Goal: Information Seeking & Learning: Learn about a topic

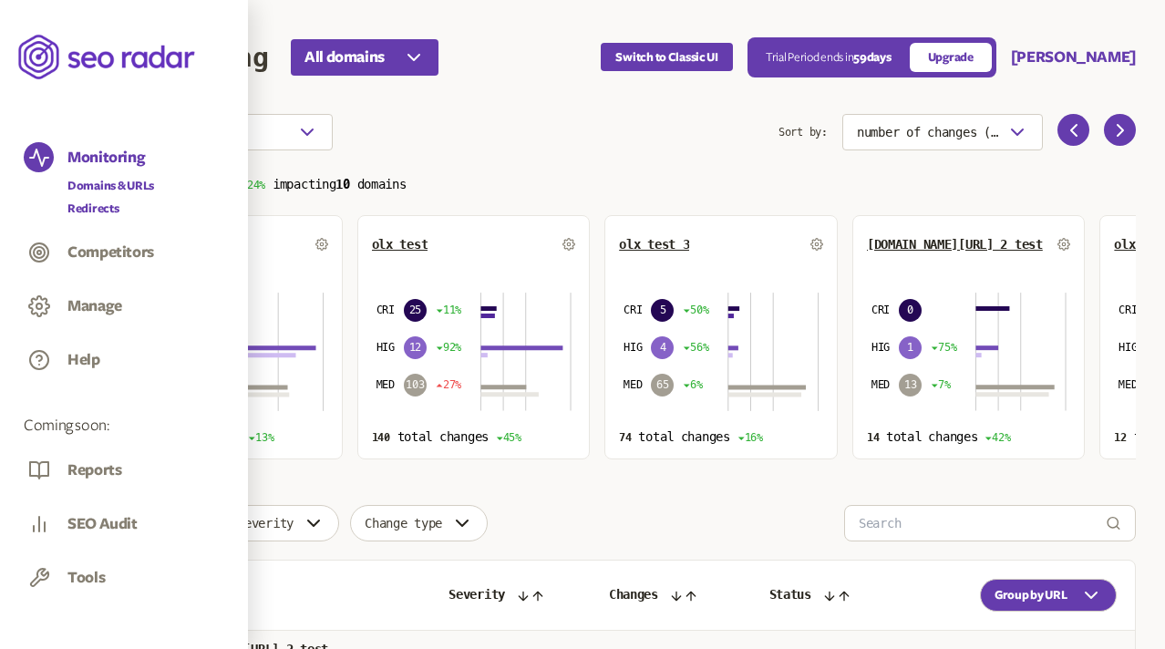
click at [91, 208] on link "Redirects" at bounding box center [110, 209] width 87 height 18
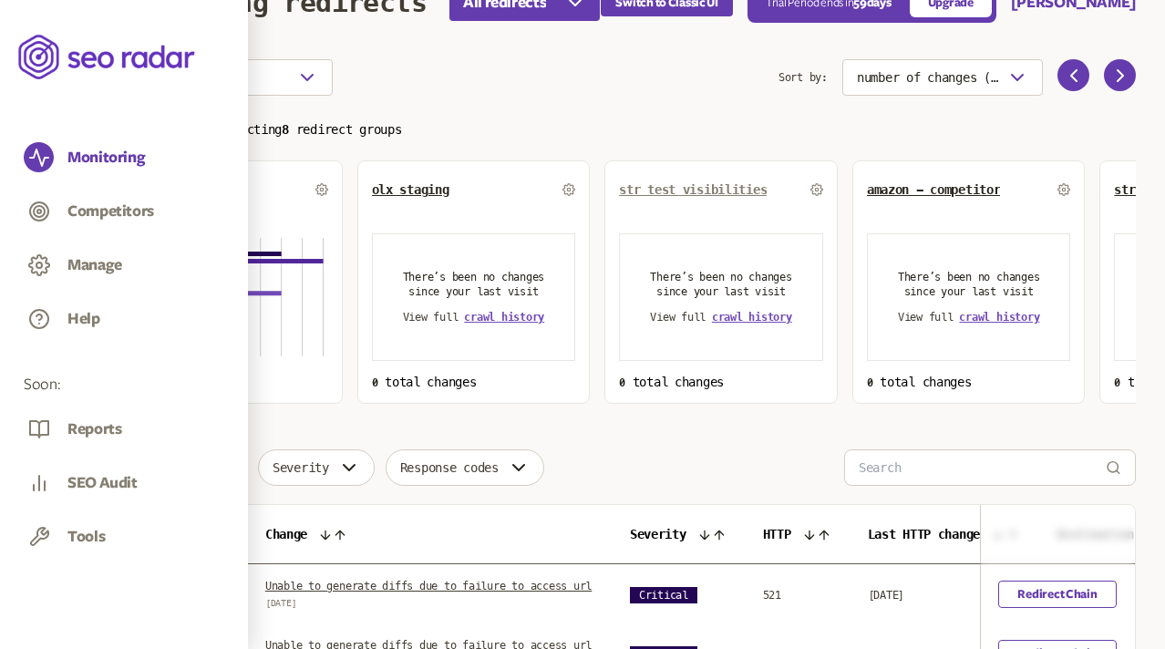
scroll to position [61, 0]
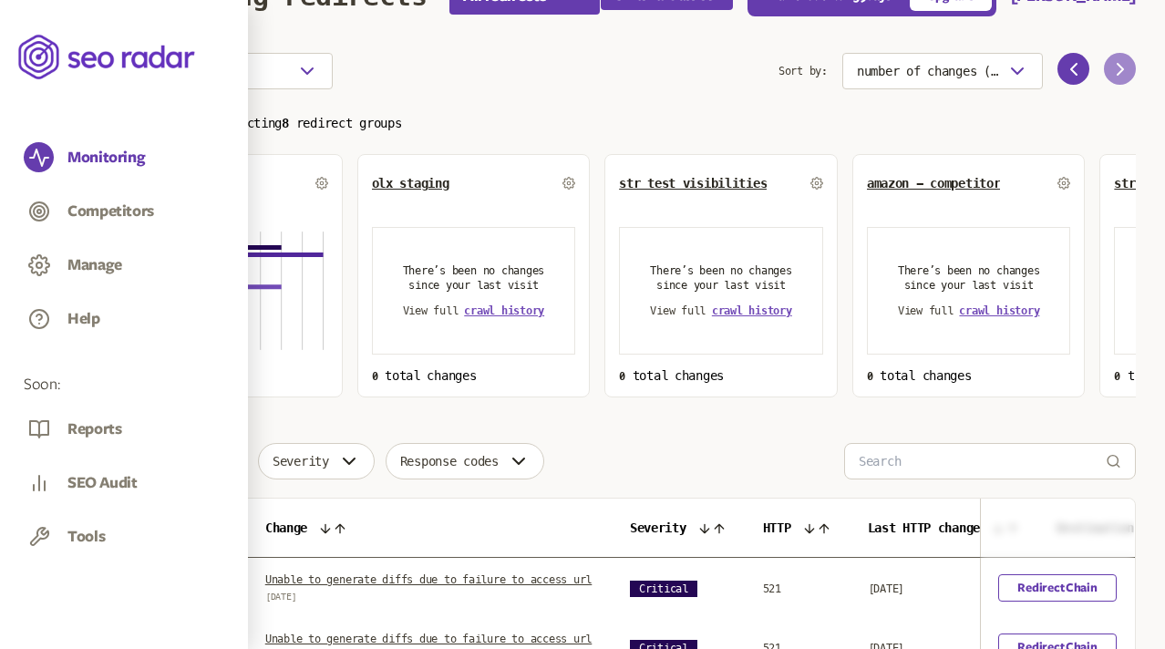
click at [1131, 58] on button at bounding box center [1120, 69] width 32 height 32
click at [1120, 64] on icon at bounding box center [1121, 69] width 22 height 22
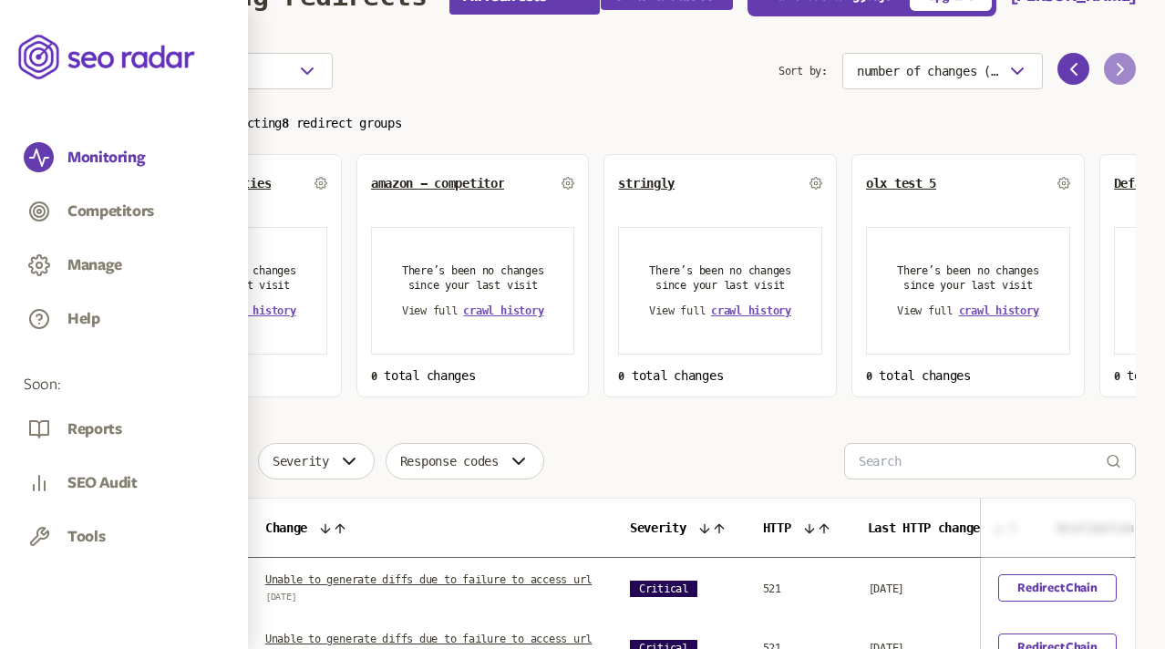
click at [1120, 64] on icon at bounding box center [1121, 69] width 22 height 22
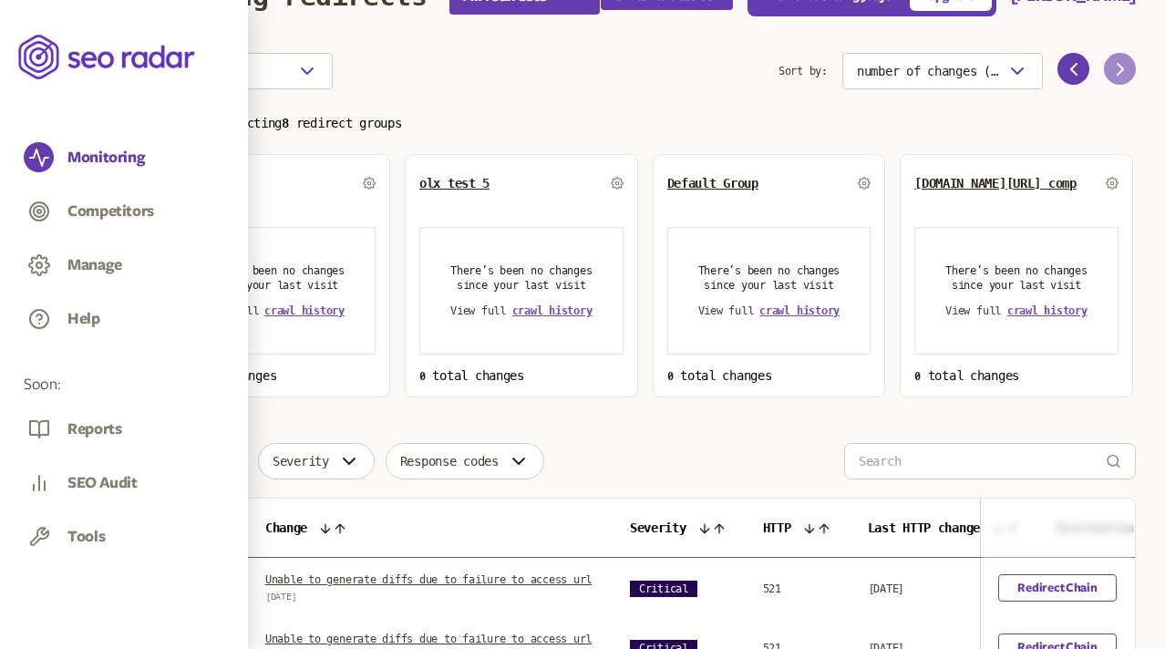
click at [1120, 64] on icon at bounding box center [1121, 69] width 22 height 22
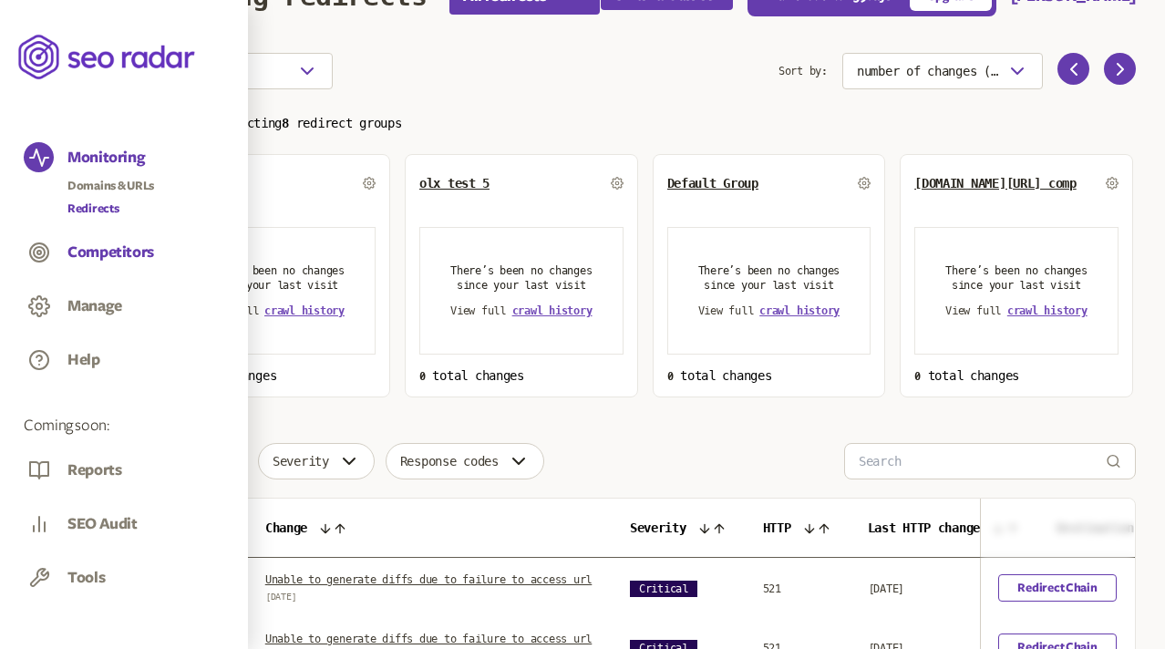
click at [99, 246] on button "Competitors" at bounding box center [110, 253] width 87 height 20
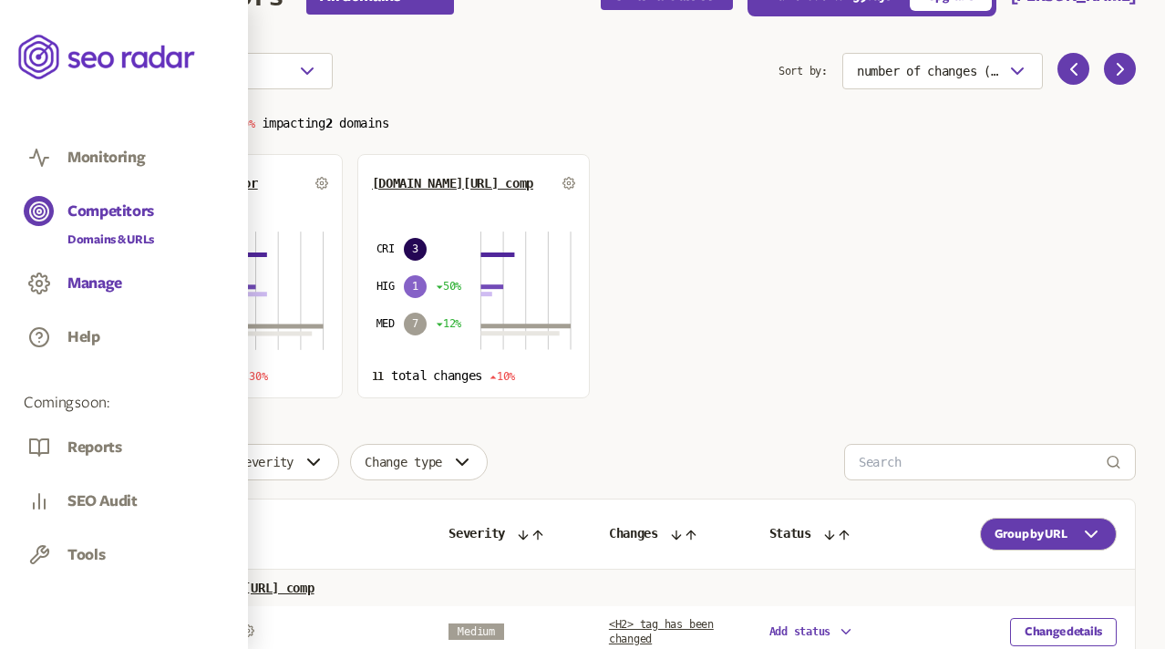
click at [91, 283] on button "Manage" at bounding box center [94, 284] width 55 height 20
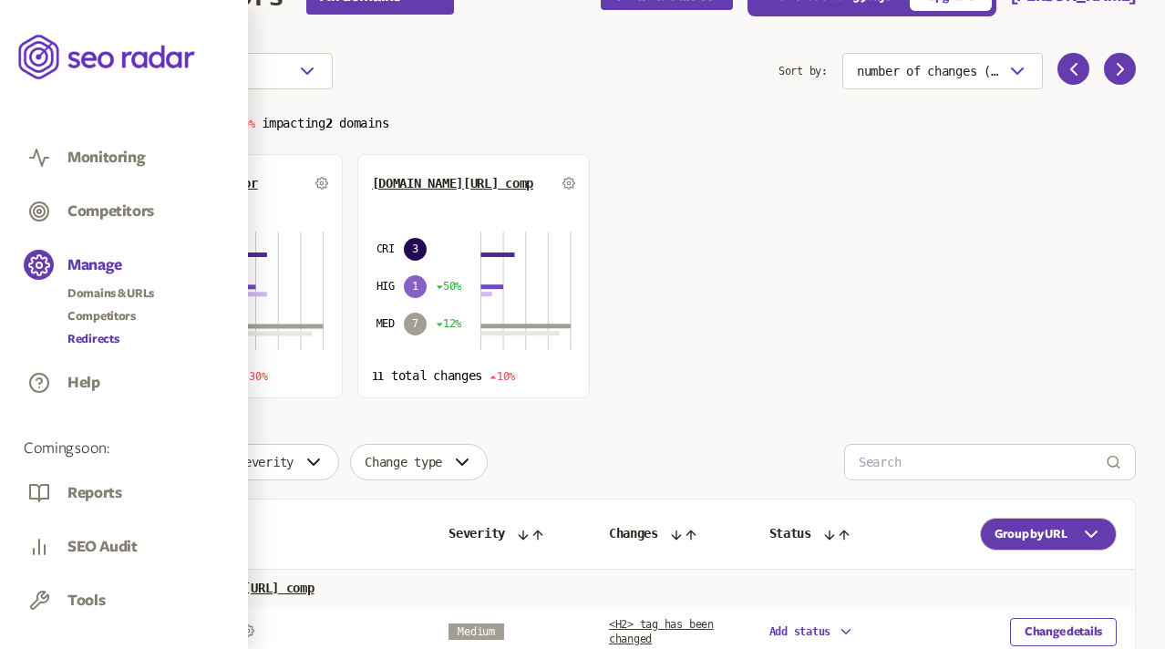
click at [95, 333] on link "Redirects" at bounding box center [110, 339] width 87 height 18
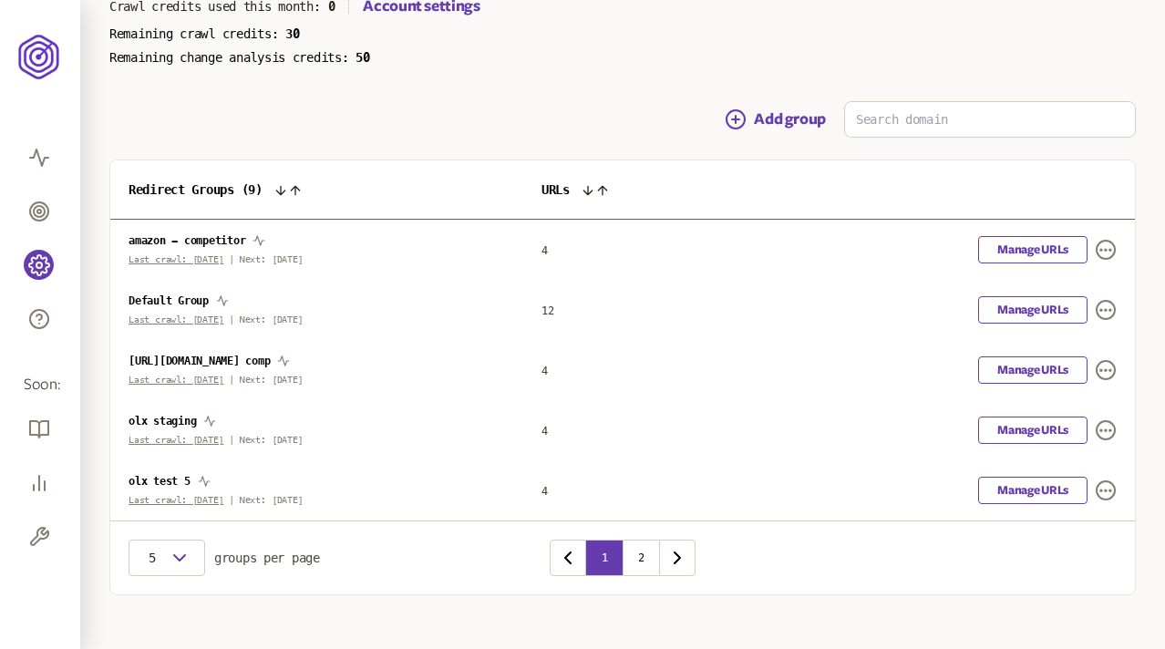
scroll to position [168, 0]
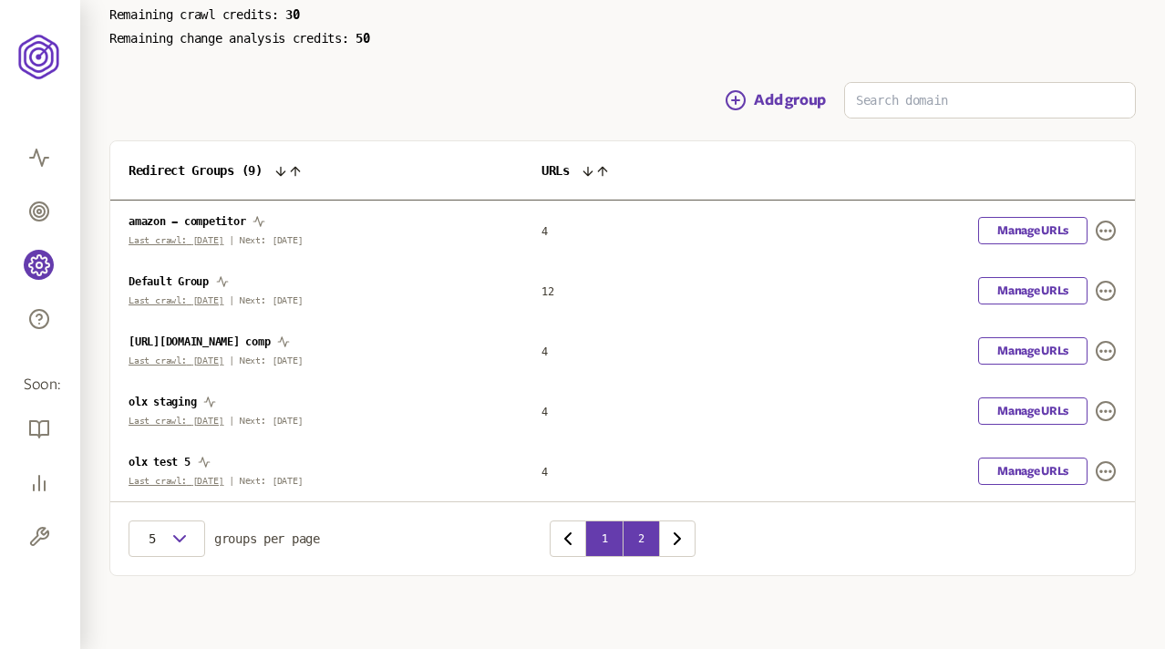
click at [642, 538] on button "2" at bounding box center [641, 539] width 36 height 36
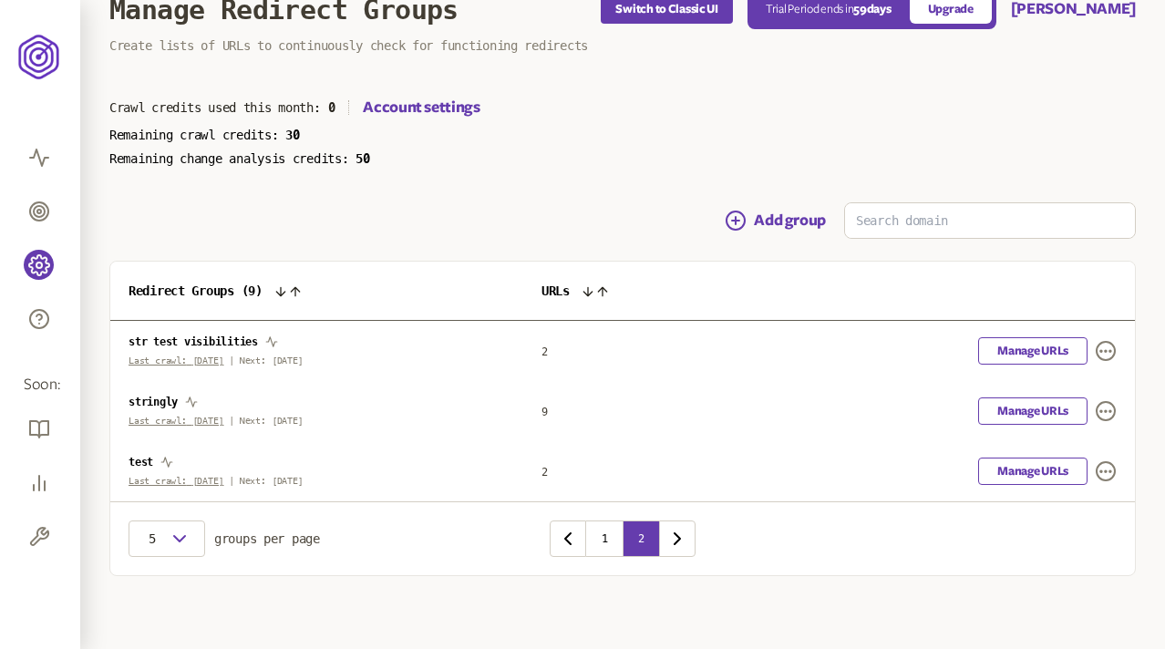
scroll to position [47, 0]
click at [613, 539] on button "1" at bounding box center [604, 539] width 36 height 36
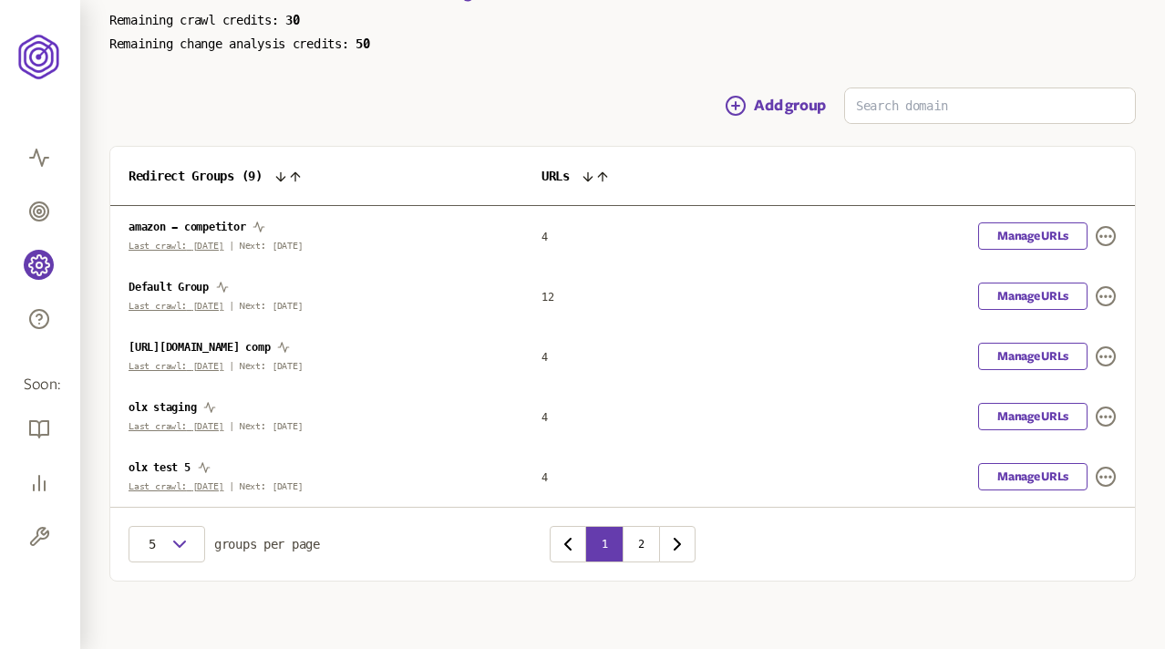
scroll to position [168, 0]
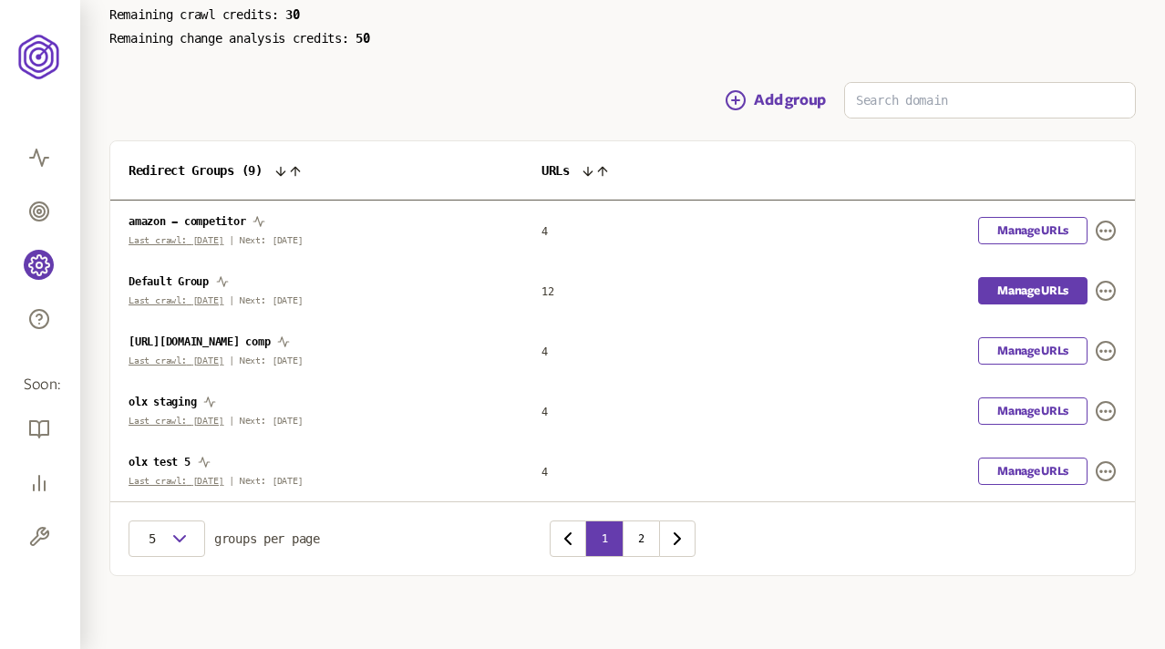
click at [1017, 294] on link "Manage URLs" at bounding box center [1032, 290] width 109 height 27
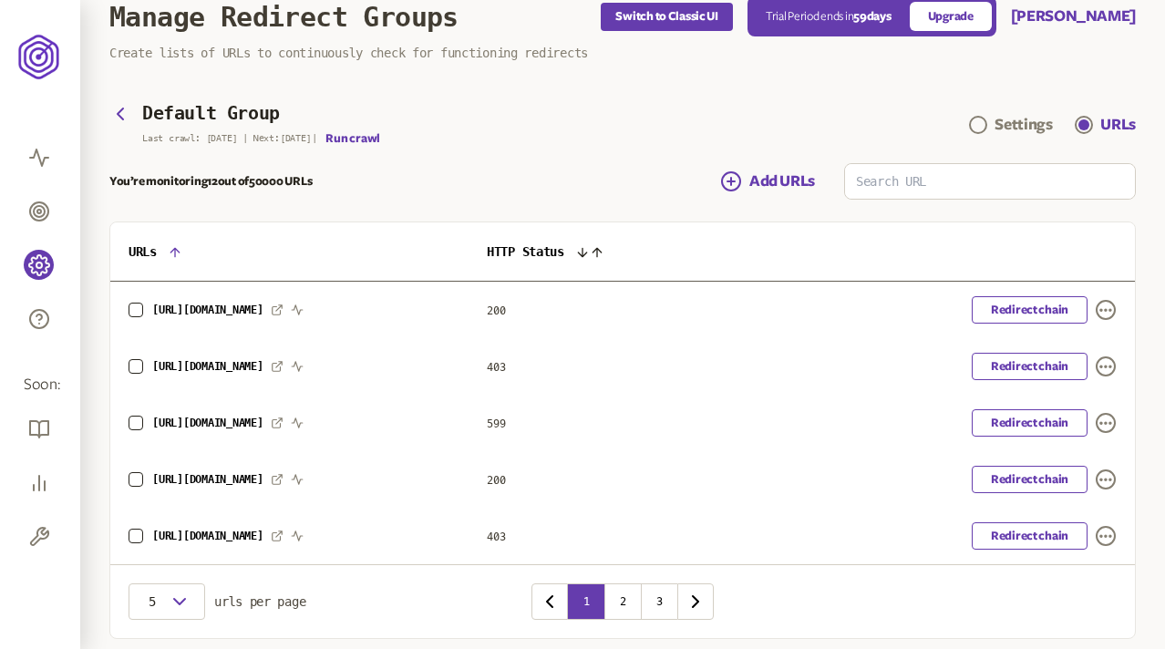
scroll to position [15, 0]
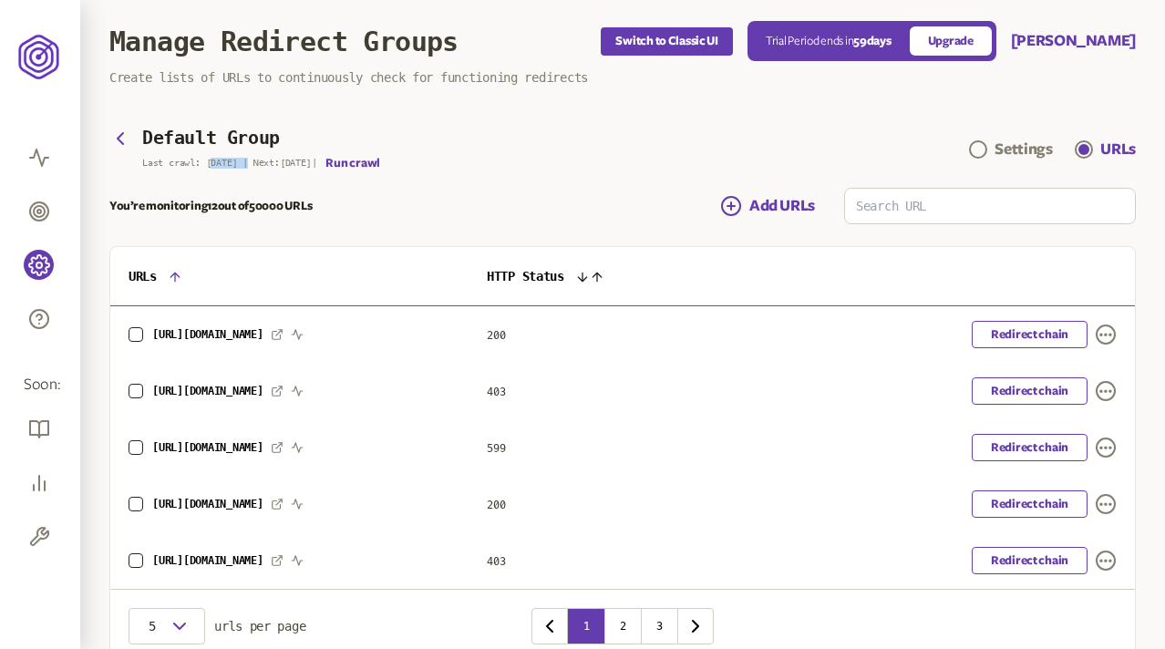
drag, startPoint x: 210, startPoint y: 163, endPoint x: 246, endPoint y: 163, distance: 36.5
click at [246, 163] on p "Last crawl: 12 Sep | Next: 19 Sep |" at bounding box center [229, 163] width 174 height 11
click at [292, 333] on icon "button" at bounding box center [297, 335] width 11 height 10
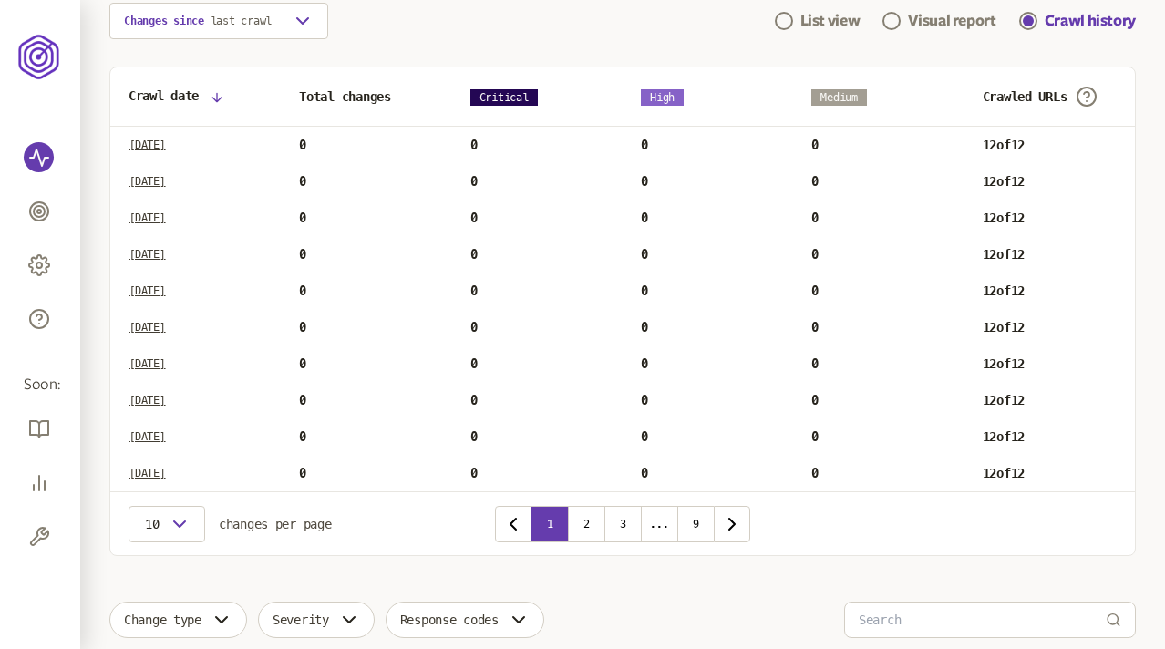
scroll to position [179, 0]
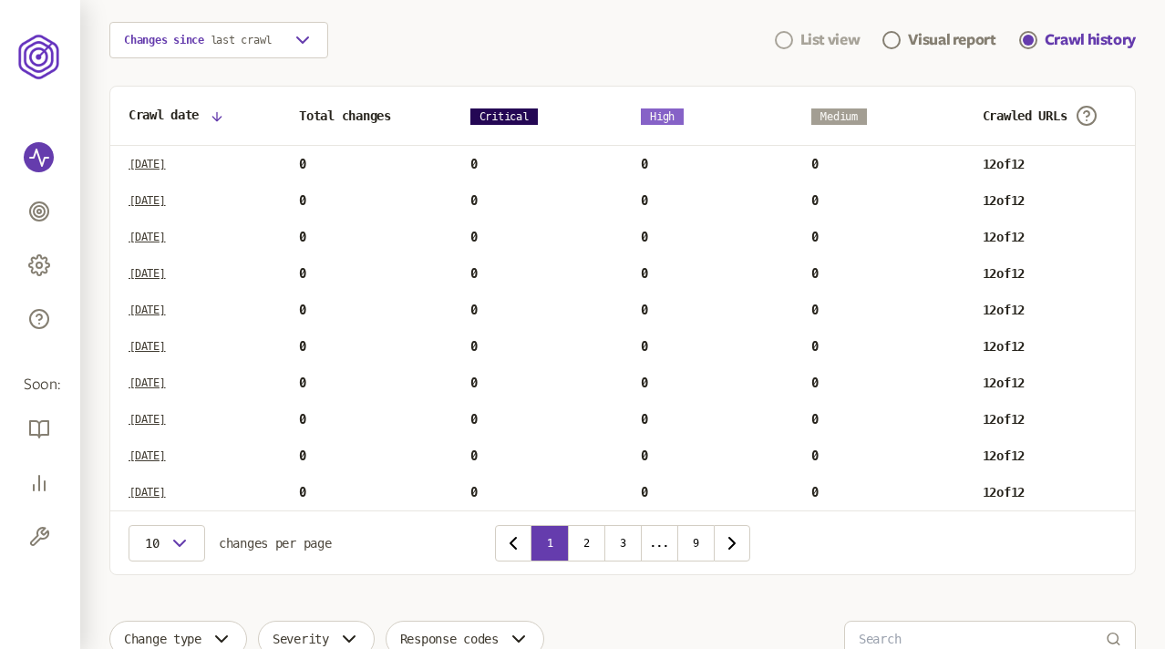
click at [824, 38] on div "List view" at bounding box center [830, 40] width 60 height 22
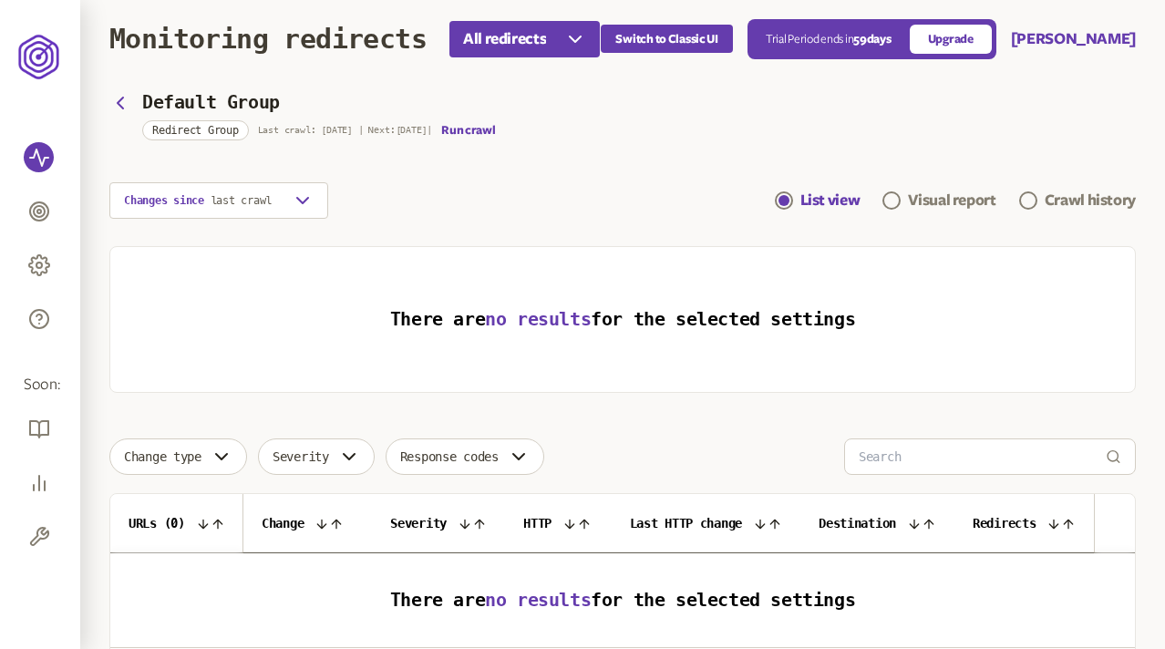
scroll to position [15, 0]
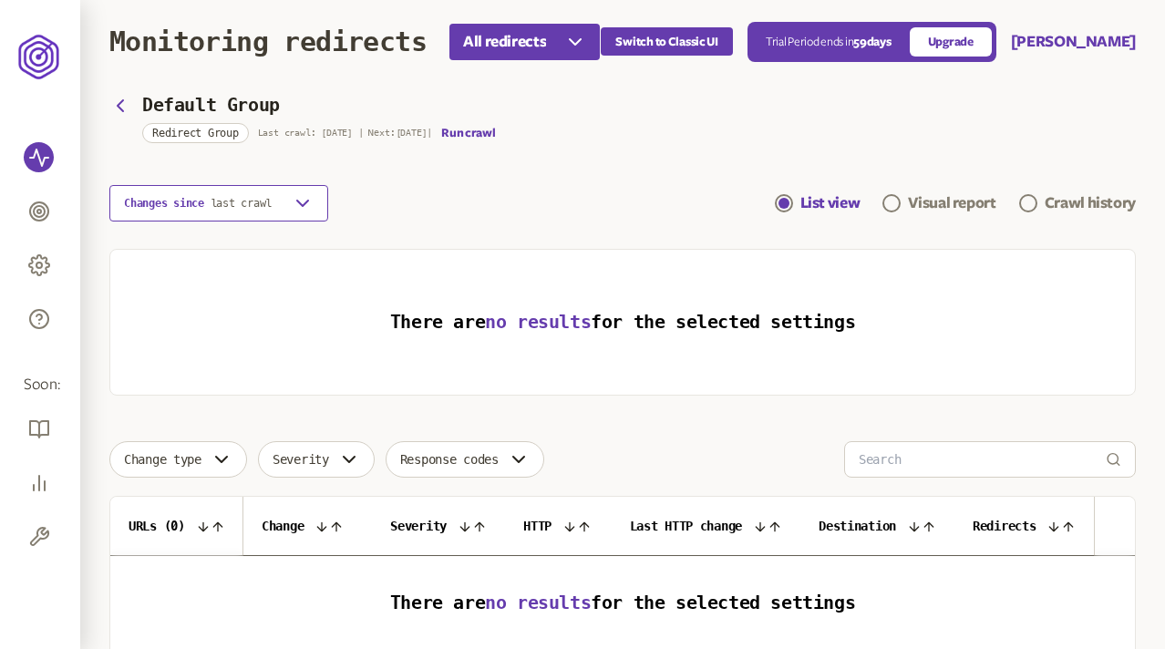
click at [282, 208] on button "Changes since last crawl" at bounding box center [218, 203] width 219 height 36
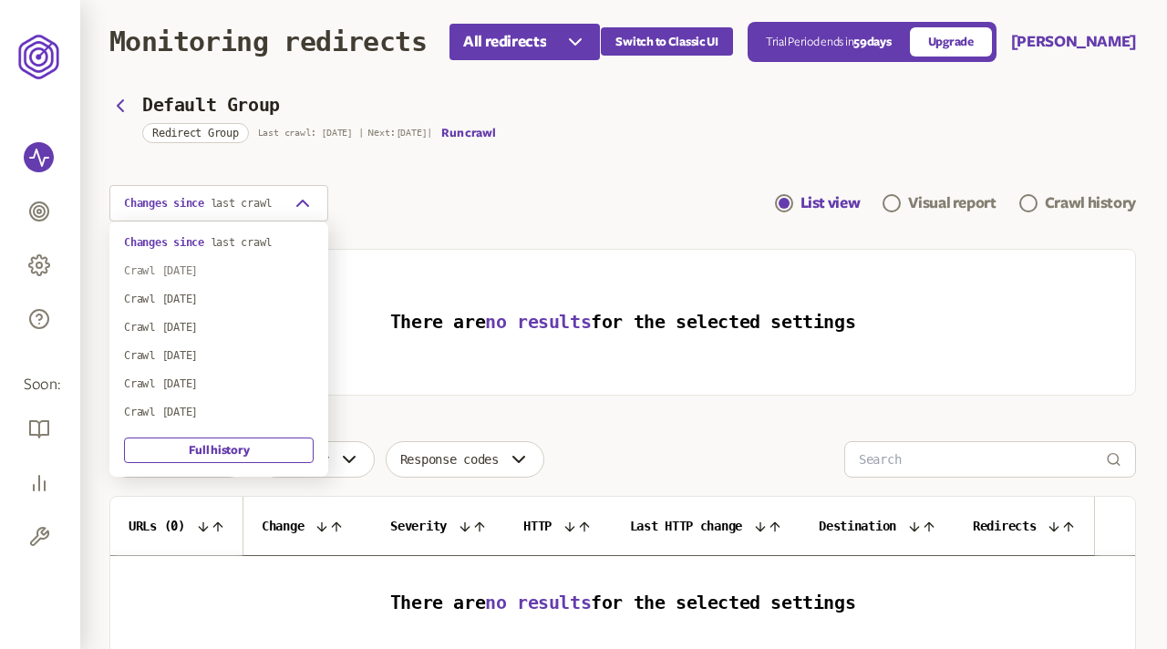
click at [202, 264] on div "Crawl 5th Sep 2025" at bounding box center [219, 270] width 190 height 15
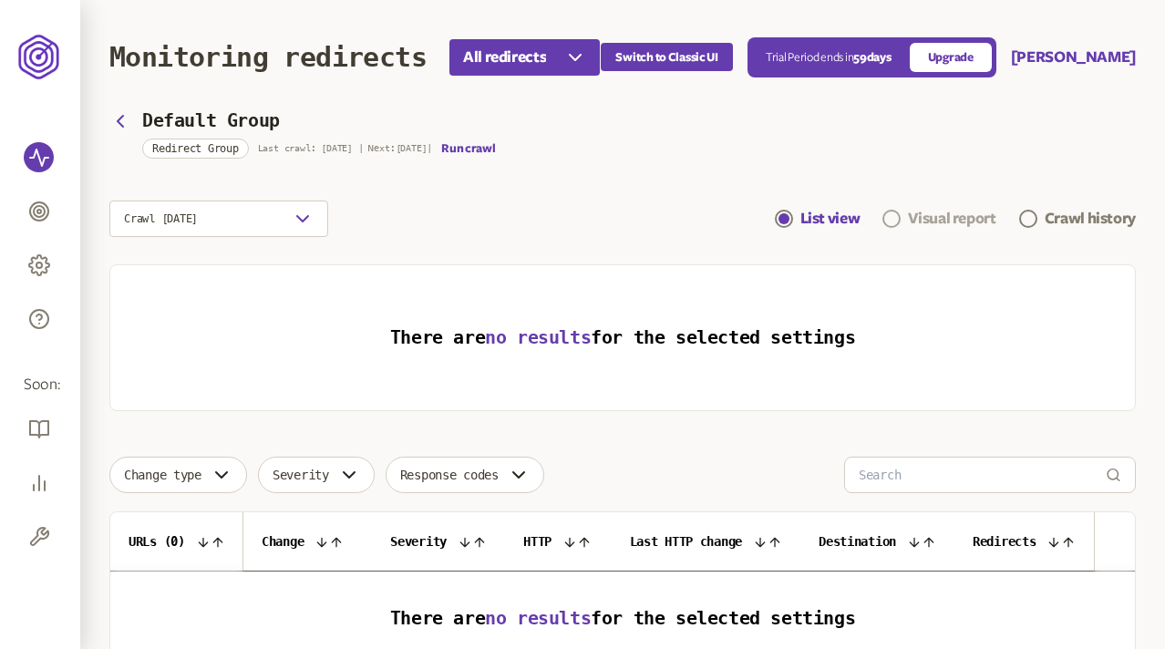
click at [945, 215] on div "Visual report" at bounding box center [952, 219] width 88 height 22
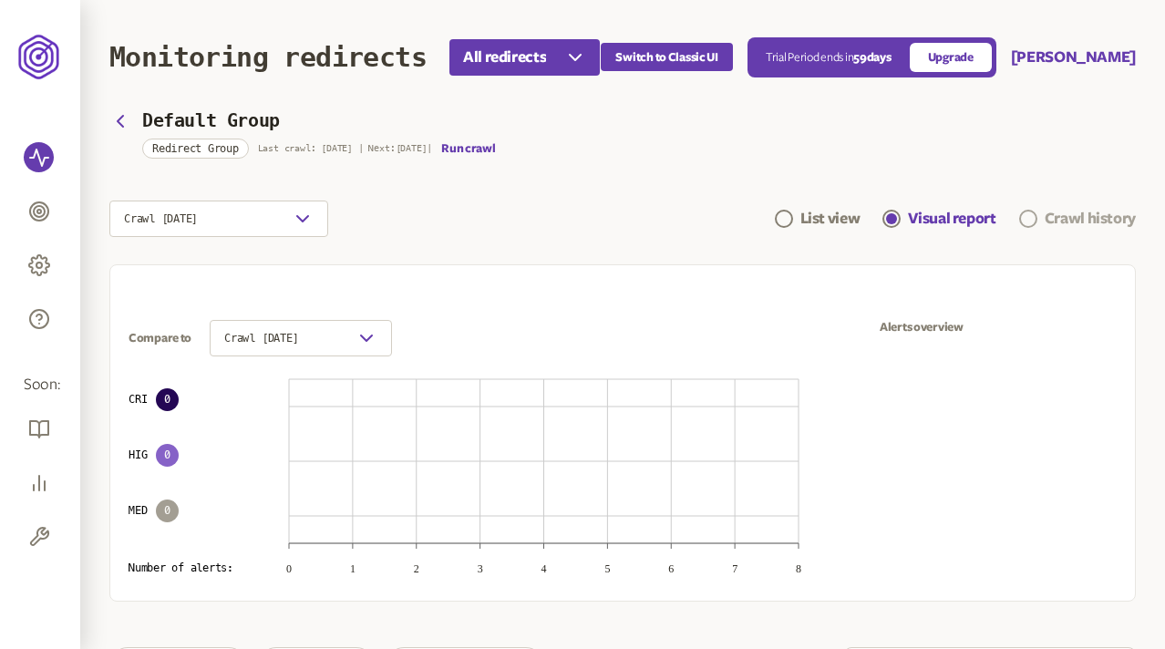
click at [1076, 213] on div "Crawl history" at bounding box center [1090, 219] width 91 height 22
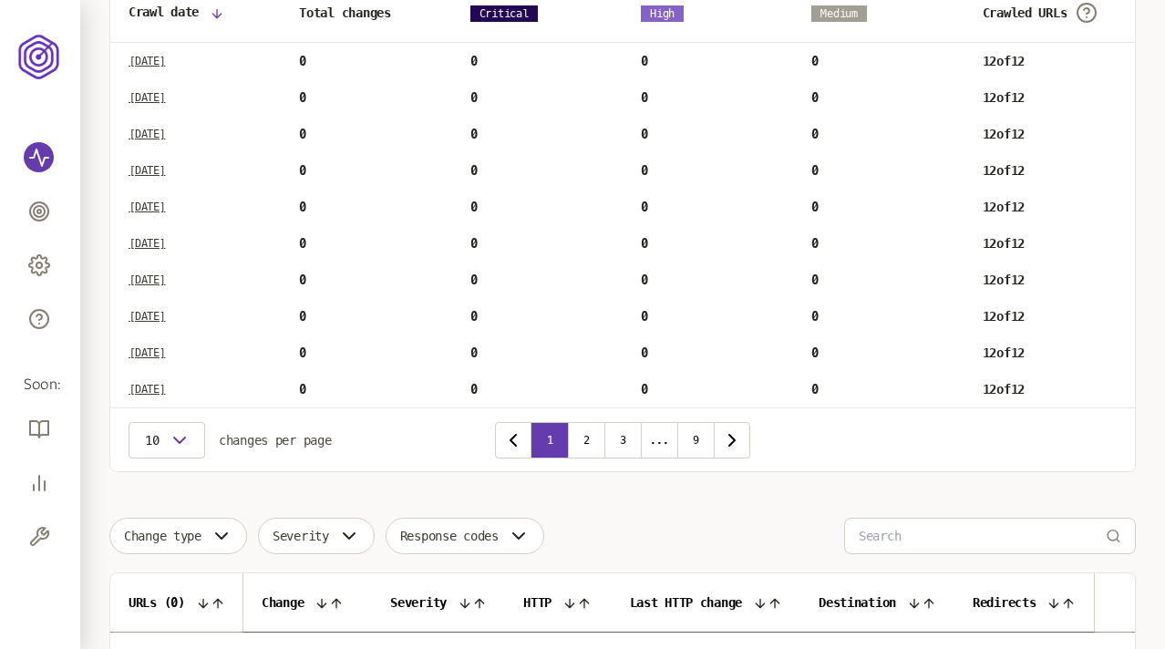
scroll to position [283, 0]
click at [583, 438] on button "2" at bounding box center [586, 439] width 36 height 36
click at [166, 350] on p "Fri May 09 2025" at bounding box center [147, 352] width 37 height 15
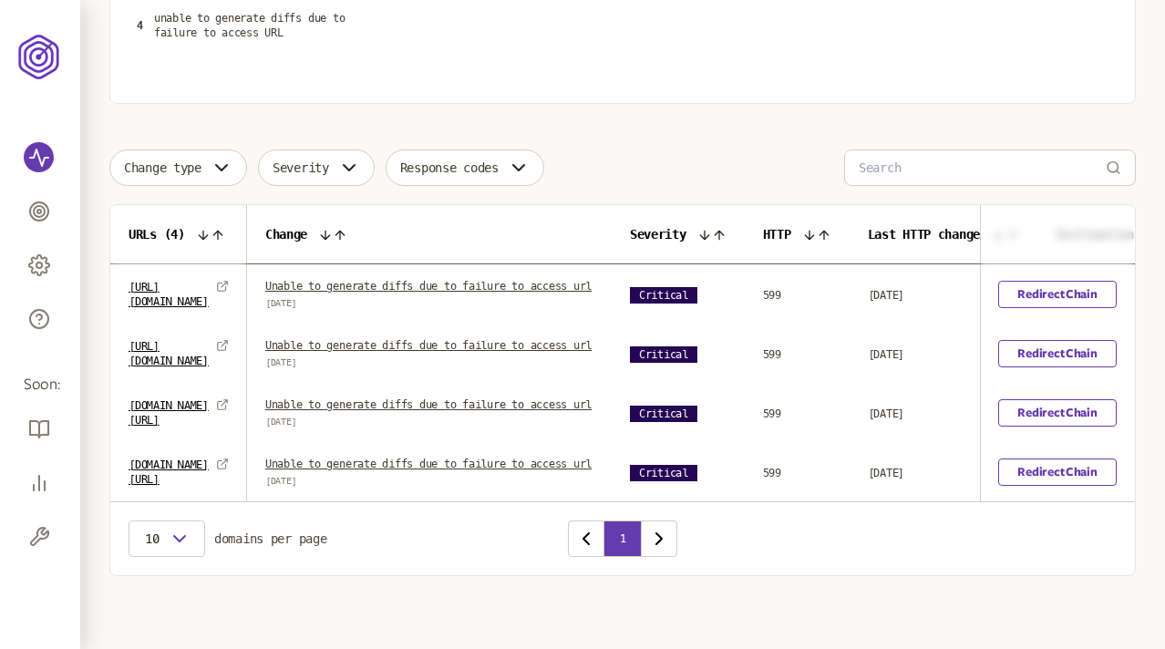
scroll to position [430, 0]
click at [472, 280] on link "Unable to generate diffs due to failure to access url" at bounding box center [428, 286] width 326 height 13
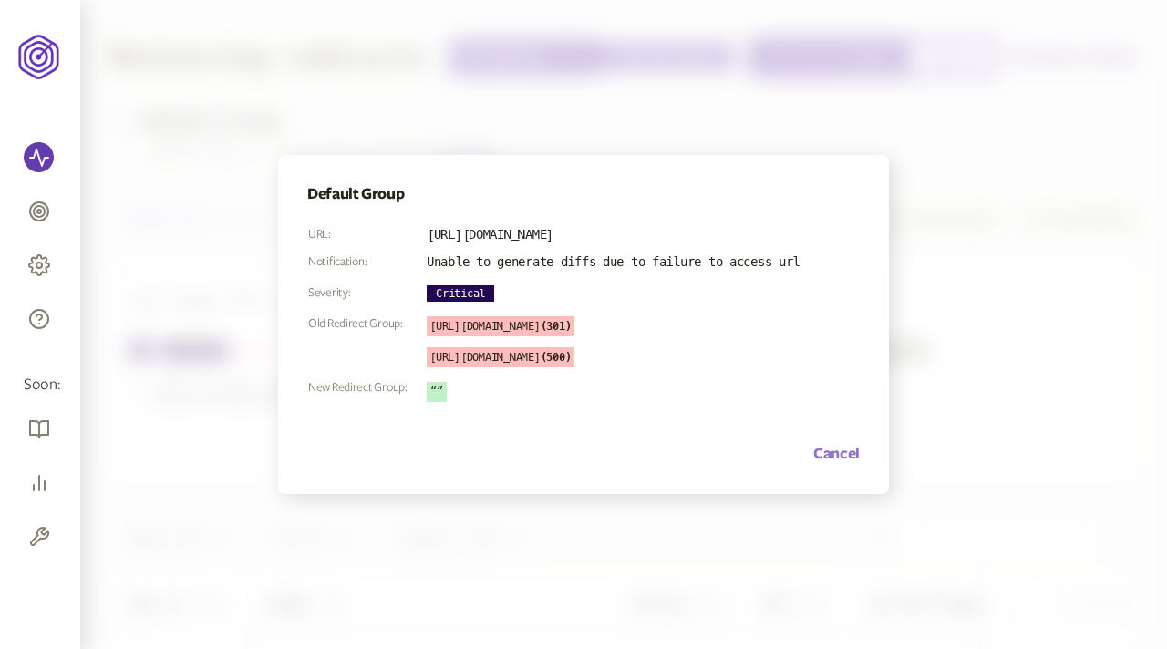
click at [840, 451] on button "Cancel" at bounding box center [836, 454] width 46 height 22
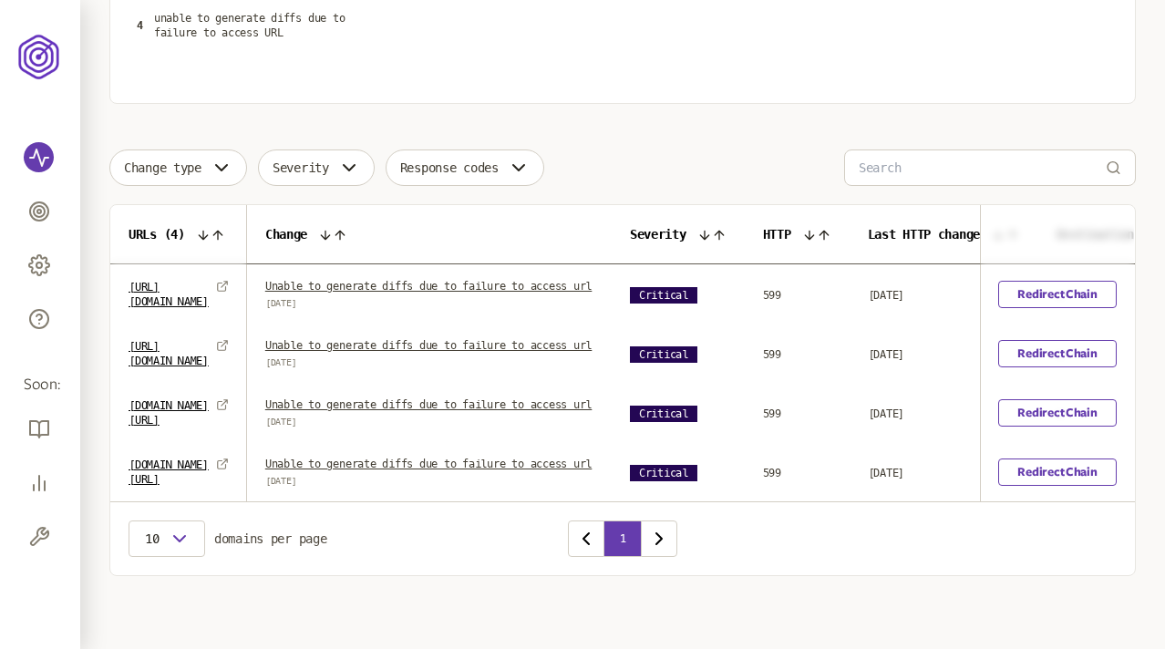
scroll to position [430, 0]
click at [1053, 281] on link "Redirect Chain" at bounding box center [1058, 294] width 118 height 27
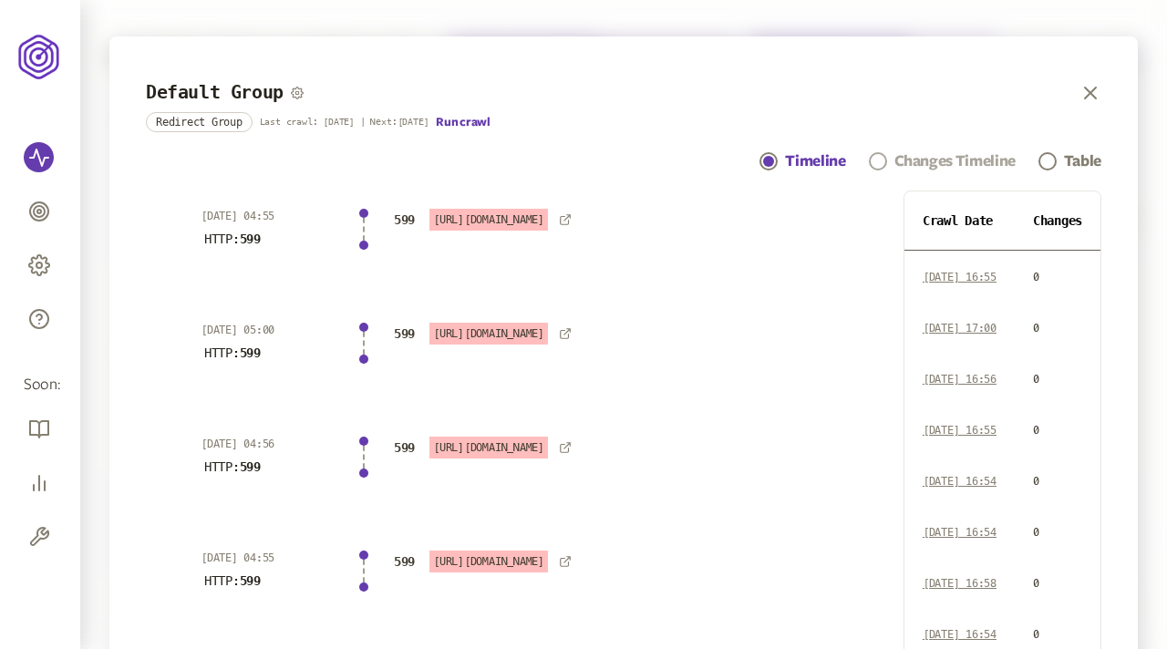
click at [946, 168] on div "Changes Timeline" at bounding box center [954, 161] width 121 height 22
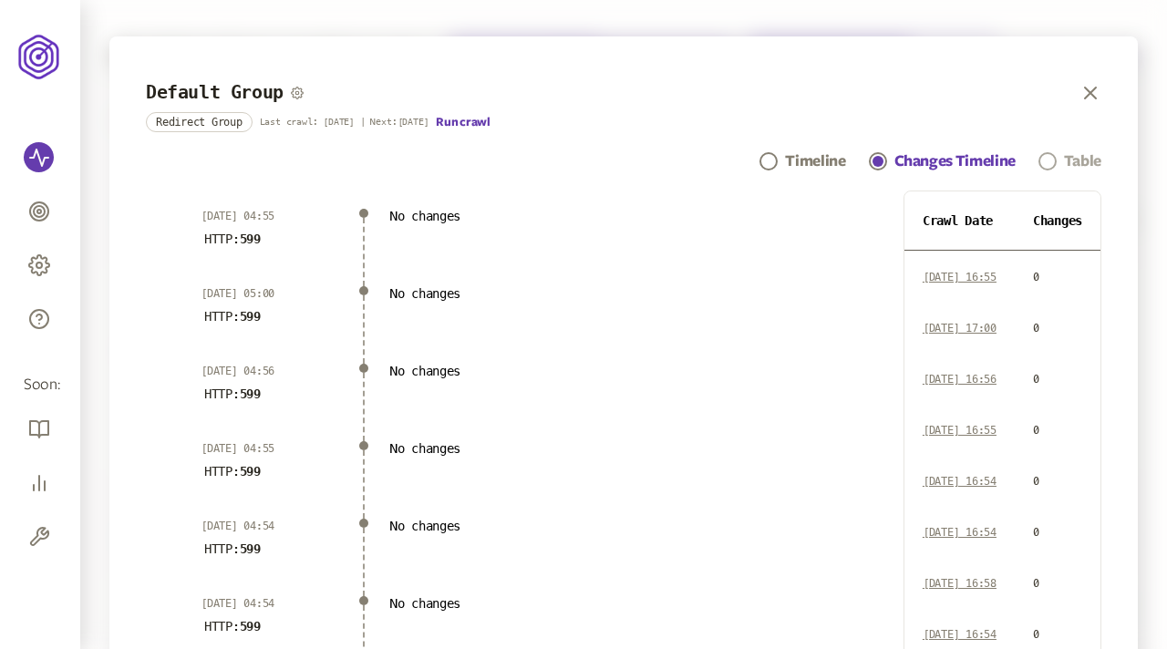
click at [1070, 163] on div "Table" at bounding box center [1082, 161] width 37 height 22
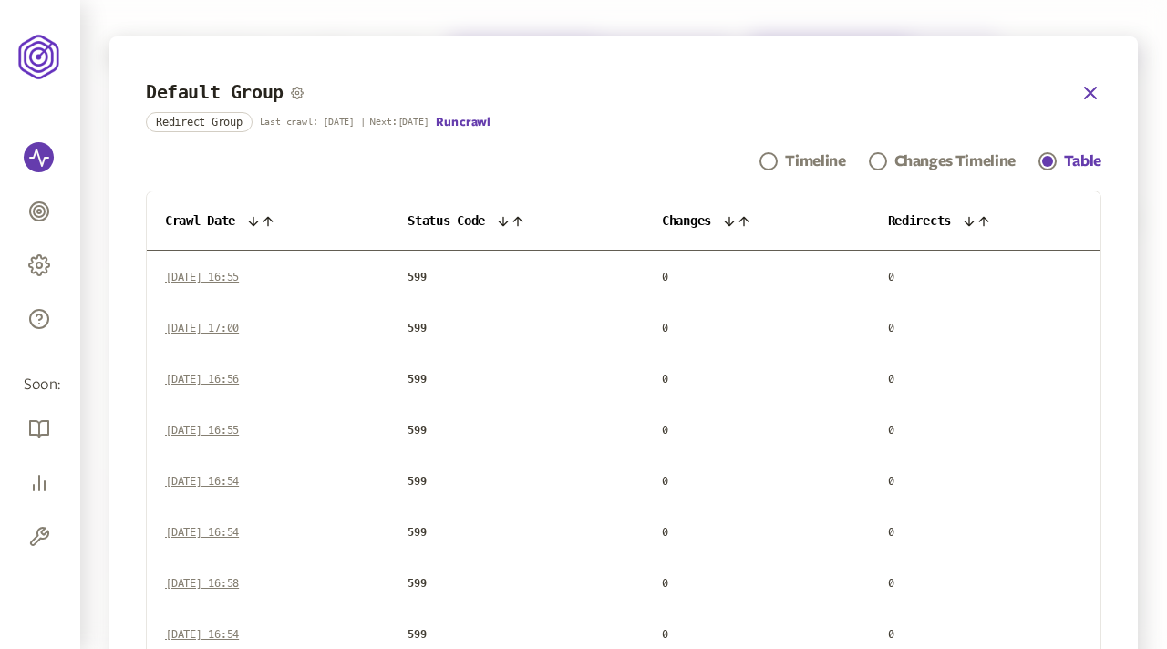
click at [1084, 91] on icon "button" at bounding box center [1090, 93] width 22 height 22
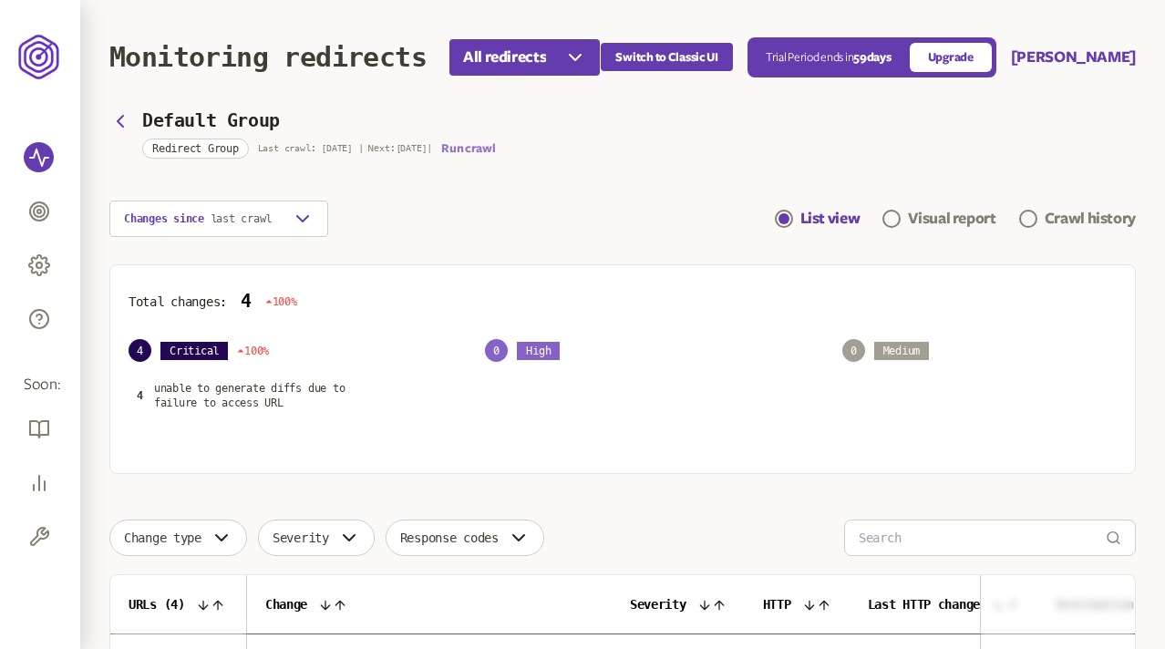
click at [476, 146] on button "Run crawl" at bounding box center [468, 148] width 54 height 15
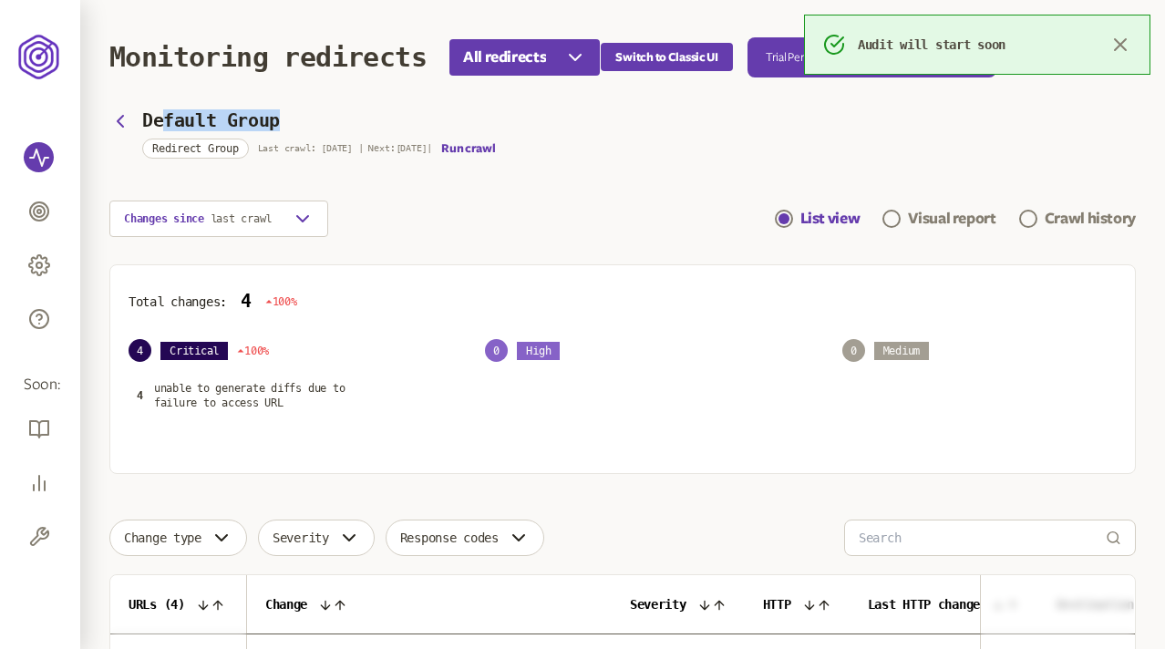
drag, startPoint x: 158, startPoint y: 119, endPoint x: 294, endPoint y: 119, distance: 135.8
click at [294, 119] on div "Default Group" at bounding box center [319, 120] width 354 height 21
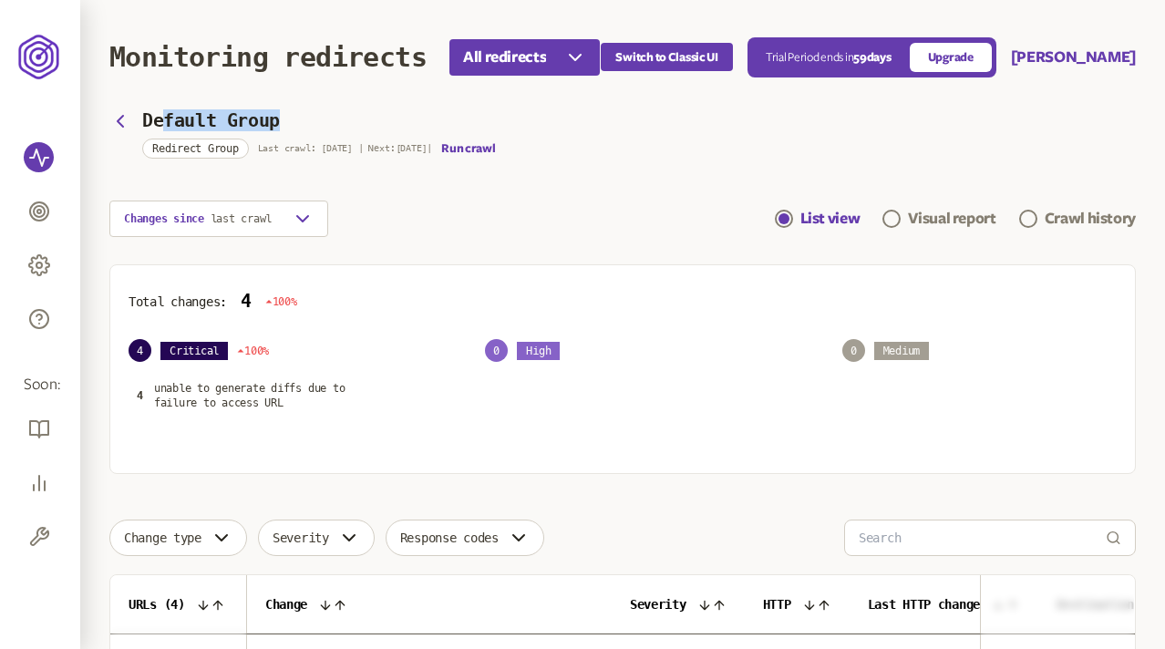
click at [294, 119] on div "Default Group" at bounding box center [319, 120] width 354 height 21
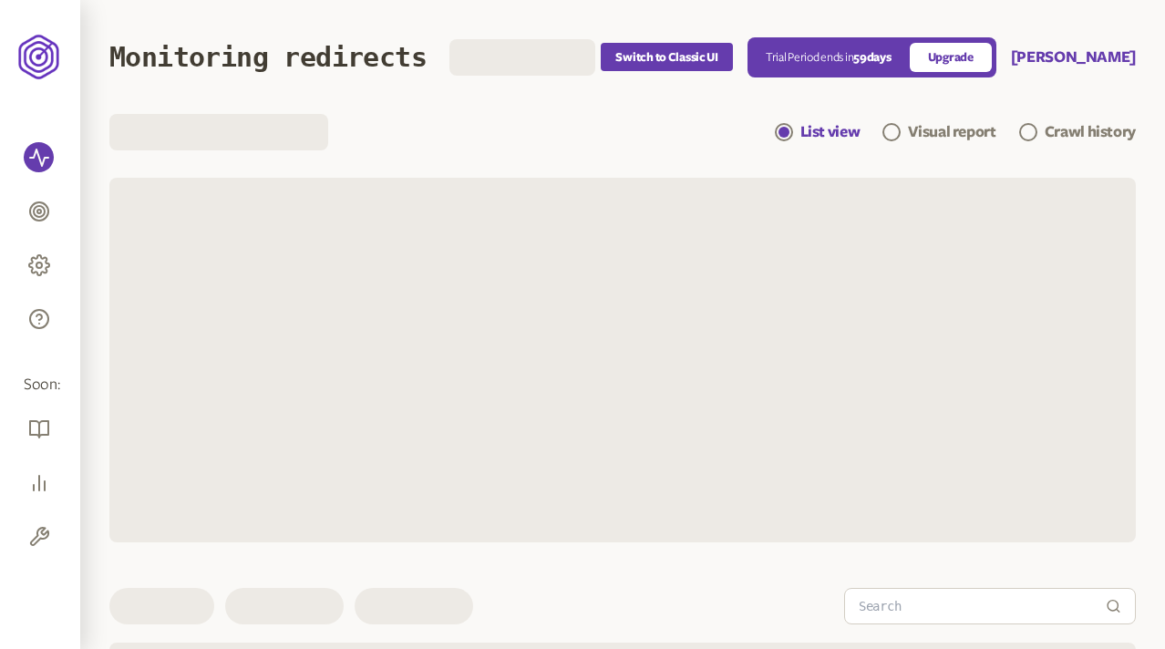
scroll to position [7, 0]
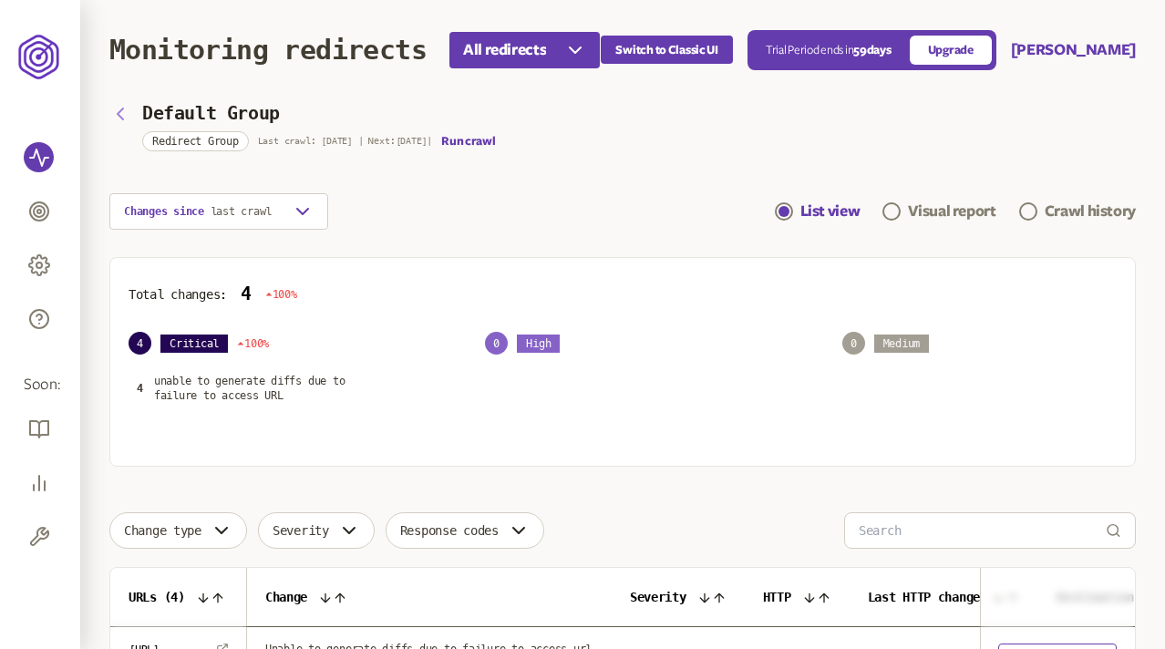
click at [120, 108] on icon "button" at bounding box center [120, 114] width 22 height 22
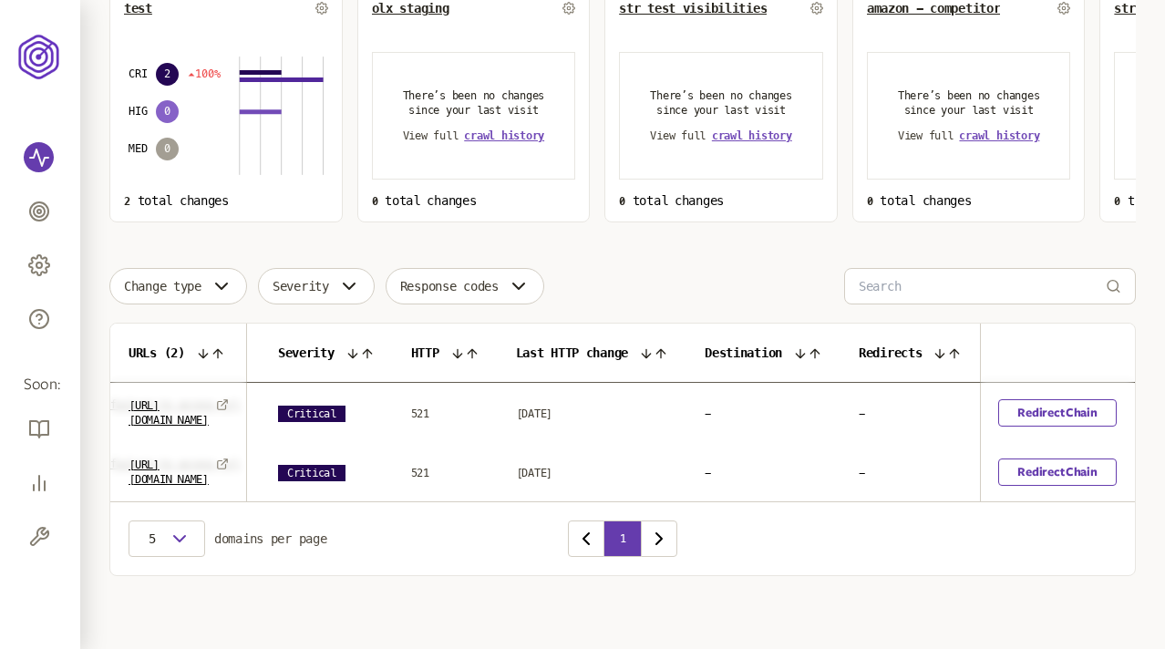
scroll to position [0, 498]
drag, startPoint x: 672, startPoint y: 389, endPoint x: 705, endPoint y: 389, distance: 32.8
click at [553, 408] on span "[DATE]" at bounding box center [534, 414] width 37 height 13
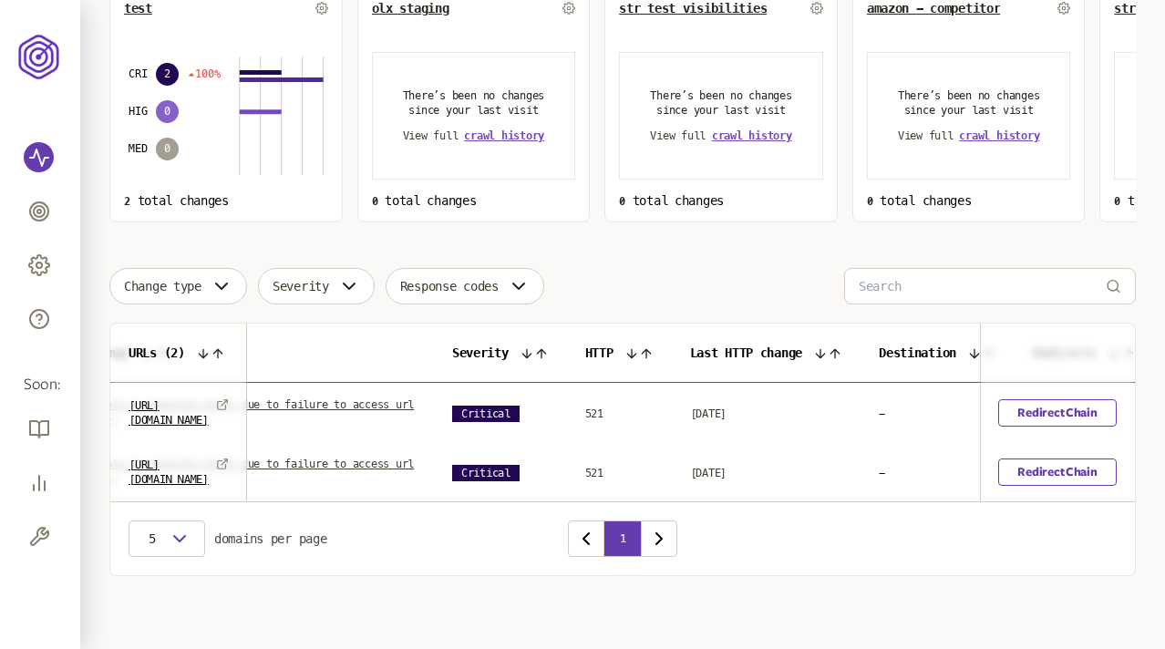
scroll to position [0, 0]
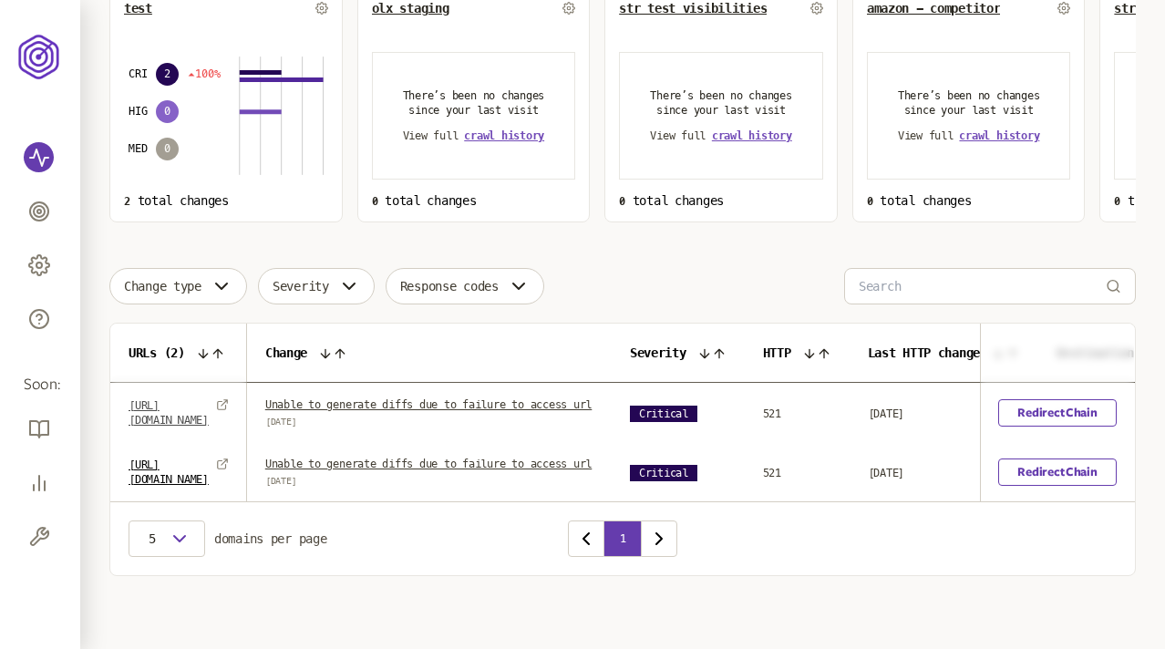
click at [209, 398] on link "[URL][DOMAIN_NAME]" at bounding box center [169, 412] width 80 height 29
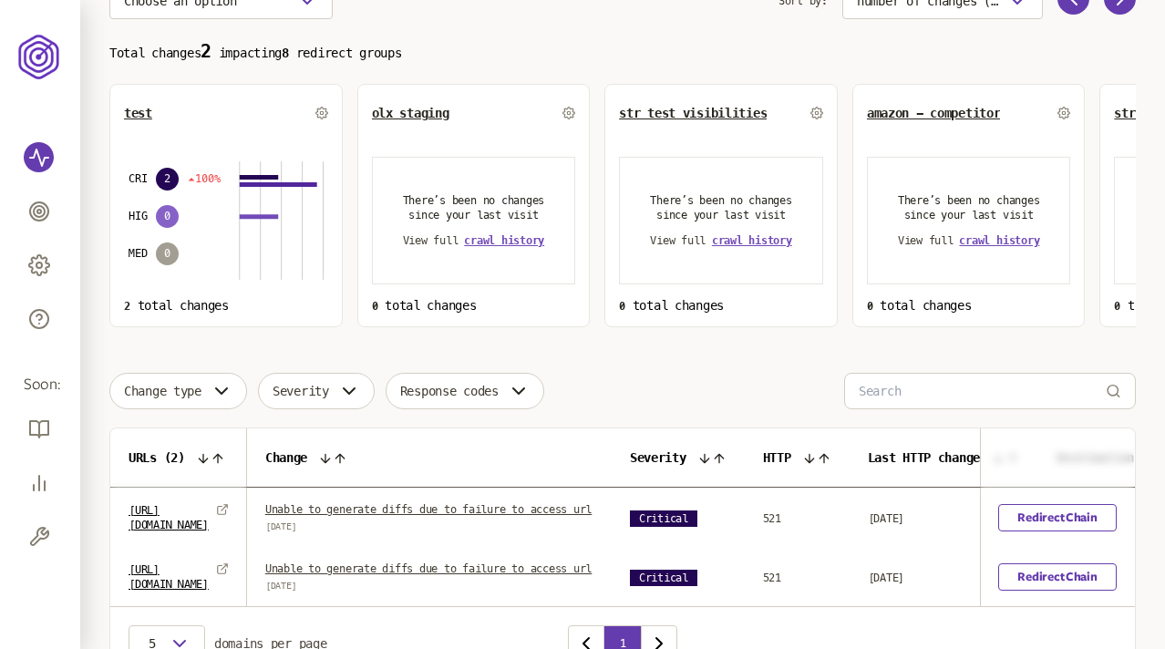
scroll to position [268, 0]
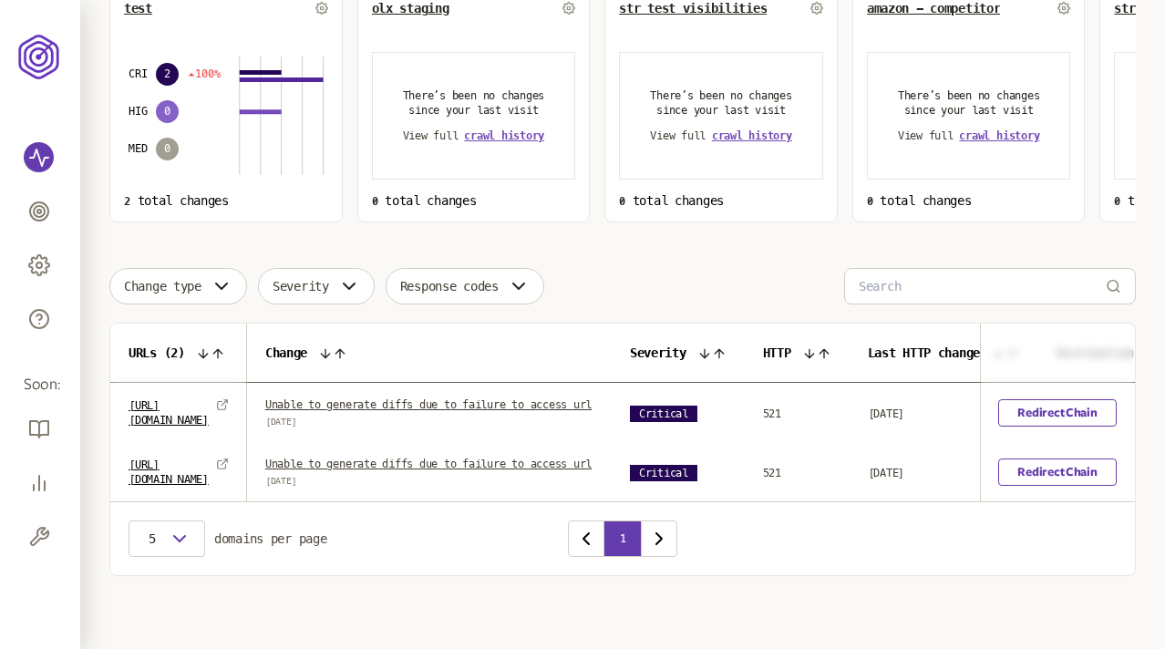
click at [592, 398] on link "Unable to generate diffs due to failure to access url" at bounding box center [428, 404] width 326 height 13
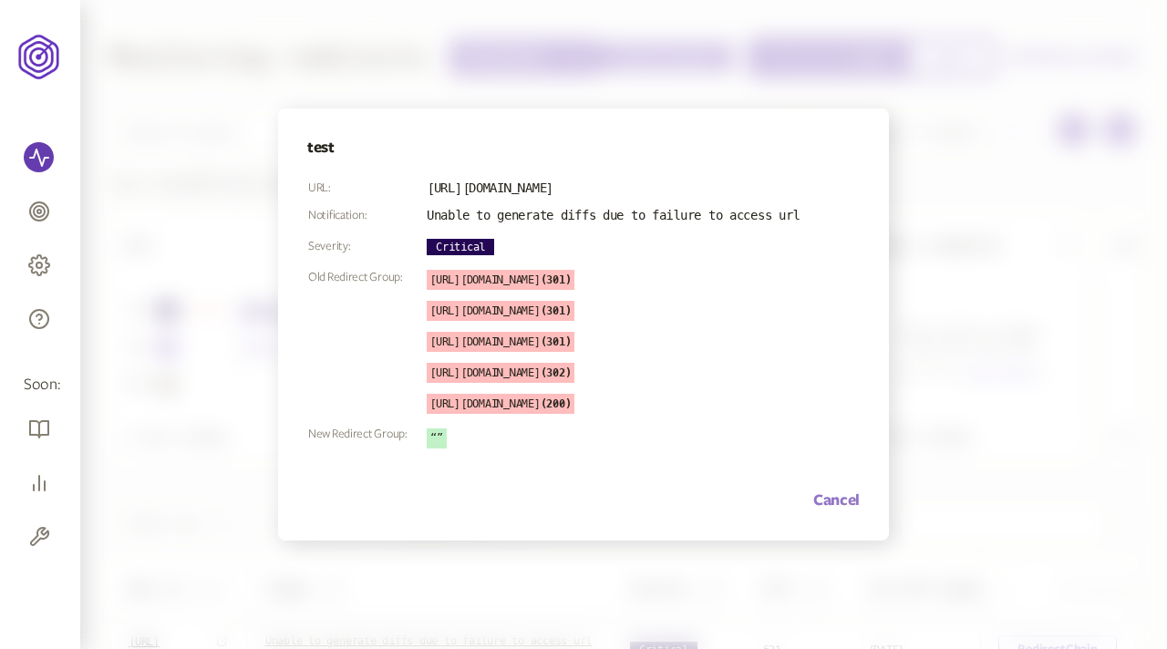
click at [831, 511] on button "Cancel" at bounding box center [836, 501] width 46 height 22
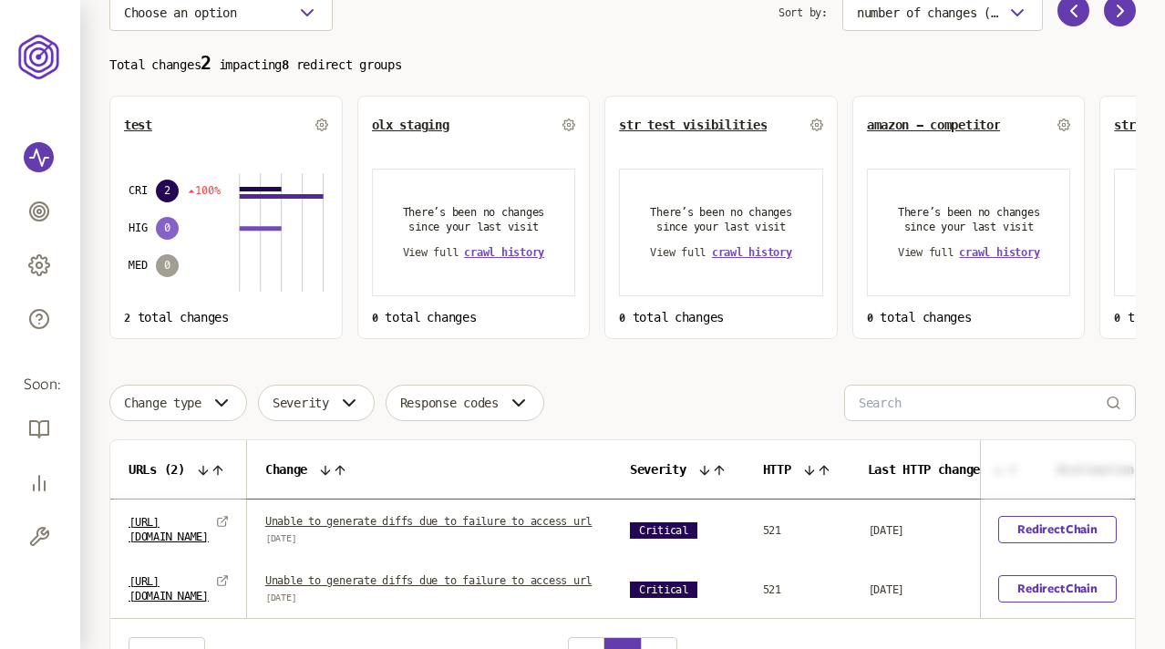
scroll to position [24, 0]
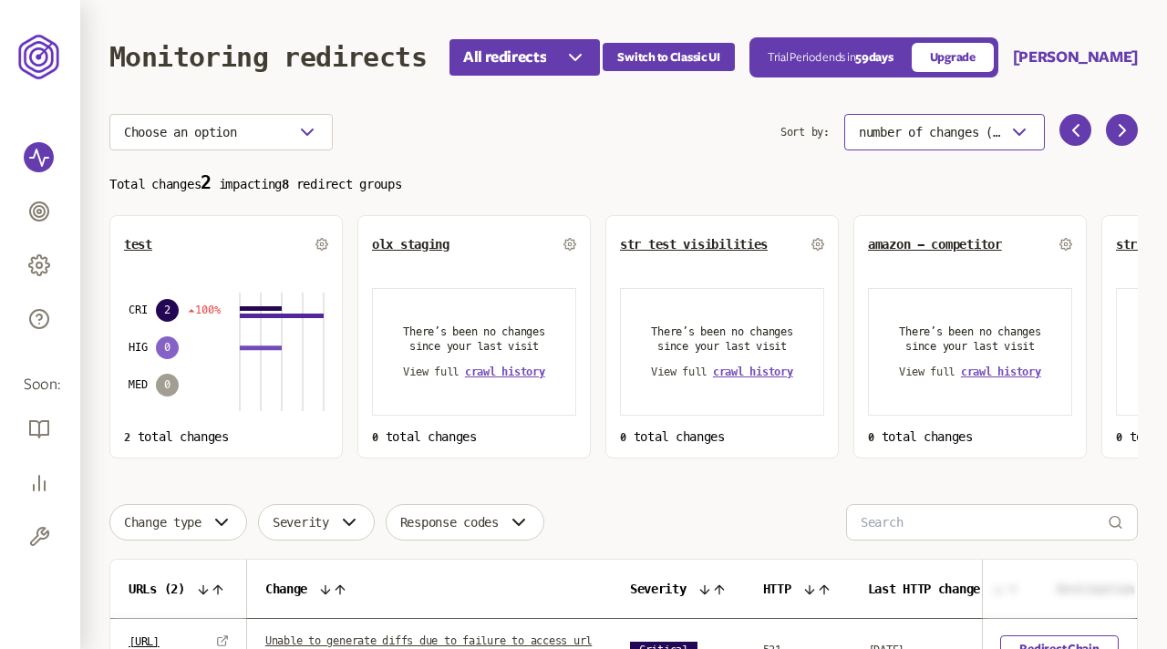
click at [950, 134] on span "number of changes (high-low)" at bounding box center [930, 132] width 142 height 15
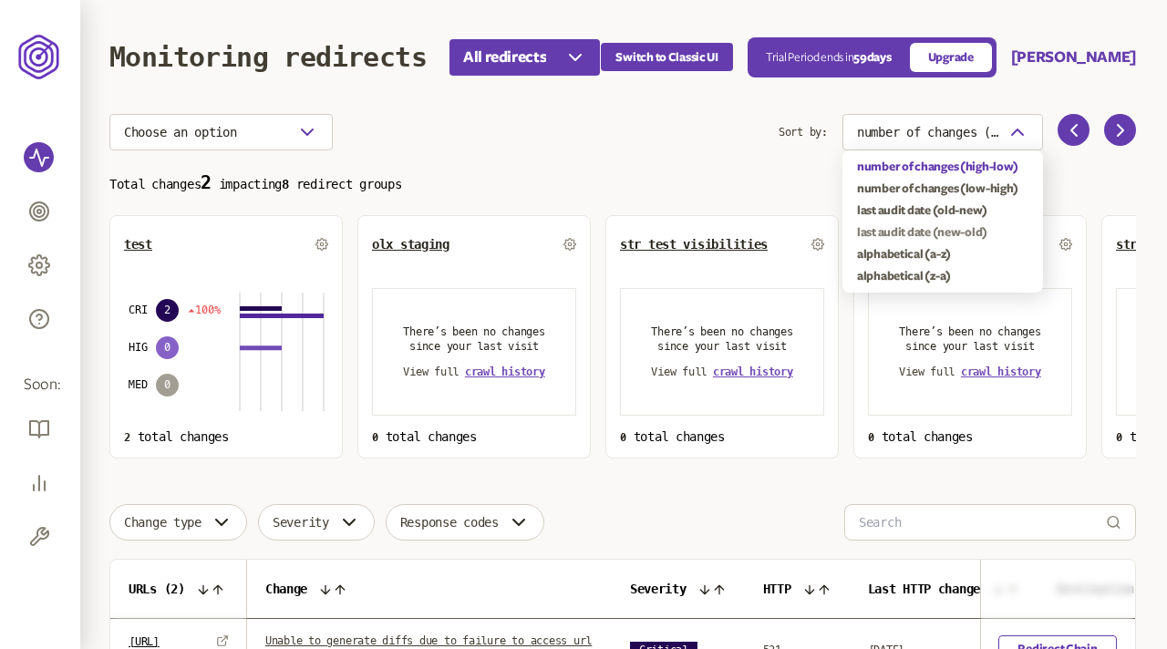
click at [913, 232] on div "last audit date (new-old)" at bounding box center [942, 232] width 171 height 15
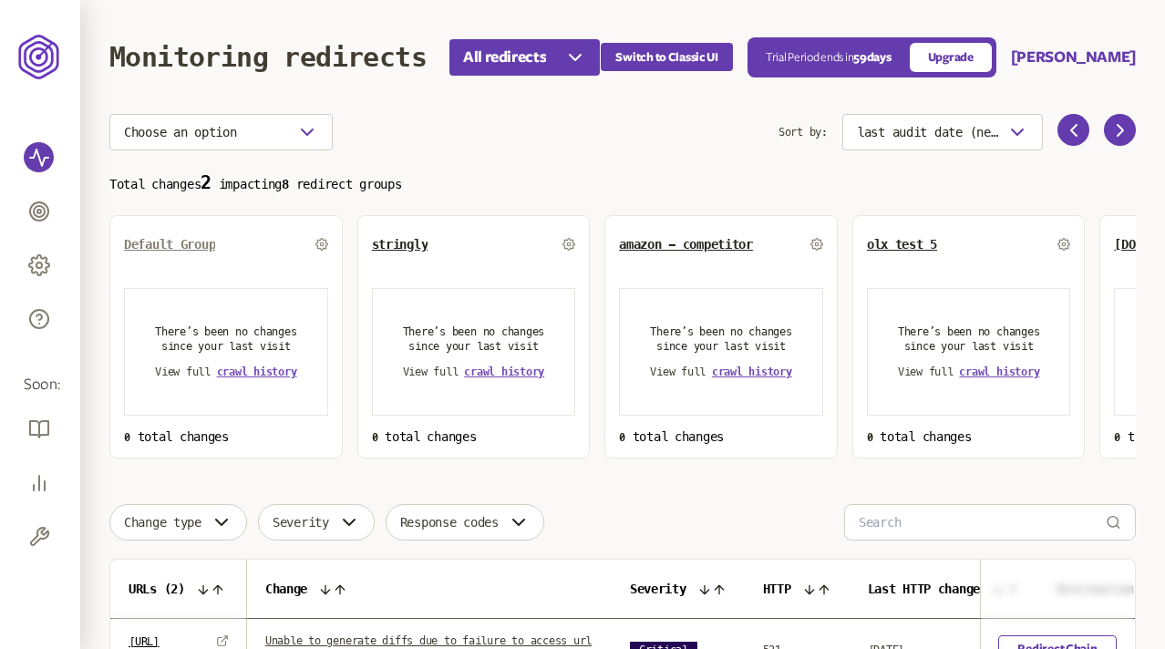
click at [184, 244] on span "Default Group" at bounding box center [169, 244] width 91 height 15
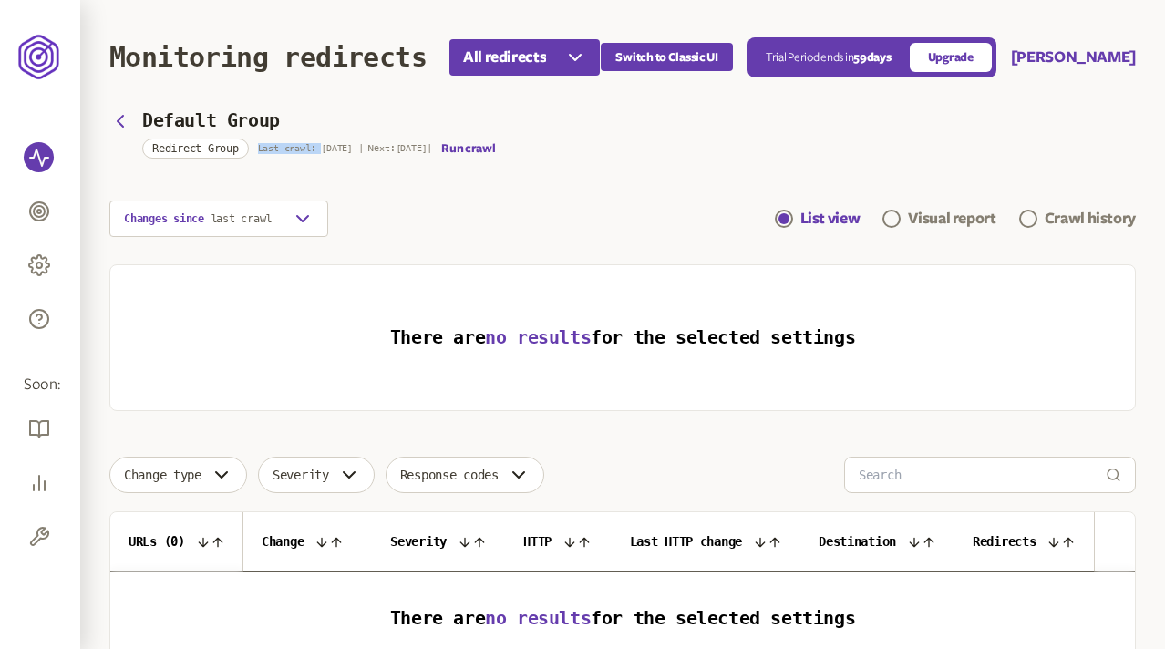
drag, startPoint x: 325, startPoint y: 145, endPoint x: 352, endPoint y: 142, distance: 27.5
click at [352, 142] on div "Redirect Group Last crawl: 16 Sep | Next: 19 Sep | Run crawl" at bounding box center [319, 149] width 354 height 20
click at [358, 156] on div "Redirect Group Last crawl: 16 Sep | Next: 19 Sep | Run crawl" at bounding box center [319, 149] width 354 height 20
drag, startPoint x: 358, startPoint y: 148, endPoint x: 325, endPoint y: 151, distance: 33.9
click at [324, 150] on p "Last crawl: 16 Sep | Next: 19 Sep |" at bounding box center [345, 148] width 174 height 11
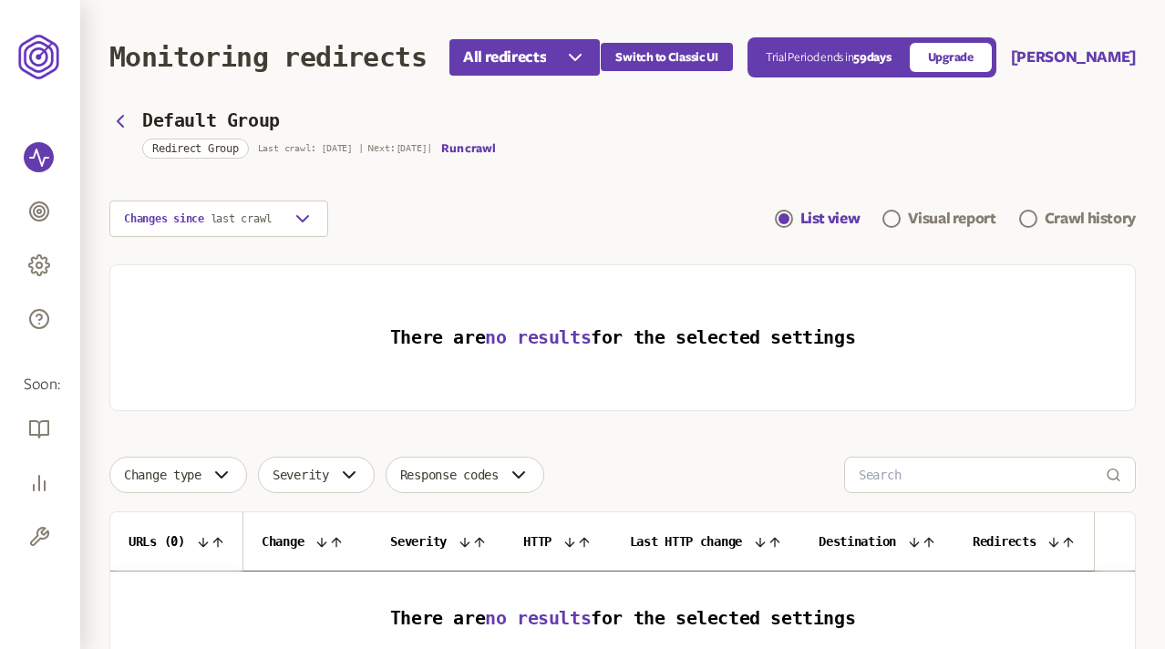
click at [417, 208] on div "Changes since last crawl List view Visual report Crawl history" at bounding box center [622, 219] width 1027 height 36
click at [928, 218] on div "Visual report" at bounding box center [952, 219] width 88 height 22
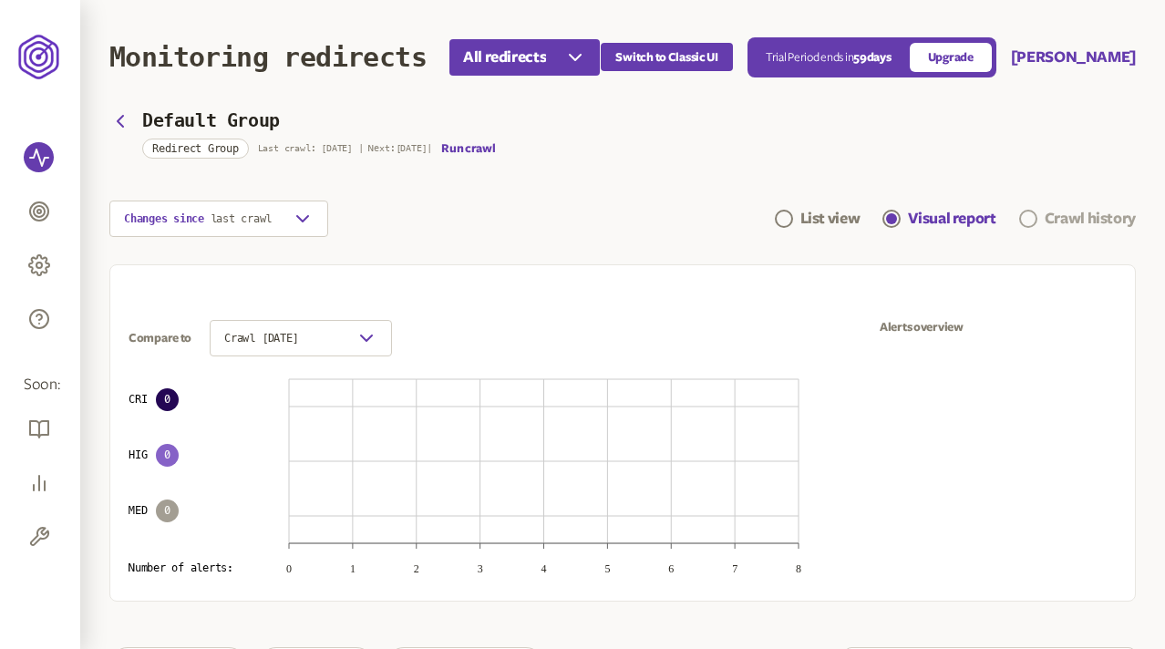
click at [1070, 217] on div "Crawl history" at bounding box center [1090, 219] width 91 height 22
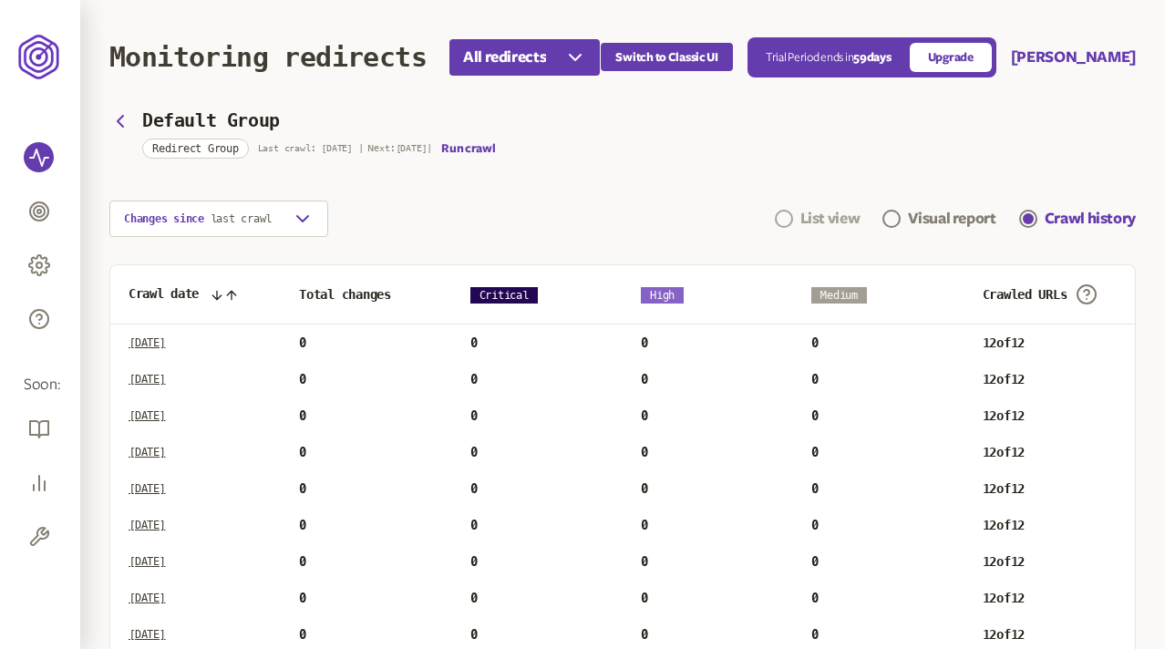
click at [793, 220] on link "List view" at bounding box center [818, 219] width 86 height 22
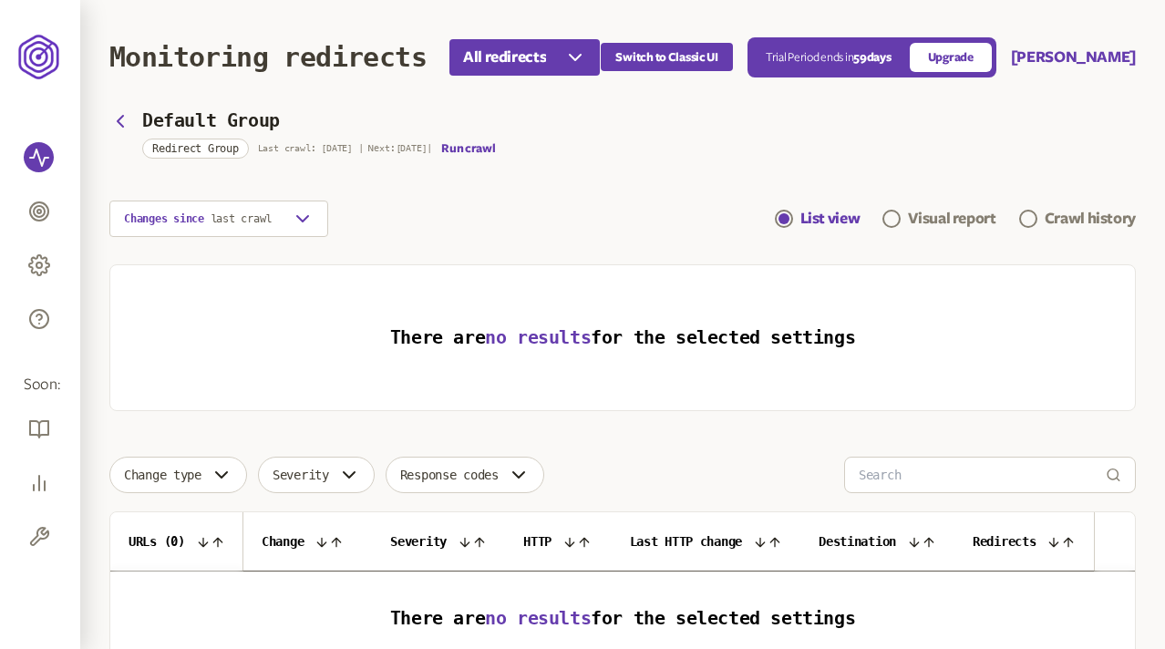
click at [487, 209] on div "Changes since last crawl List view Visual report Crawl history" at bounding box center [622, 219] width 1027 height 36
click at [121, 120] on icon "button" at bounding box center [120, 121] width 22 height 22
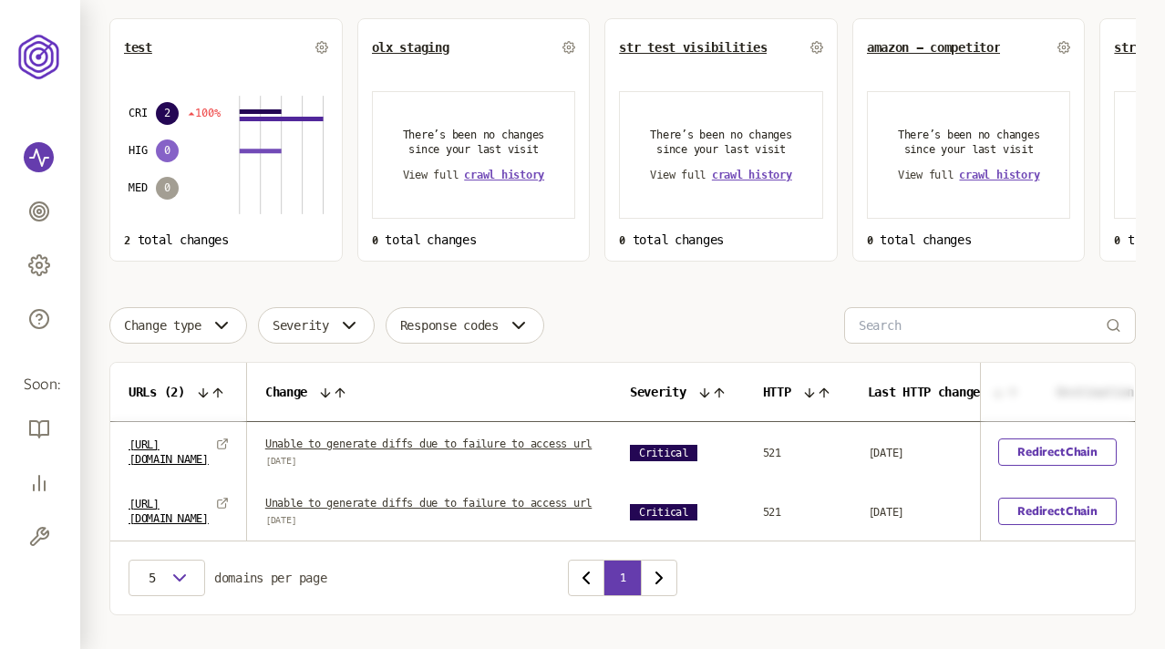
scroll to position [268, 0]
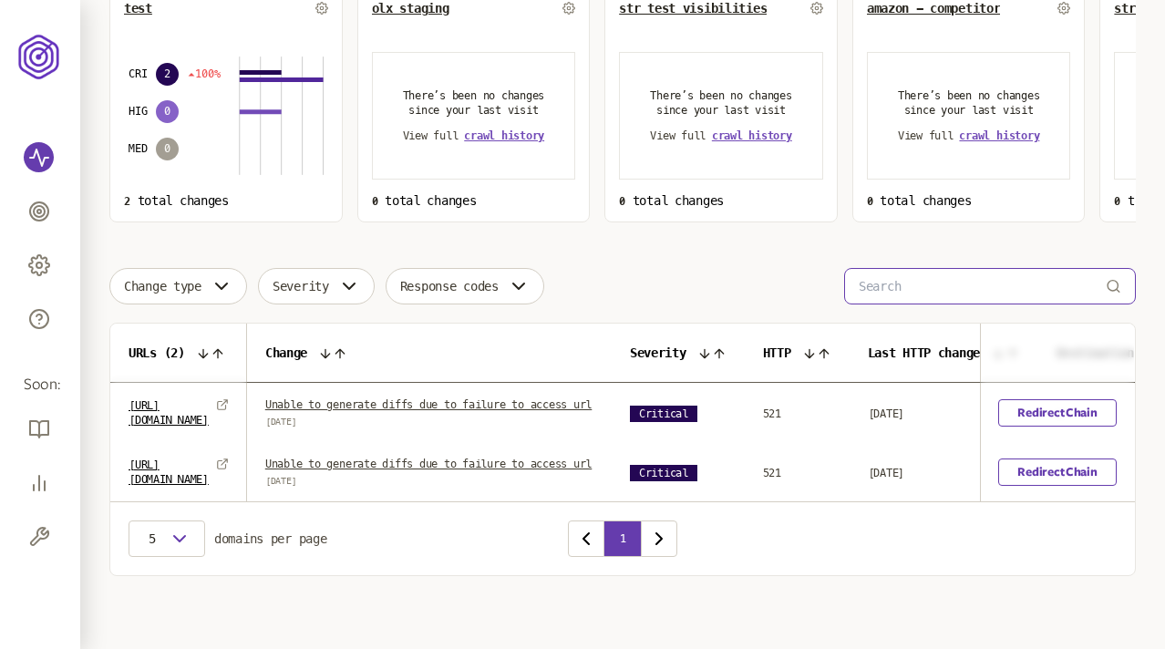
click at [904, 269] on input at bounding box center [982, 286] width 247 height 35
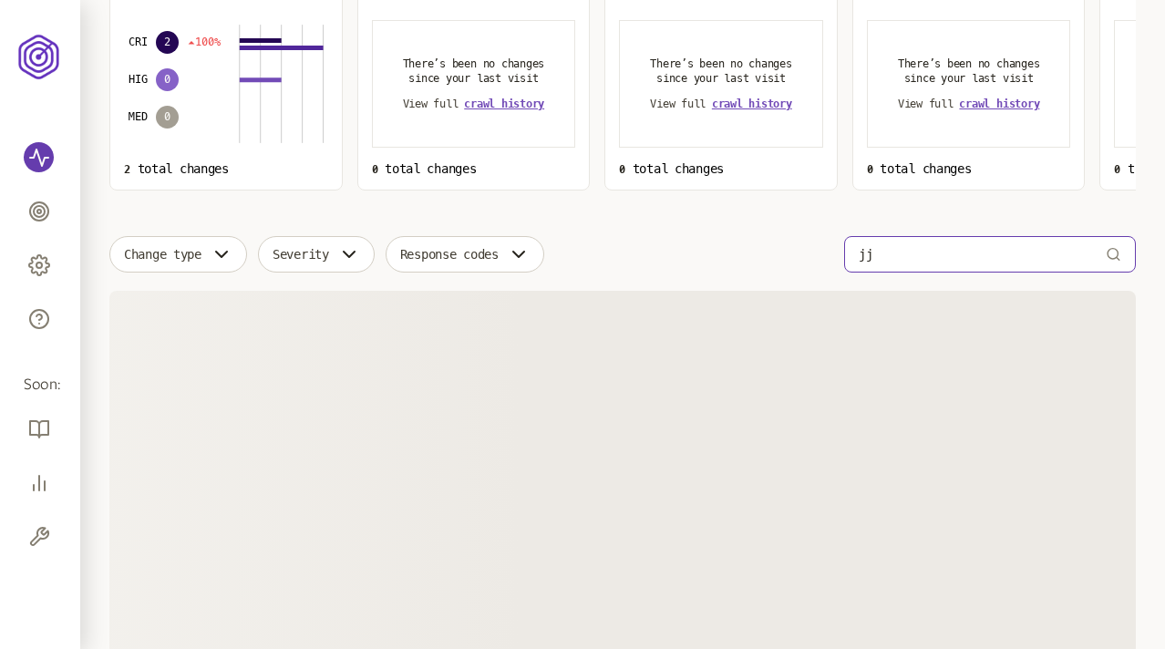
scroll to position [214, 0]
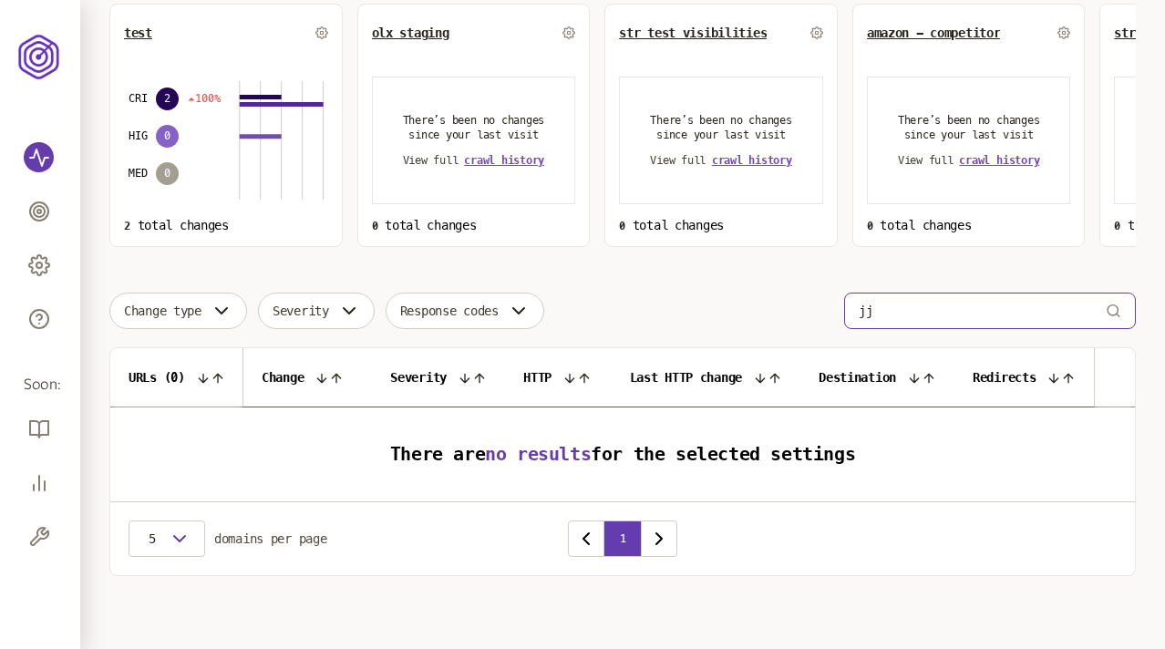
type input "j"
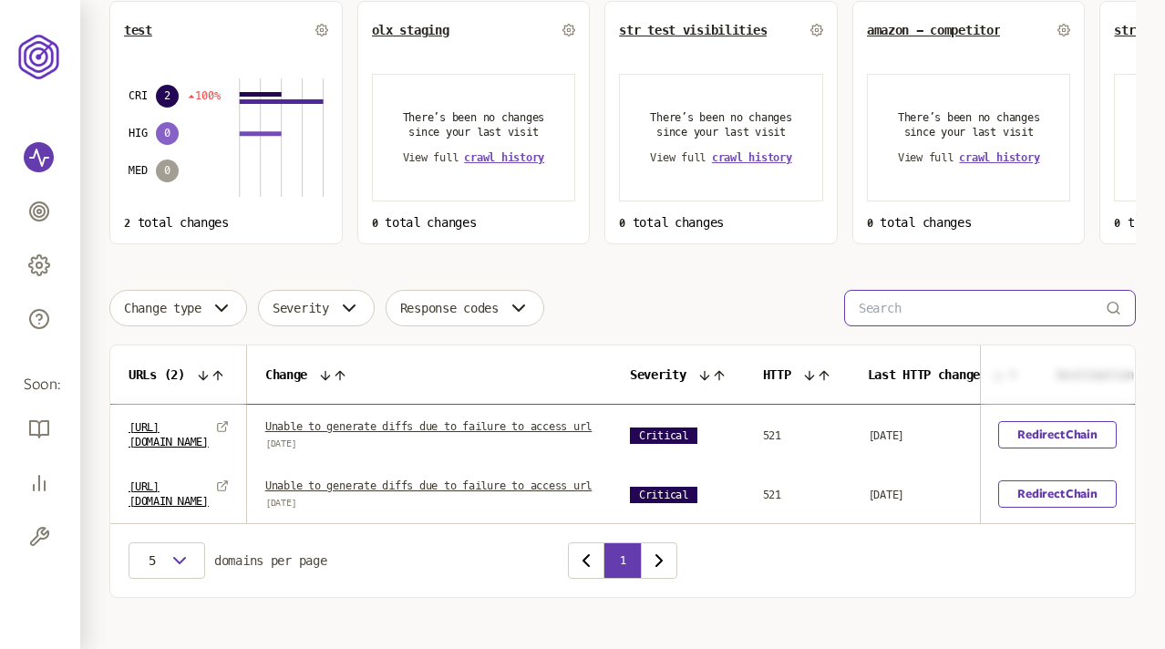
scroll to position [268, 0]
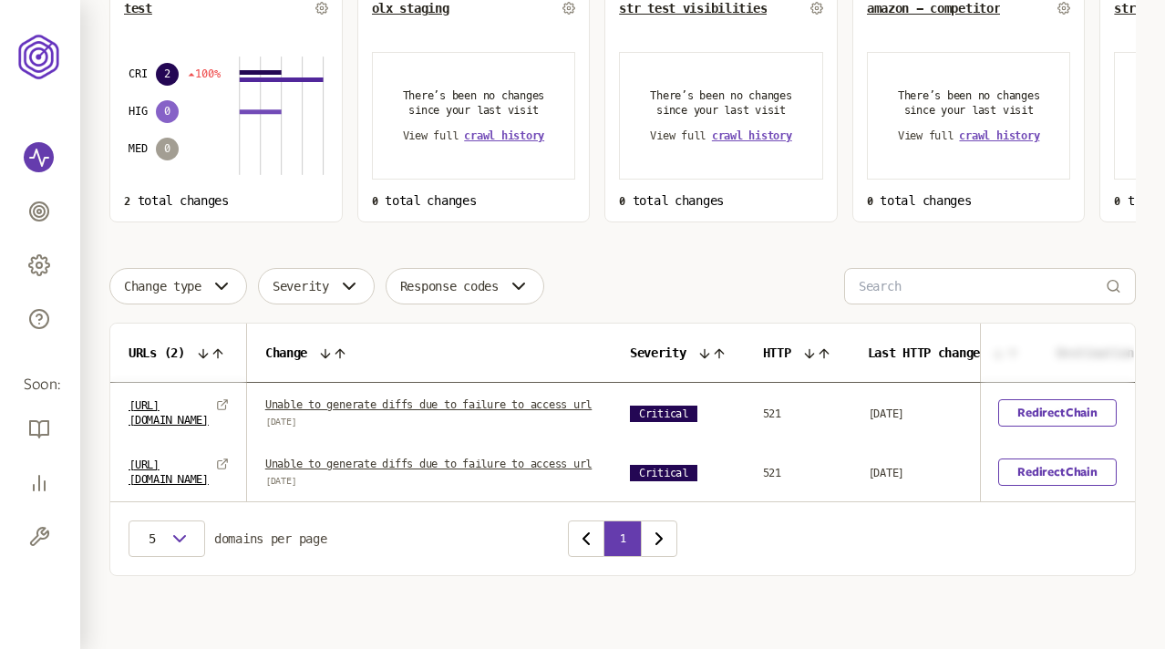
click at [766, 201] on div "Choose an option Sort by: number of changes (high-low) Total changes 2 impactin…" at bounding box center [622, 227] width 1027 height 698
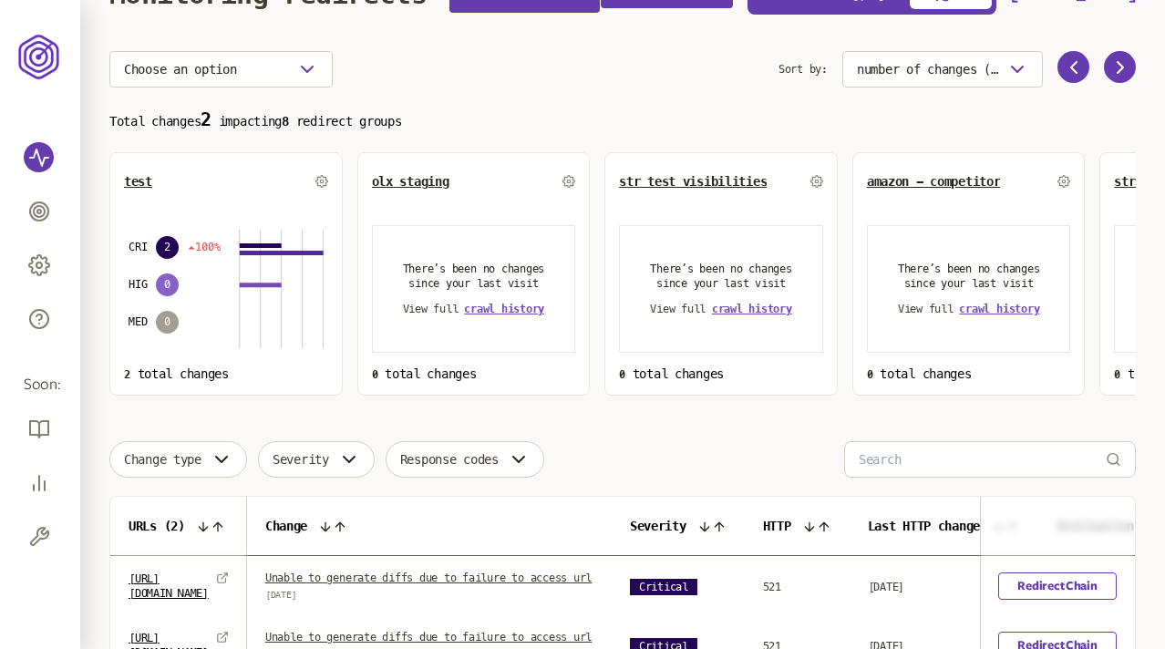
scroll to position [0, 0]
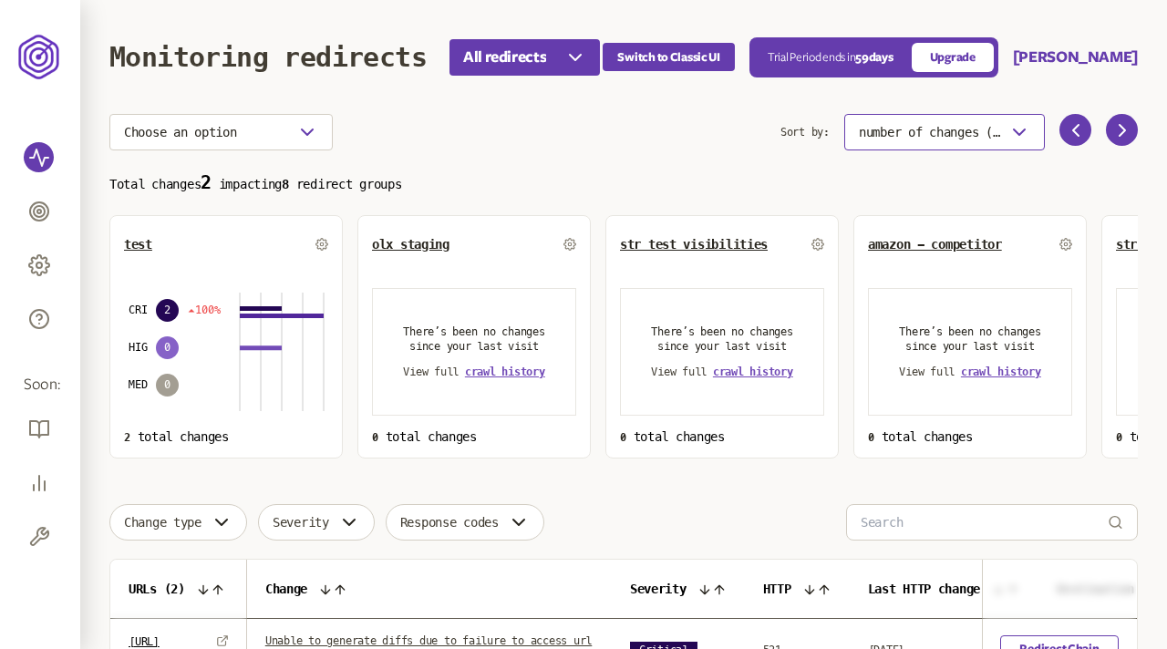
click at [931, 132] on span "number of changes (high-low)" at bounding box center [930, 132] width 142 height 15
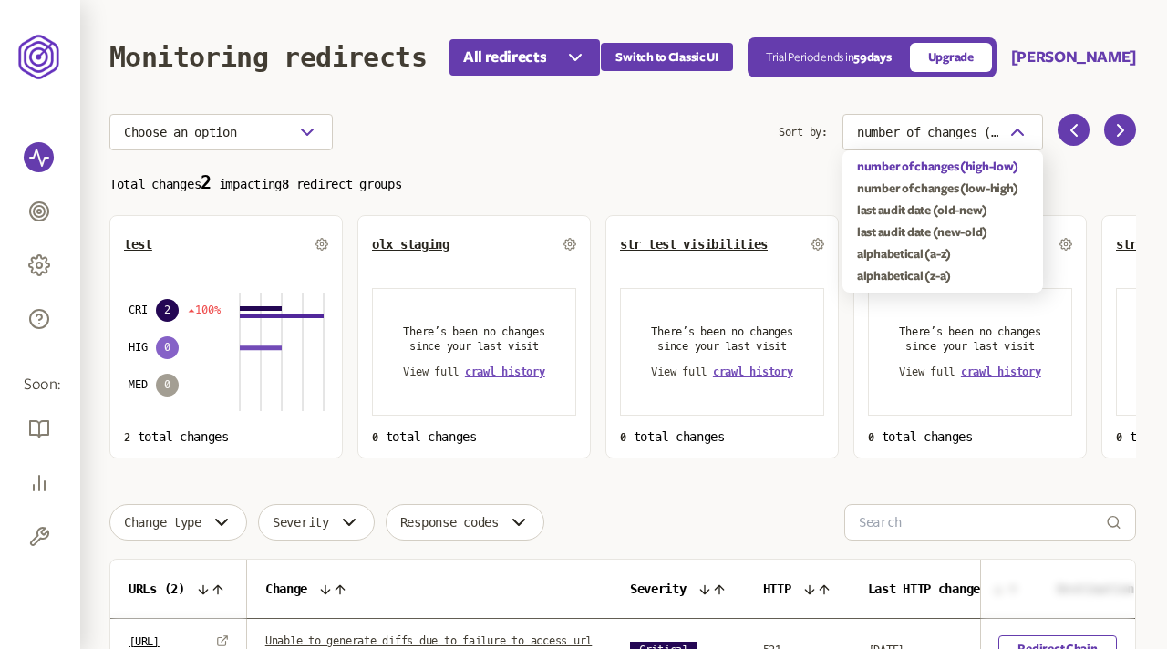
click at [726, 134] on section "Choose an option Sort by: number of changes (high-low)" at bounding box center [622, 132] width 1027 height 36
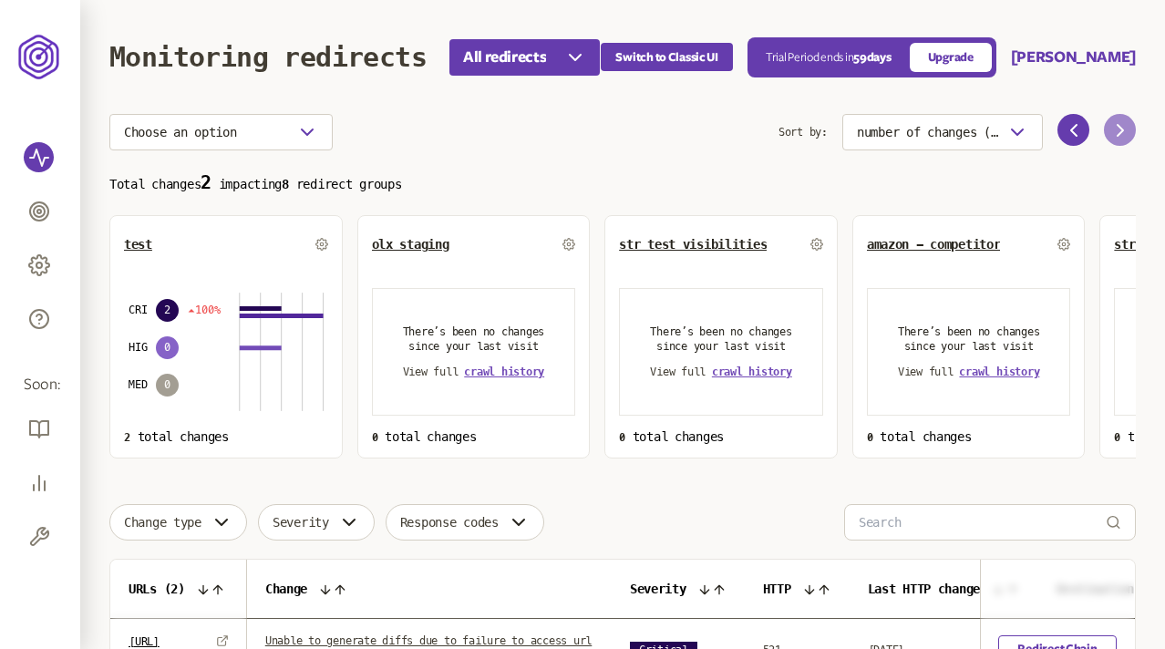
click at [1110, 135] on icon at bounding box center [1121, 130] width 22 height 22
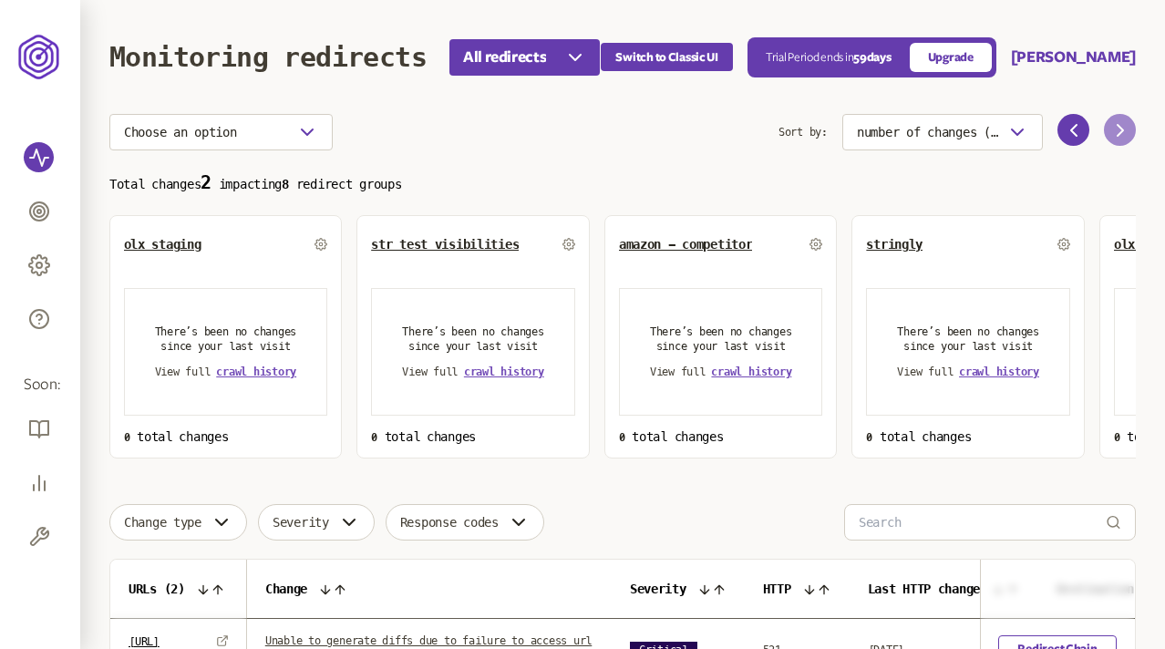
click at [1110, 135] on icon at bounding box center [1121, 130] width 22 height 22
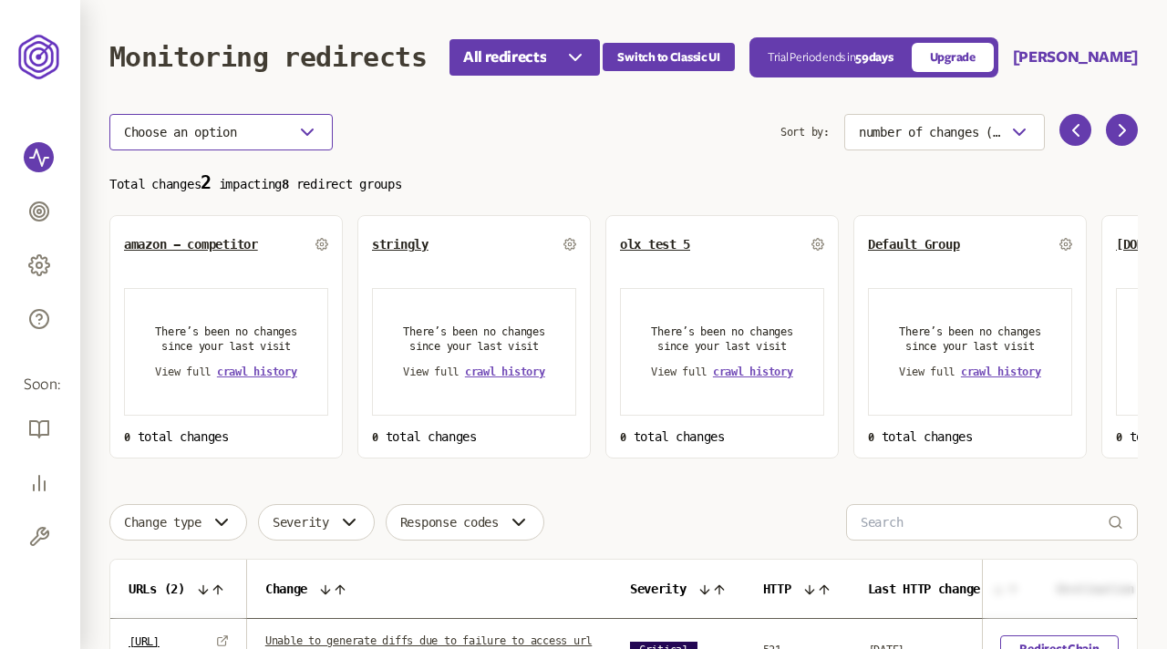
click at [276, 134] on button "Choose an option" at bounding box center [220, 132] width 223 height 36
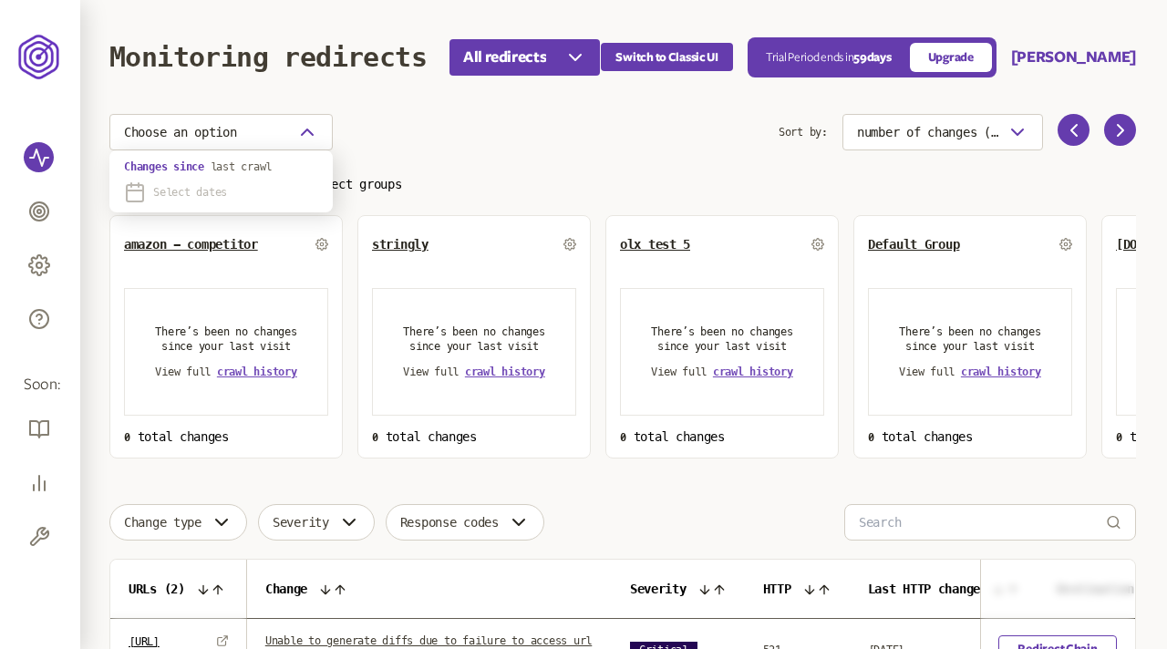
click at [205, 191] on span "Select dates" at bounding box center [190, 192] width 74 height 15
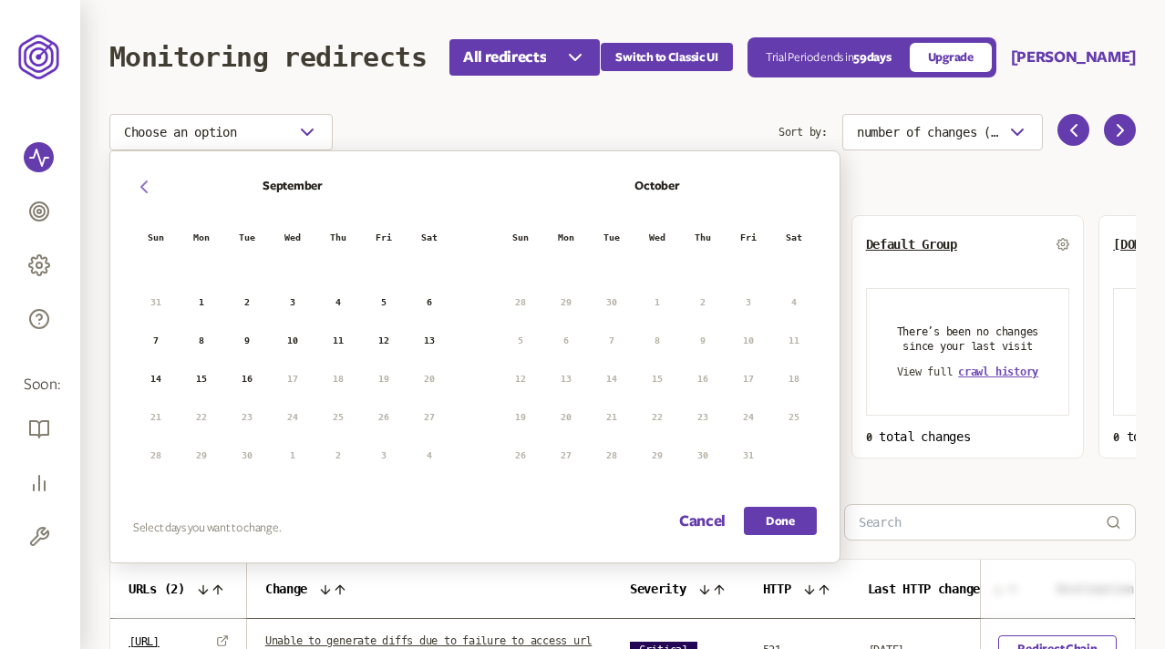
click at [141, 181] on icon "button" at bounding box center [144, 187] width 22 height 22
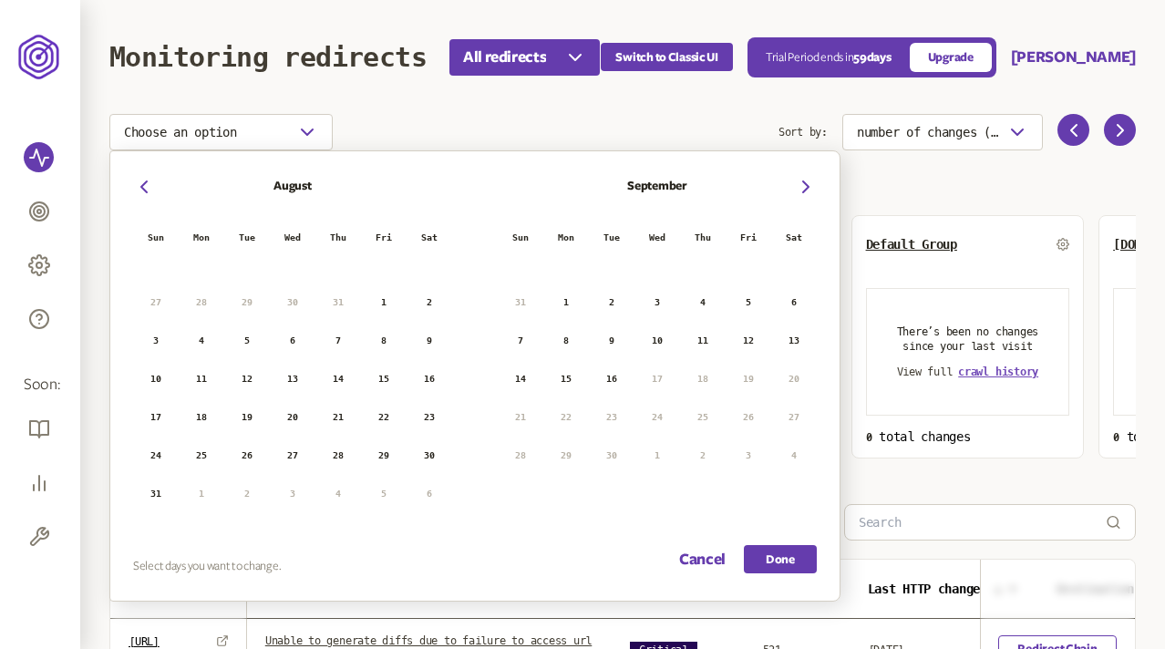
click at [160, 377] on button "10" at bounding box center [155, 379] width 27 height 27
click at [431, 411] on button "23" at bounding box center [429, 417] width 27 height 27
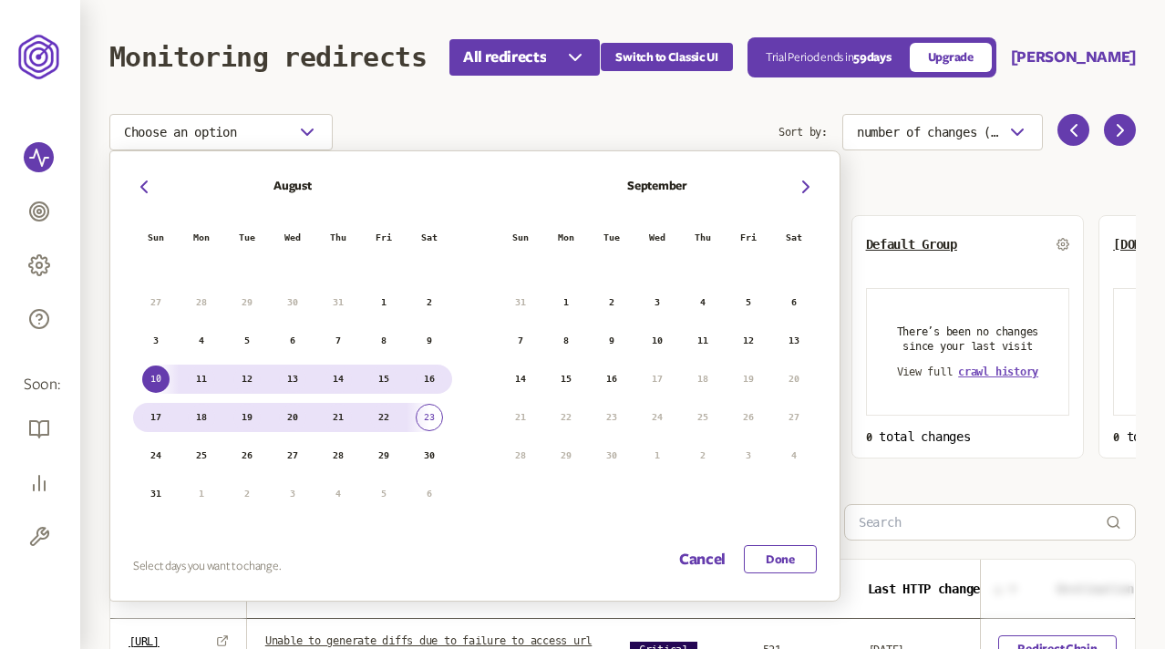
click at [788, 554] on button "Done" at bounding box center [780, 559] width 73 height 28
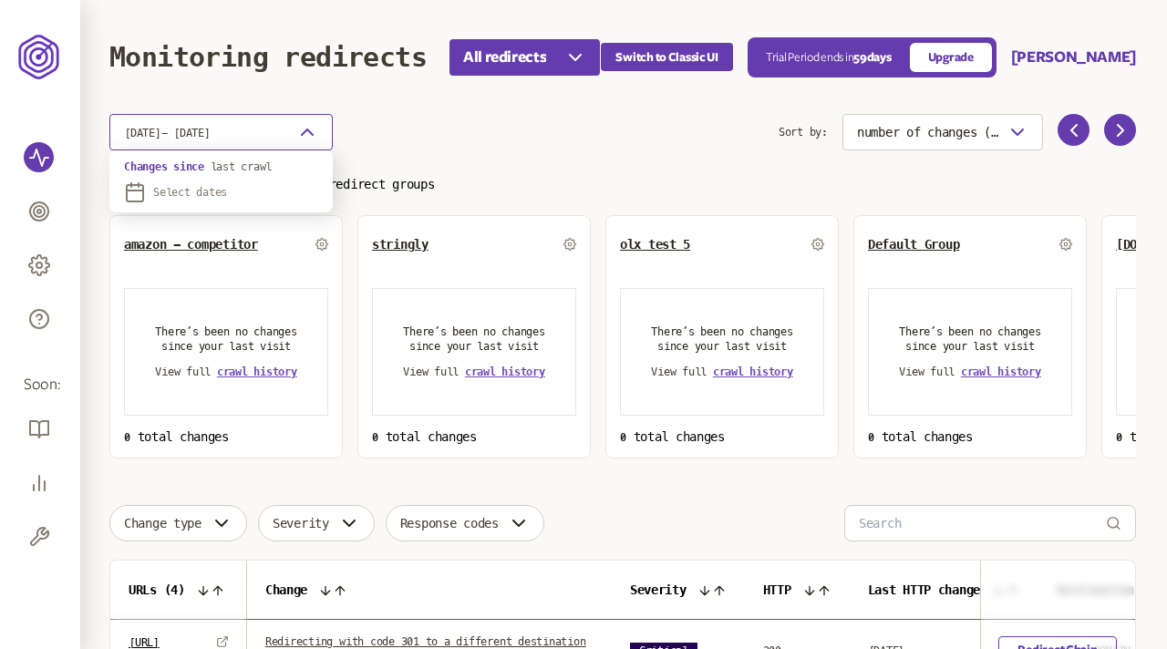
click at [305, 128] on icon "button" at bounding box center [307, 132] width 22 height 22
click at [237, 167] on span "last crawl" at bounding box center [242, 166] width 62 height 13
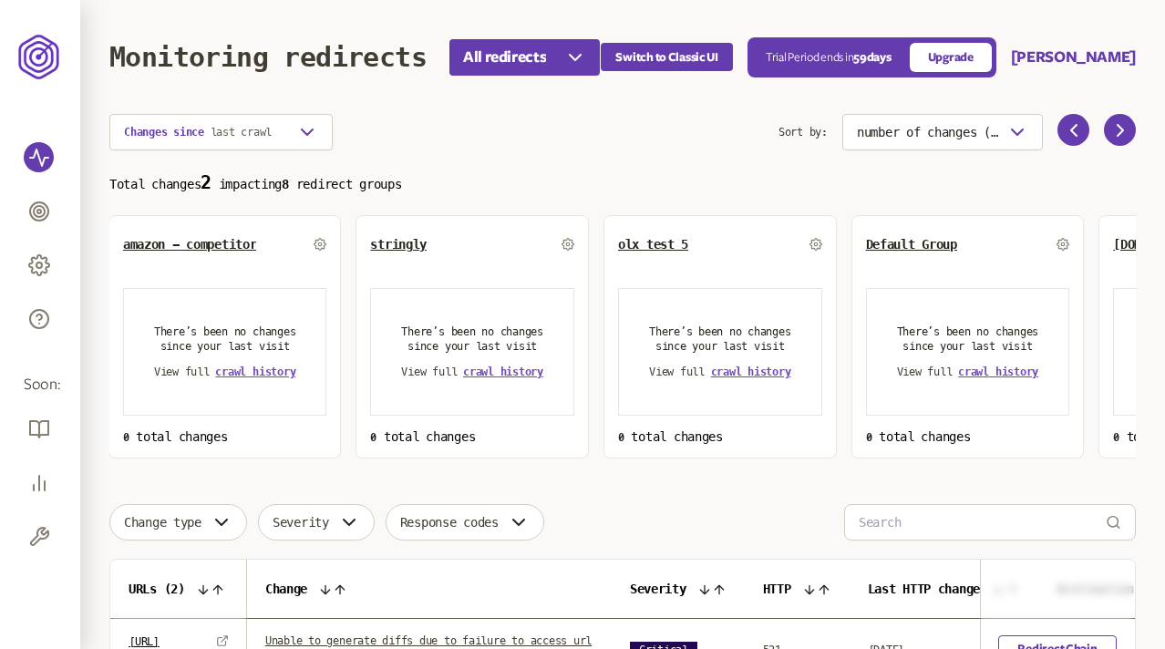
click at [465, 133] on div "Changes since last crawl" at bounding box center [443, 132] width 669 height 36
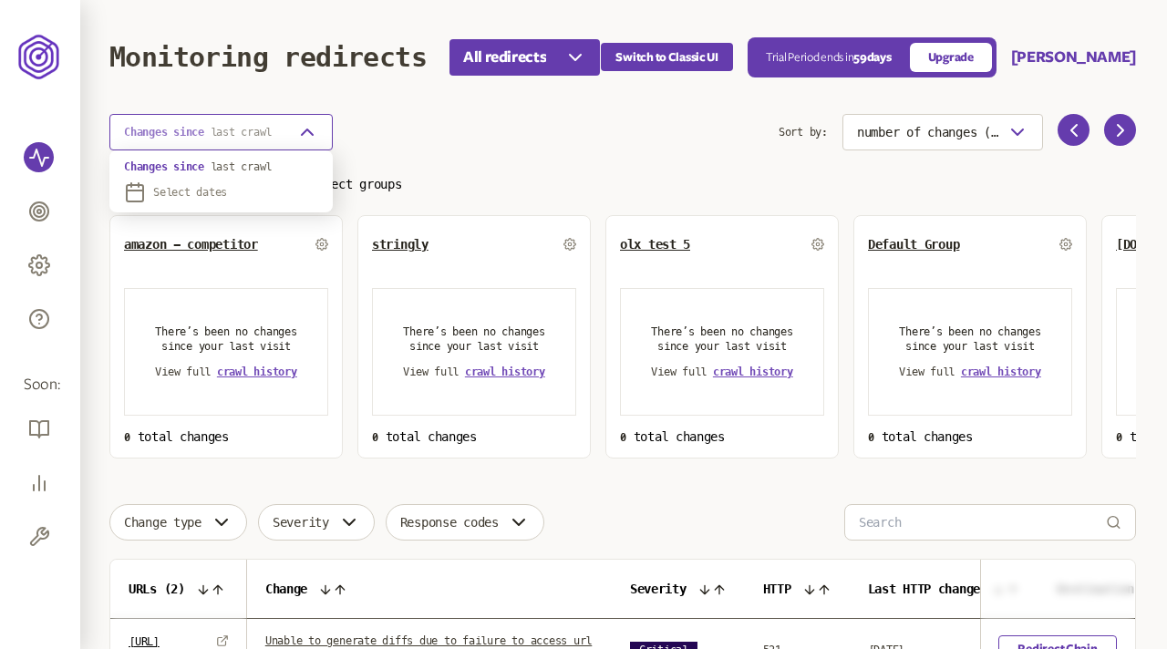
click at [239, 125] on p "Changes since last crawl" at bounding box center [198, 132] width 148 height 15
click at [380, 126] on div "Changes since last crawl" at bounding box center [443, 132] width 669 height 36
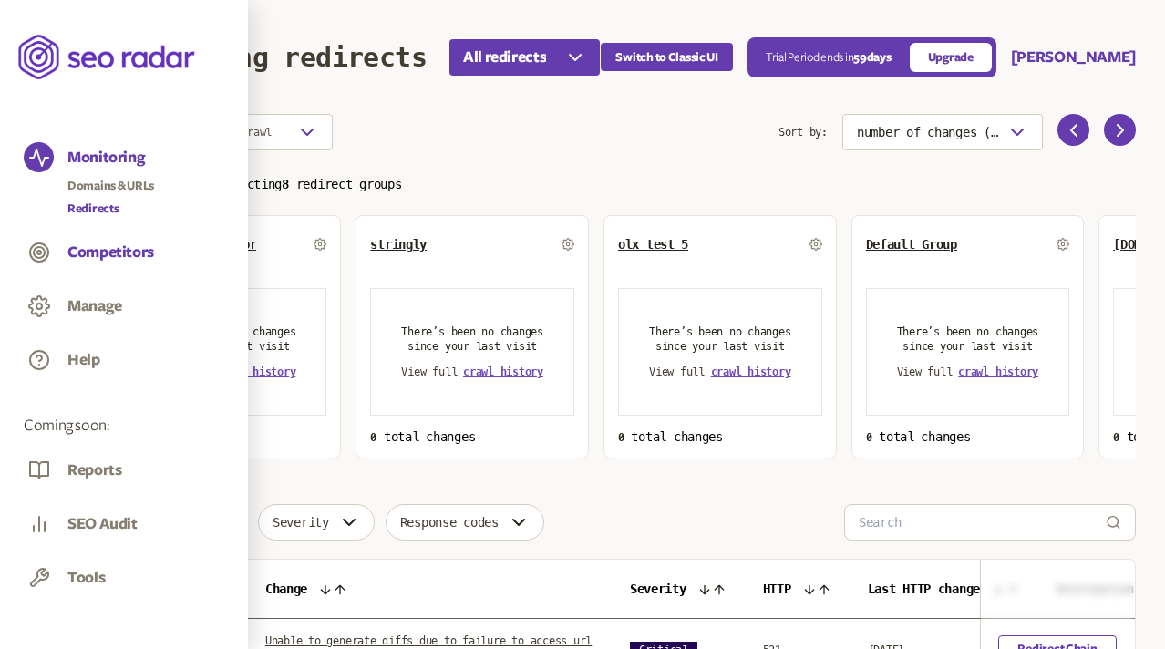
click at [113, 250] on button "Competitors" at bounding box center [110, 253] width 87 height 20
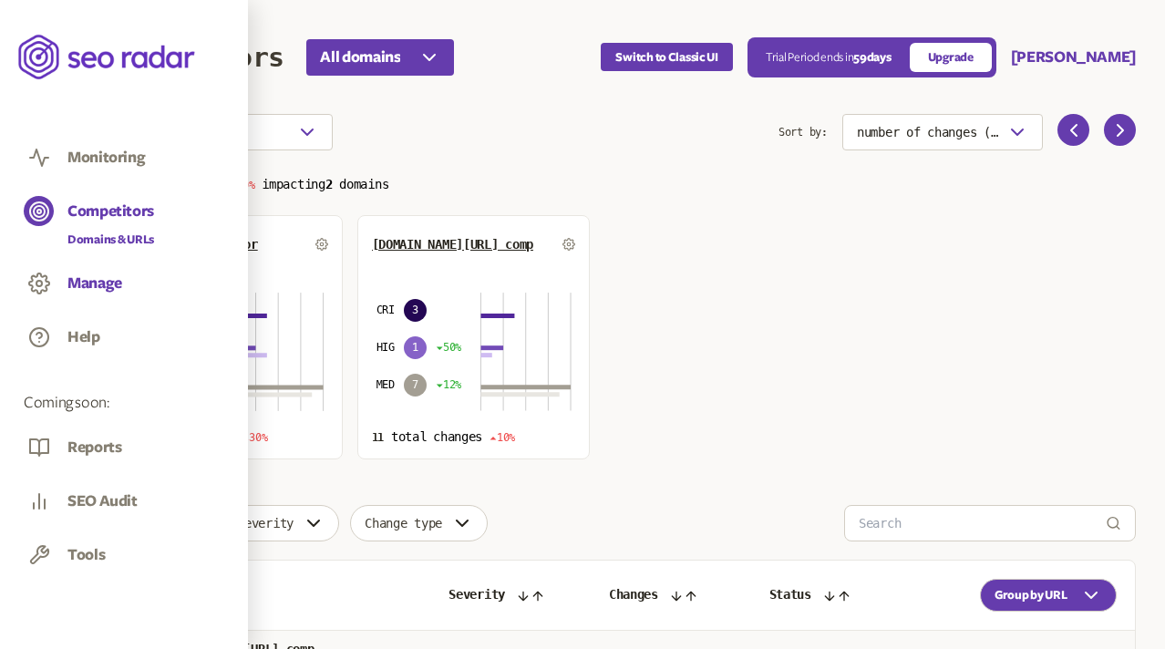
click at [98, 279] on button "Manage" at bounding box center [94, 284] width 55 height 20
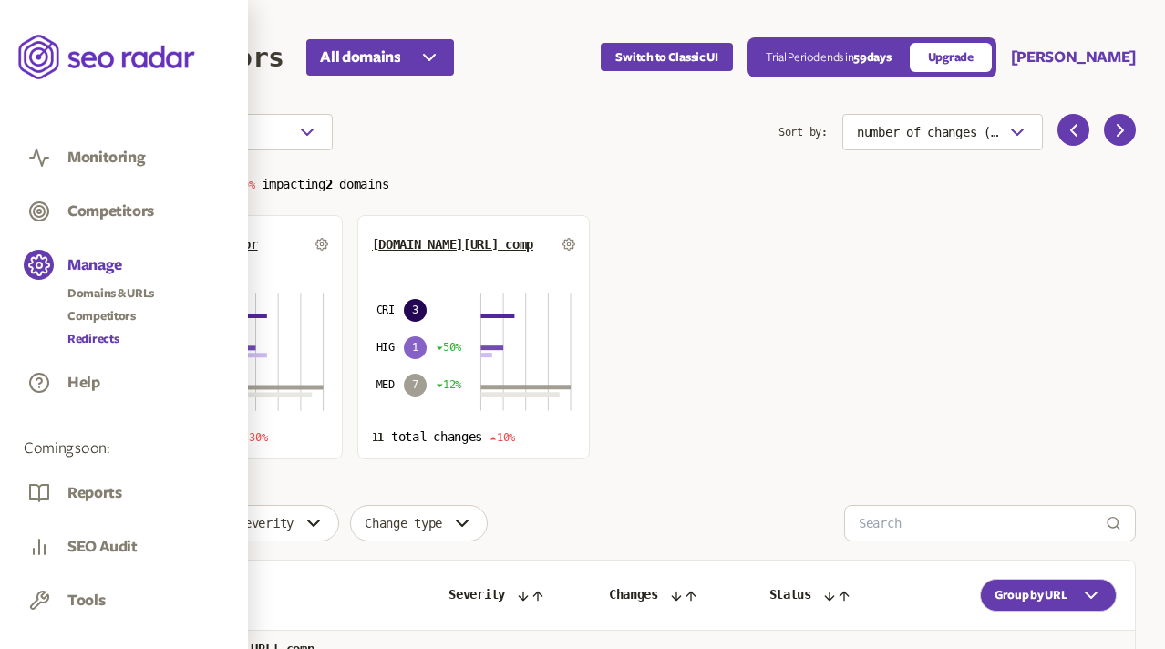
click at [89, 336] on link "Redirects" at bounding box center [110, 339] width 87 height 18
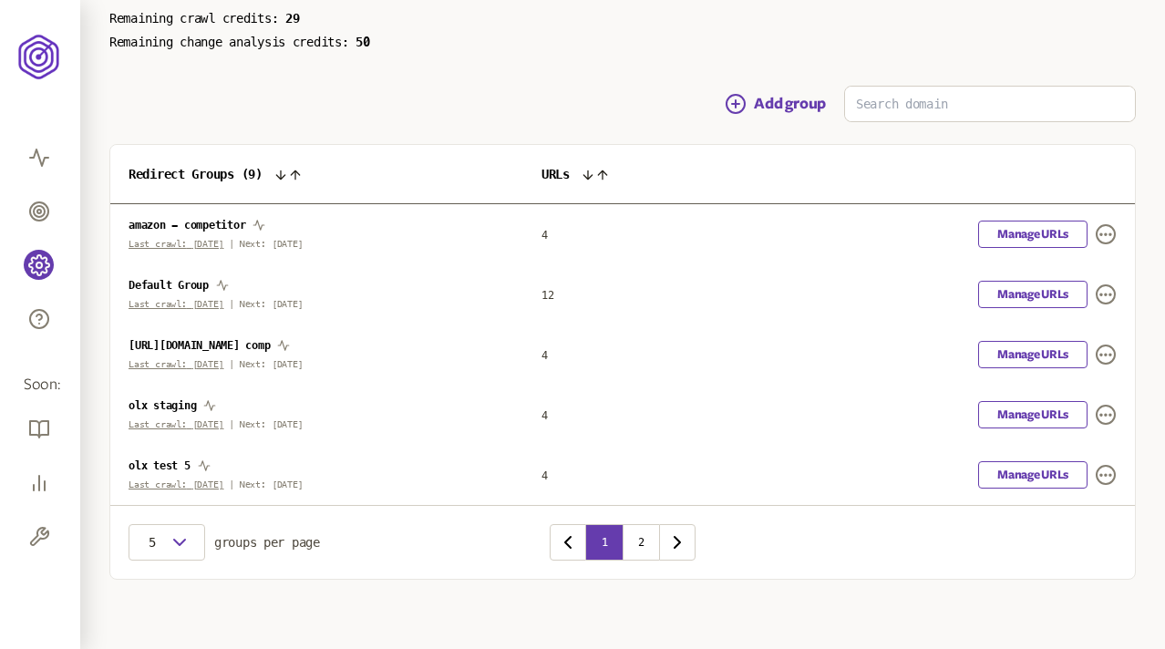
scroll to position [166, 0]
click at [1086, 293] on link "Manage URLs" at bounding box center [1032, 292] width 109 height 27
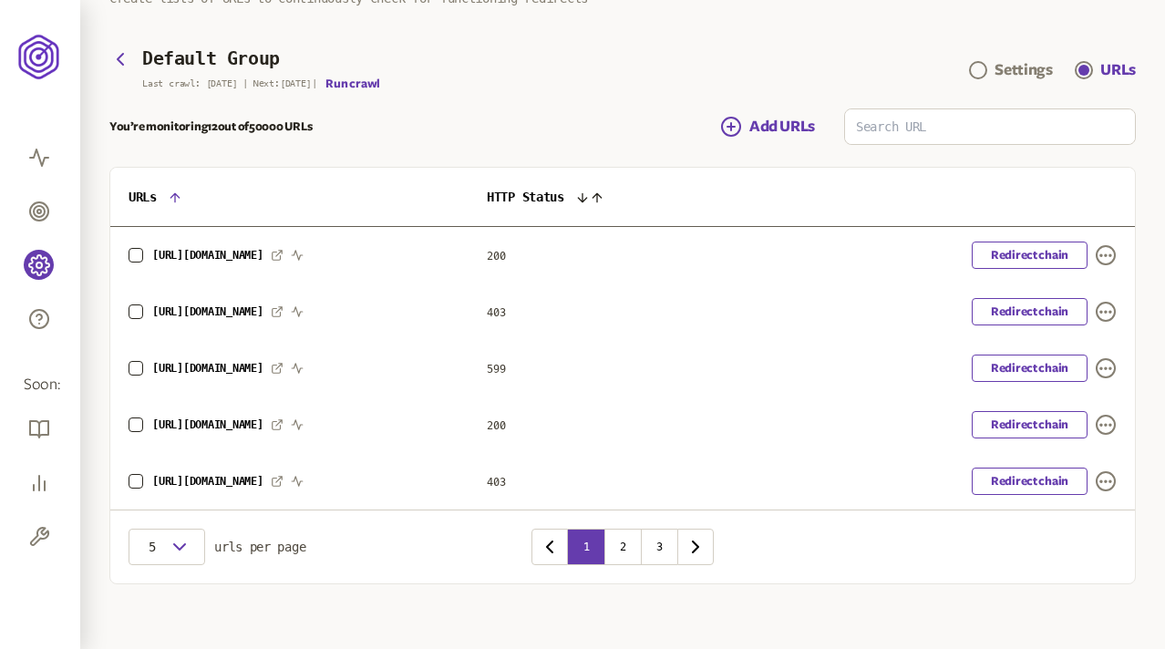
scroll to position [103, 0]
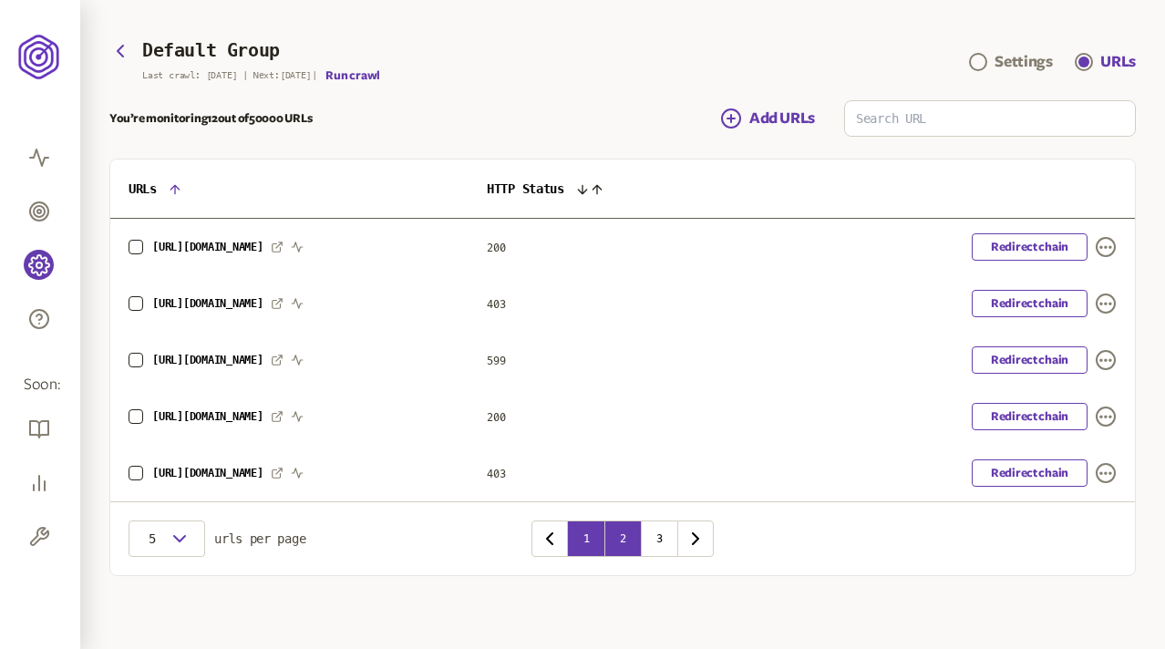
click at [630, 548] on button "2" at bounding box center [622, 539] width 36 height 36
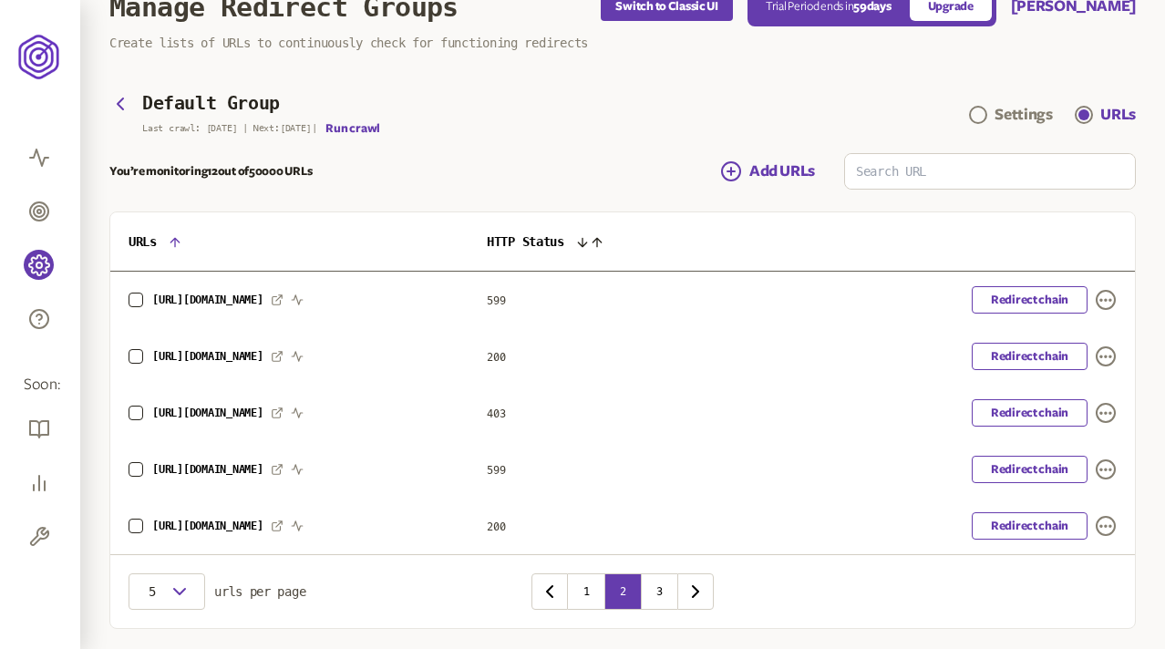
scroll to position [103, 0]
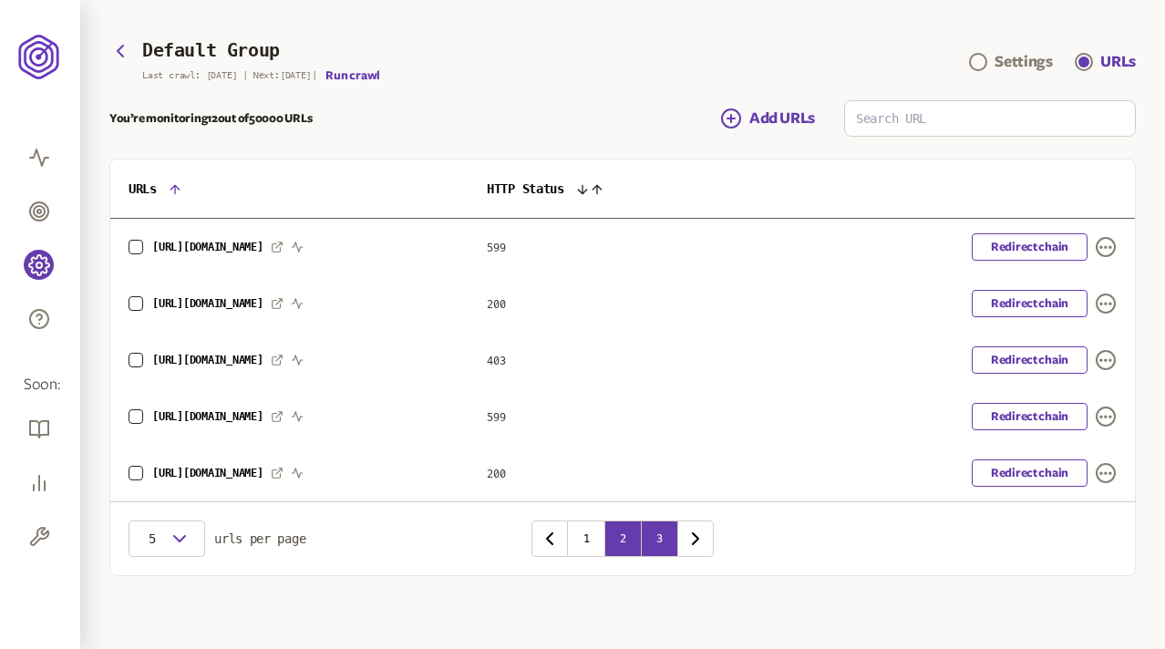
click at [662, 534] on button "3" at bounding box center [659, 539] width 36 height 36
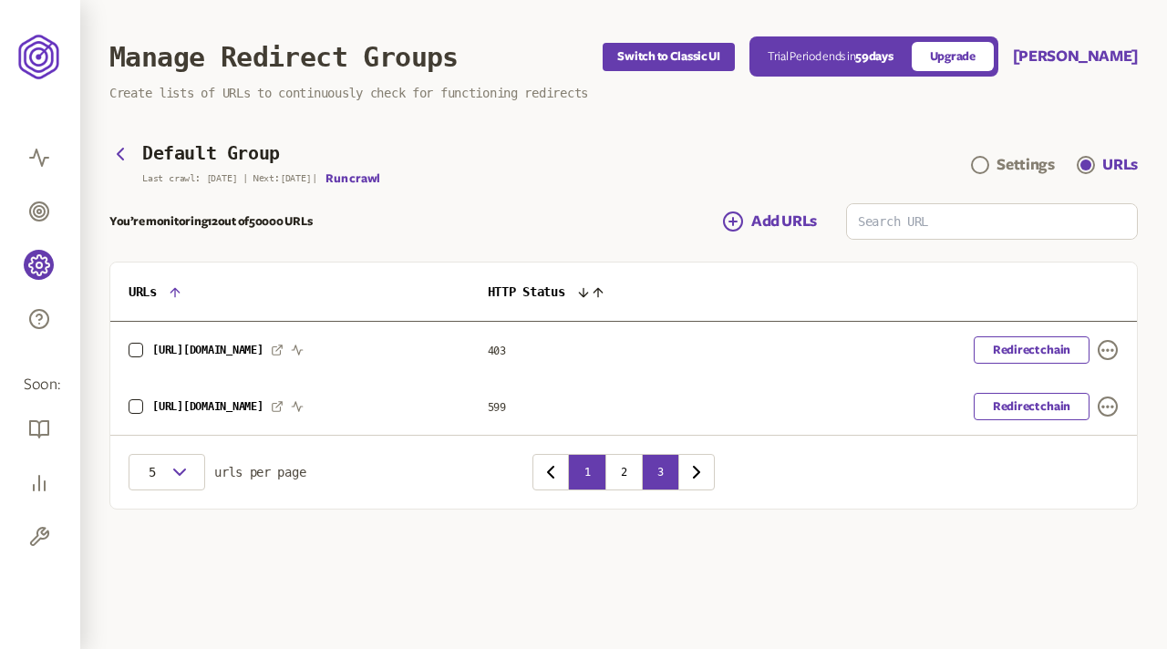
click at [584, 473] on button "1" at bounding box center [587, 472] width 36 height 36
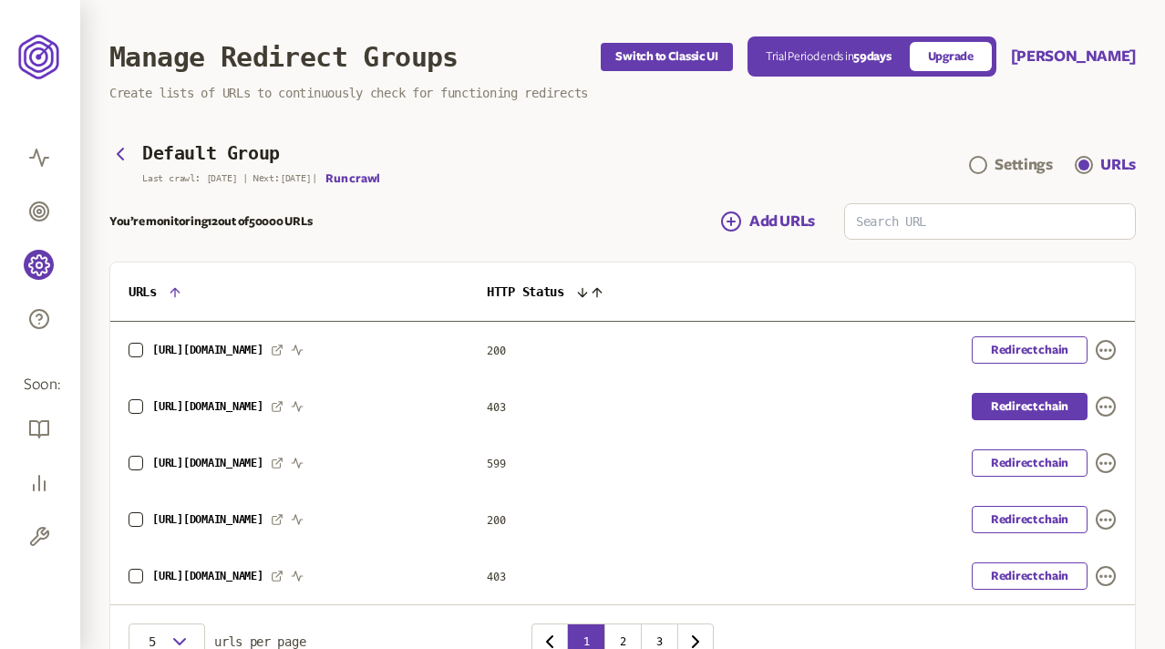
click at [1005, 408] on link "Redirect chain" at bounding box center [1030, 406] width 116 height 27
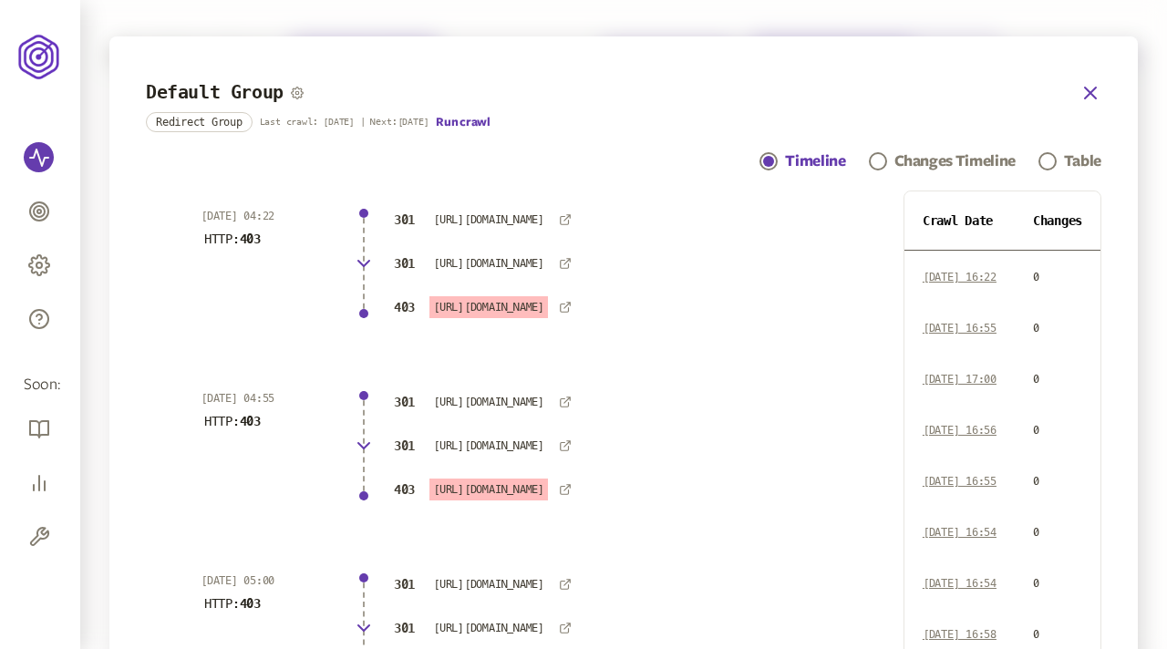
click at [1085, 91] on icon "button" at bounding box center [1090, 93] width 22 height 22
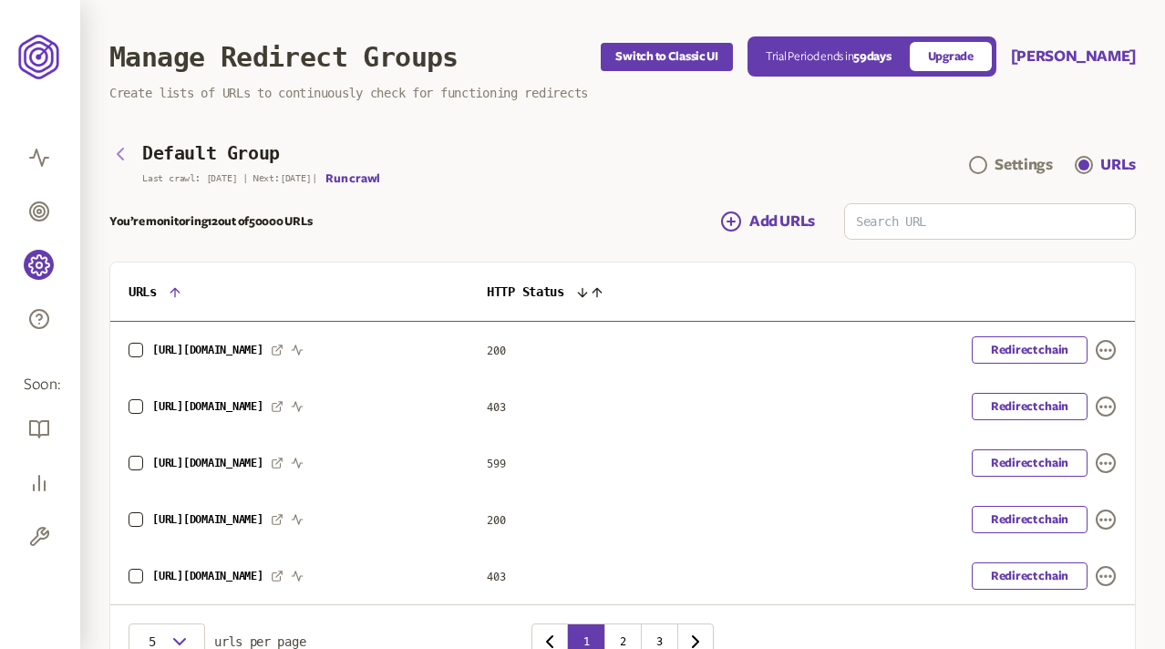
click at [123, 155] on icon "button" at bounding box center [120, 154] width 22 height 22
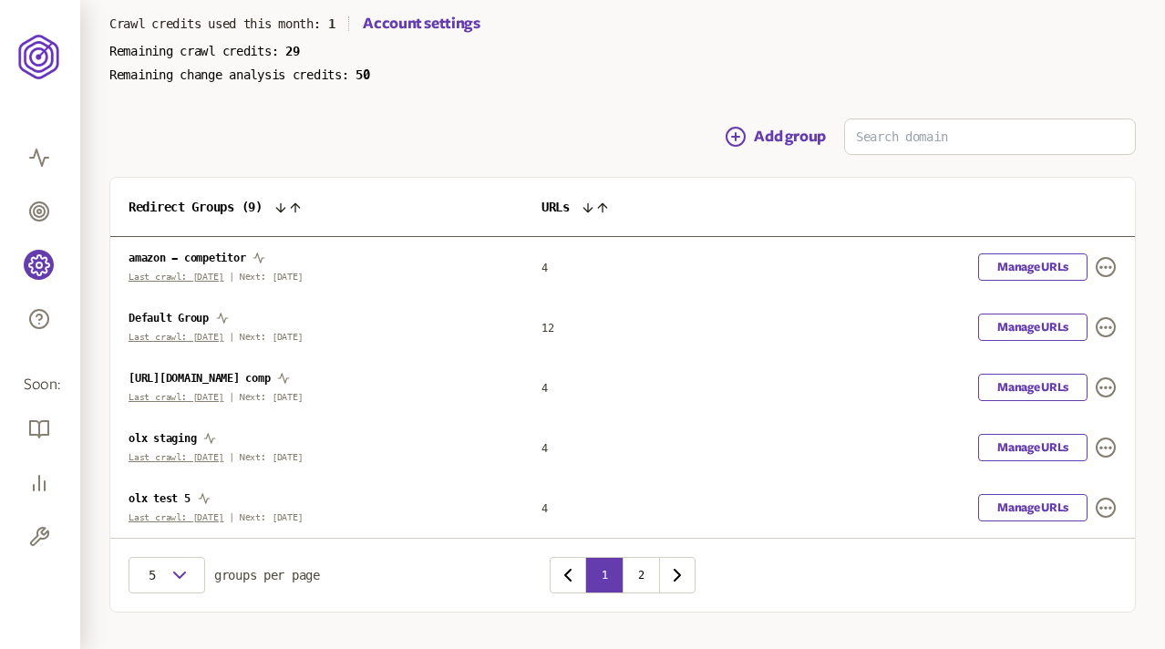
scroll to position [168, 0]
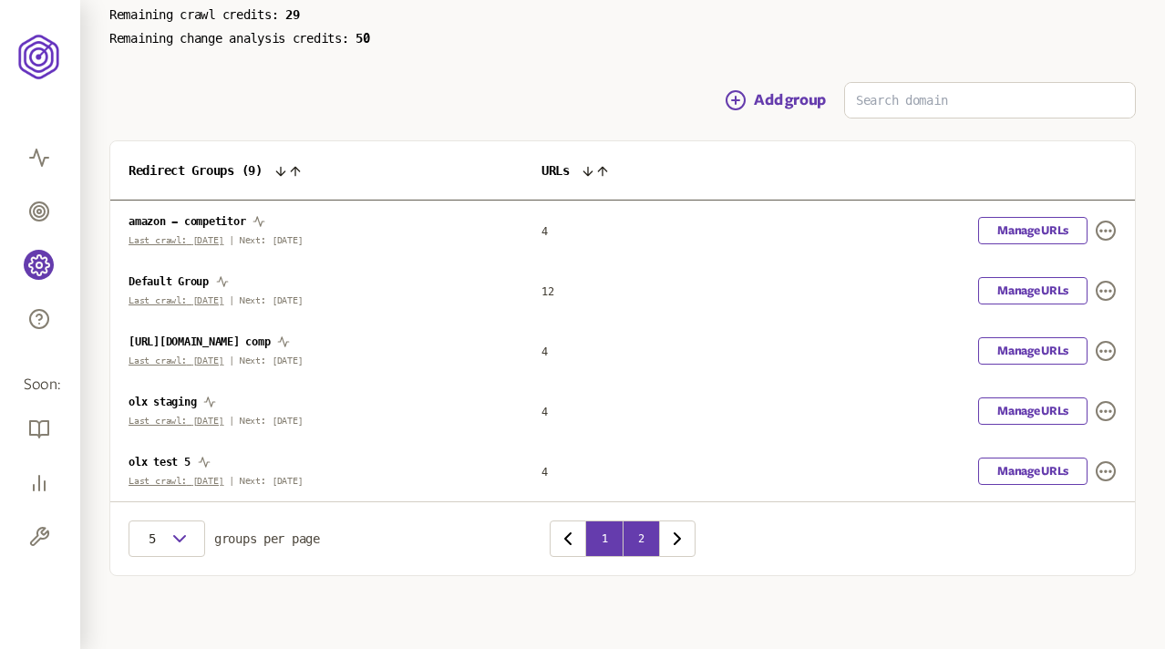
click at [635, 532] on button "2" at bounding box center [641, 539] width 36 height 36
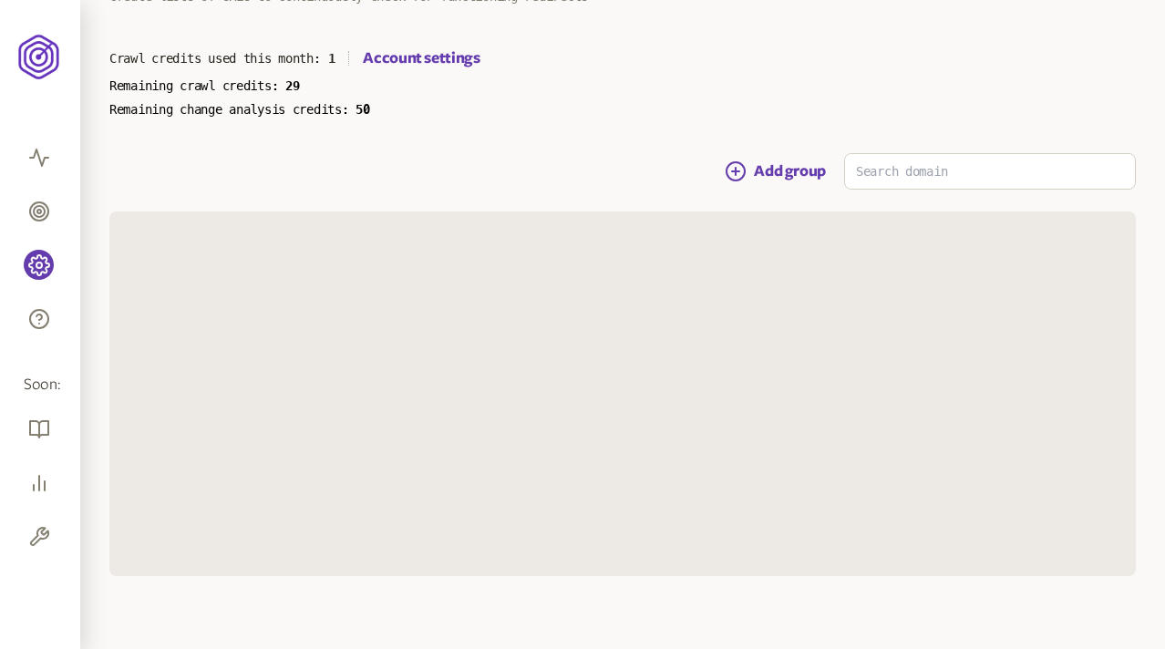
scroll to position [47, 0]
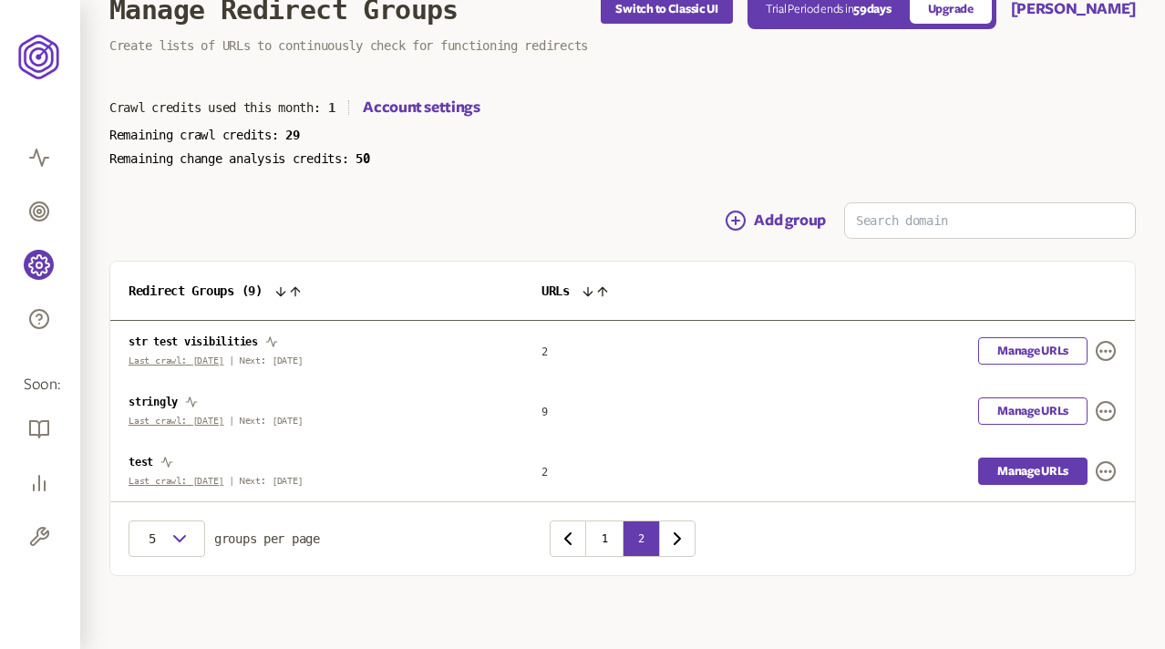
click at [1033, 475] on link "Manage URLs" at bounding box center [1032, 471] width 109 height 27
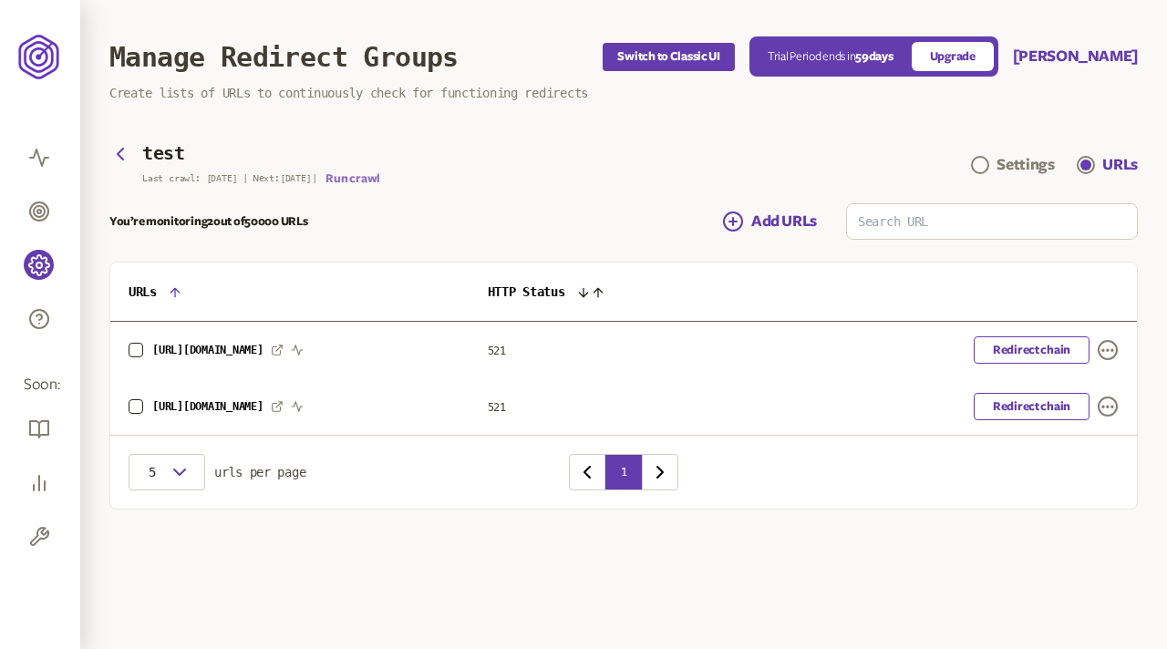
click at [356, 178] on button "Run crawl" at bounding box center [352, 178] width 54 height 15
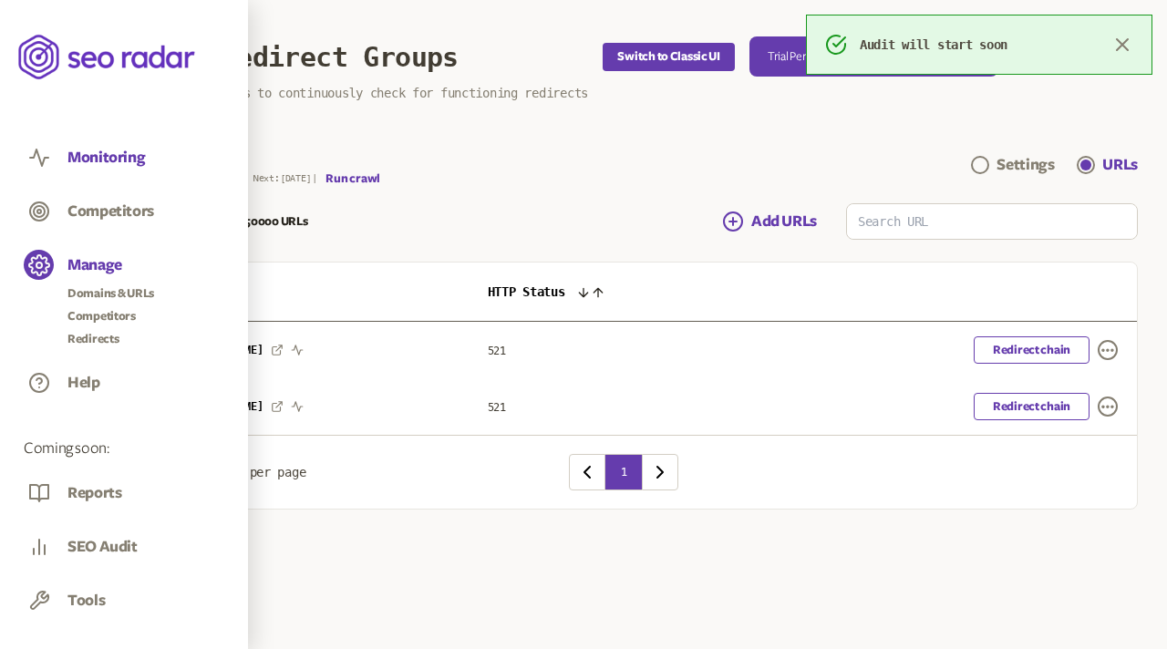
click at [120, 160] on button "Monitoring" at bounding box center [105, 158] width 77 height 20
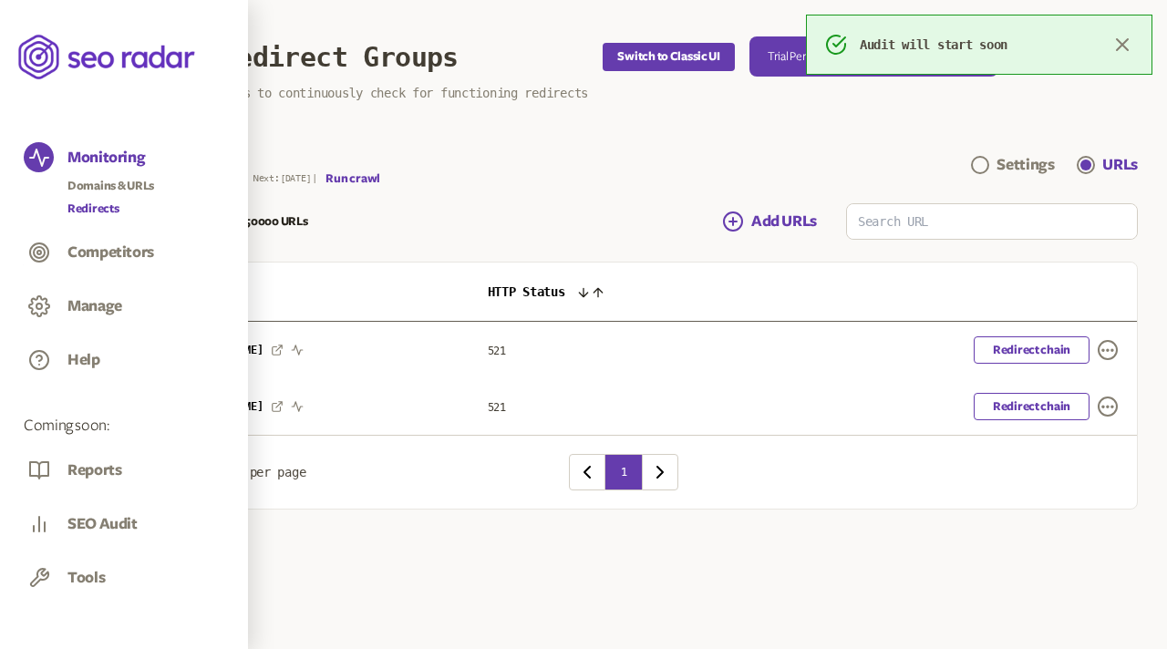
click at [93, 209] on link "Redirects" at bounding box center [110, 209] width 87 height 18
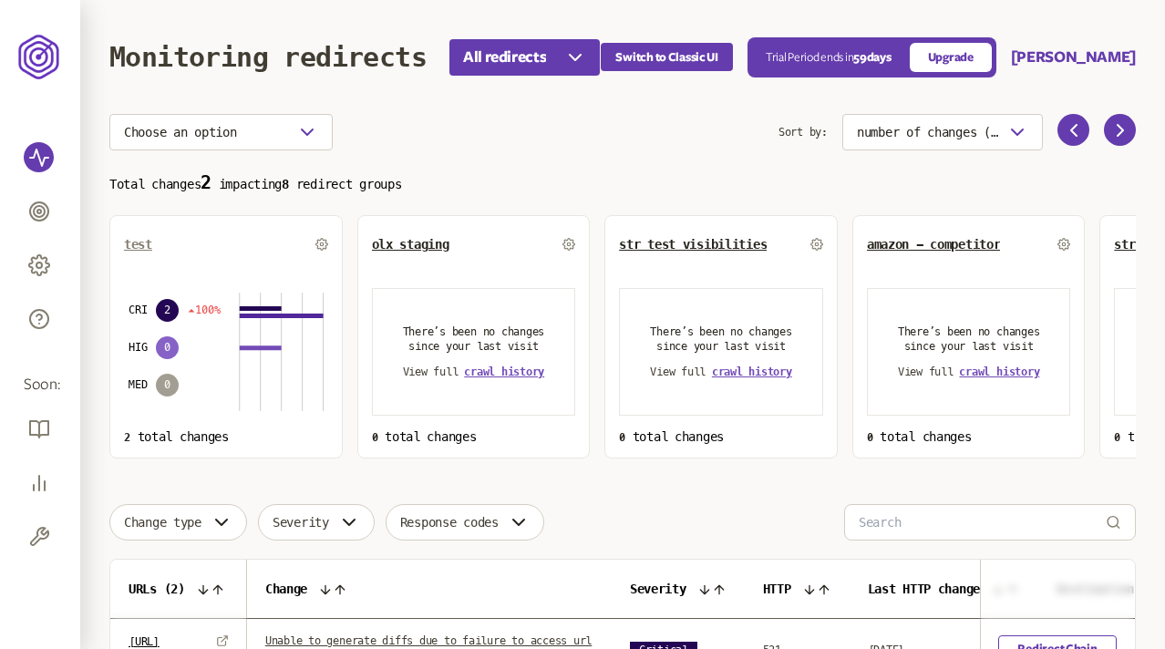
click at [143, 243] on span "test" at bounding box center [138, 244] width 28 height 15
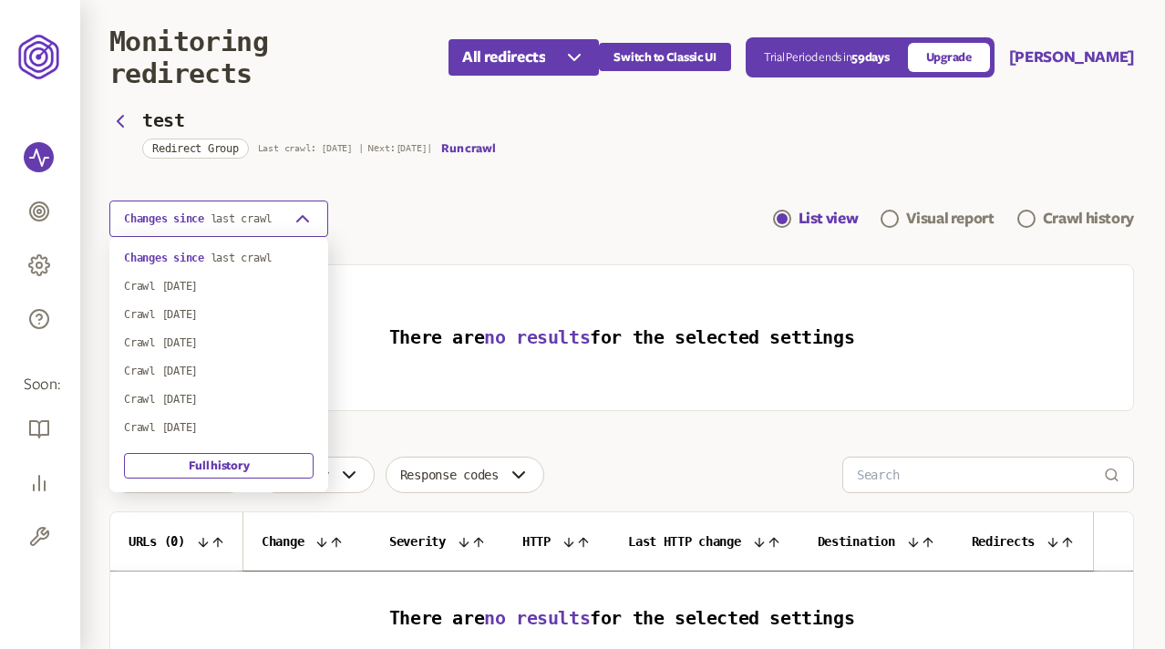
click at [292, 219] on icon "button" at bounding box center [303, 219] width 22 height 22
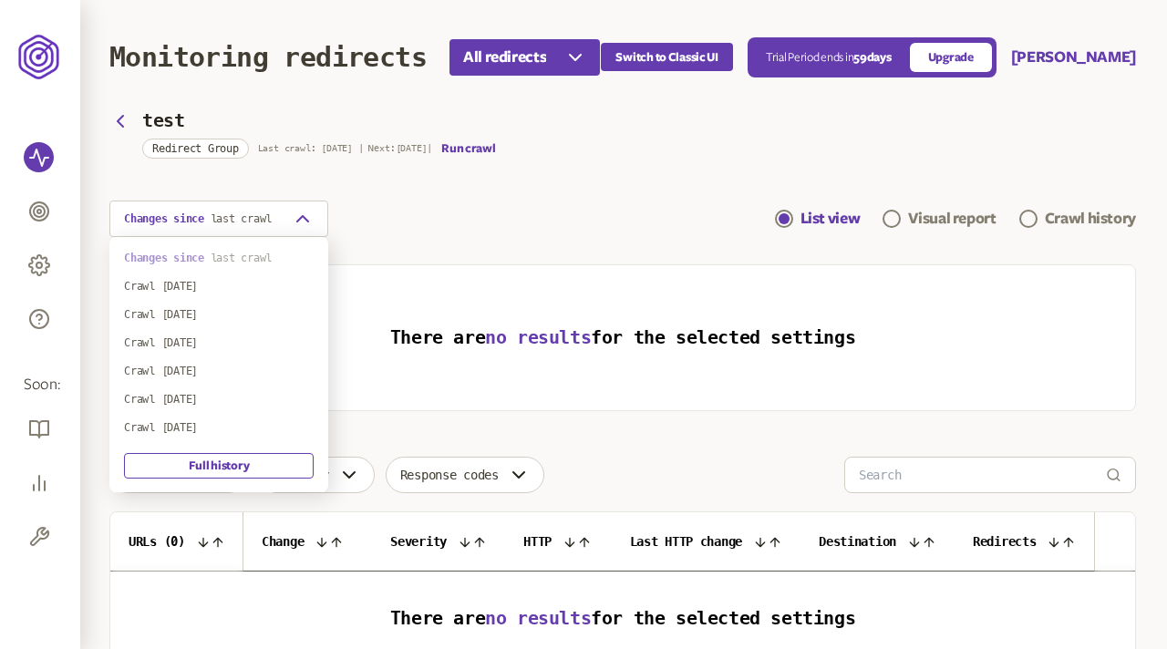
click at [227, 263] on span "last crawl" at bounding box center [242, 258] width 62 height 13
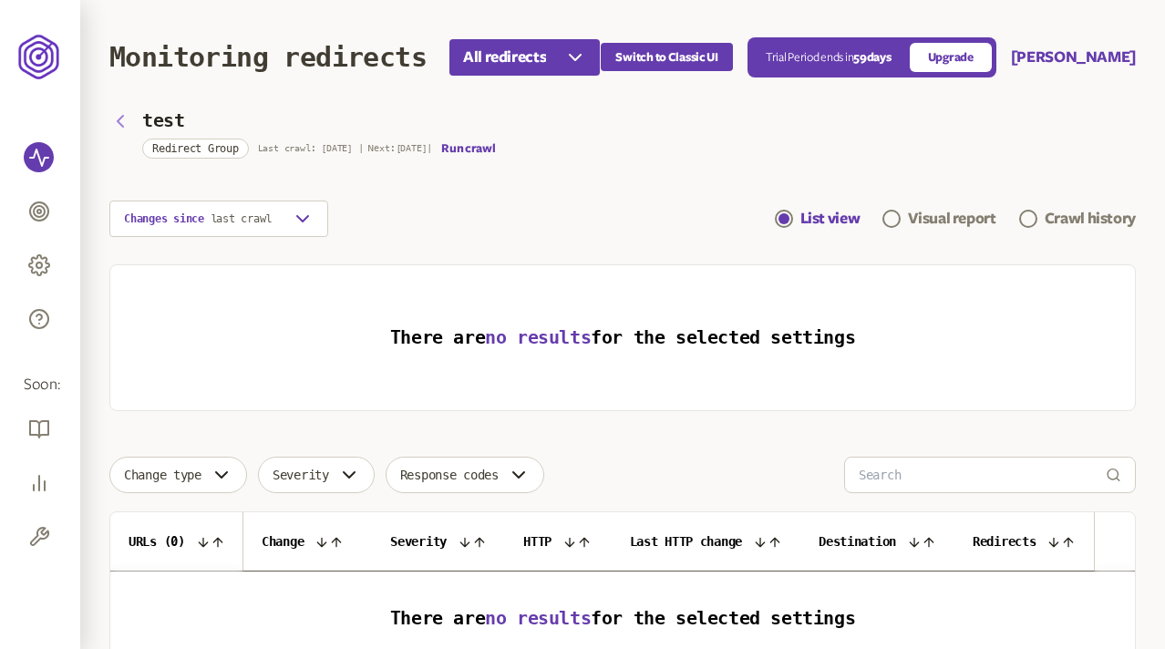
click at [120, 121] on icon "button" at bounding box center [120, 121] width 22 height 22
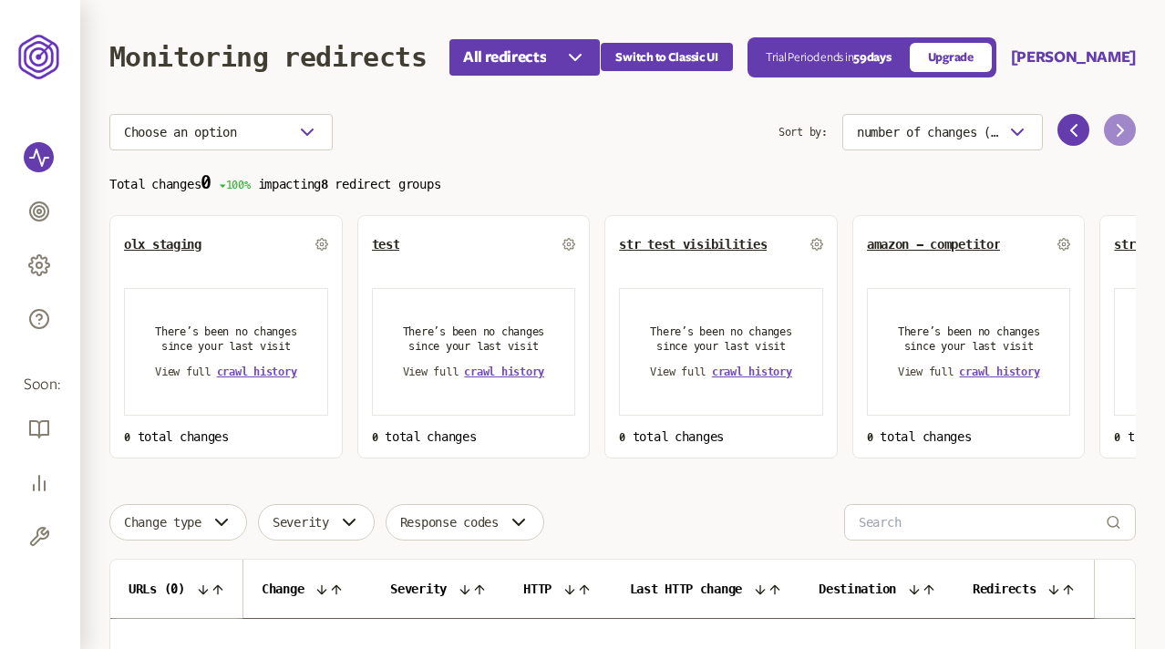
click at [1116, 129] on icon at bounding box center [1121, 130] width 22 height 22
click at [890, 243] on span "stringly" at bounding box center [894, 244] width 57 height 15
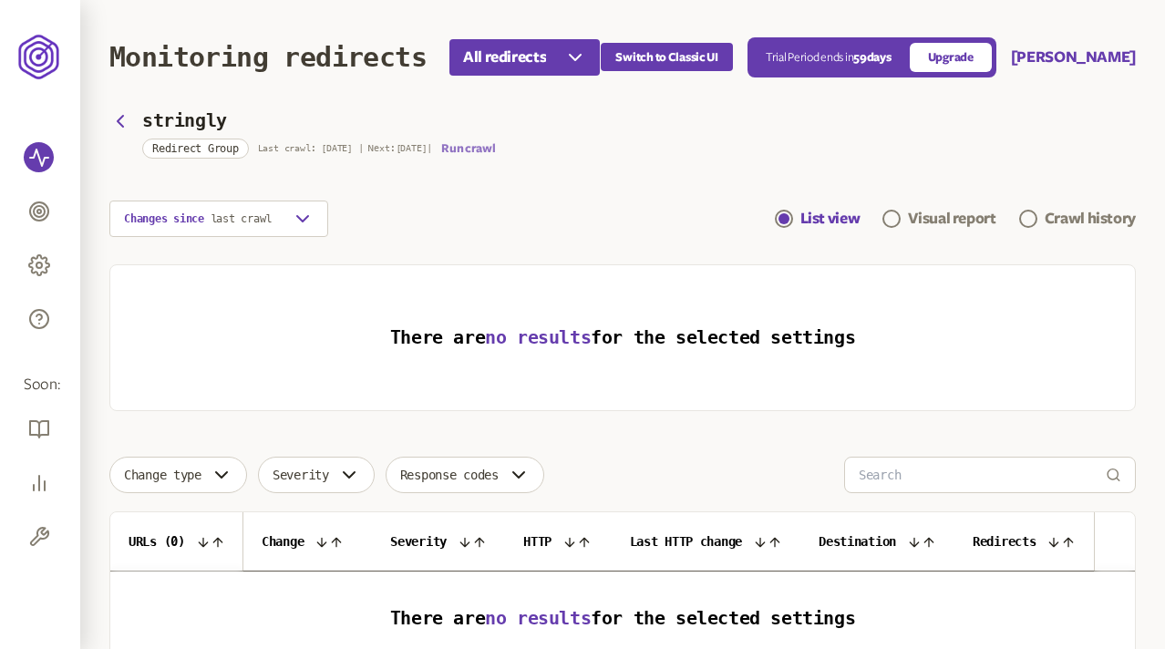
click at [495, 146] on button "Run crawl" at bounding box center [468, 148] width 54 height 15
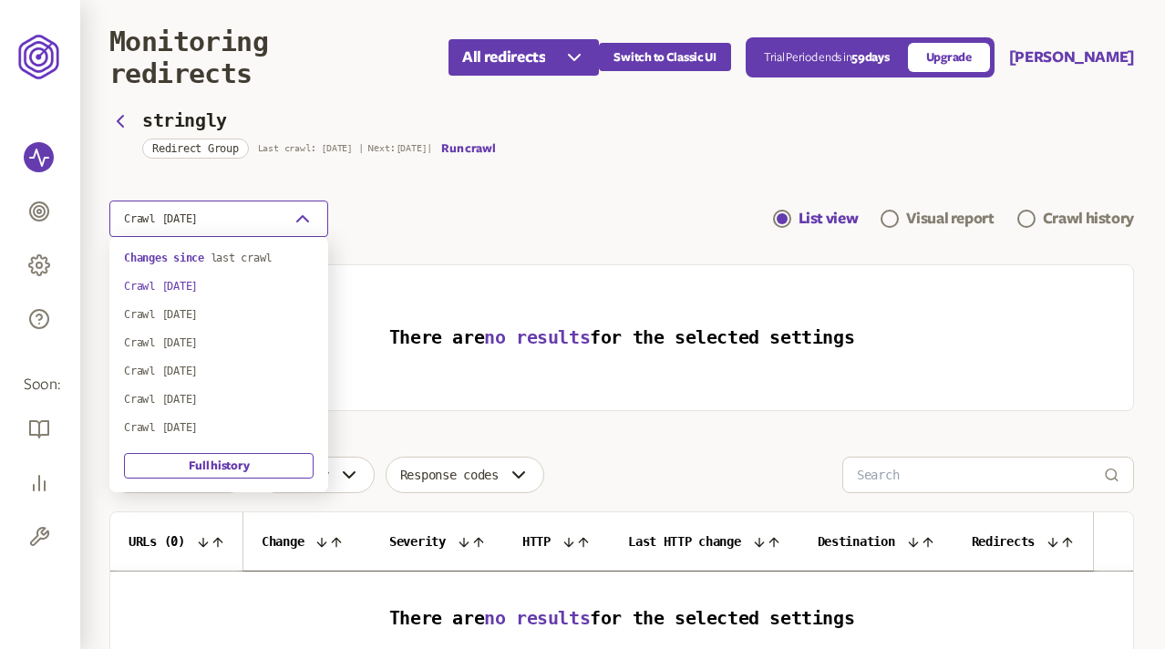
click at [266, 218] on button "Crawl [DATE]" at bounding box center [218, 219] width 219 height 36
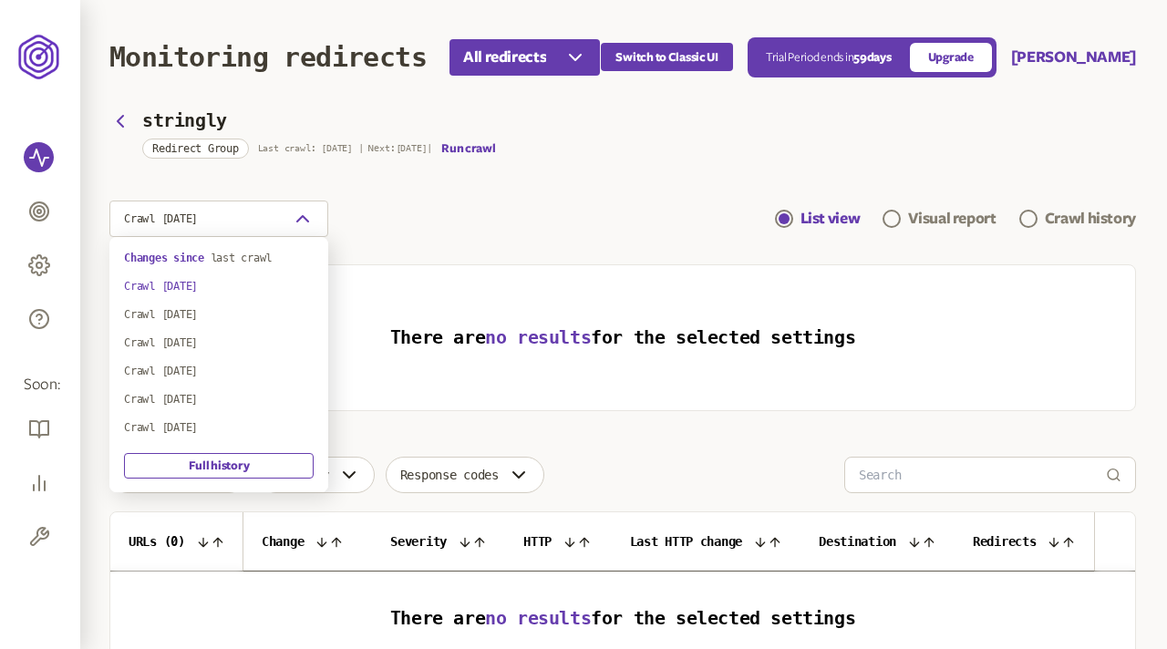
click at [238, 249] on div "Changes since last crawl Crawl [DATE] Crawl [DATE] Crawl [DATE] Crawl [DATE] Cr…" at bounding box center [218, 364] width 219 height 255
click at [244, 255] on span "last crawl" at bounding box center [242, 258] width 62 height 13
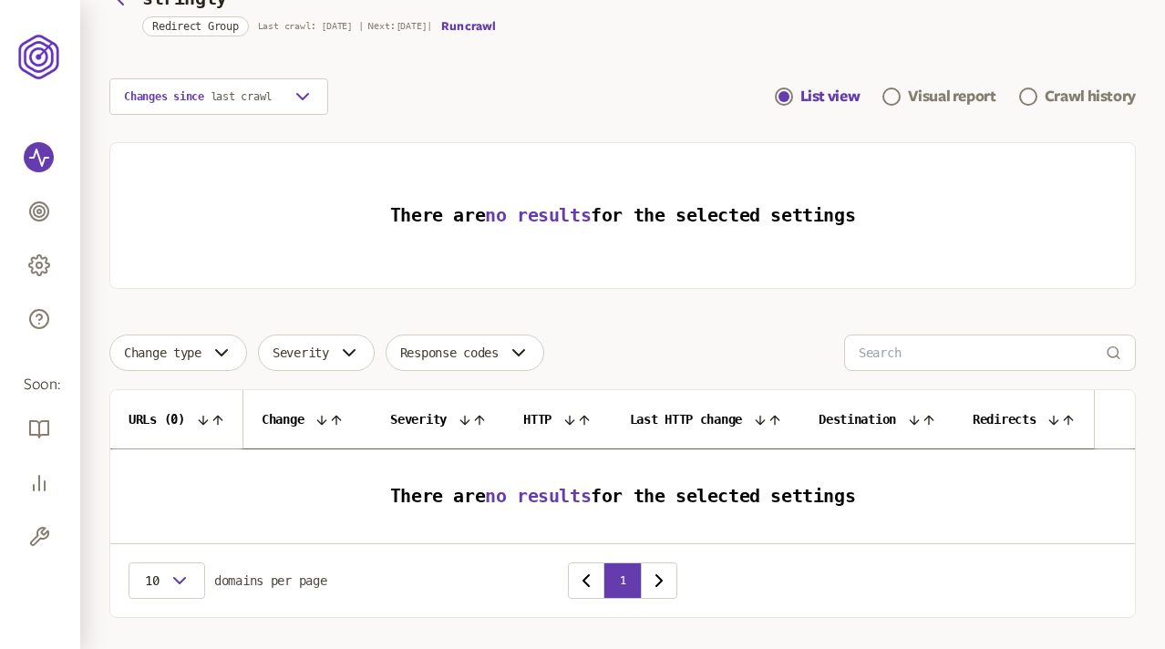
scroll to position [126, 0]
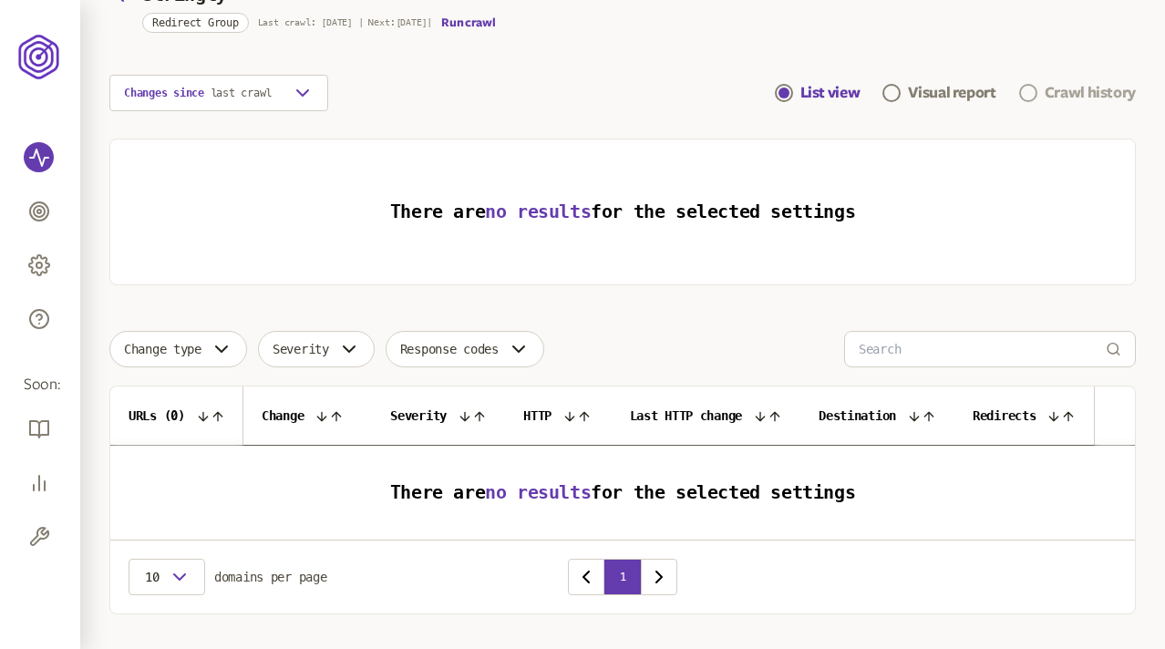
click at [1067, 91] on div "Crawl history" at bounding box center [1090, 93] width 91 height 22
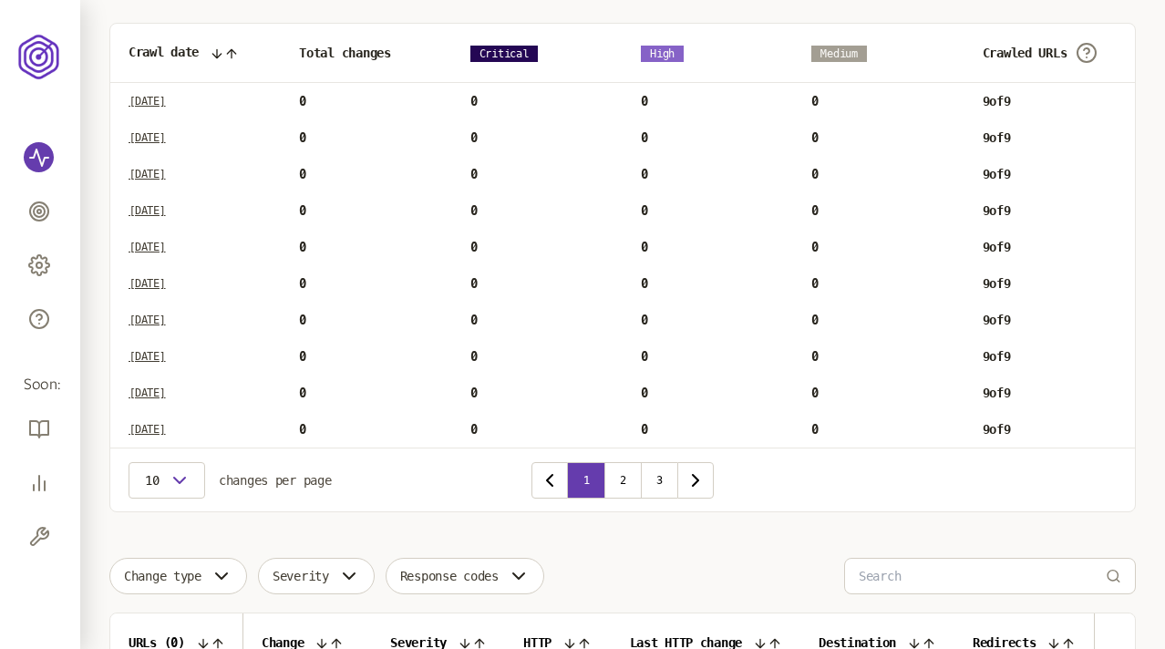
scroll to position [257, 0]
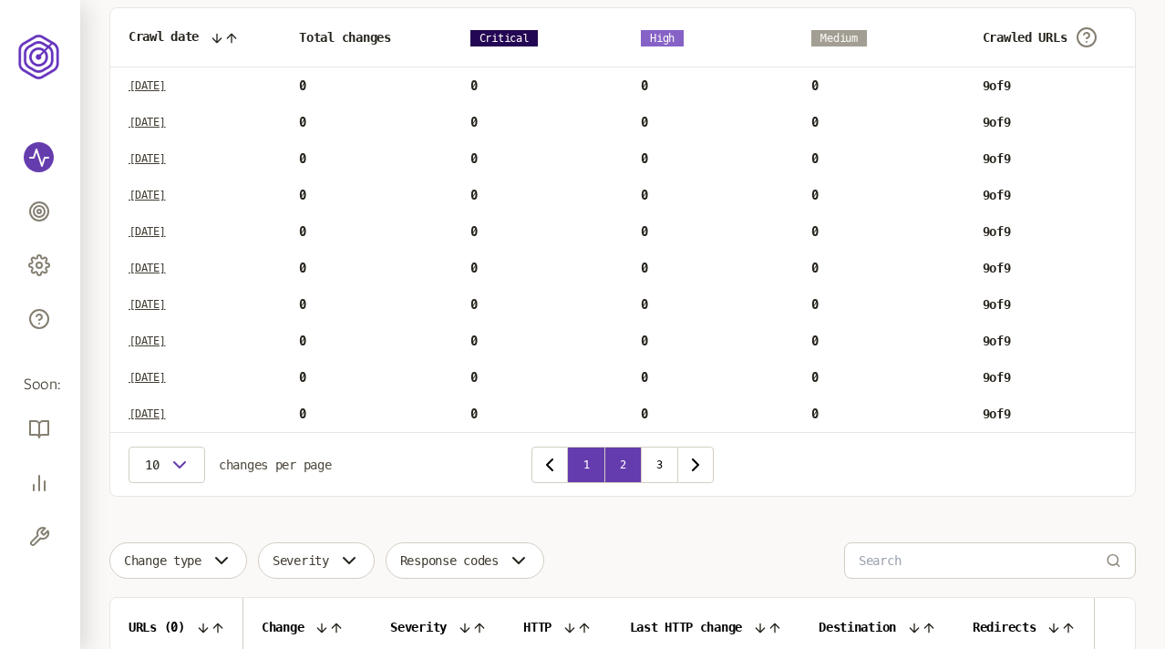
click at [623, 457] on button "2" at bounding box center [622, 465] width 36 height 36
click at [659, 466] on button "3" at bounding box center [659, 465] width 36 height 36
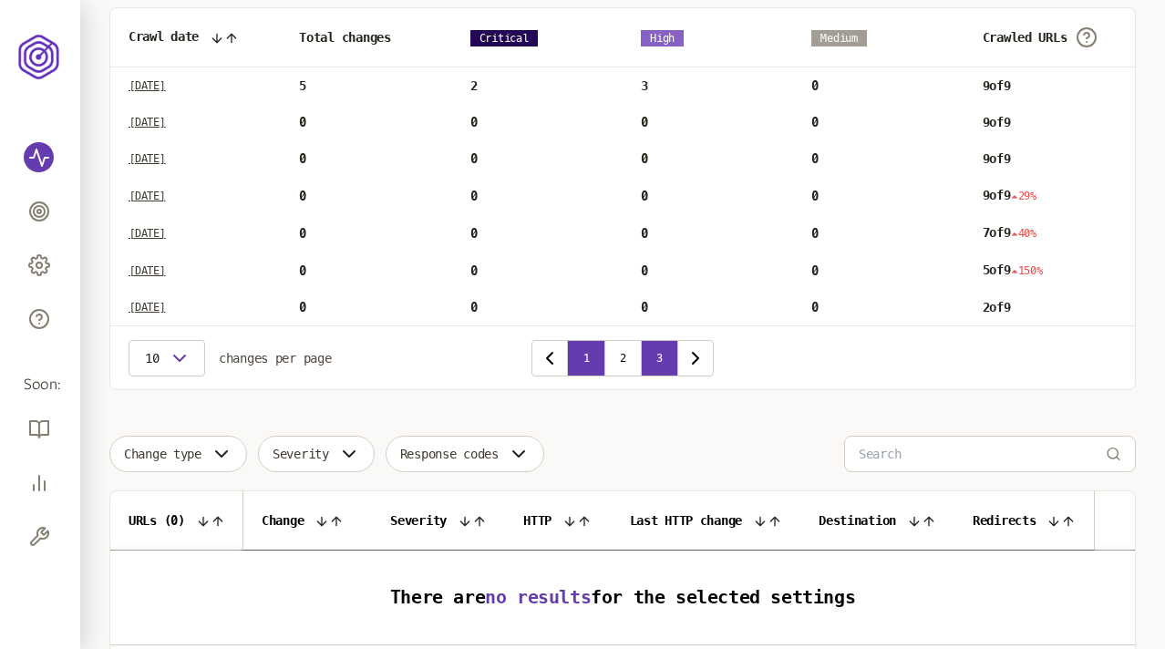
click at [579, 356] on button "1" at bounding box center [586, 358] width 36 height 36
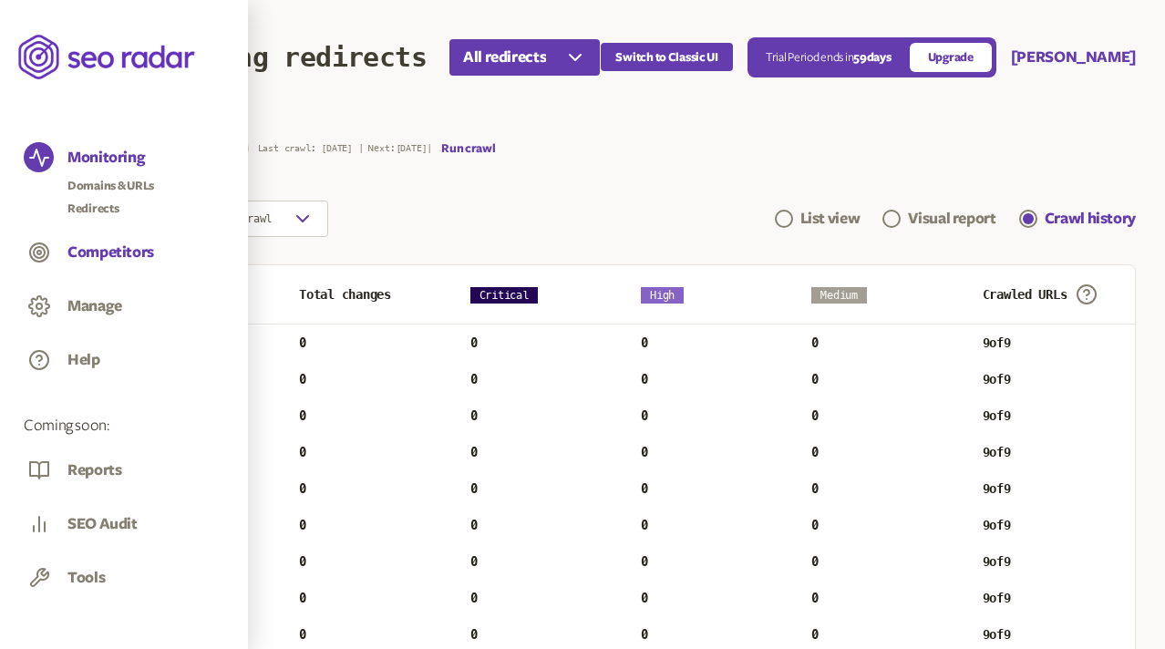
click at [79, 251] on button "Competitors" at bounding box center [110, 253] width 87 height 20
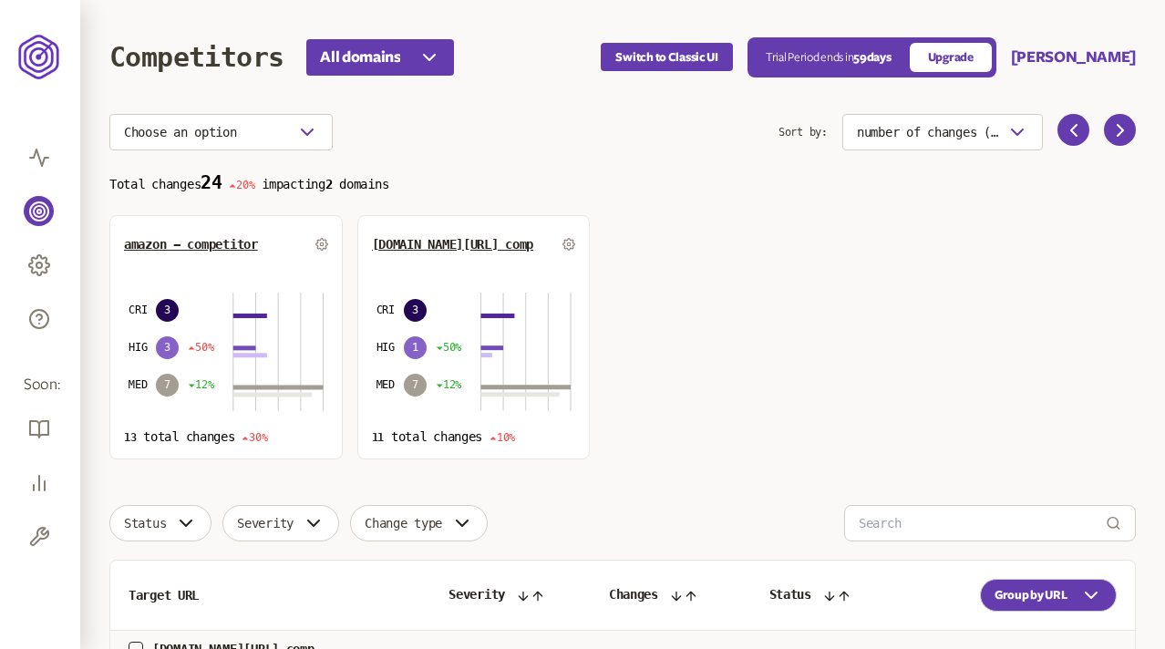
click at [553, 137] on div "Choose an option" at bounding box center [443, 132] width 669 height 36
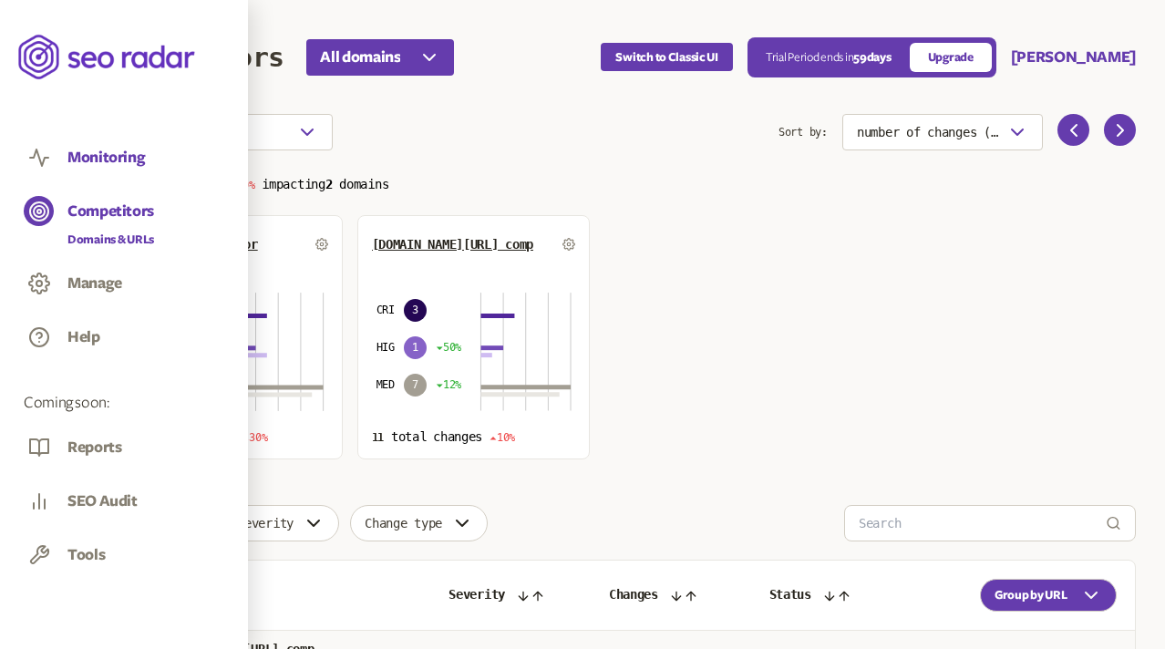
click at [82, 159] on button "Monitoring" at bounding box center [105, 158] width 77 height 20
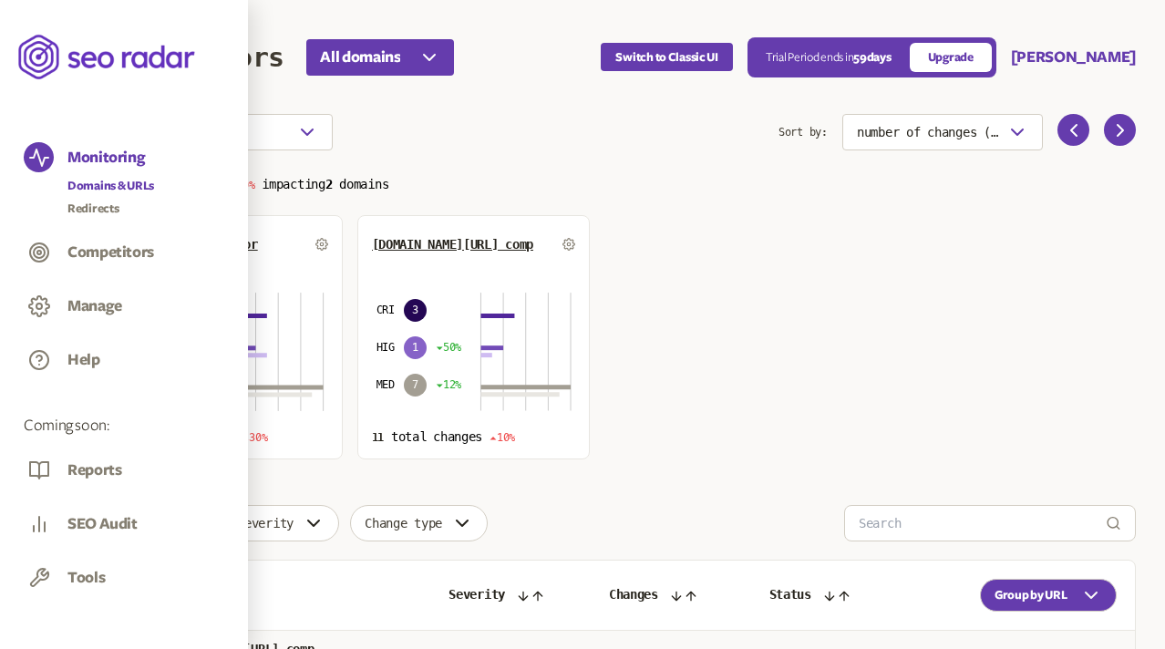
click at [94, 179] on link "Domains & URLs" at bounding box center [110, 186] width 87 height 18
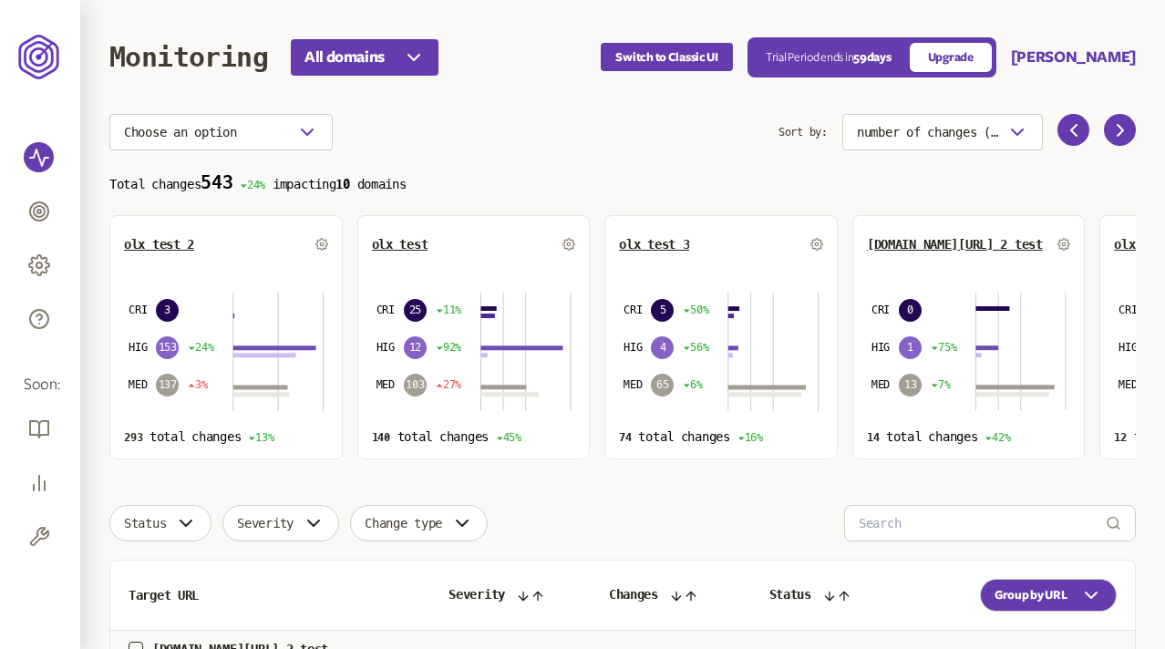
click at [423, 130] on div "Choose an option" at bounding box center [443, 132] width 669 height 36
click at [490, 102] on header "Monitoring All domains Switch to Classic UI Trial Period ends [DATE] Upgrade [P…" at bounding box center [622, 57] width 1027 height 114
click at [563, 111] on header "Monitoring All domains Switch to Classic UI Trial Period ends [DATE] Upgrade [P…" at bounding box center [622, 57] width 1027 height 114
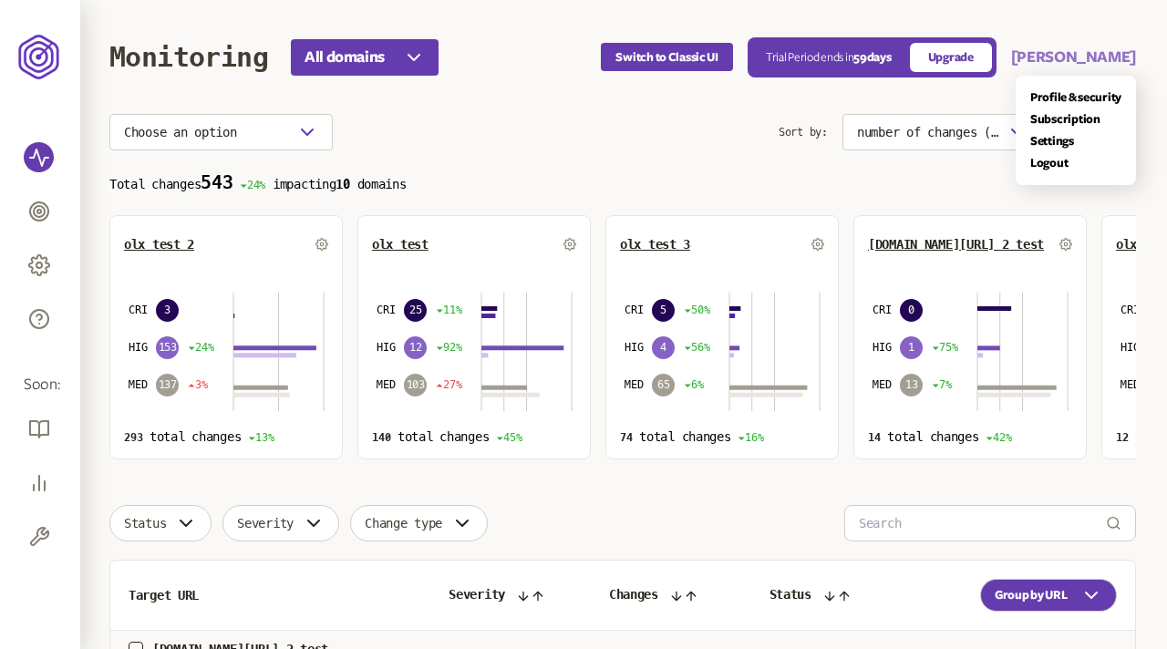
click at [1104, 53] on button "[PERSON_NAME]" at bounding box center [1073, 57] width 125 height 22
click at [1053, 142] on link "Settings" at bounding box center [1075, 141] width 91 height 15
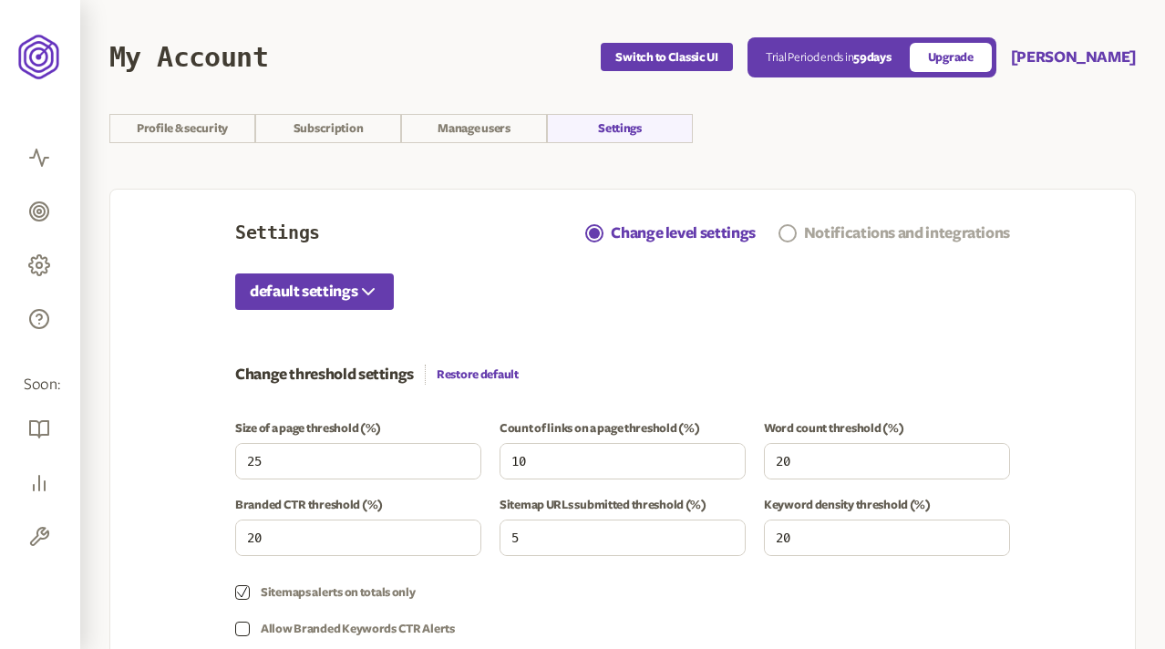
click at [839, 236] on div "Notifications and integrations" at bounding box center [907, 233] width 206 height 22
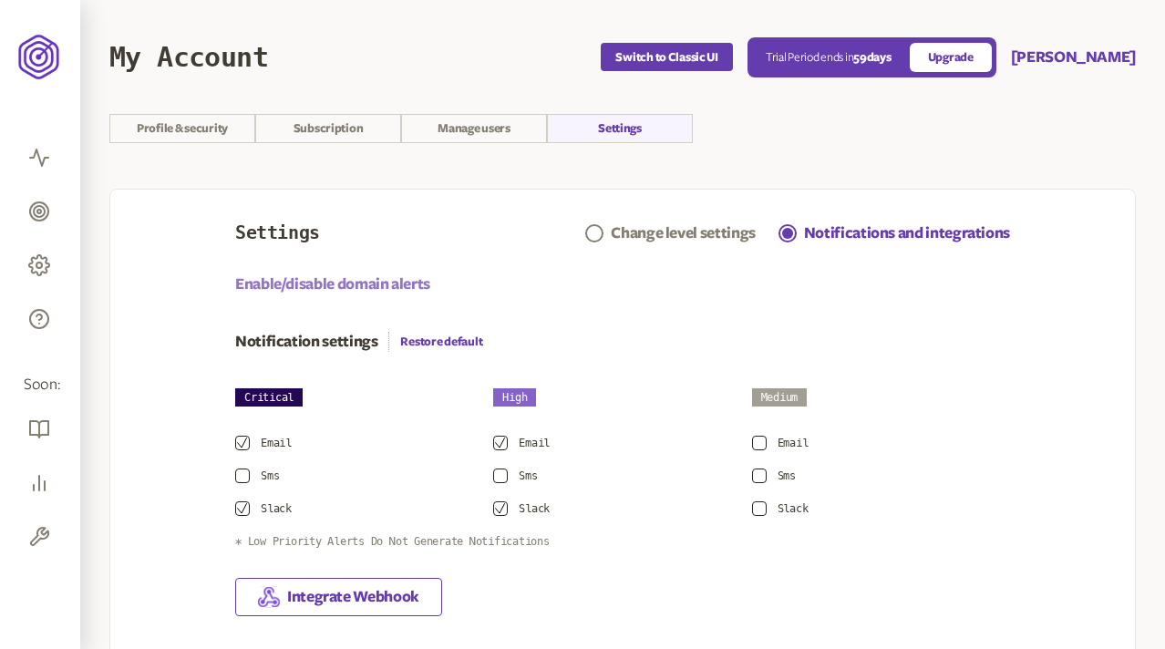
click at [377, 279] on link "Enable/disable domain alerts" at bounding box center [332, 285] width 195 height 22
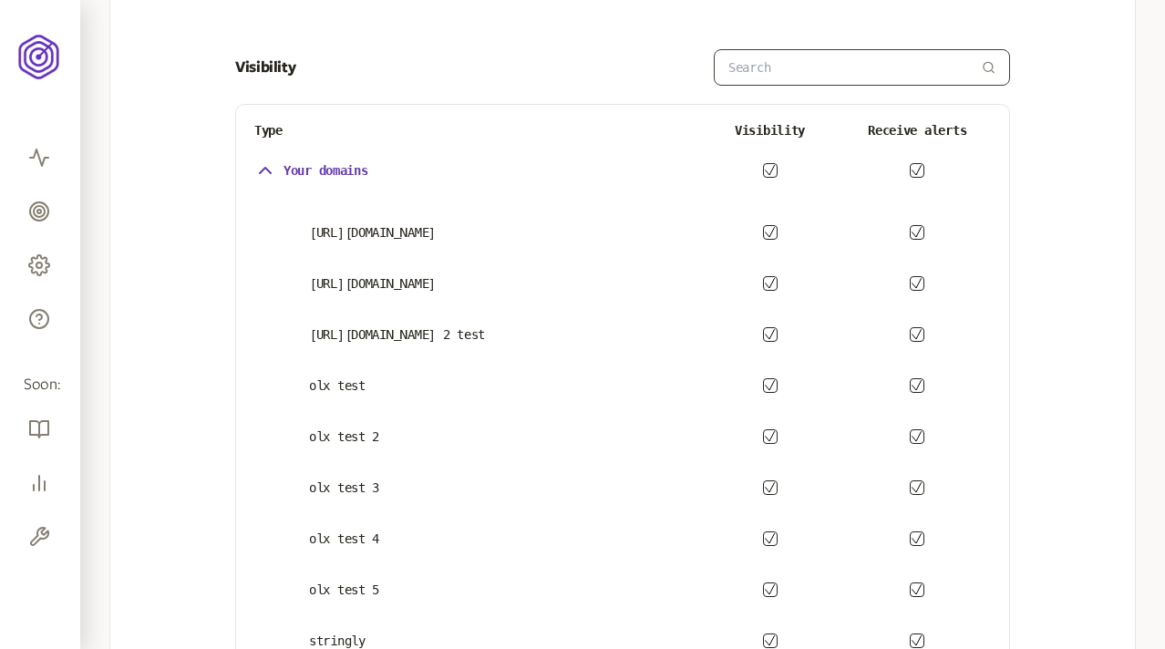
scroll to position [282, 0]
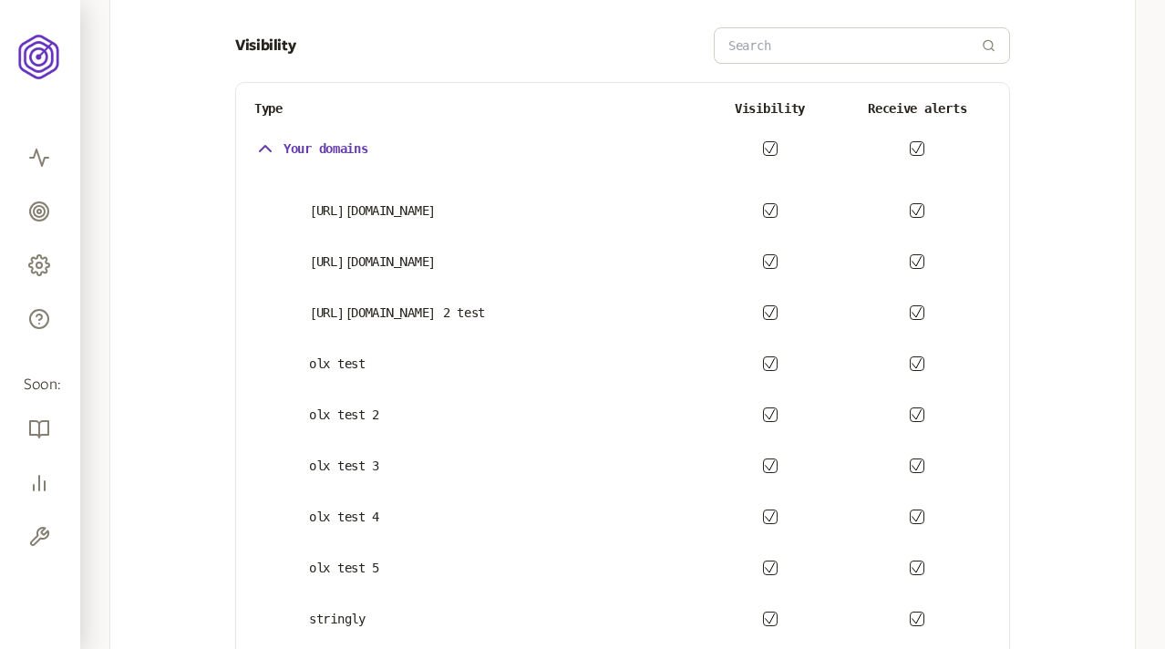
click at [338, 142] on p "Your domains" at bounding box center [326, 148] width 85 height 15
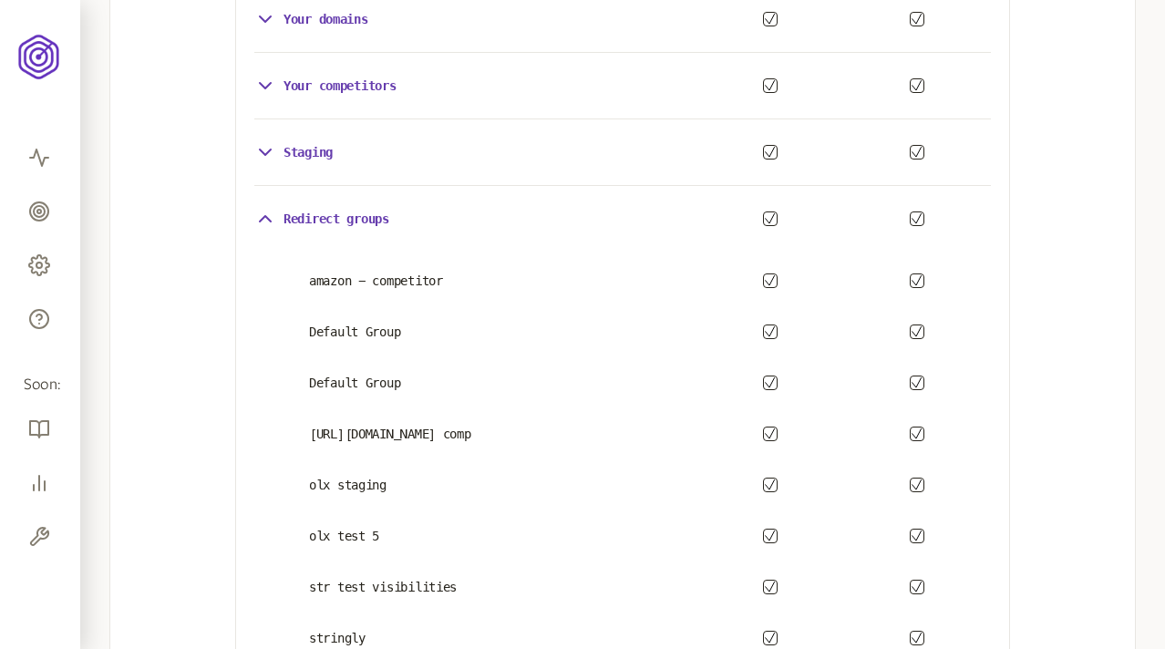
scroll to position [563, 0]
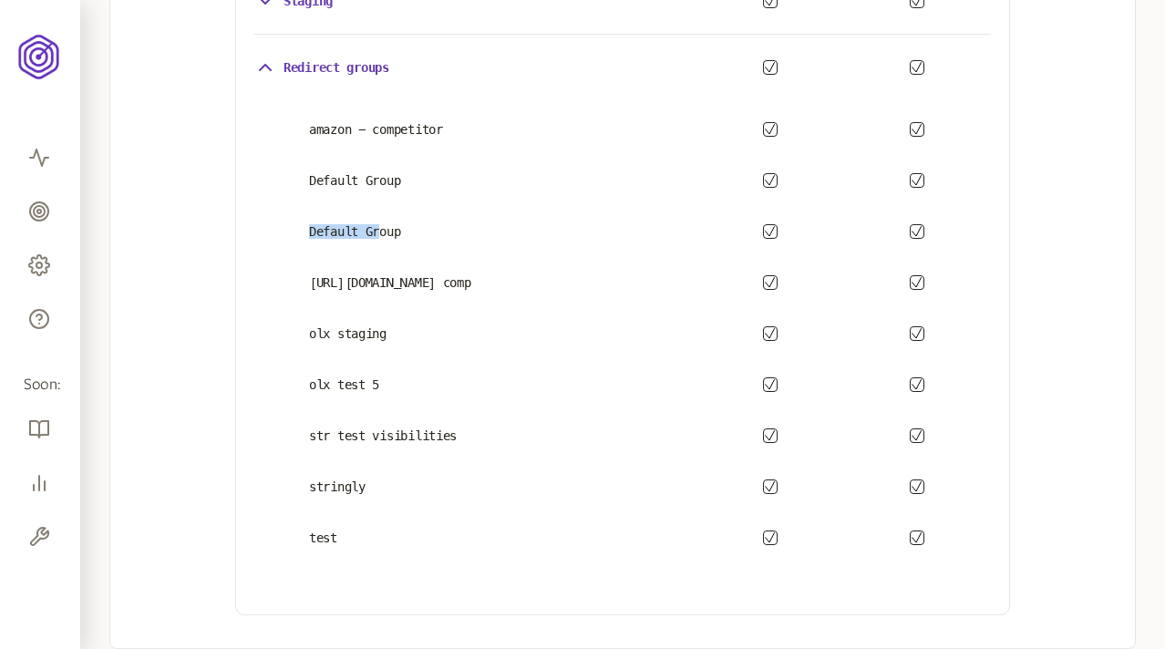
drag, startPoint x: 384, startPoint y: 234, endPoint x: 312, endPoint y: 234, distance: 72.0
click at [312, 234] on p "Default Group" at bounding box center [475, 231] width 442 height 15
click at [336, 231] on p "Default Group" at bounding box center [475, 231] width 442 height 15
drag, startPoint x: 399, startPoint y: 231, endPoint x: 305, endPoint y: 231, distance: 94.8
click at [305, 231] on p "Default Group" at bounding box center [475, 231] width 442 height 15
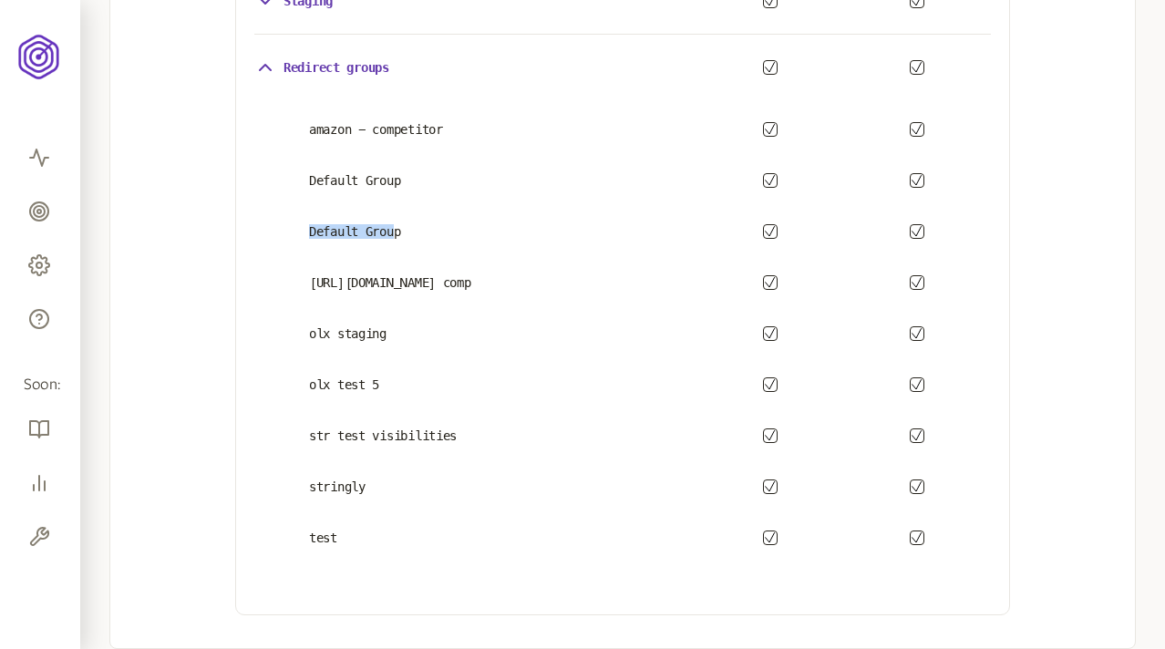
click at [340, 226] on p "Default Group" at bounding box center [475, 231] width 442 height 15
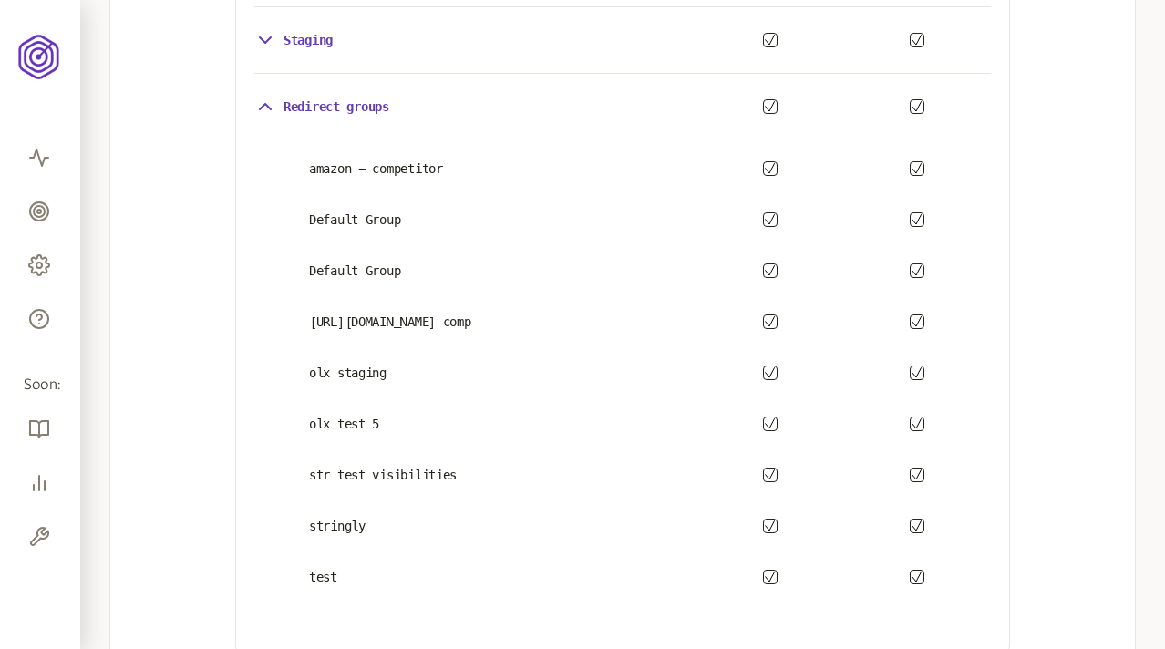
scroll to position [522, 0]
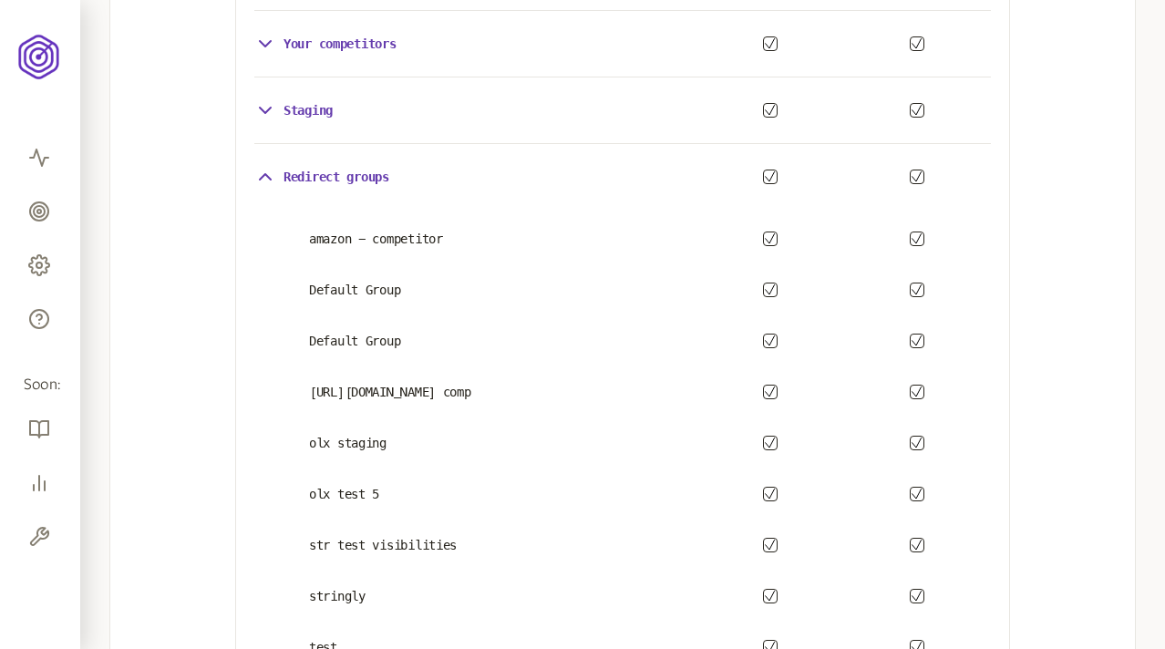
click at [282, 177] on div "Redirect groups" at bounding box center [321, 177] width 135 height 22
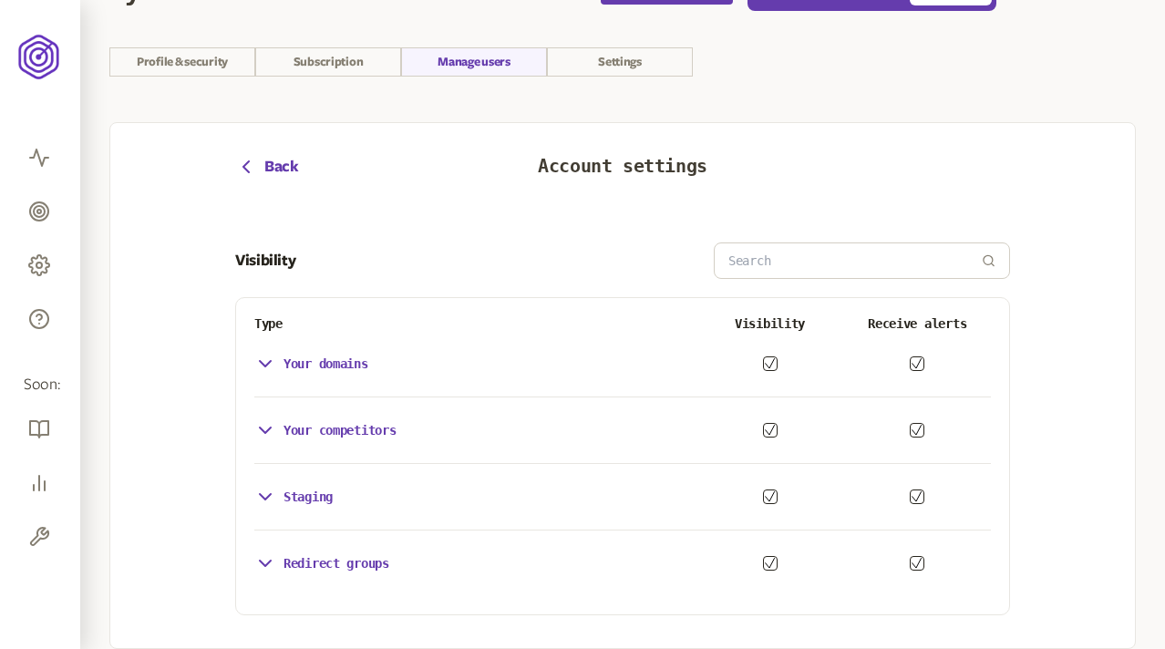
scroll to position [67, 0]
click at [309, 501] on p "Staging" at bounding box center [308, 497] width 49 height 15
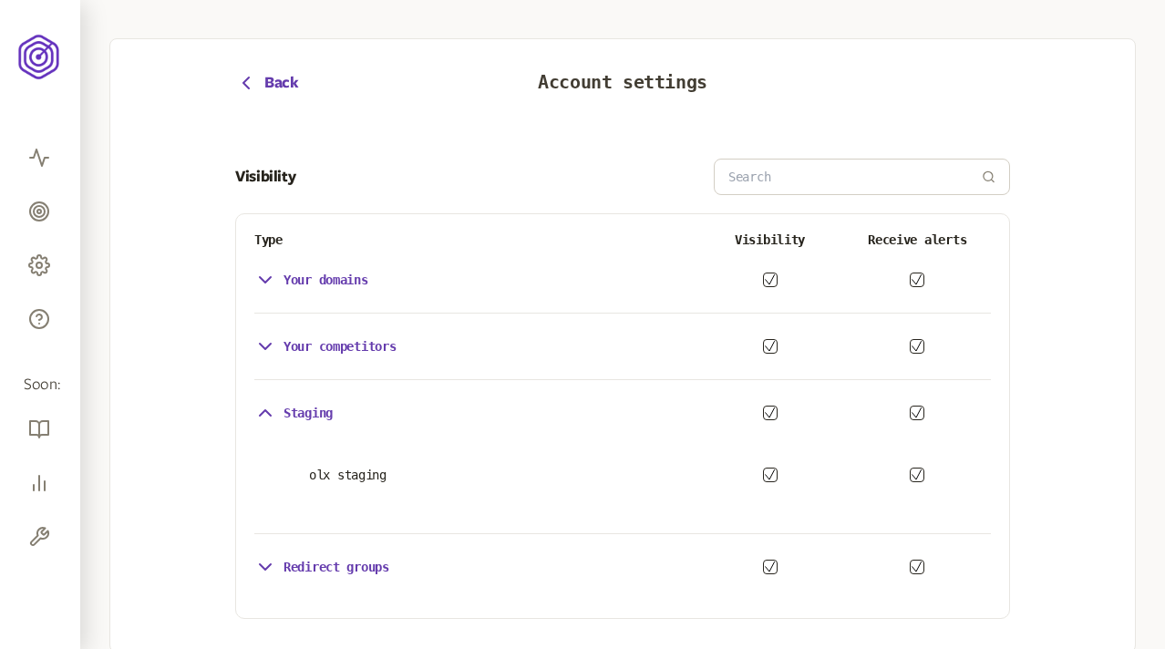
scroll to position [154, 0]
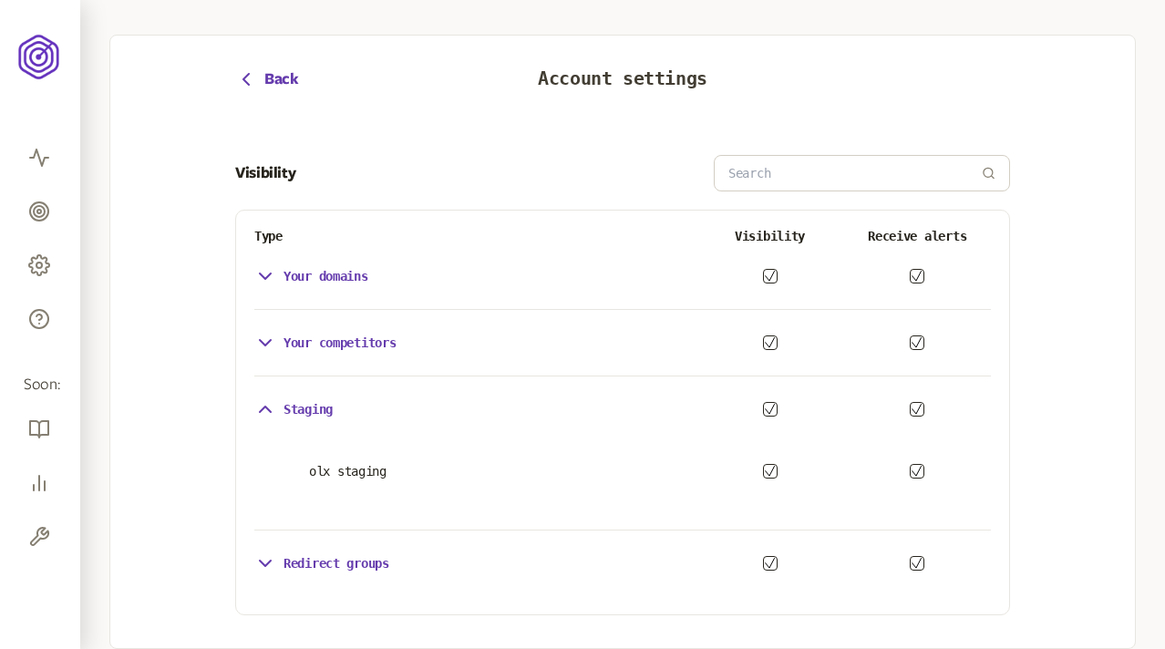
click at [320, 408] on p "Staging" at bounding box center [308, 409] width 49 height 15
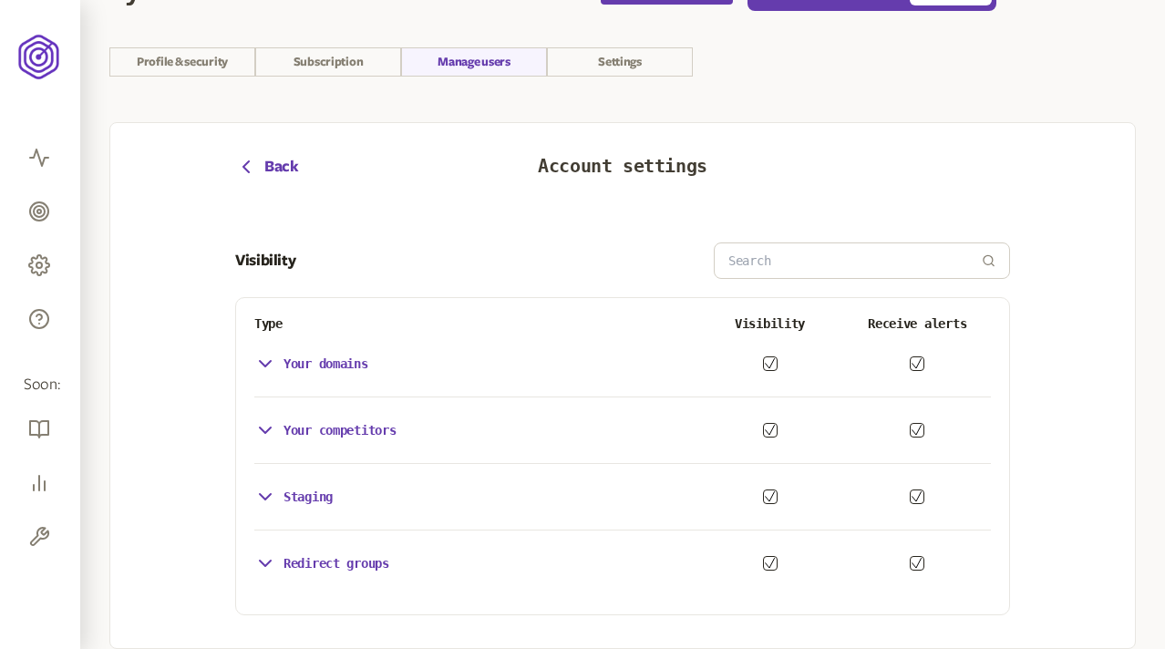
click at [336, 437] on div "Your competitors" at bounding box center [325, 430] width 142 height 22
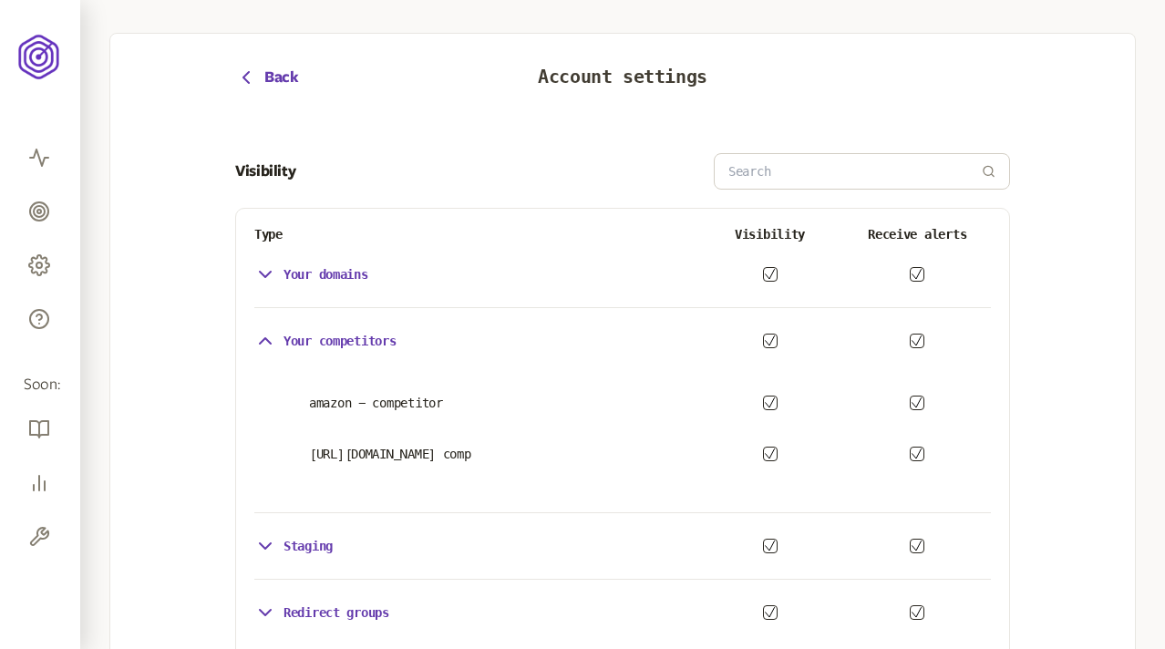
scroll to position [186, 0]
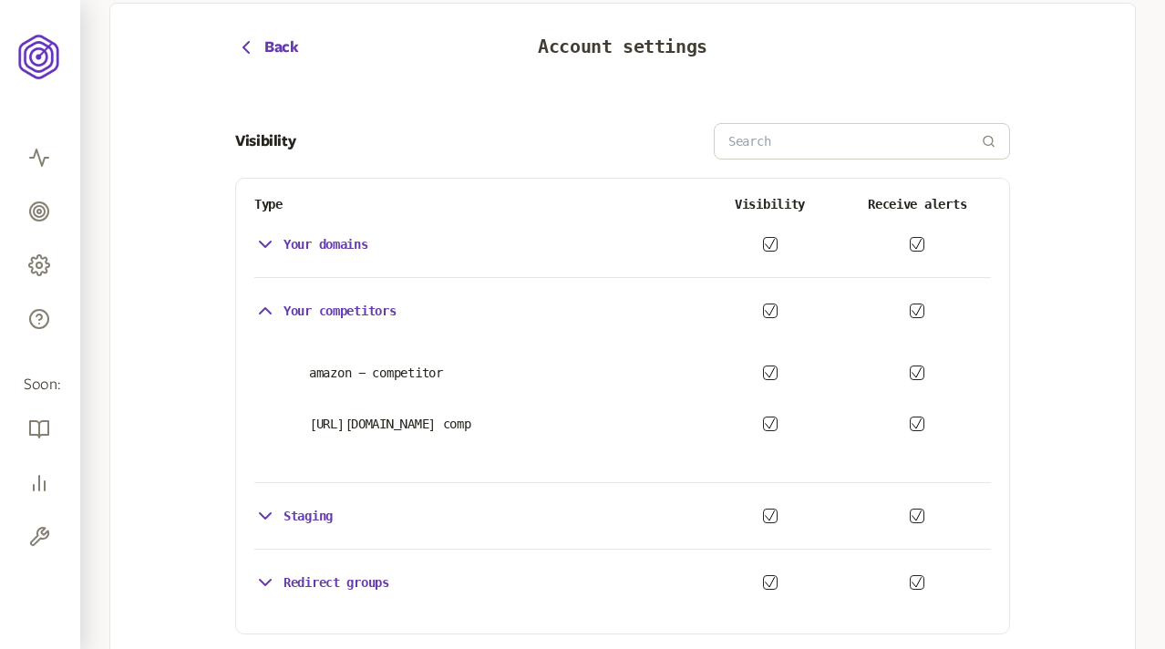
click at [344, 311] on p "Your competitors" at bounding box center [340, 311] width 113 height 15
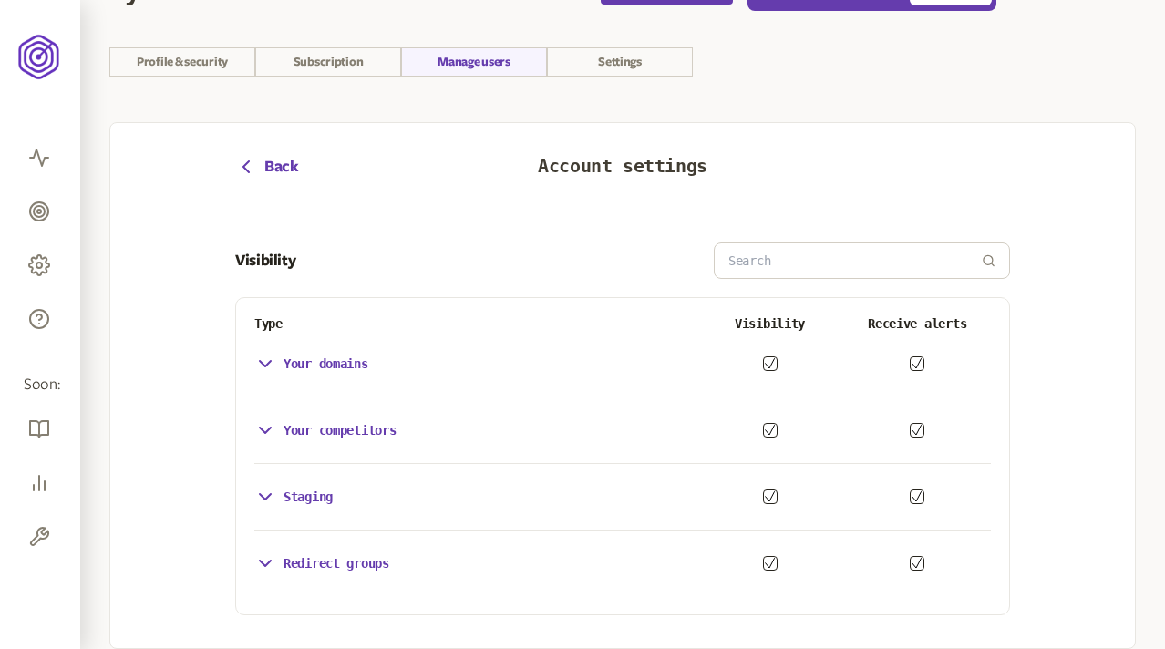
scroll to position [67, 0]
click at [341, 372] on div "Your domains" at bounding box center [311, 364] width 114 height 22
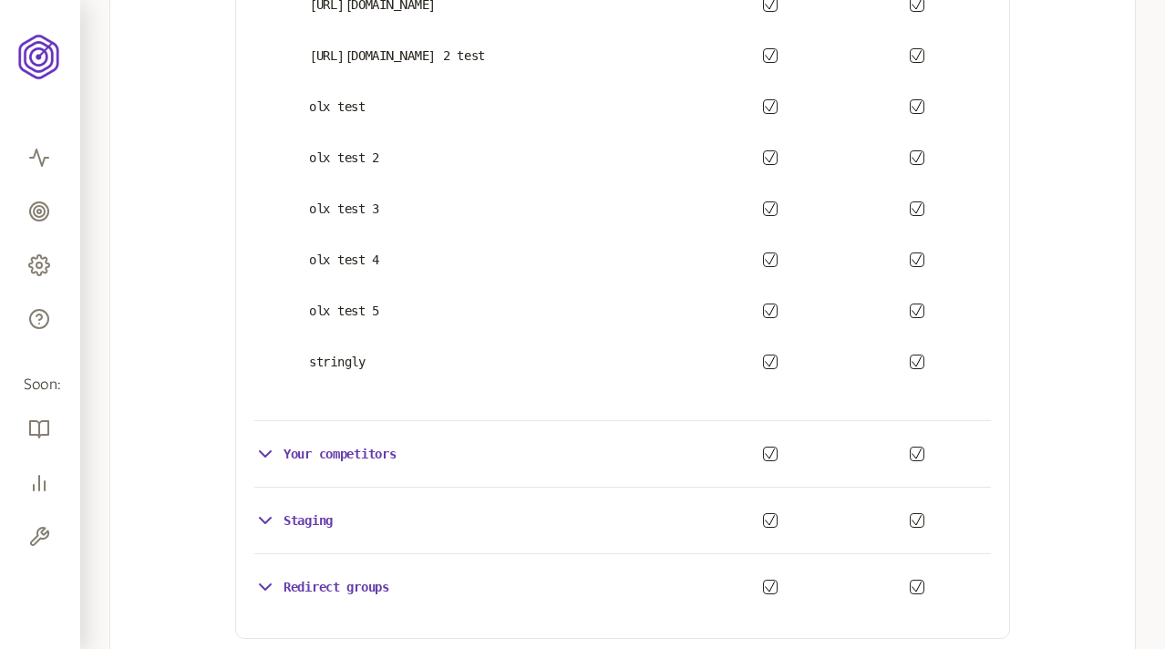
scroll to position [563, 0]
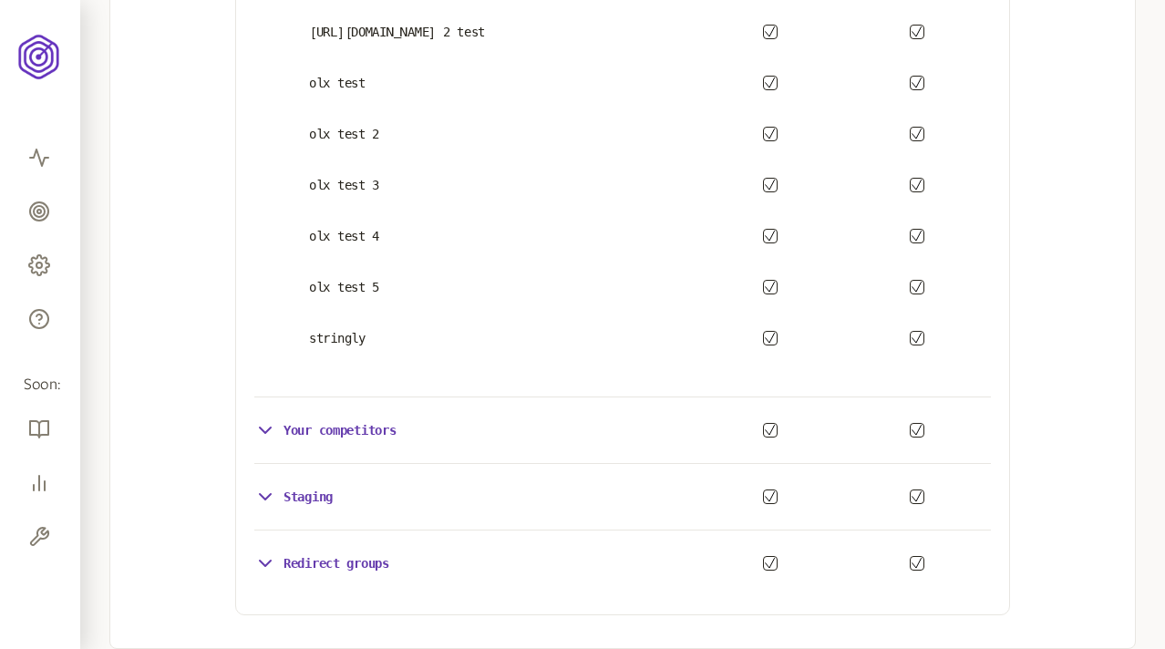
click at [334, 565] on p "Redirect groups" at bounding box center [337, 563] width 106 height 15
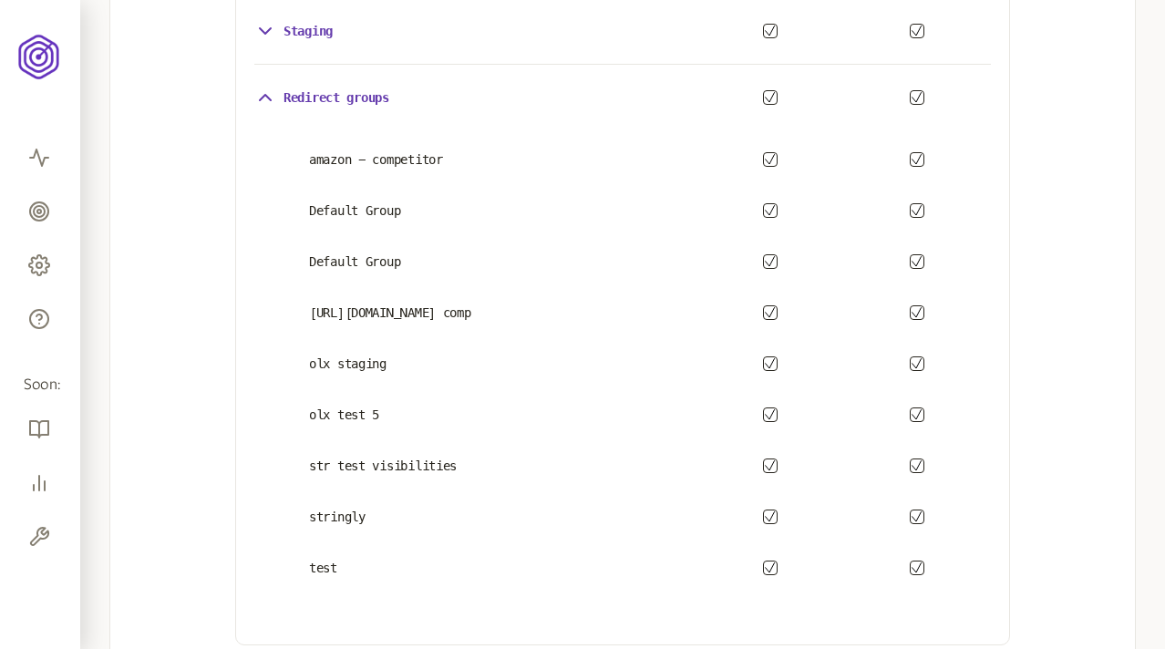
scroll to position [1059, 0]
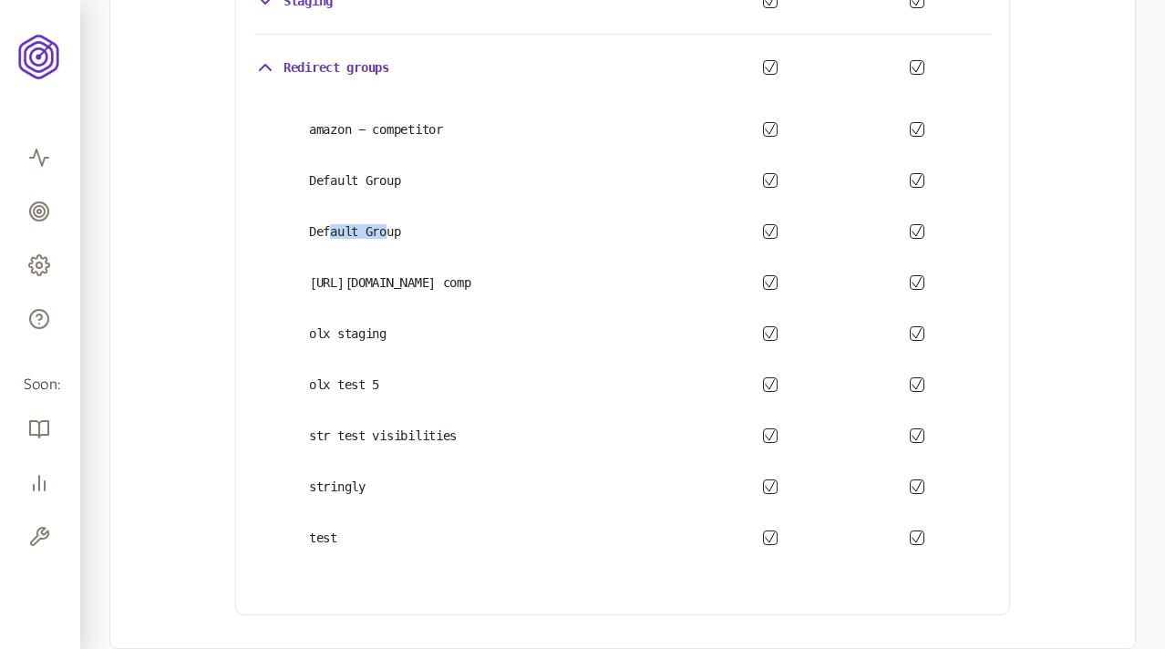
drag, startPoint x: 392, startPoint y: 228, endPoint x: 333, endPoint y: 228, distance: 59.3
click at [333, 228] on p "Default Group" at bounding box center [475, 231] width 442 height 15
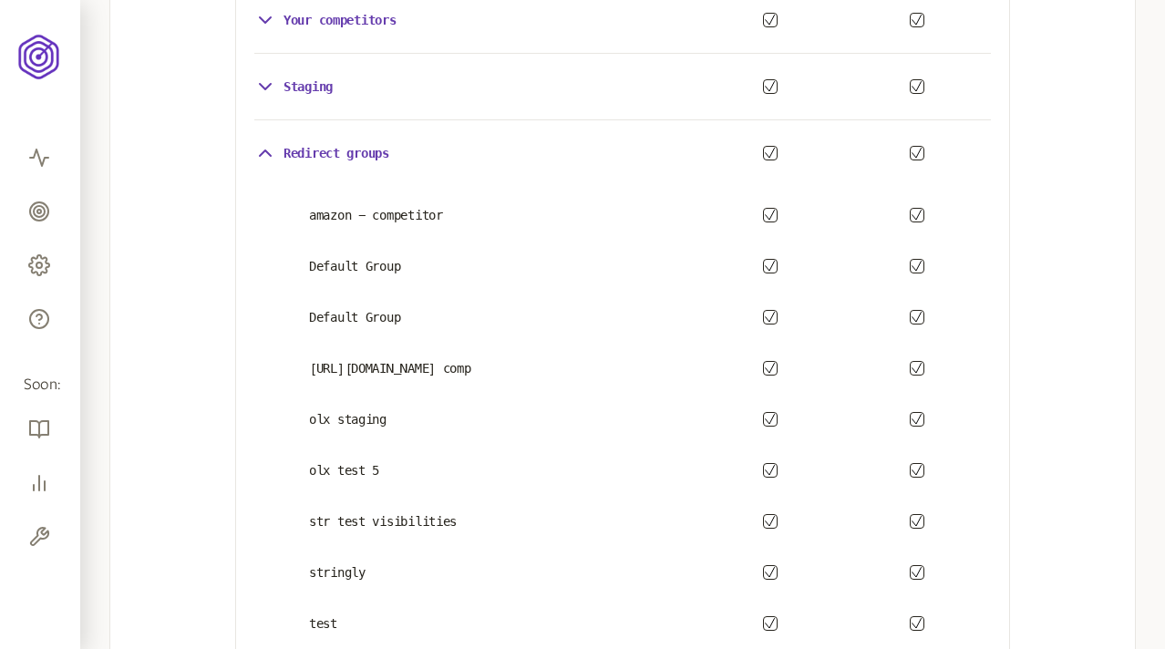
scroll to position [971, 0]
click at [360, 140] on div "Redirect groups" at bounding box center [622, 155] width 737 height 36
click at [362, 153] on p "Redirect groups" at bounding box center [337, 155] width 106 height 15
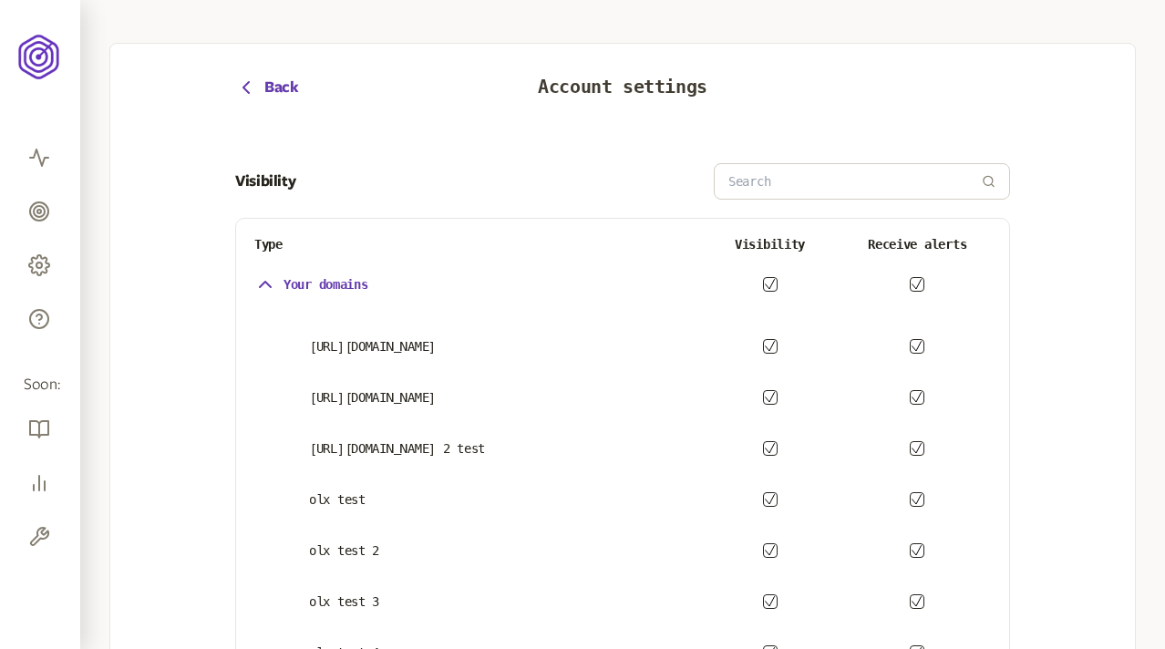
click at [339, 274] on div "Your domains" at bounding box center [311, 285] width 114 height 22
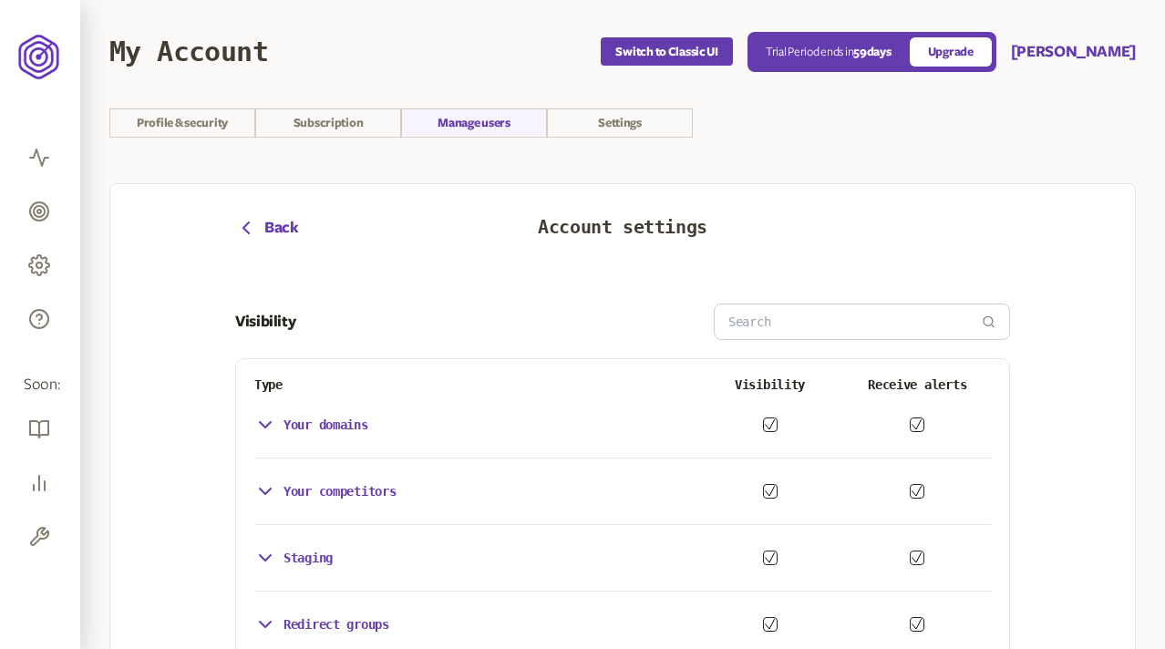
scroll to position [0, 0]
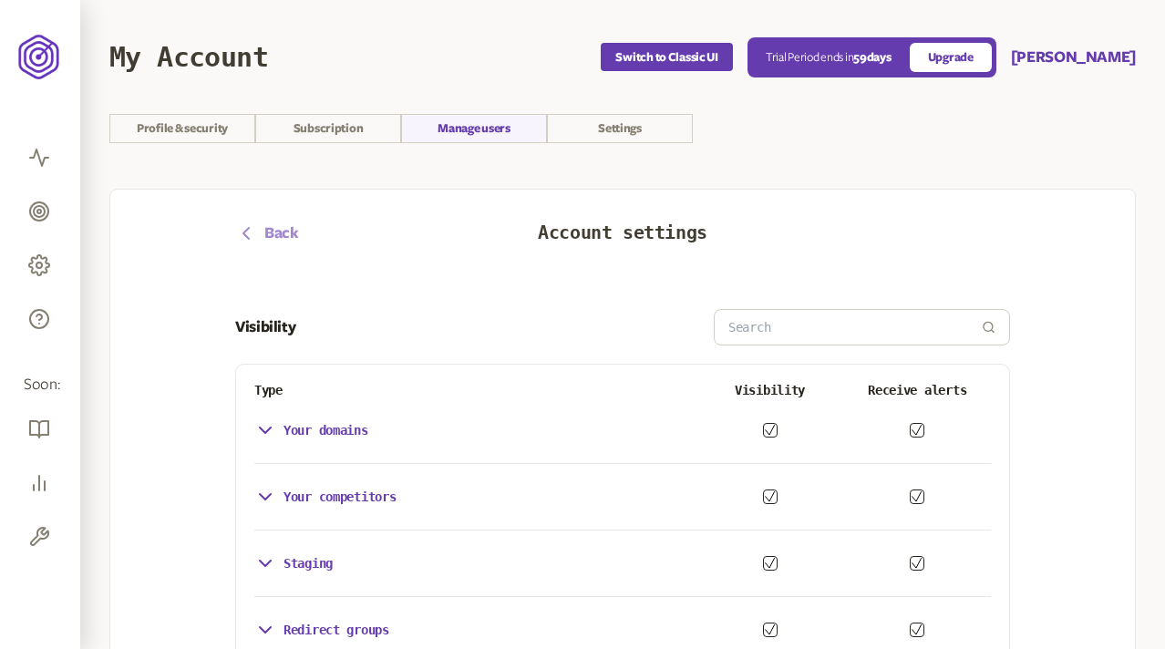
click at [274, 228] on span "Back" at bounding box center [281, 233] width 35 height 22
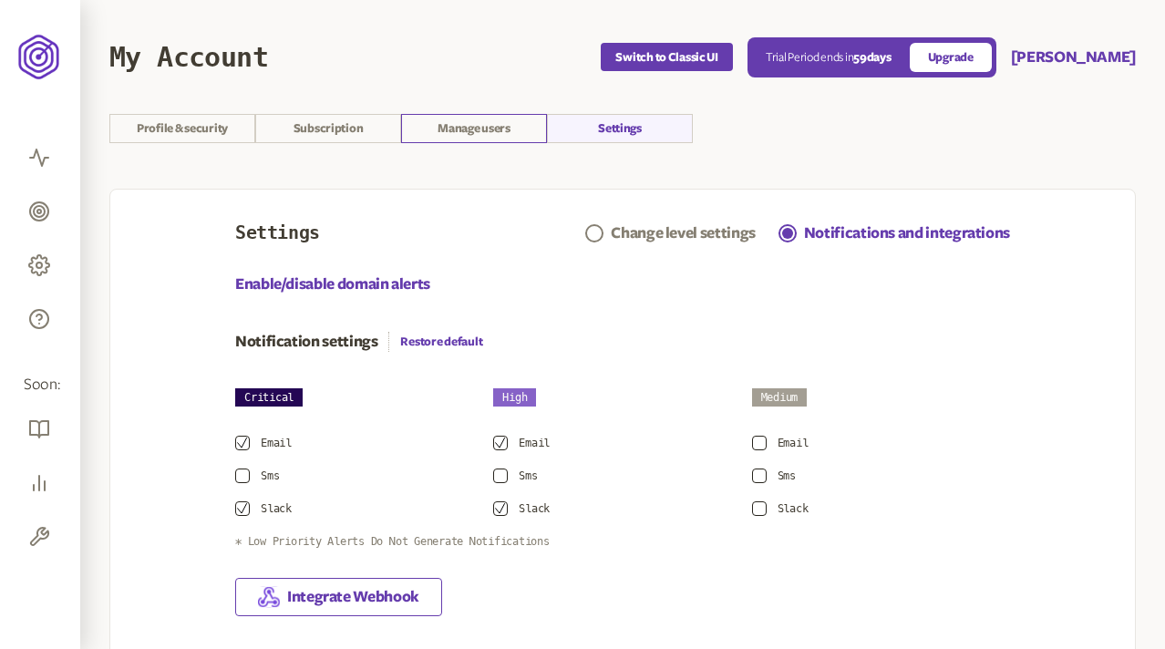
click at [481, 121] on link "Manage users" at bounding box center [474, 128] width 146 height 29
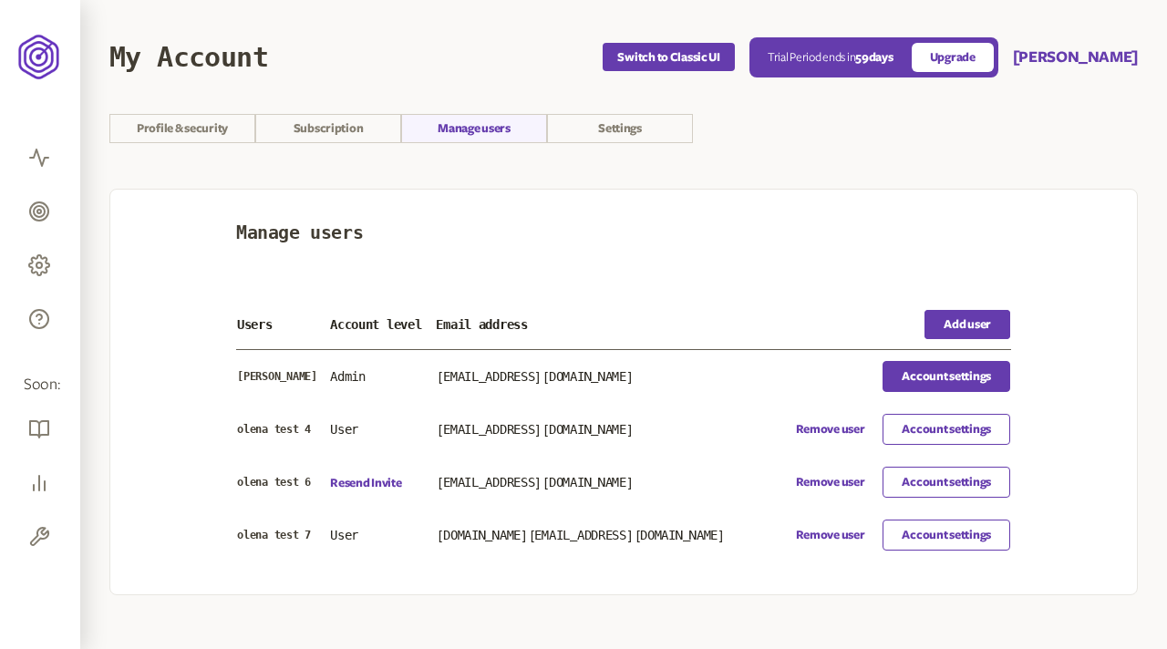
click at [920, 367] on link "Account settings" at bounding box center [947, 376] width 128 height 31
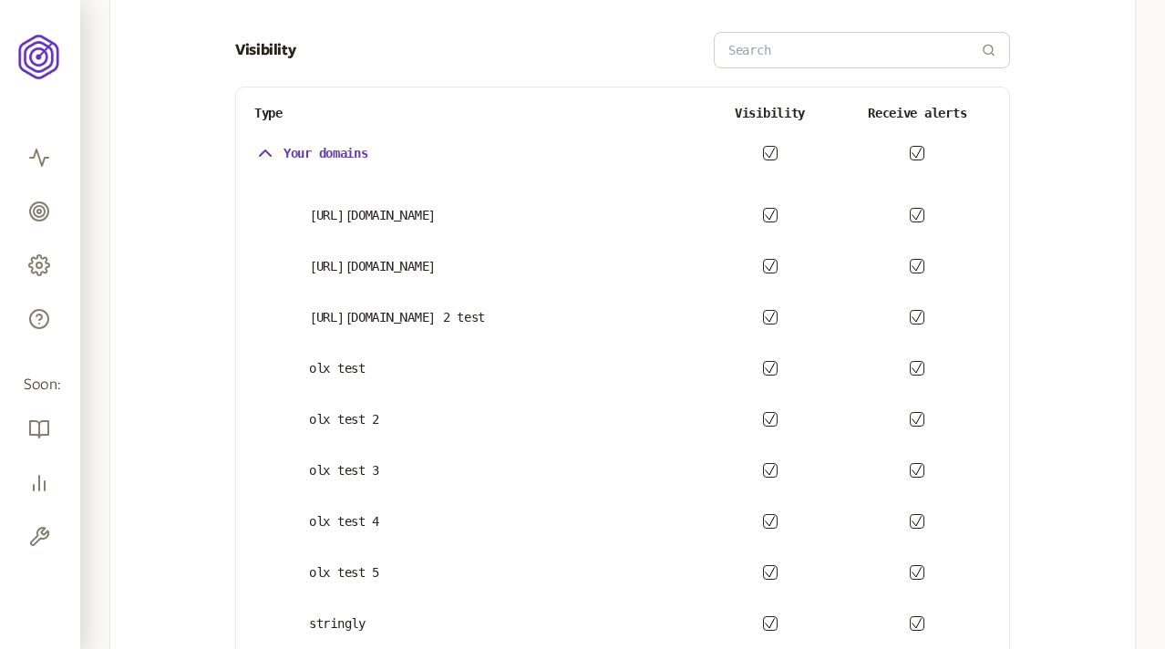
scroll to position [322, 0]
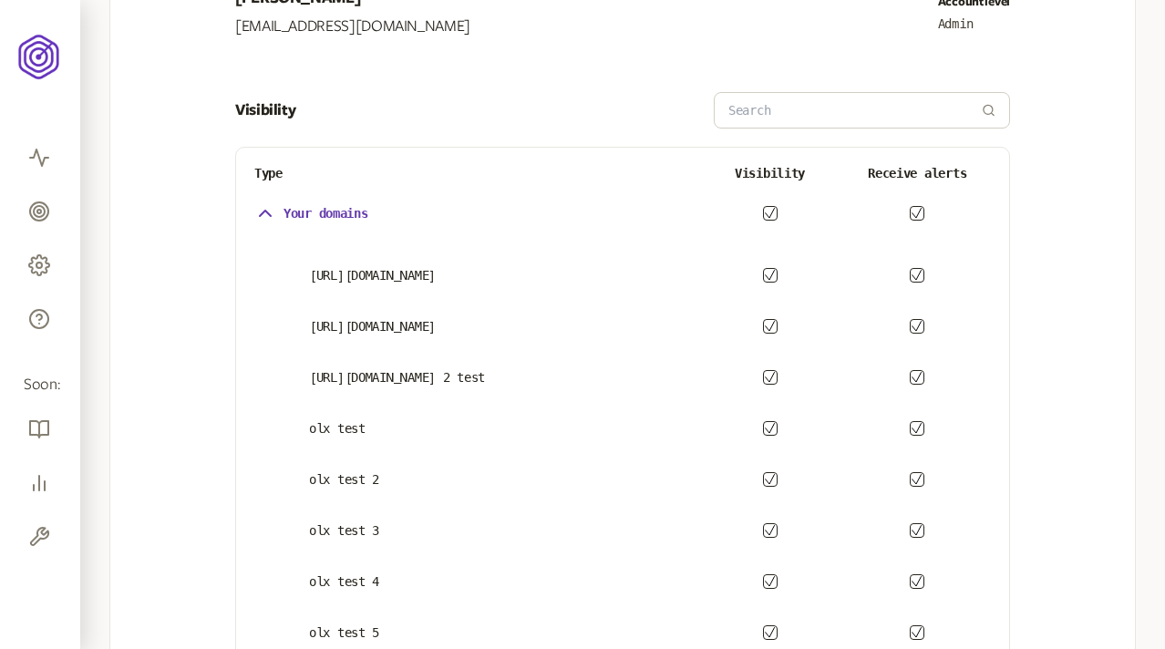
click at [363, 211] on p "Your domains" at bounding box center [326, 213] width 85 height 15
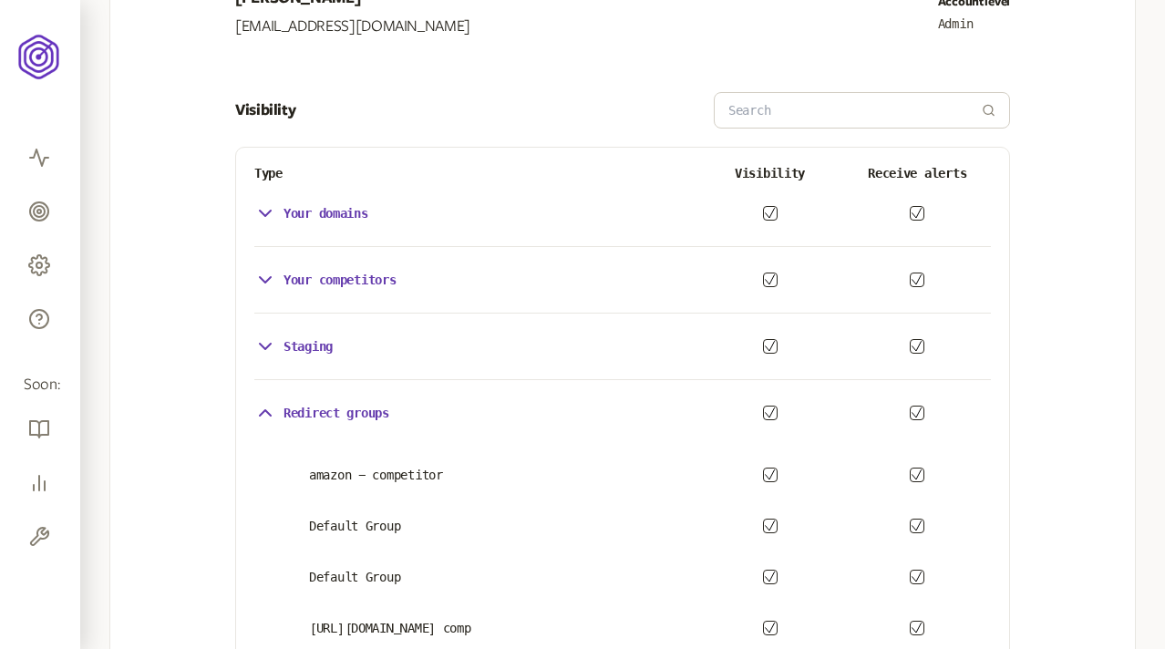
click at [353, 408] on p "Redirect groups" at bounding box center [337, 413] width 106 height 15
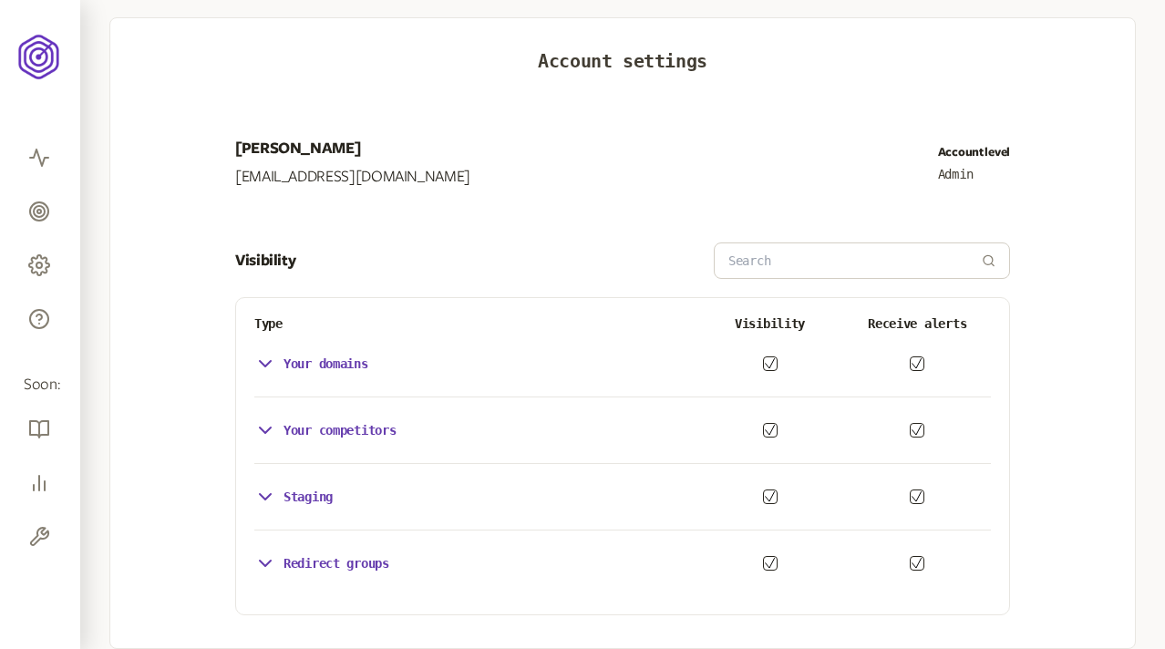
click at [318, 488] on div "Staging" at bounding box center [293, 497] width 78 height 22
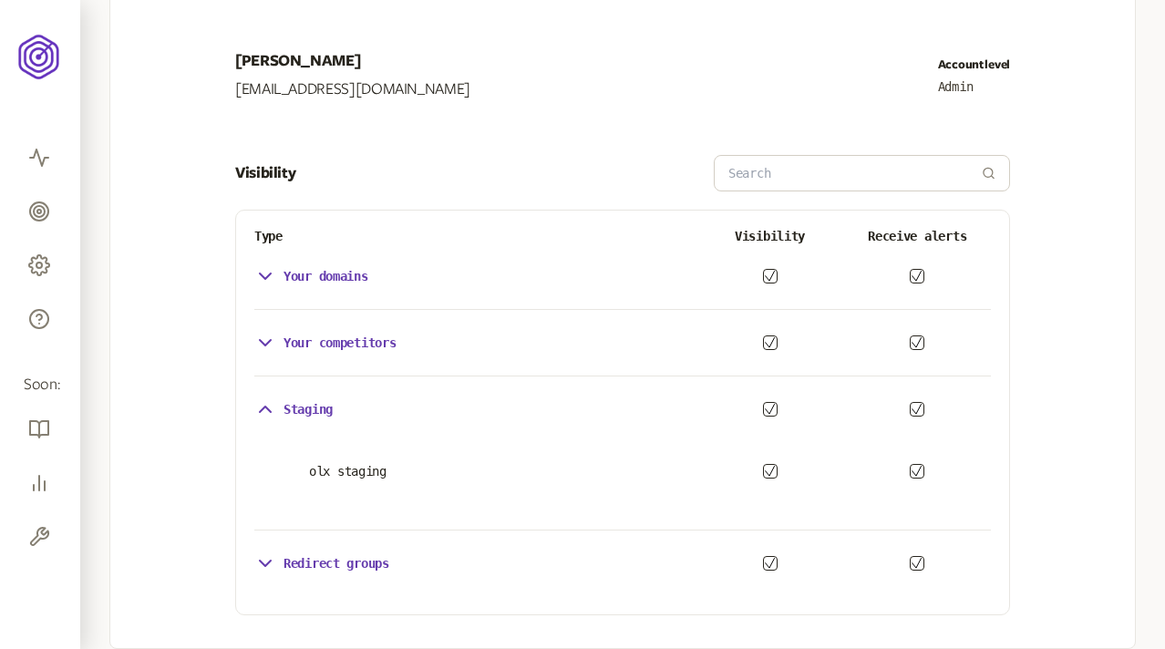
click at [363, 340] on p "Your competitors" at bounding box center [340, 343] width 113 height 15
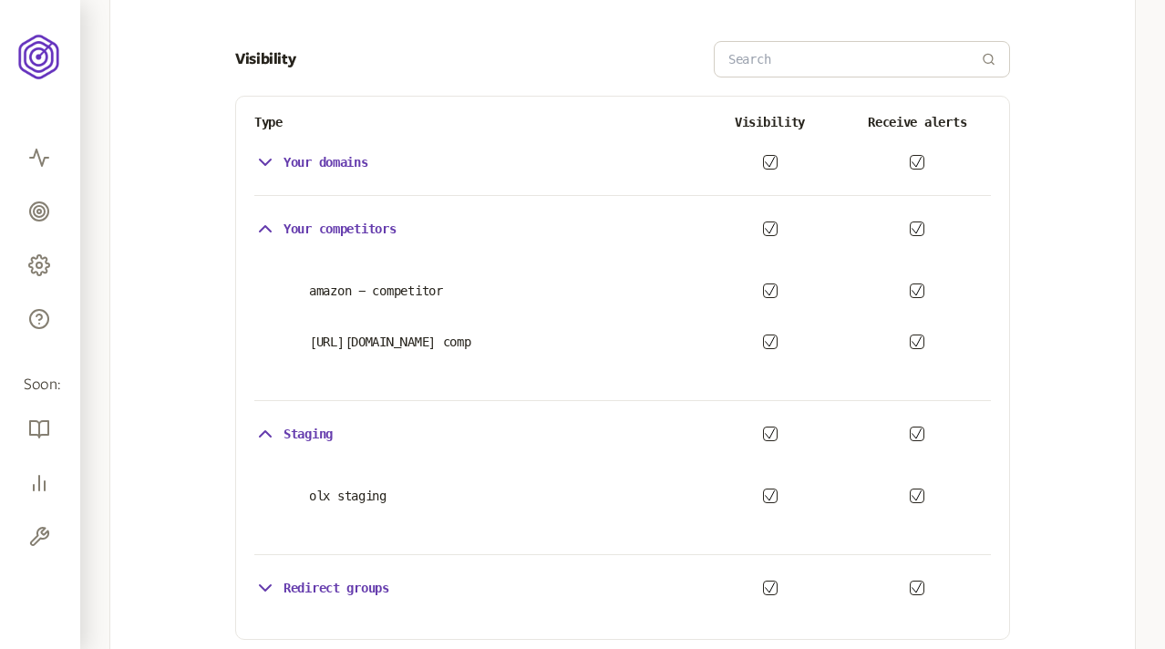
scroll to position [396, 0]
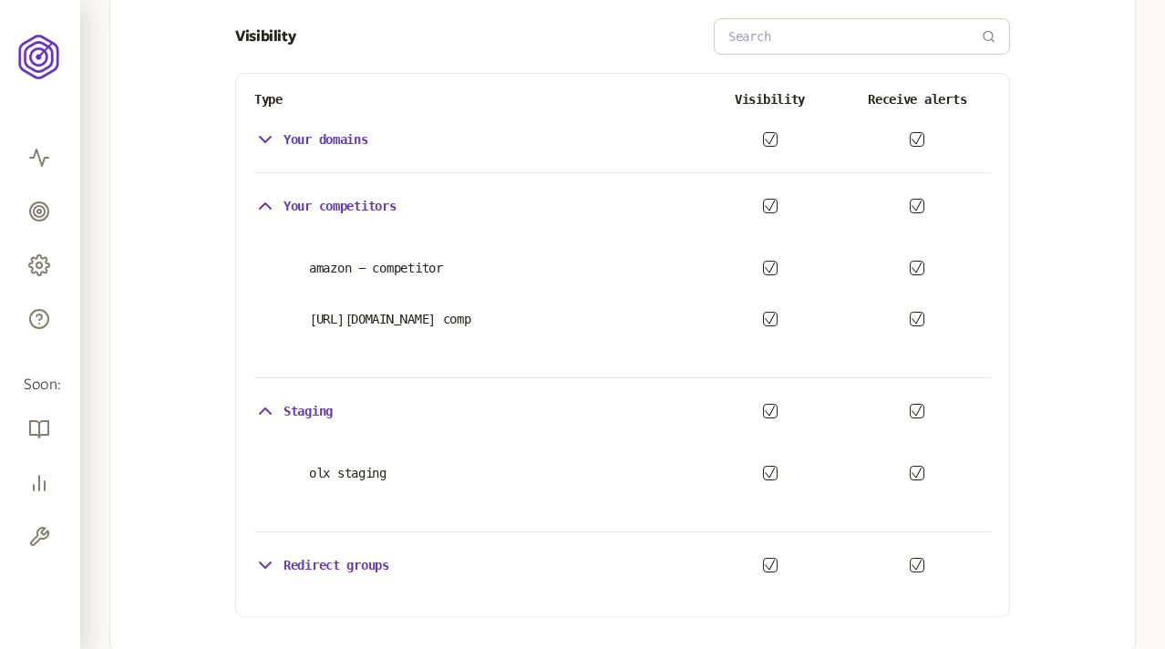
click at [375, 142] on div "Your domains" at bounding box center [622, 139] width 737 height 36
click at [347, 142] on p "Your domains" at bounding box center [326, 139] width 85 height 15
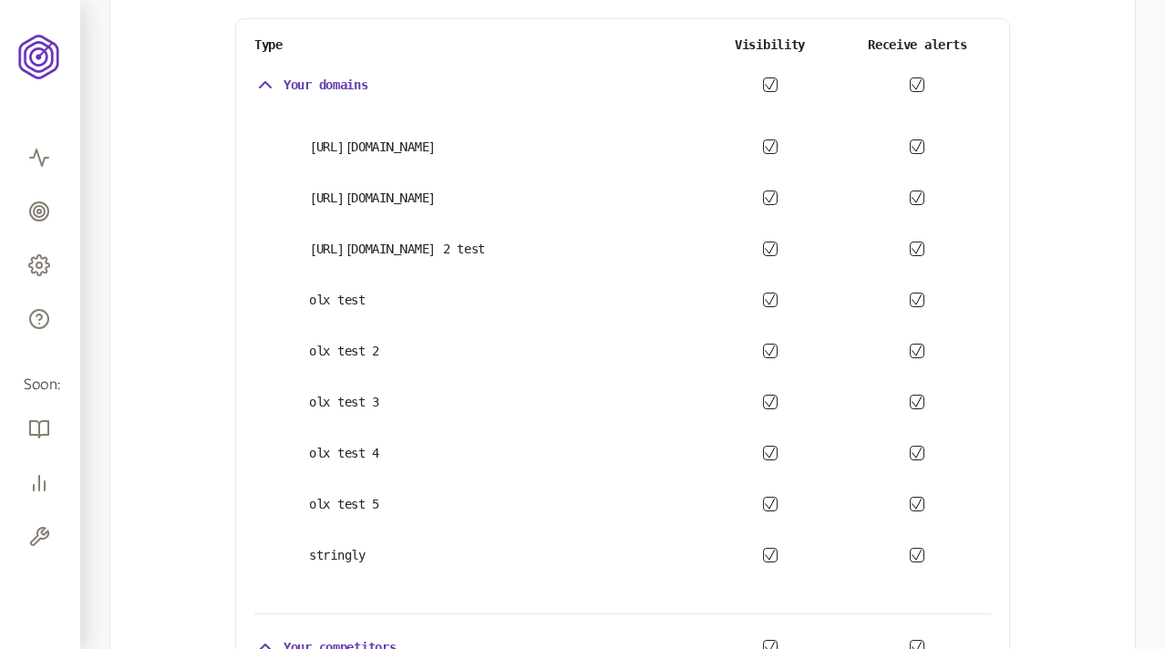
click at [349, 77] on p "Your domains" at bounding box center [326, 84] width 85 height 15
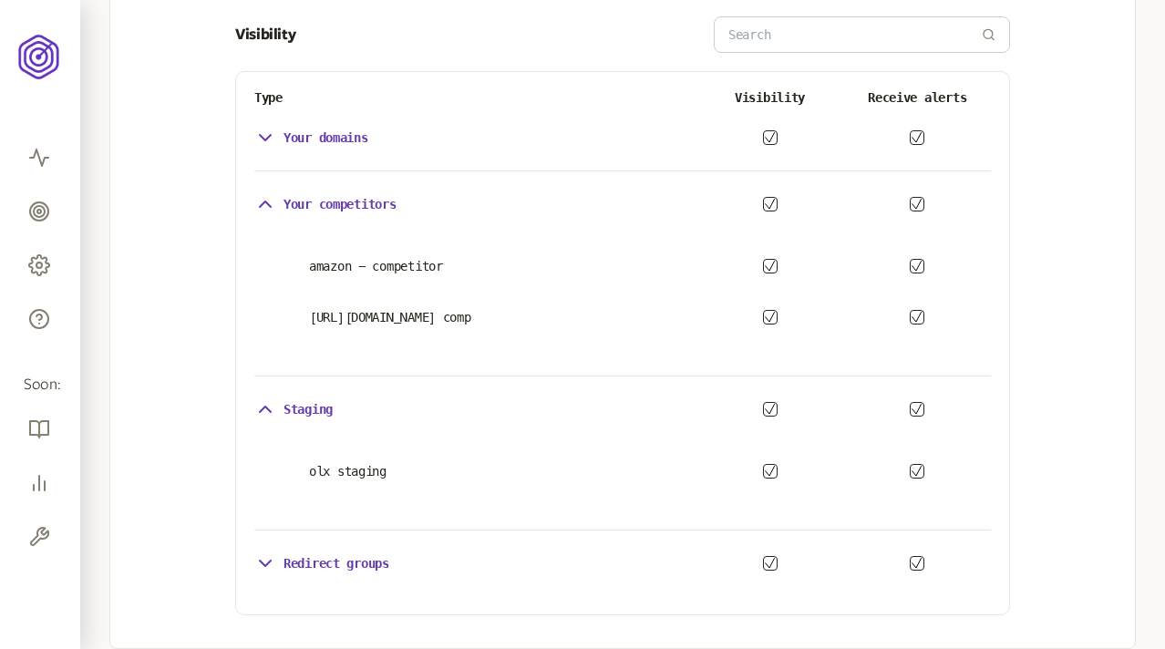
click at [336, 208] on p "Your competitors" at bounding box center [340, 204] width 113 height 15
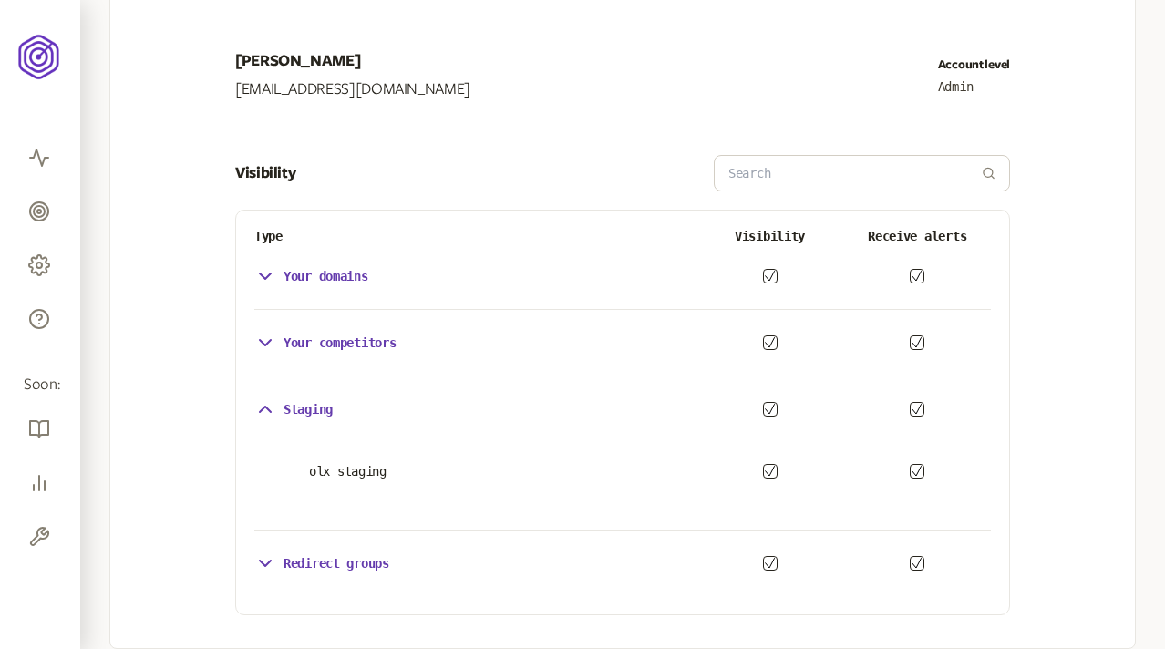
click at [305, 398] on div "Staging" at bounding box center [293, 409] width 78 height 22
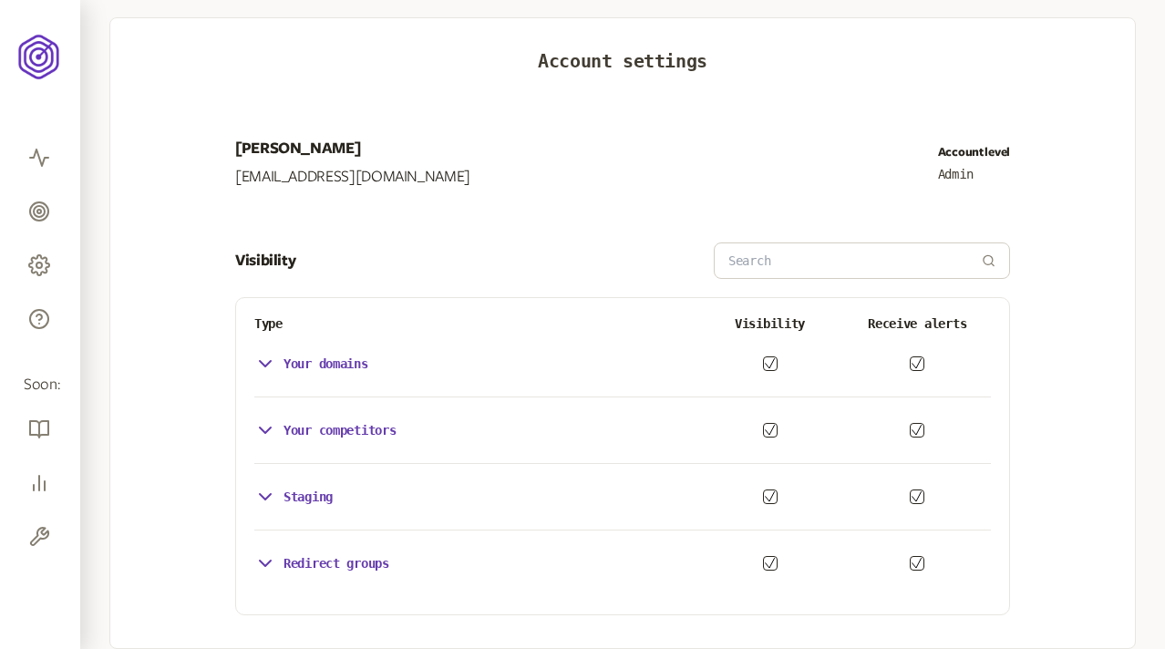
click at [304, 564] on p "Redirect groups" at bounding box center [337, 563] width 106 height 15
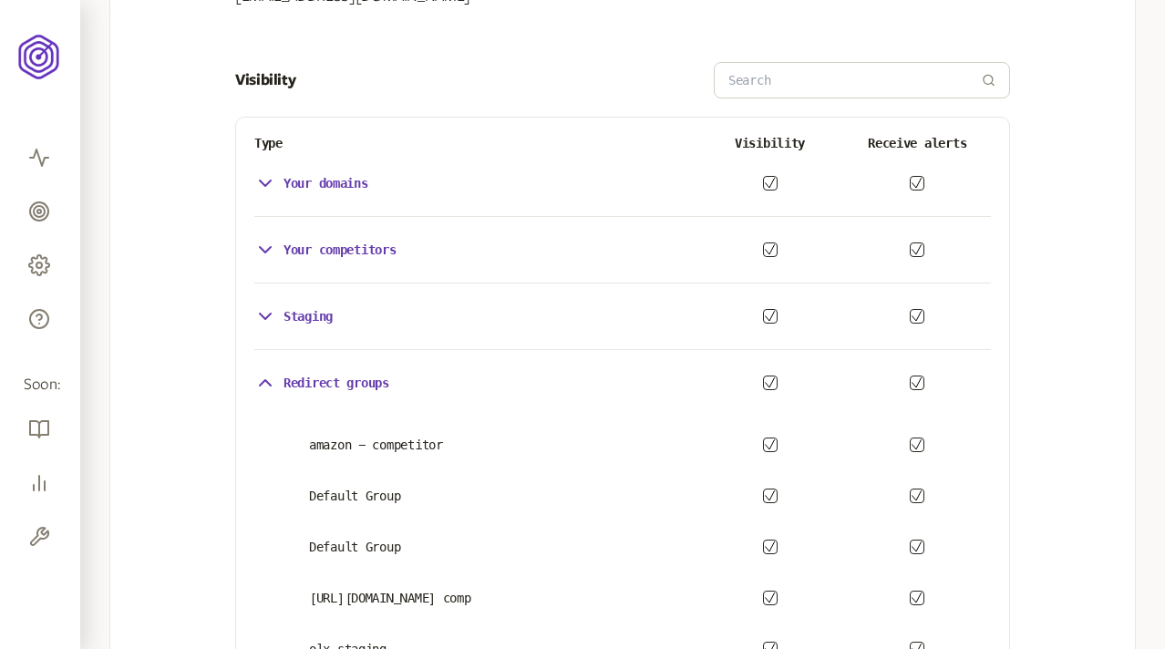
click at [348, 376] on p "Redirect groups" at bounding box center [337, 383] width 106 height 15
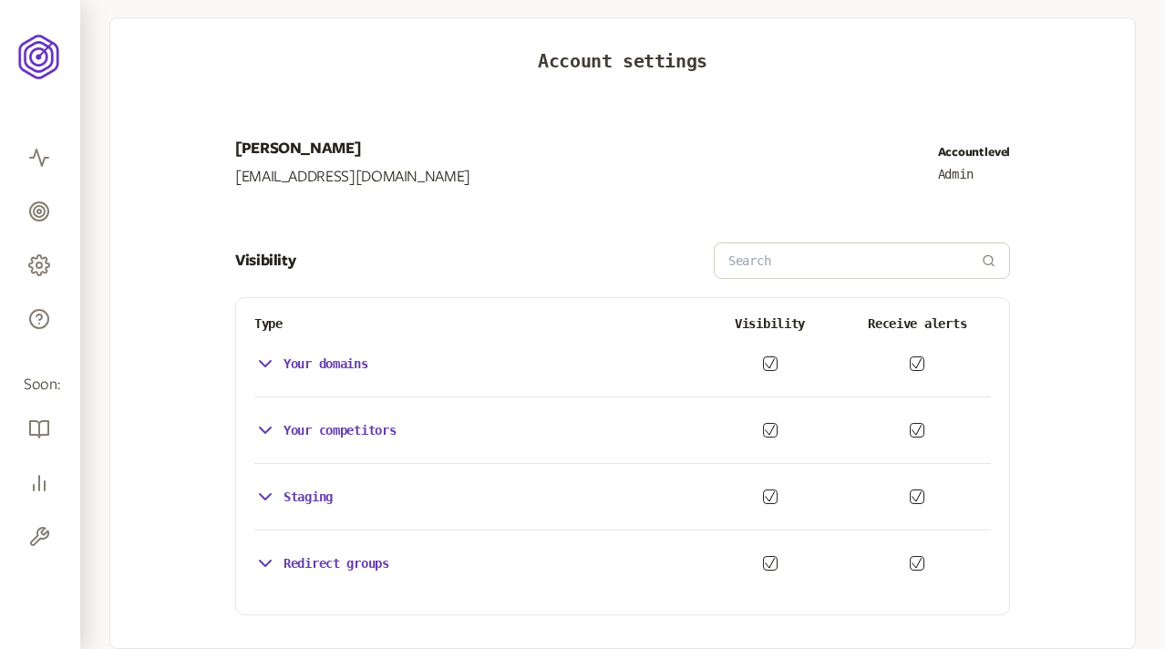
scroll to position [0, 0]
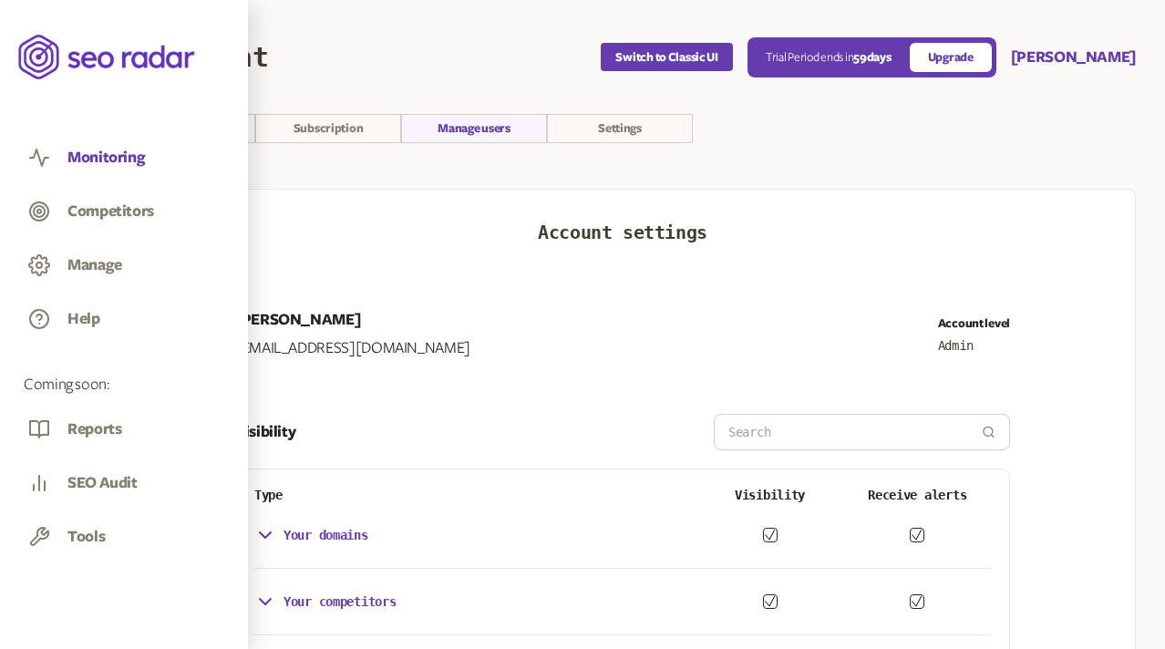
click at [79, 157] on button "Monitoring" at bounding box center [105, 158] width 77 height 20
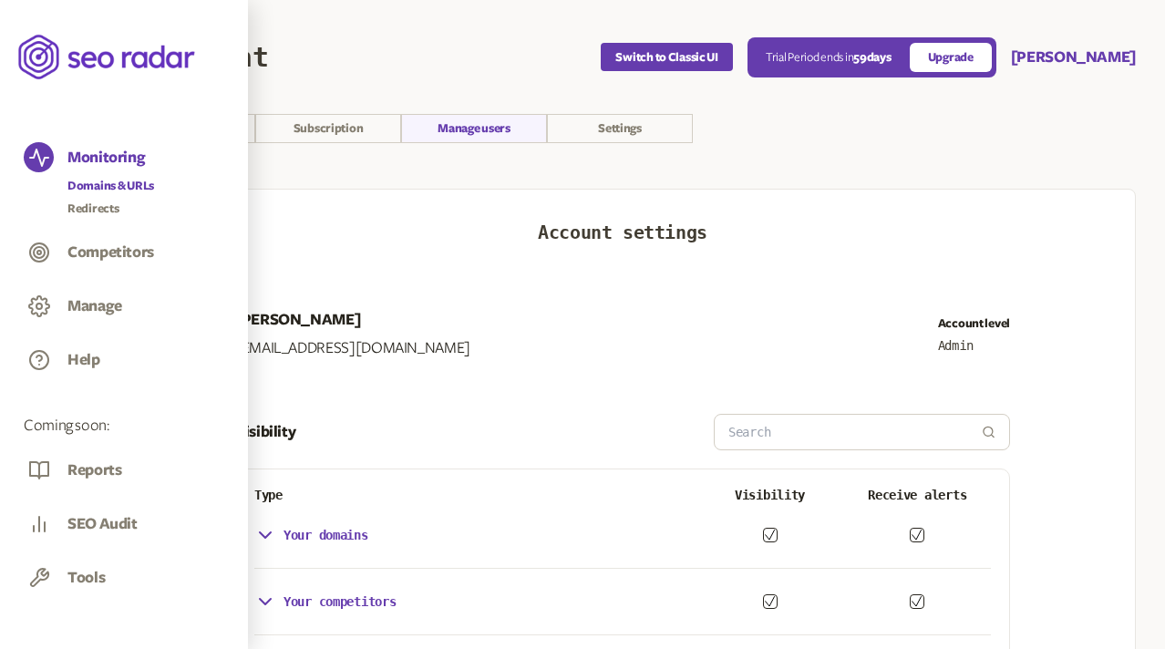
click at [88, 183] on link "Domains & URLs" at bounding box center [110, 186] width 87 height 18
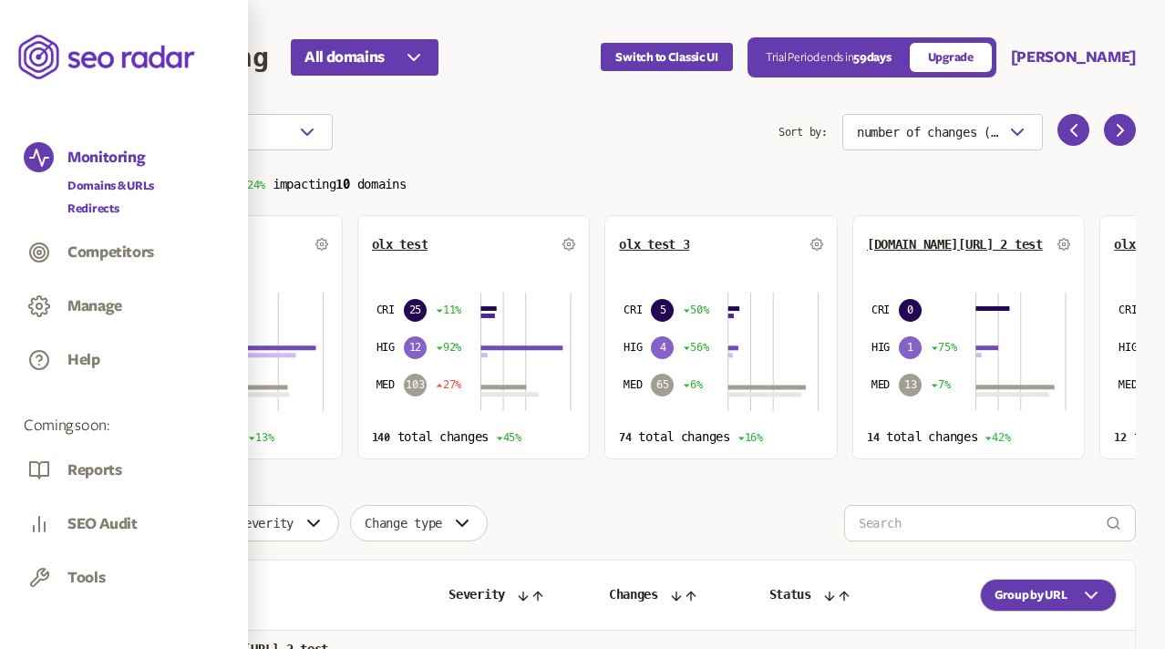
click at [100, 208] on link "Redirects" at bounding box center [110, 209] width 87 height 18
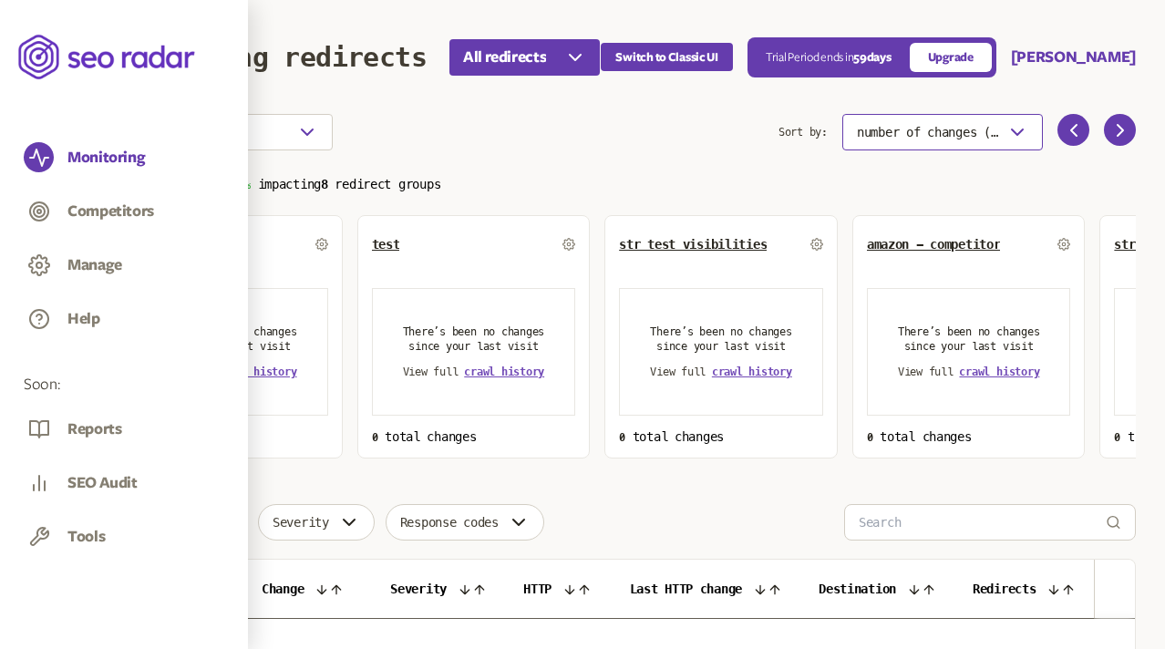
click at [969, 129] on span "number of changes (high-low)" at bounding box center [928, 132] width 142 height 15
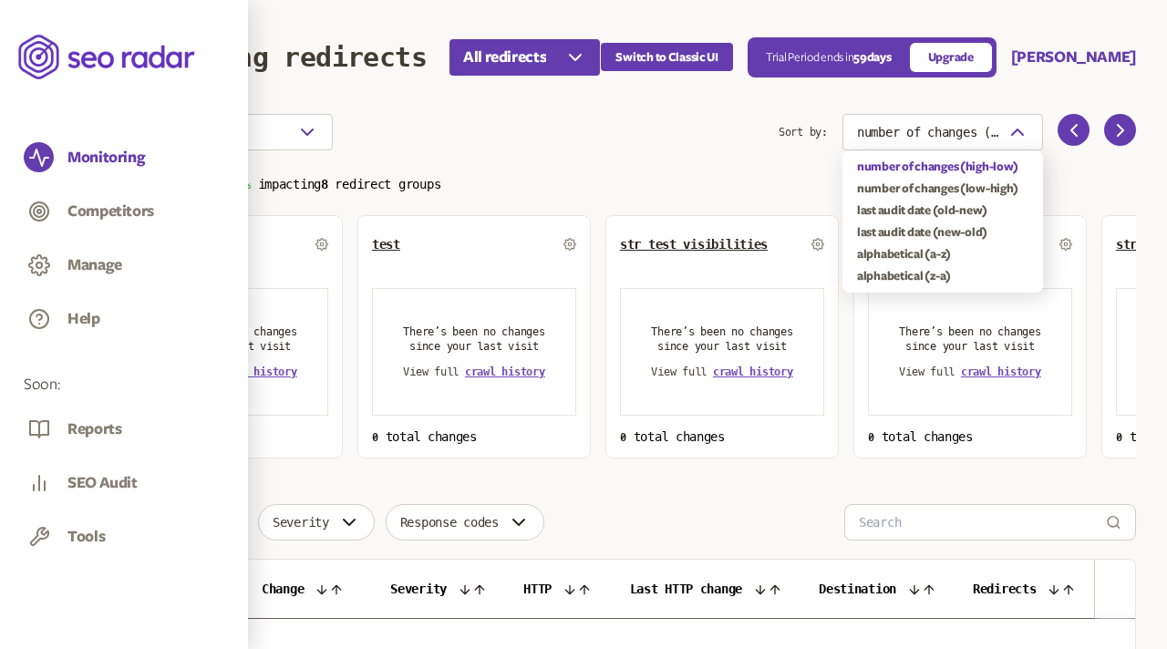
click at [720, 164] on section "Choose an option Sort by: number of changes (high-low) Total changes 0 100% imp…" at bounding box center [622, 286] width 1027 height 345
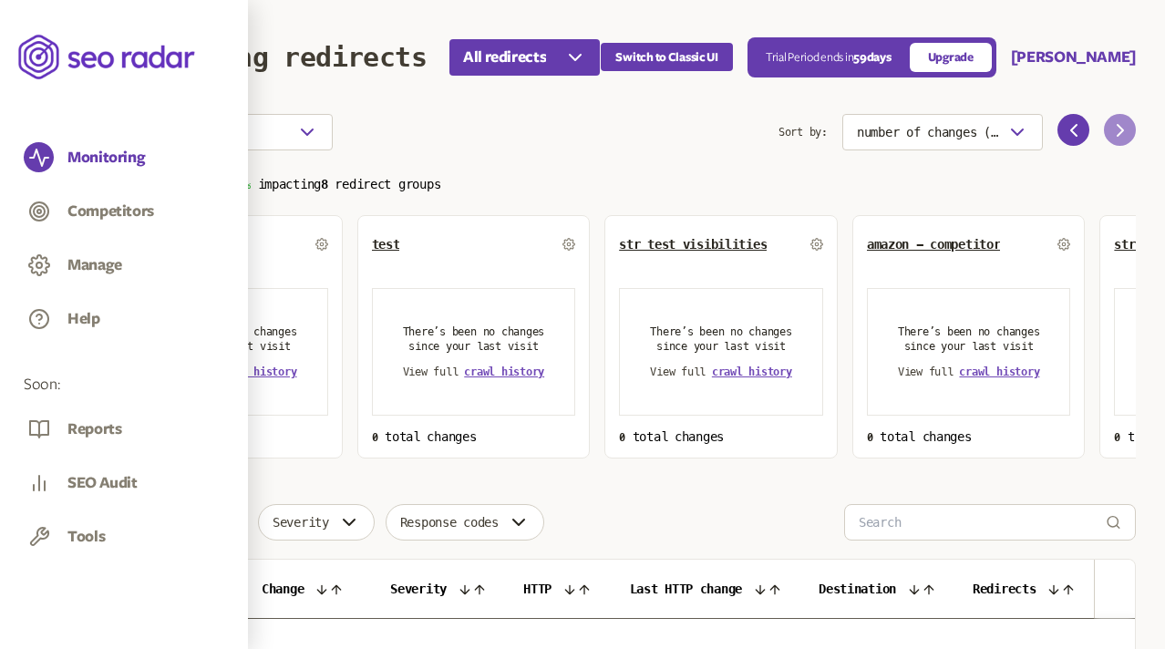
click at [1119, 132] on icon at bounding box center [1120, 130] width 5 height 11
click at [1119, 131] on icon at bounding box center [1121, 130] width 22 height 22
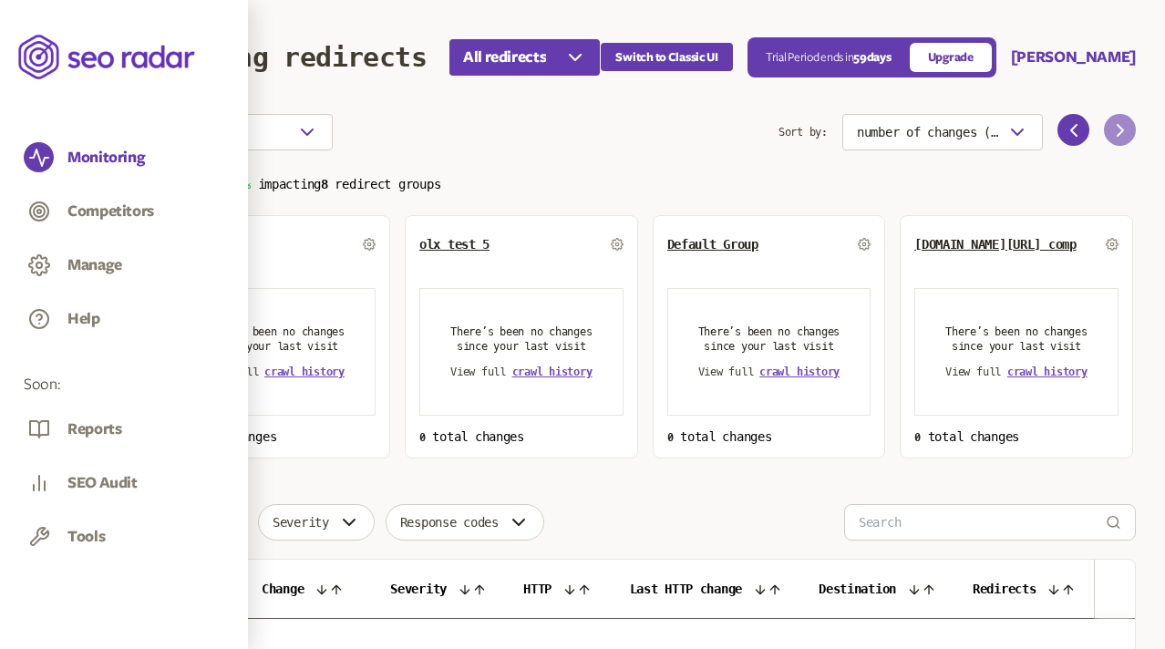
click at [1119, 131] on icon at bounding box center [1121, 130] width 22 height 22
click at [1079, 122] on icon at bounding box center [1074, 130] width 22 height 22
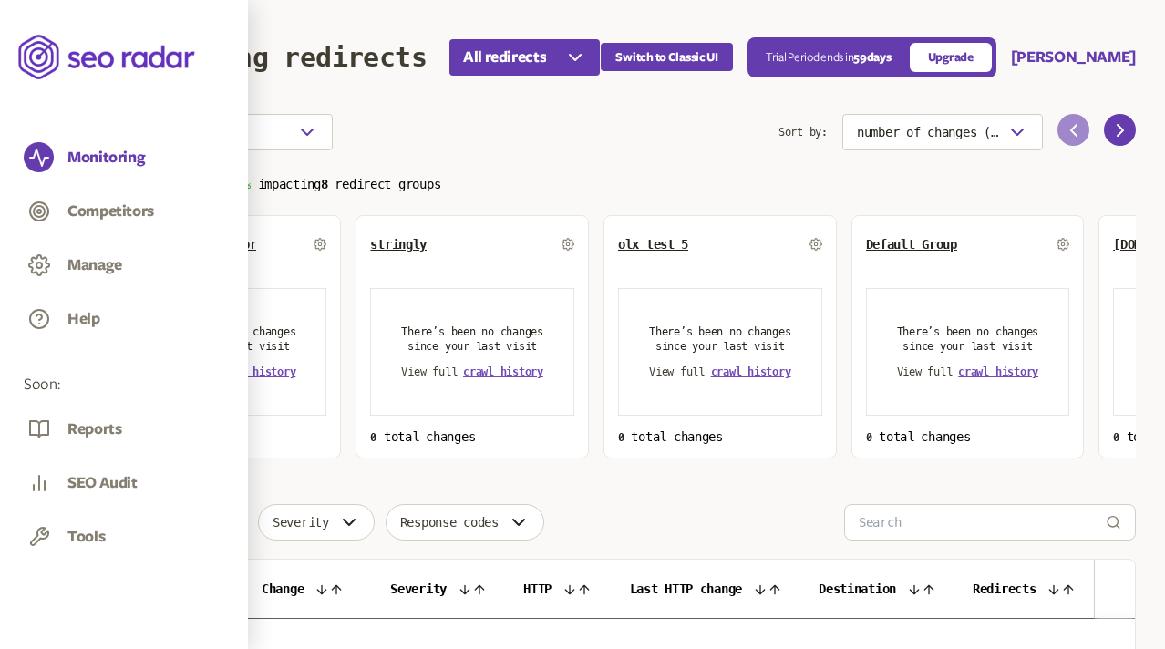
click at [1073, 123] on icon at bounding box center [1074, 130] width 22 height 22
click at [727, 171] on section "Choose an option Sort by: number of changes (high-low) Total changes 0 100% imp…" at bounding box center [622, 286] width 1027 height 345
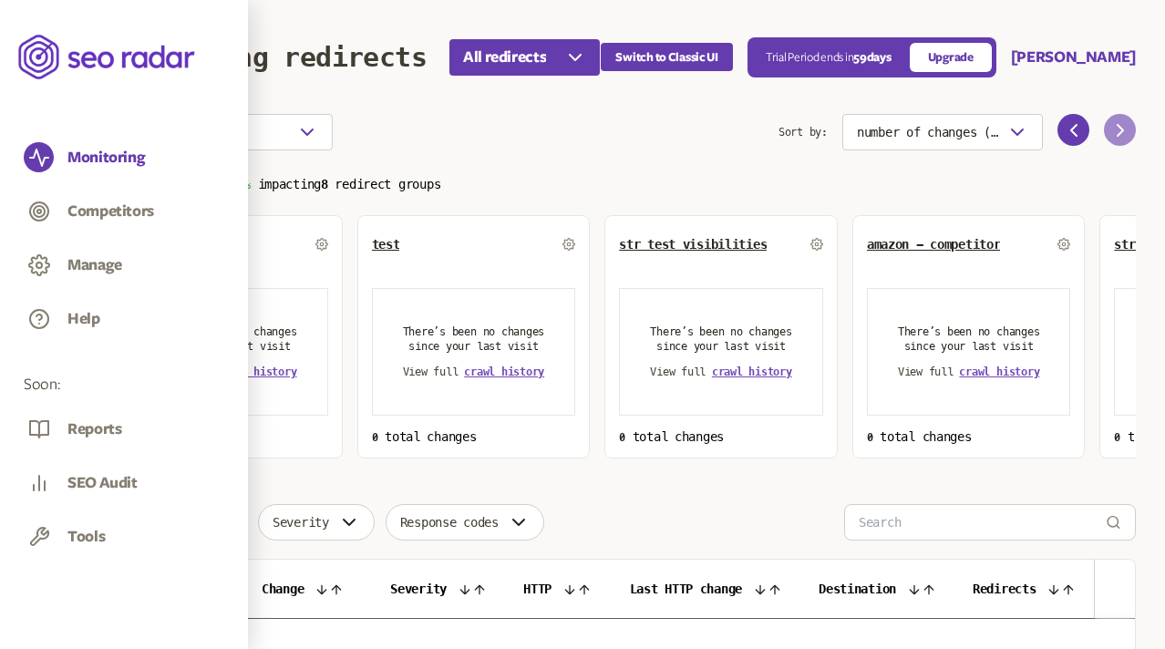
click at [1113, 129] on icon at bounding box center [1121, 130] width 22 height 22
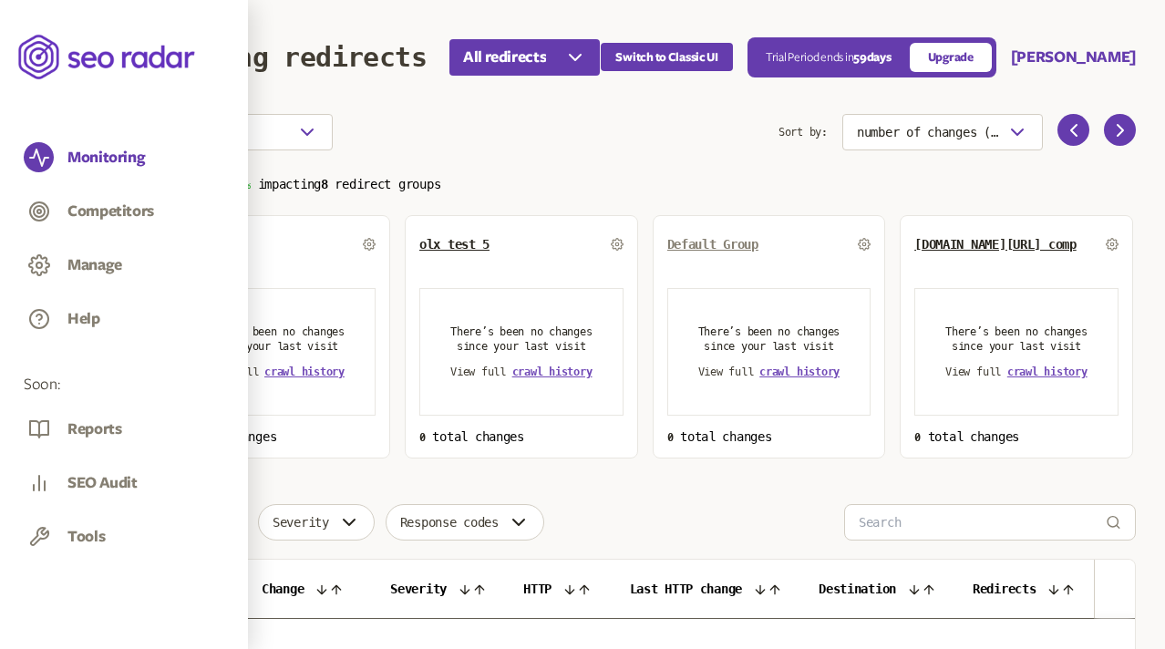
click at [708, 243] on span "Default Group" at bounding box center [712, 244] width 91 height 15
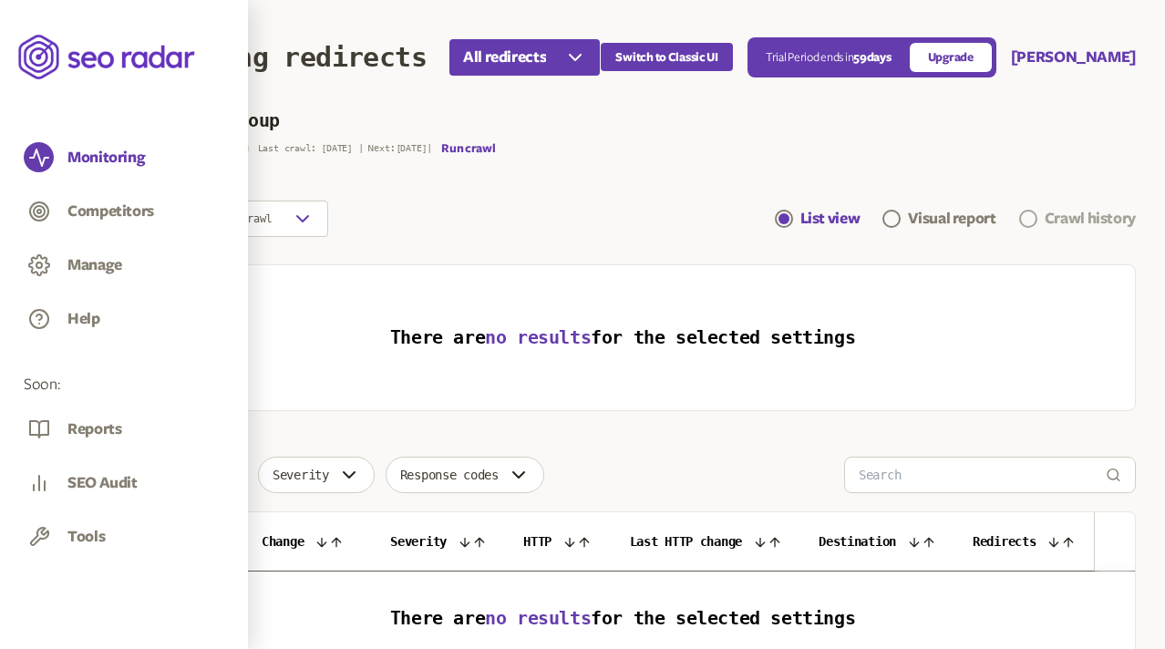
click at [1046, 219] on div "Crawl history" at bounding box center [1090, 219] width 91 height 22
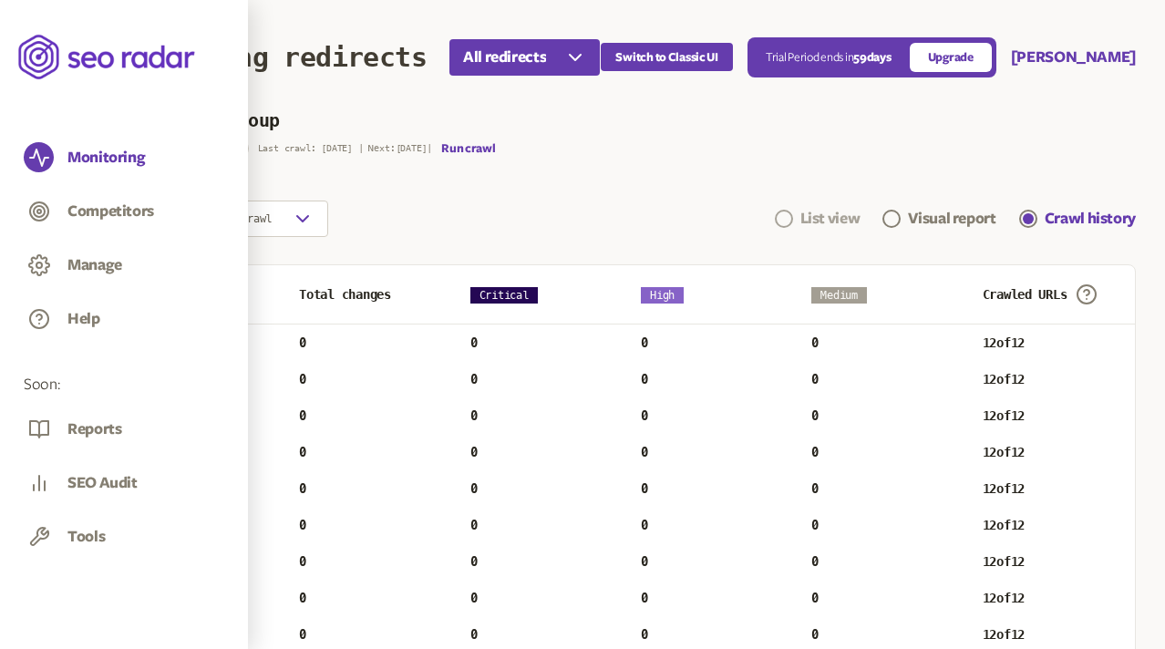
click at [790, 208] on link "List view" at bounding box center [818, 219] width 86 height 22
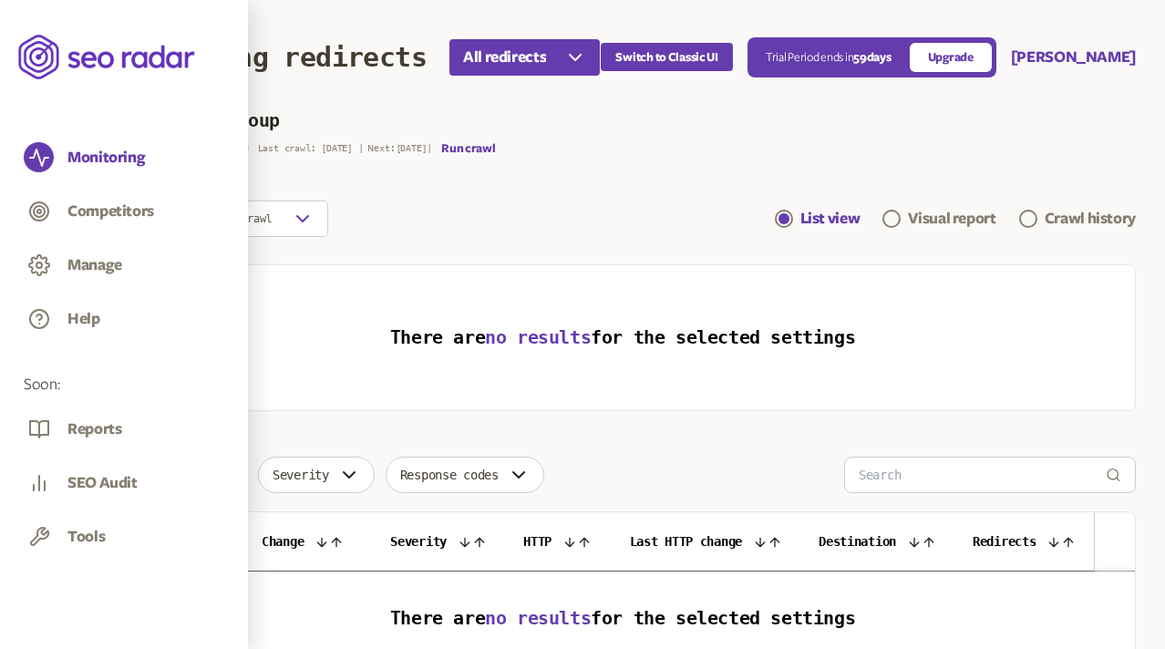
click at [119, 121] on icon "button" at bounding box center [120, 121] width 5 height 11
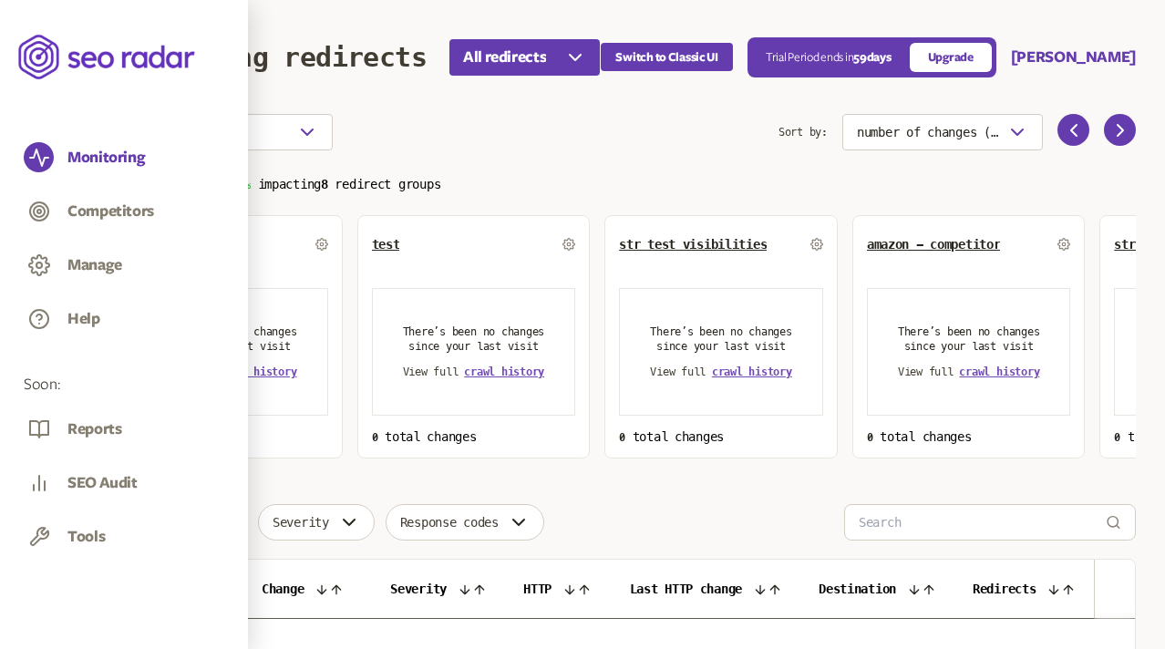
click at [752, 181] on p "Total changes 0 100% impacting 8 redirect groups" at bounding box center [622, 182] width 1027 height 21
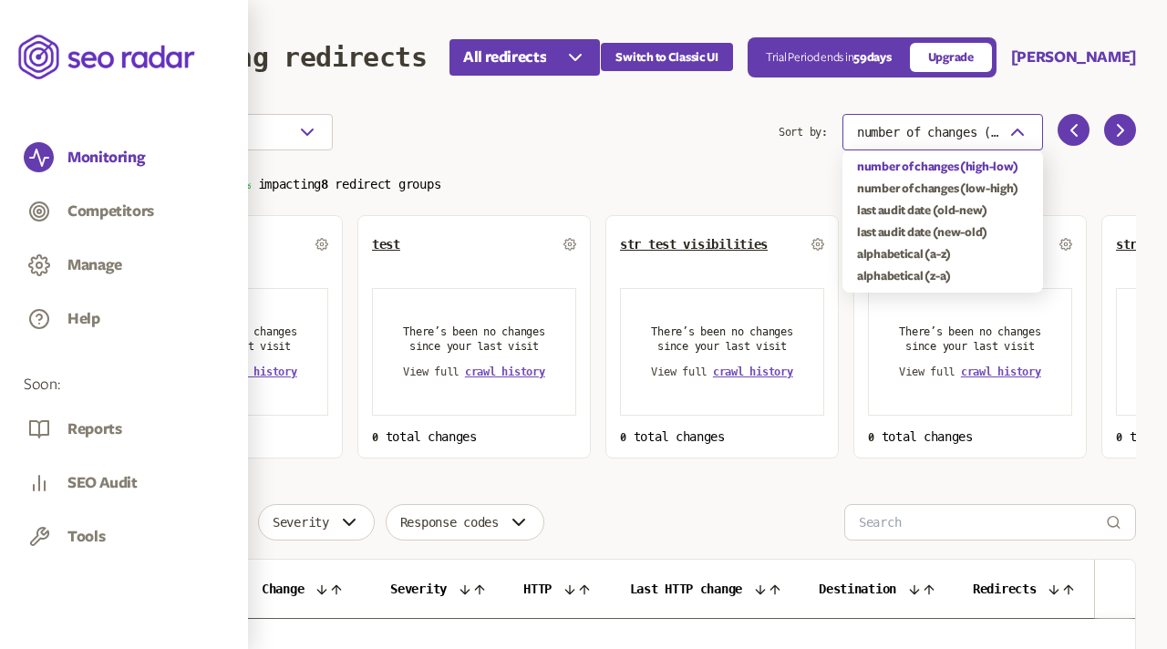
click at [944, 141] on button "number of changes (high-low)" at bounding box center [942, 132] width 201 height 36
click at [733, 160] on section "Choose an option Sort by: number of changes (high-low) Total changes 0 100% imp…" at bounding box center [622, 286] width 1027 height 345
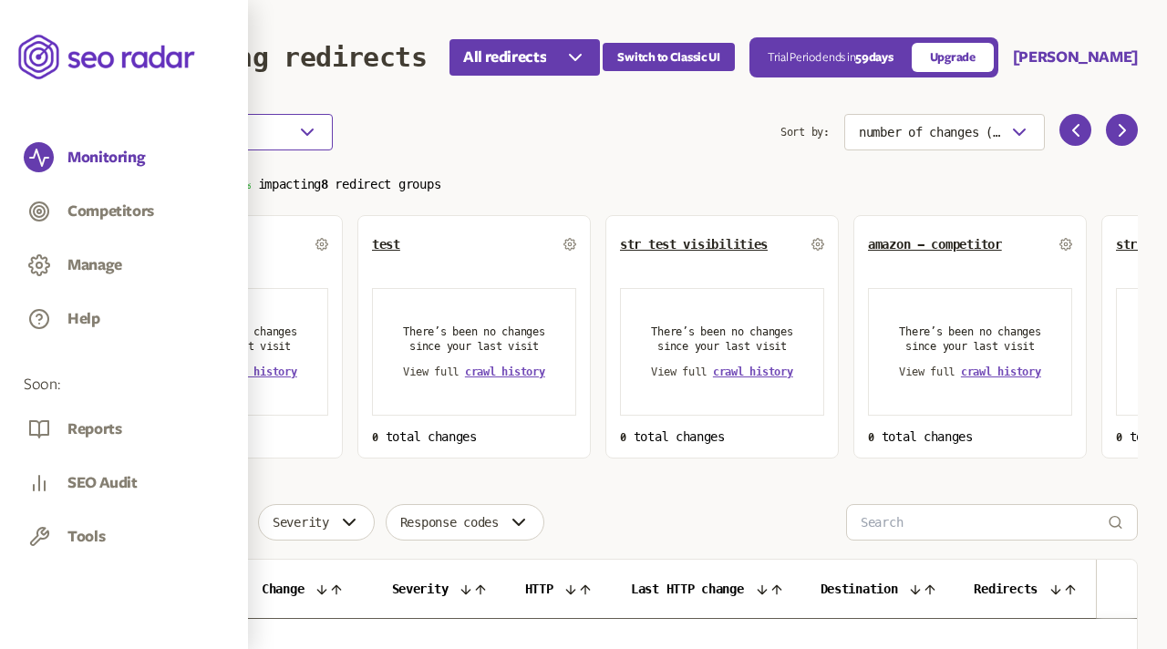
click at [274, 138] on button "Choose an option" at bounding box center [220, 132] width 223 height 36
click at [400, 129] on div "Choose an option" at bounding box center [443, 132] width 669 height 36
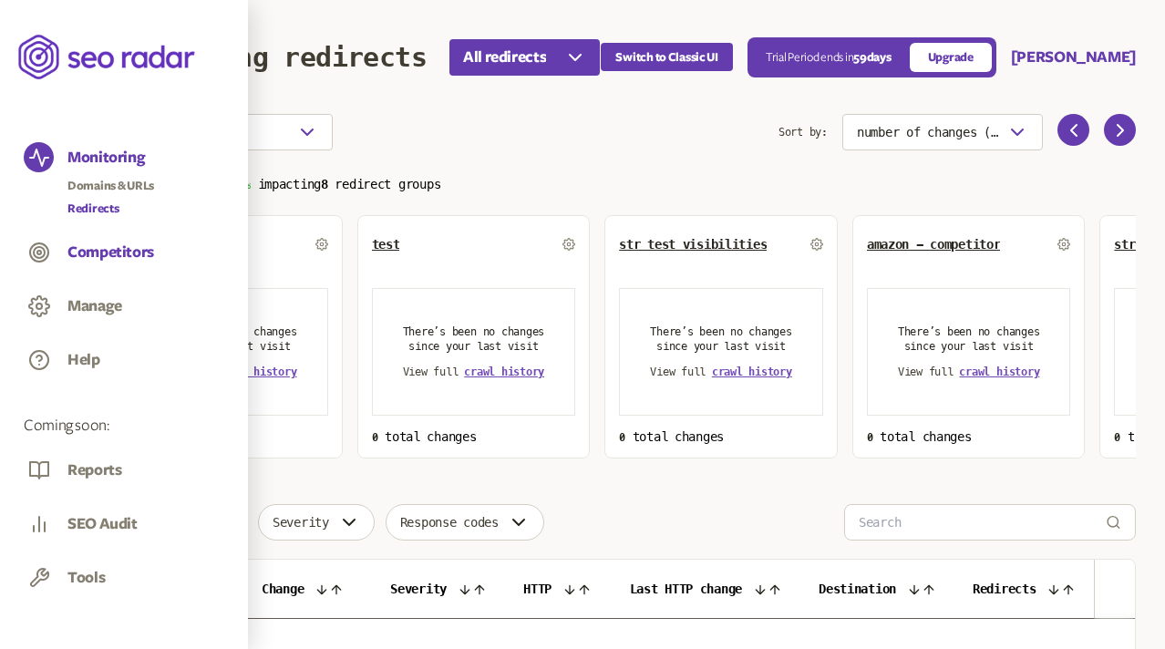
click at [96, 251] on button "Competitors" at bounding box center [110, 253] width 87 height 20
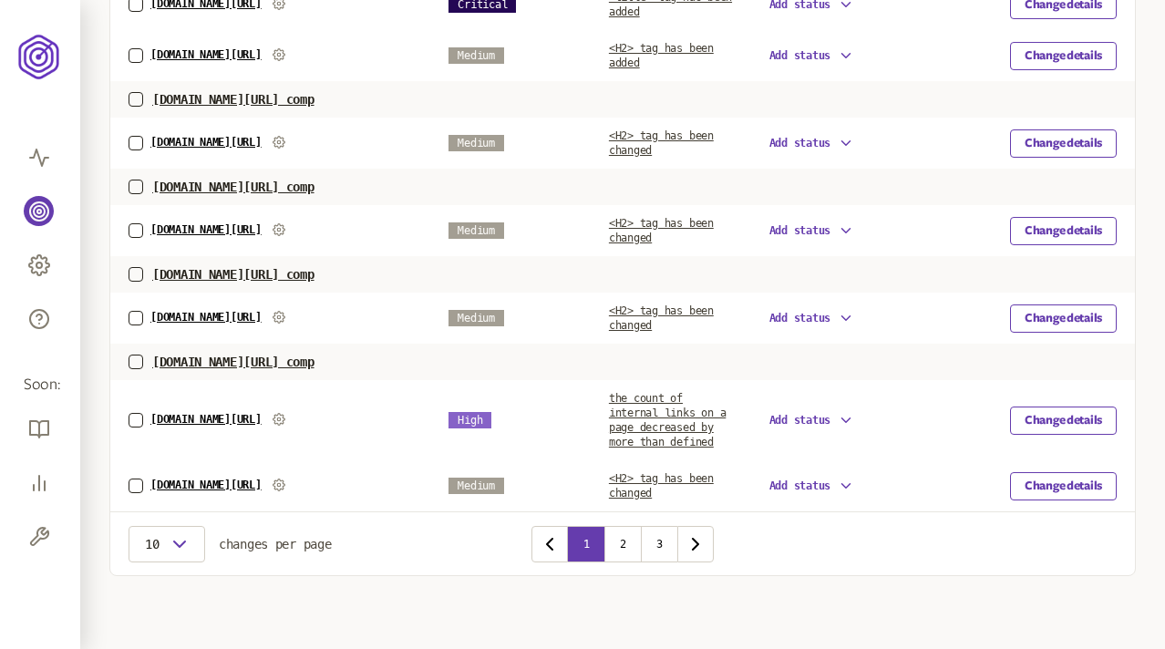
scroll to position [905, 0]
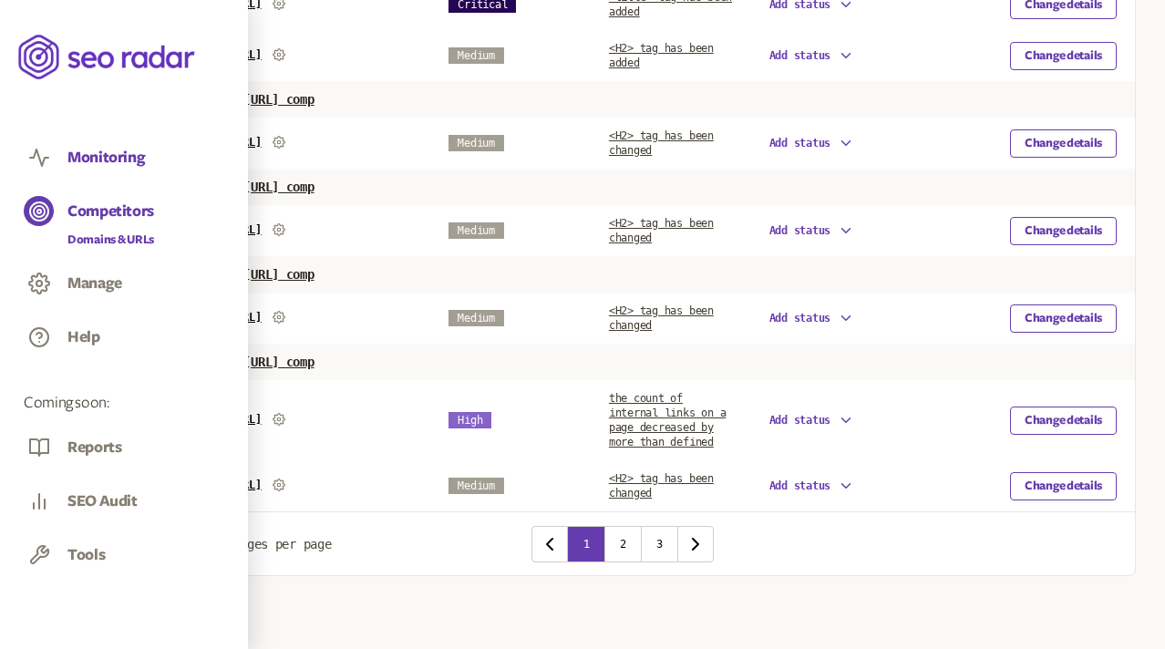
click at [109, 160] on button "Monitoring" at bounding box center [105, 158] width 77 height 20
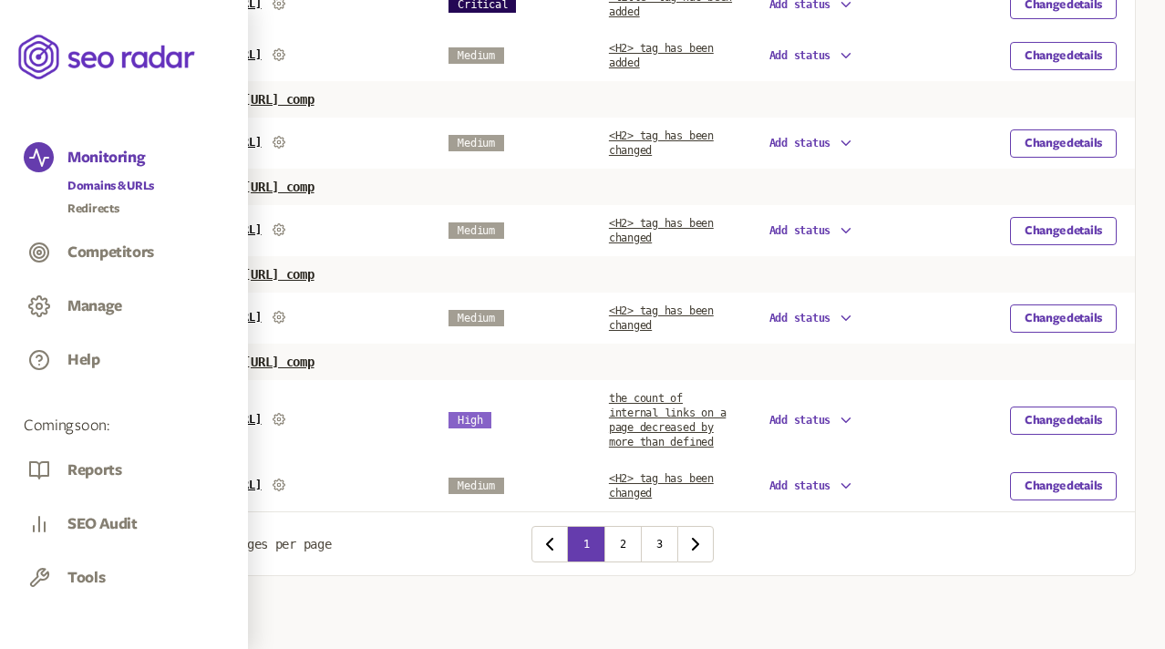
click at [105, 186] on link "Domains & URLs" at bounding box center [110, 186] width 87 height 18
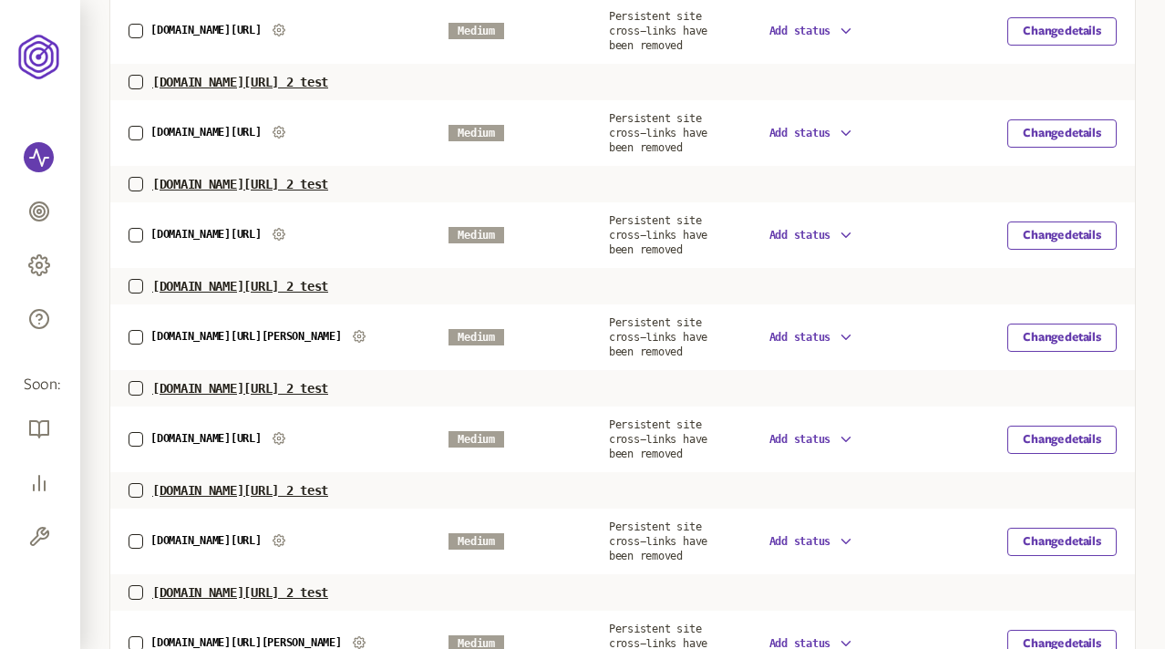
scroll to position [1155, 0]
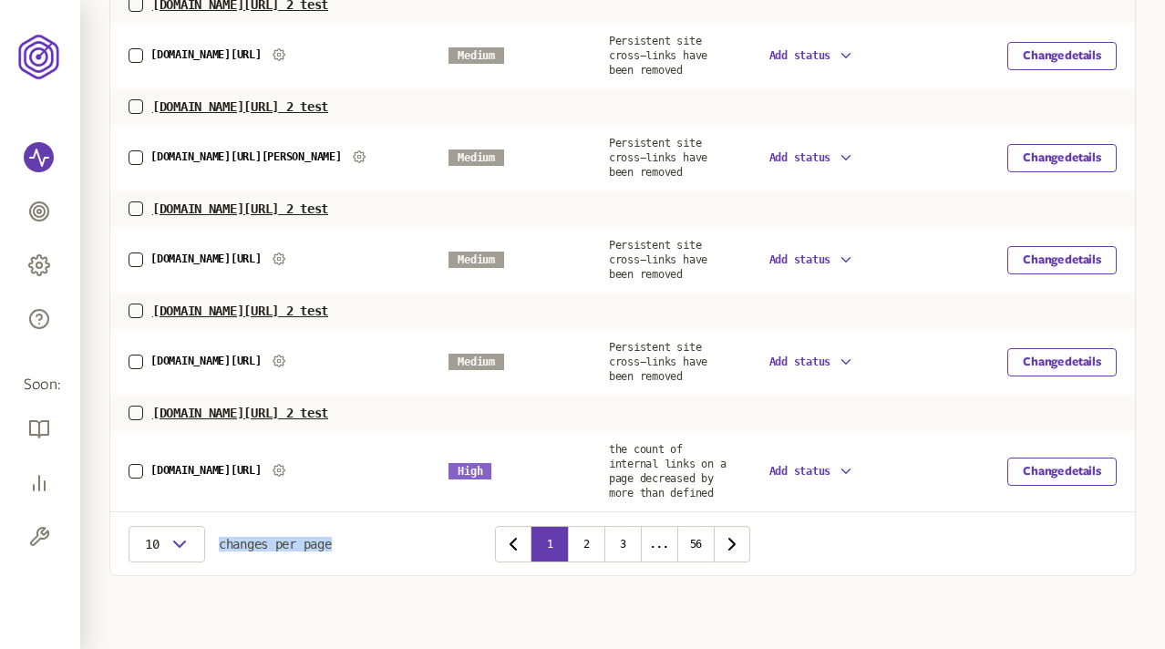
drag, startPoint x: 221, startPoint y: 544, endPoint x: 387, endPoint y: 544, distance: 165.9
click at [387, 544] on div "10 changes per page 1 2 3 ... 56" at bounding box center [622, 543] width 1025 height 64
copy div "changes per page"
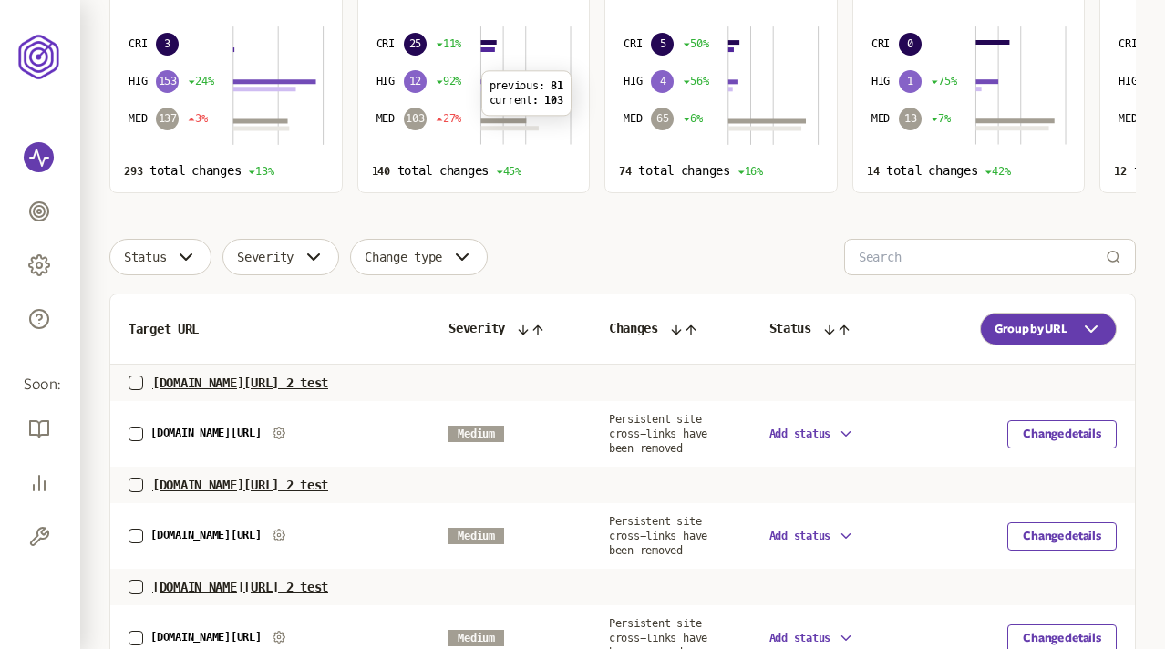
scroll to position [0, 0]
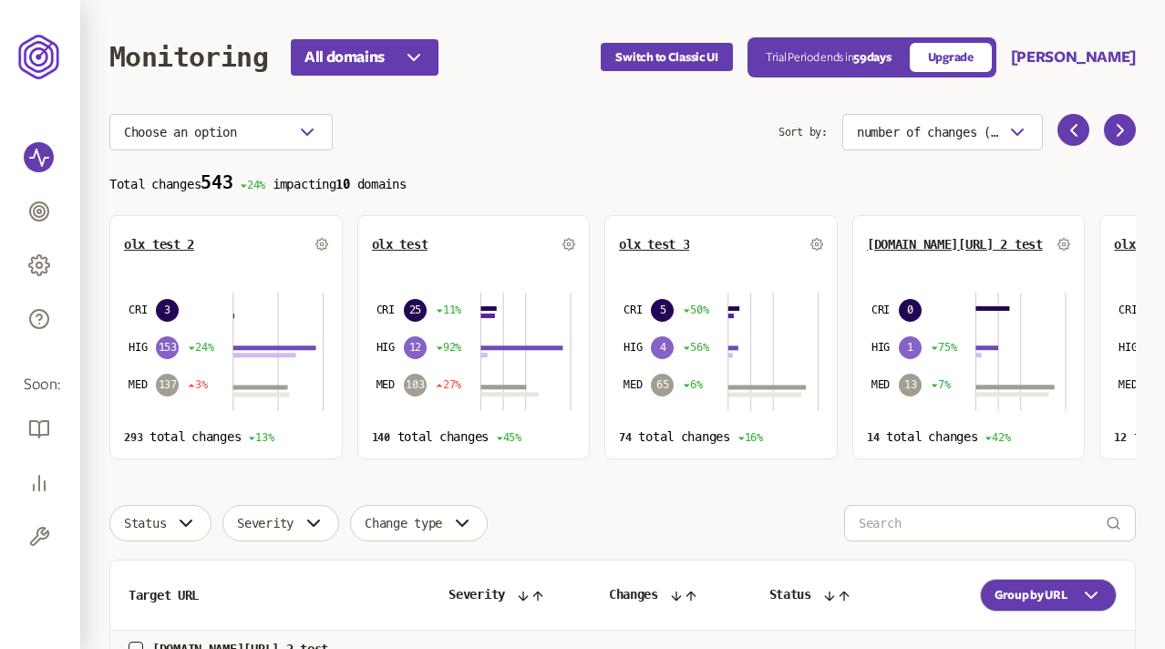
click at [676, 157] on section "Choose an option Sort by: number of changes (high-low) Total changes 543 24% im…" at bounding box center [622, 287] width 1027 height 346
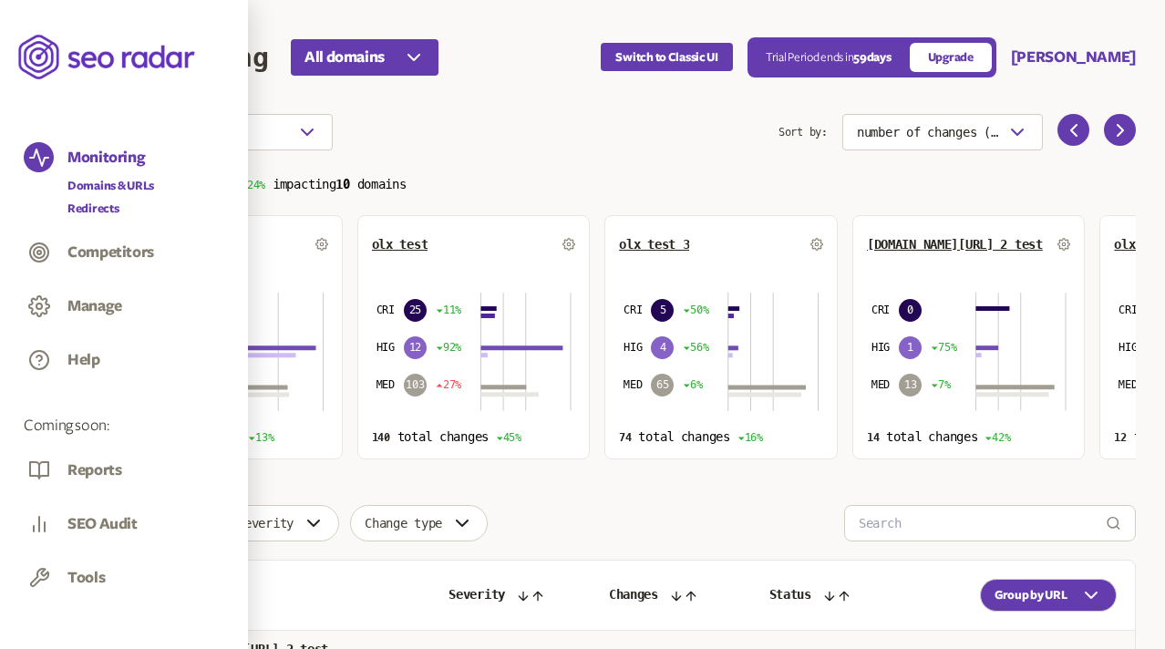
click at [95, 209] on link "Redirects" at bounding box center [110, 209] width 87 height 18
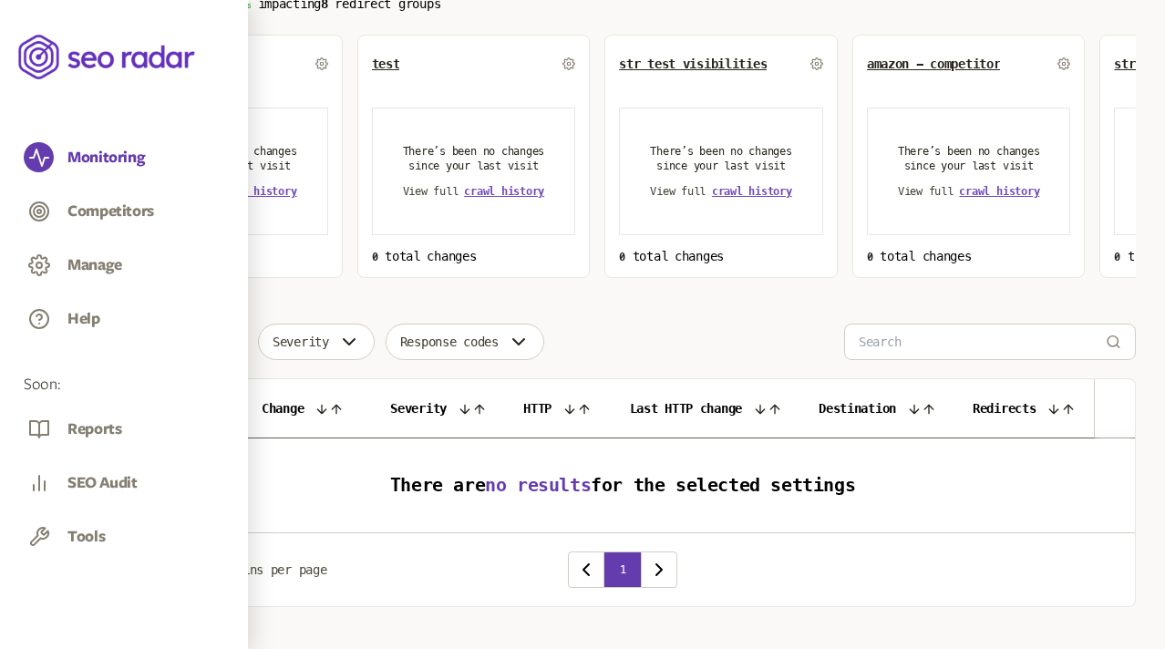
scroll to position [214, 0]
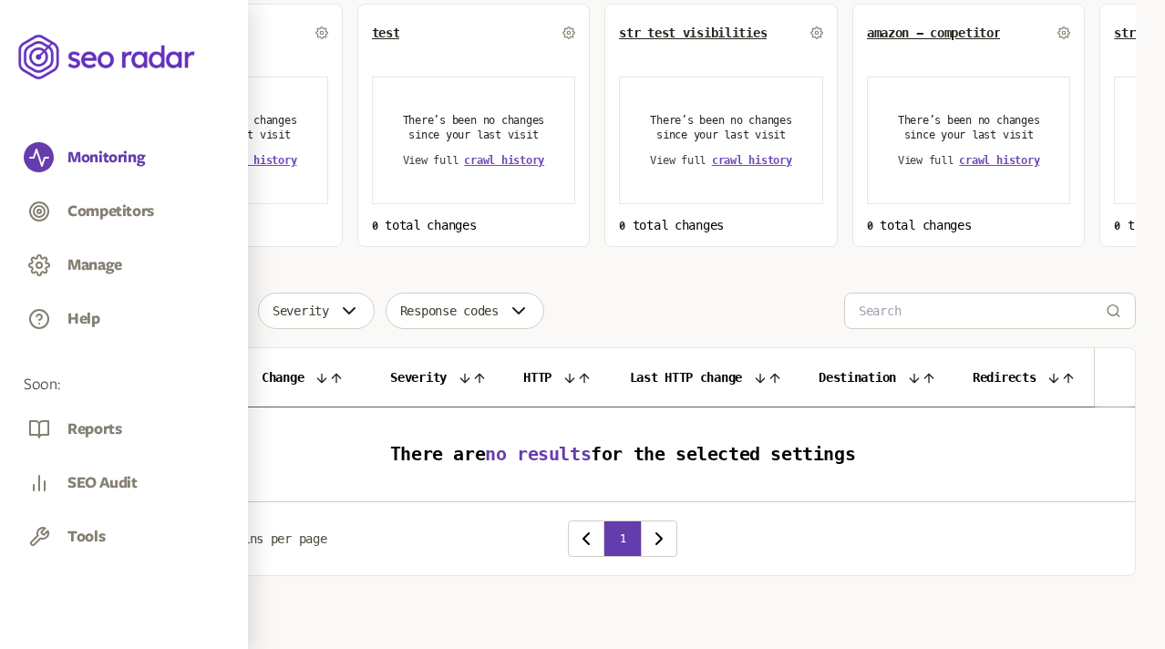
click at [200, 312] on span "Change type" at bounding box center [162, 311] width 77 height 15
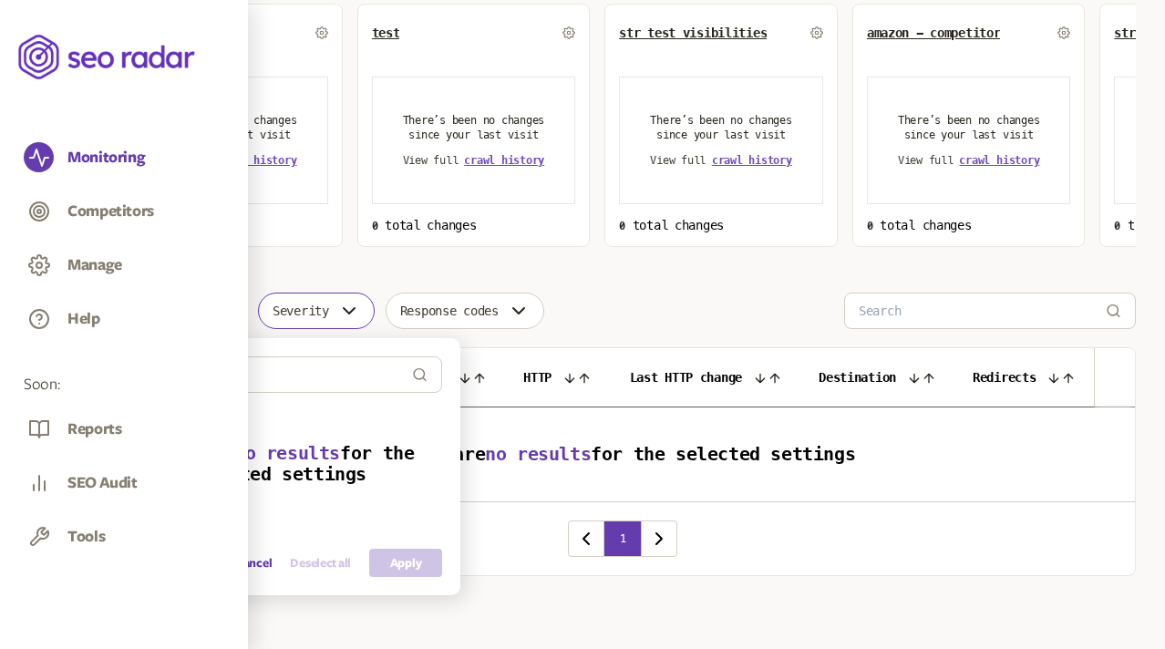
click at [312, 312] on span "Severity" at bounding box center [301, 311] width 57 height 15
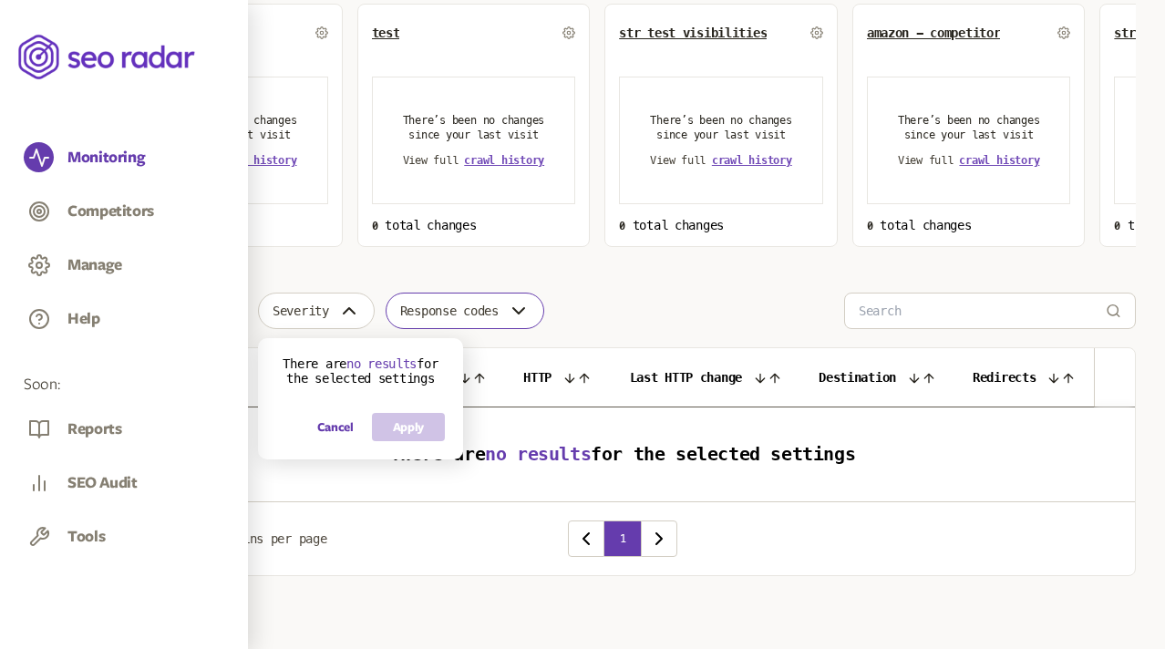
click at [467, 311] on span "Response codes" at bounding box center [449, 311] width 98 height 15
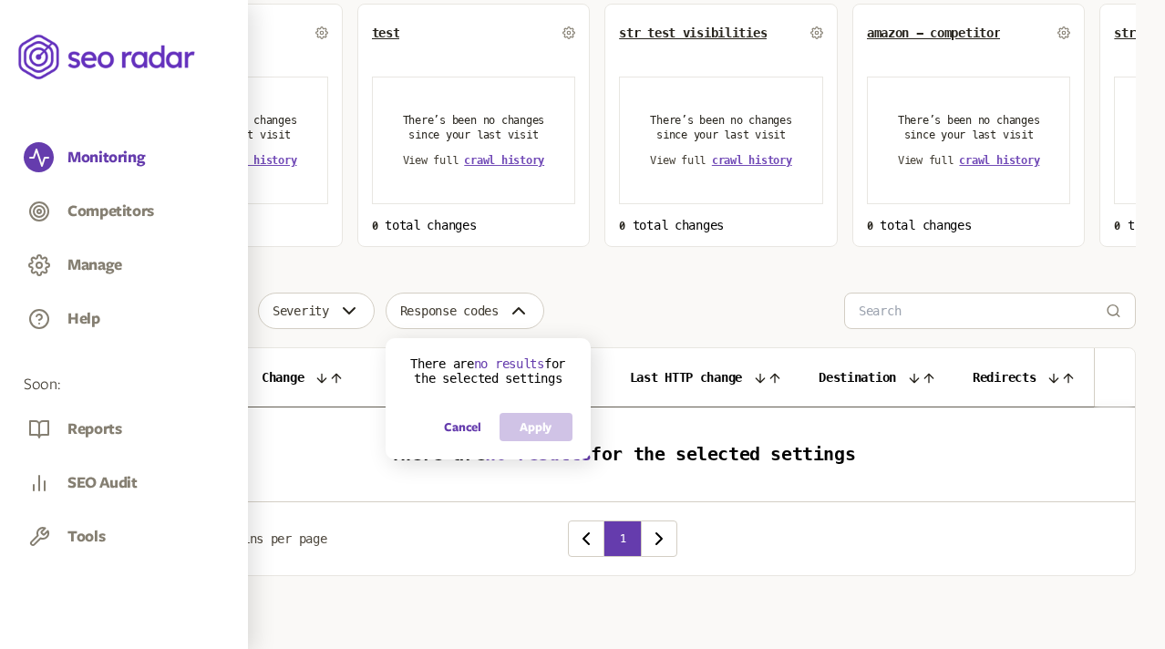
click at [625, 283] on div "Choose an option Sort by: number of changes (high-low) Total changes 0 100% imp…" at bounding box center [622, 239] width 1027 height 674
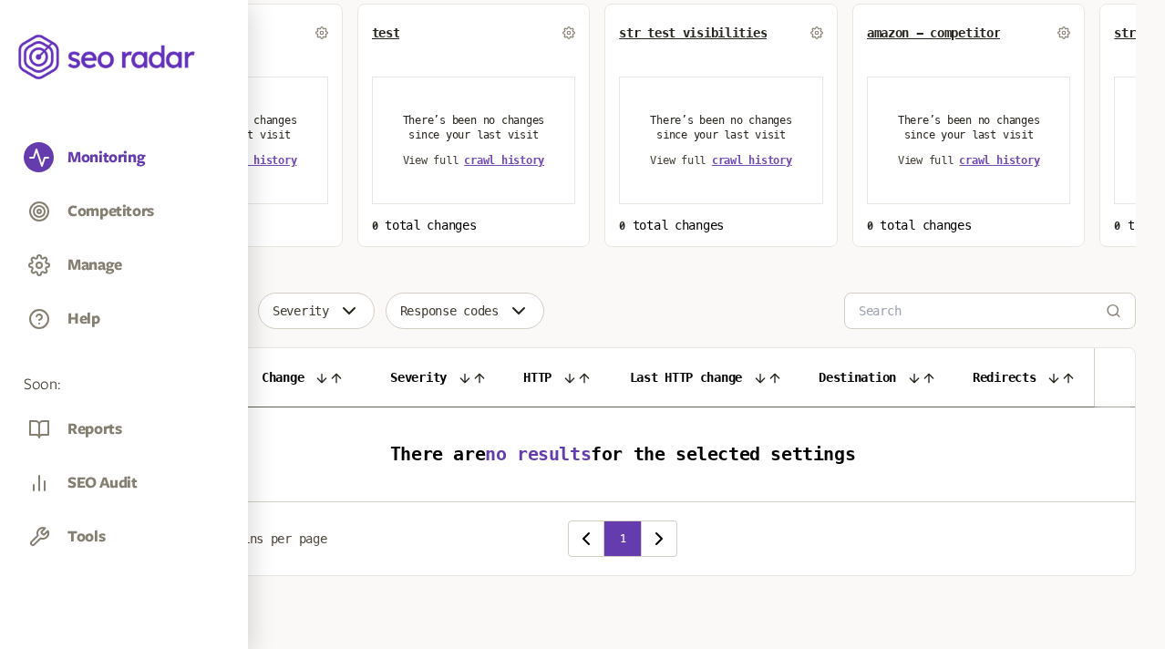
click at [197, 297] on button "Change type" at bounding box center [178, 311] width 138 height 36
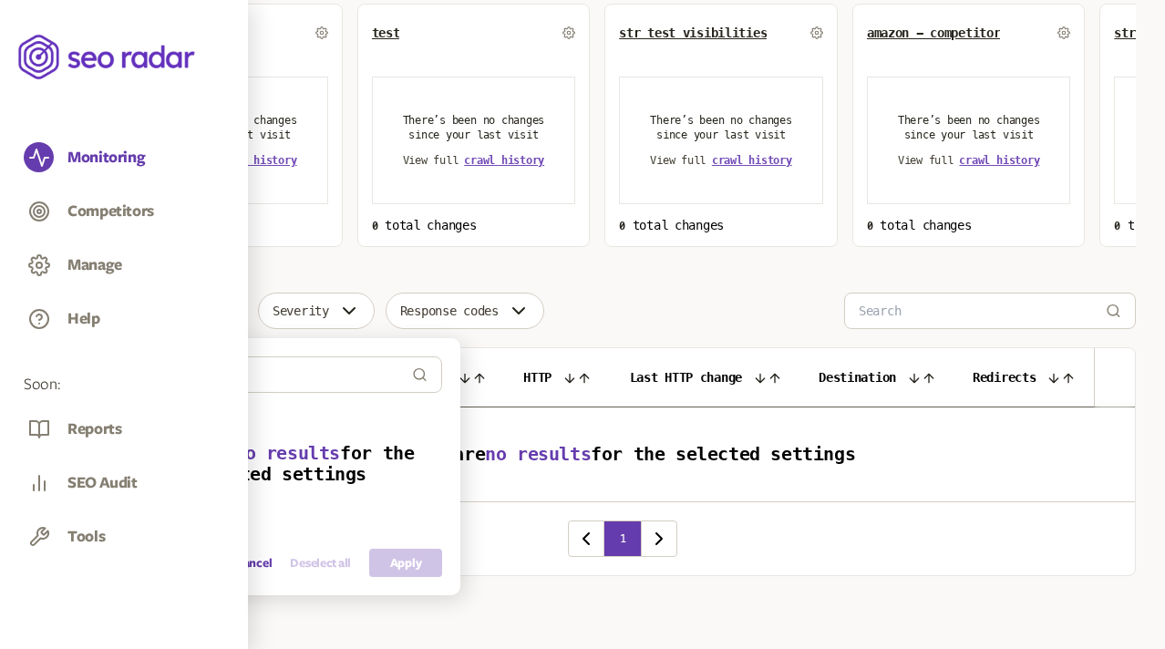
click at [364, 264] on div "Choose an option Sort by: number of changes (high-low) Total changes 0 100% imp…" at bounding box center [622, 239] width 1027 height 674
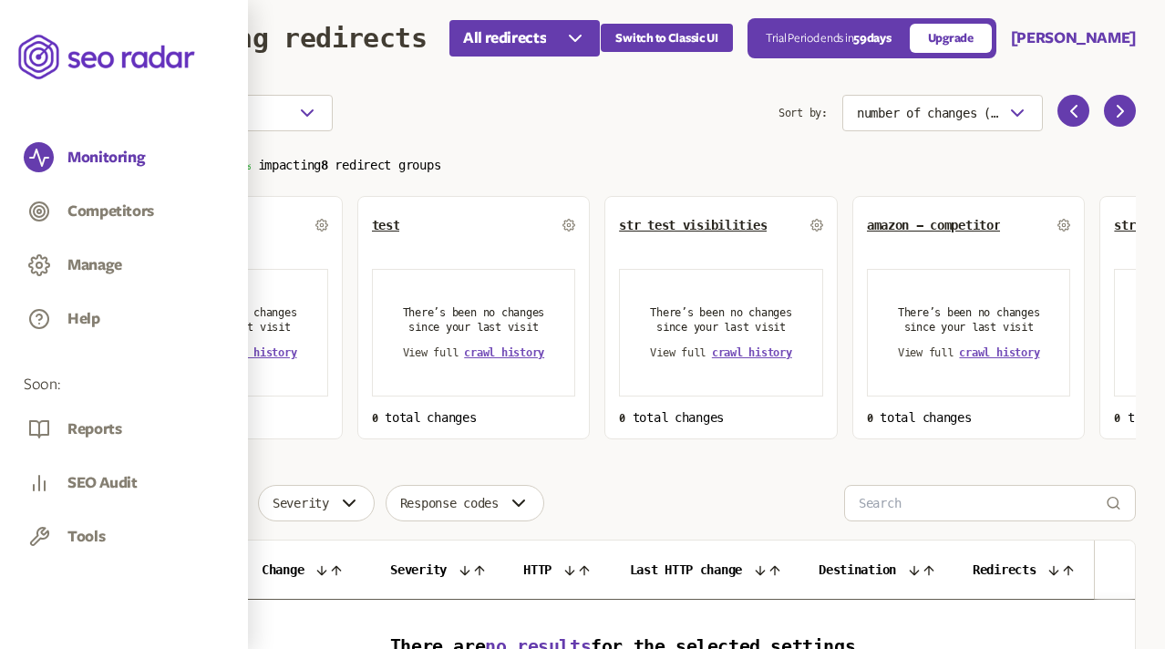
scroll to position [0, 0]
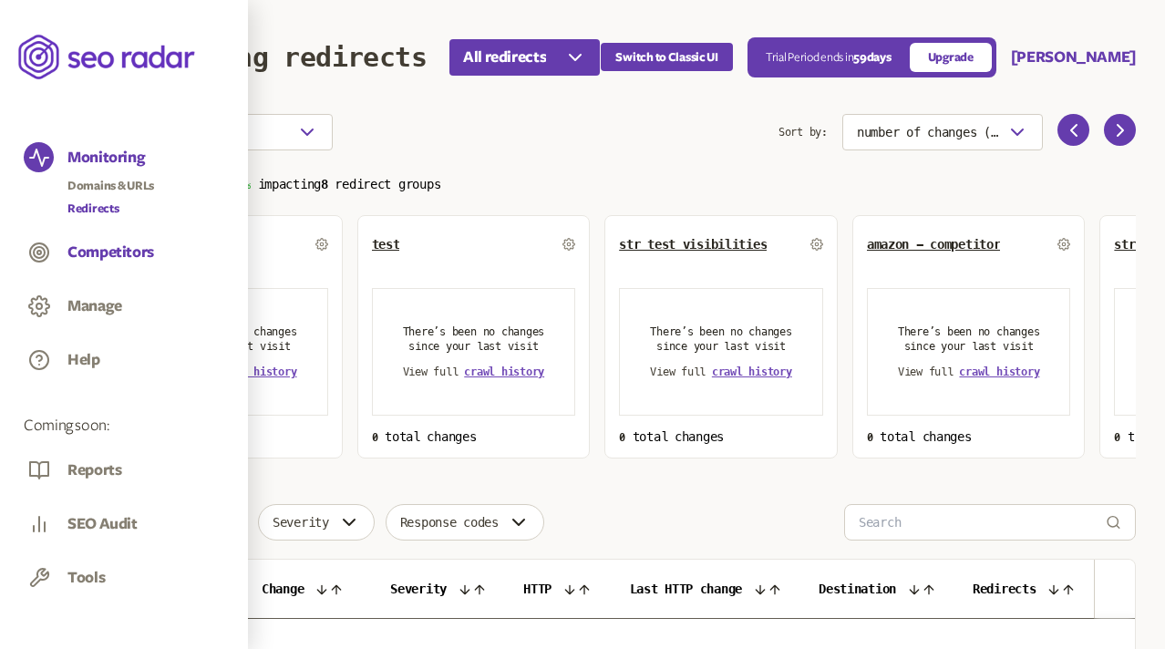
click at [84, 249] on button "Competitors" at bounding box center [110, 253] width 87 height 20
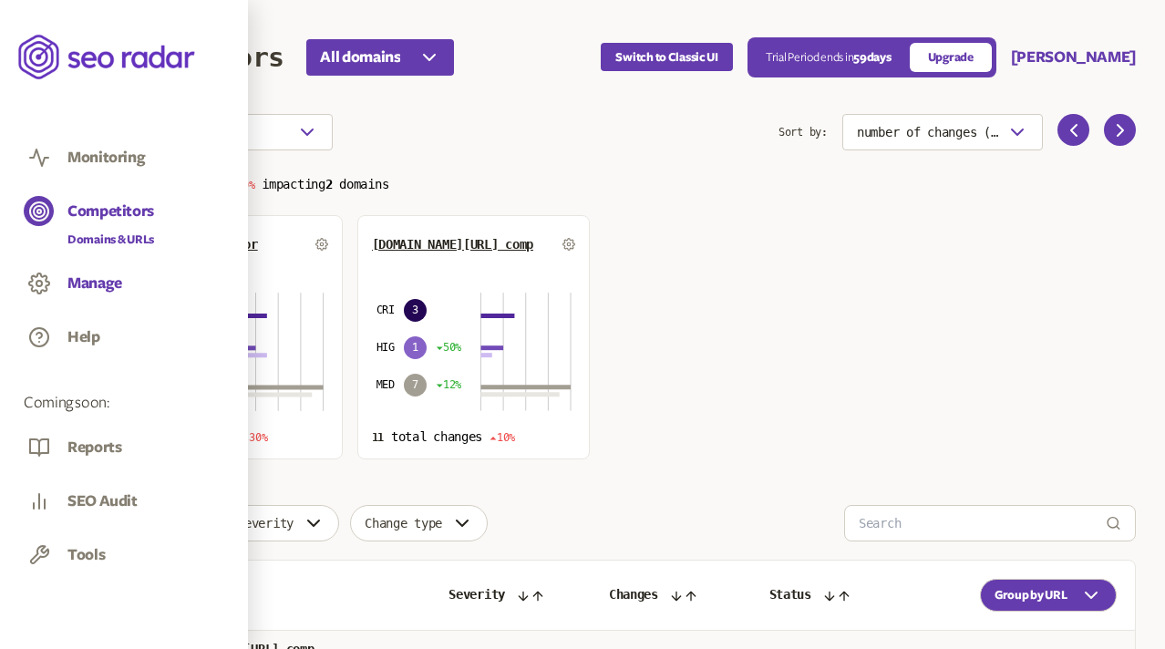
click at [96, 284] on button "Manage" at bounding box center [94, 284] width 55 height 20
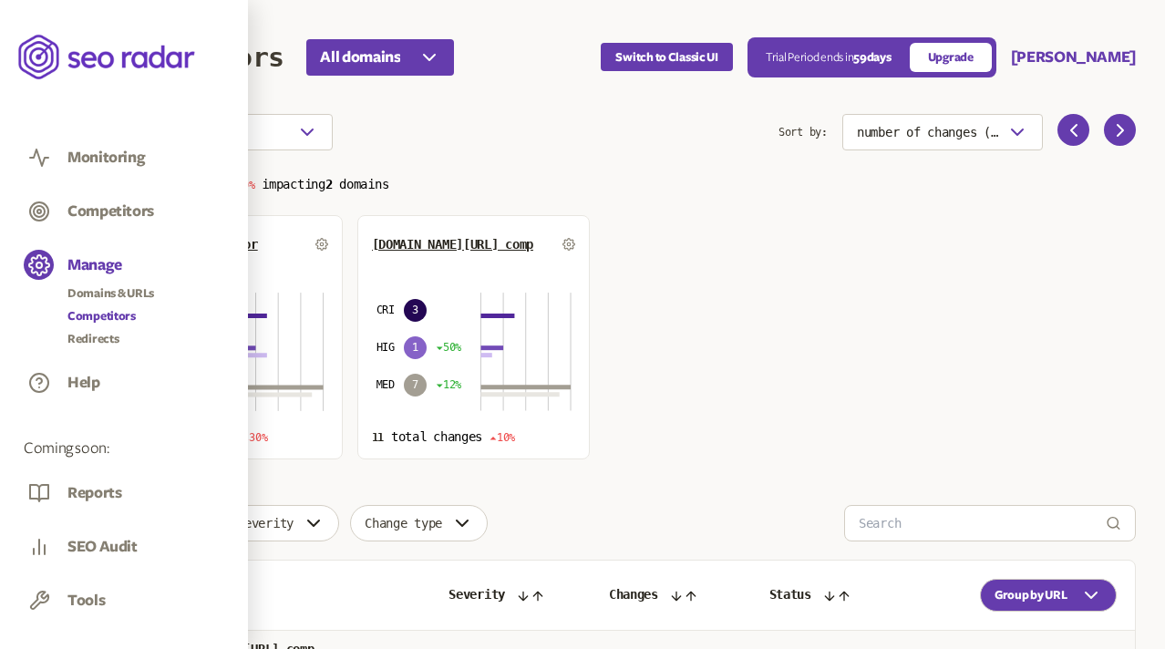
click at [110, 314] on link "Competitors" at bounding box center [110, 316] width 87 height 18
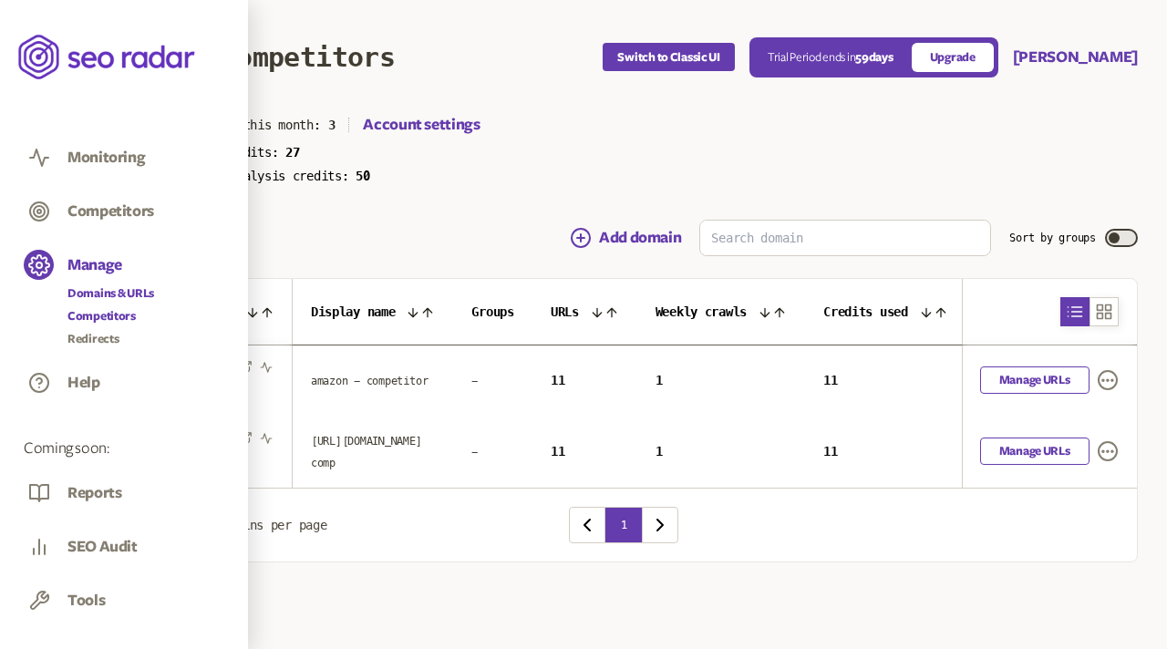
click at [92, 291] on link "Domains & URLs" at bounding box center [110, 293] width 87 height 18
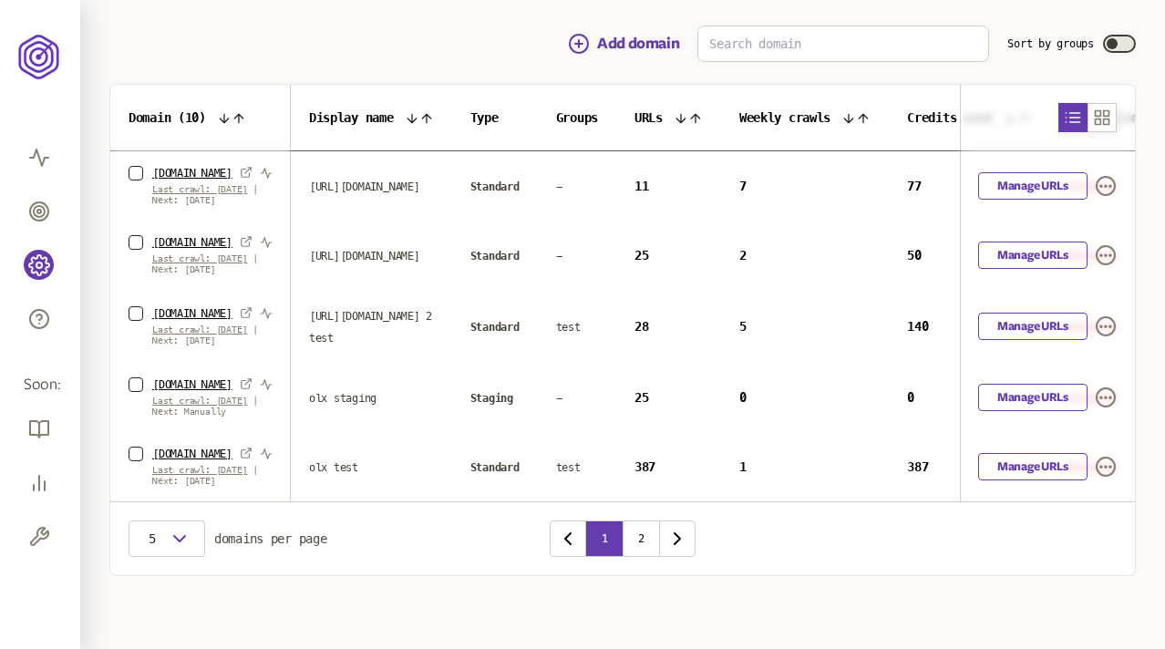
scroll to position [247, 0]
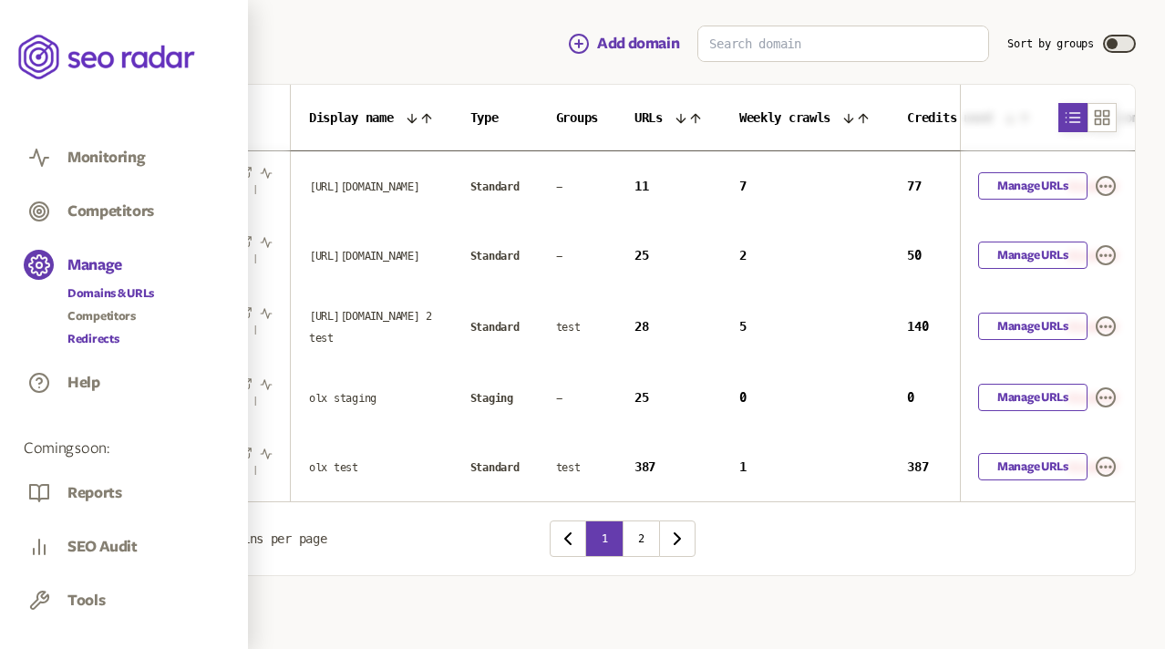
click at [89, 338] on link "Redirects" at bounding box center [110, 339] width 87 height 18
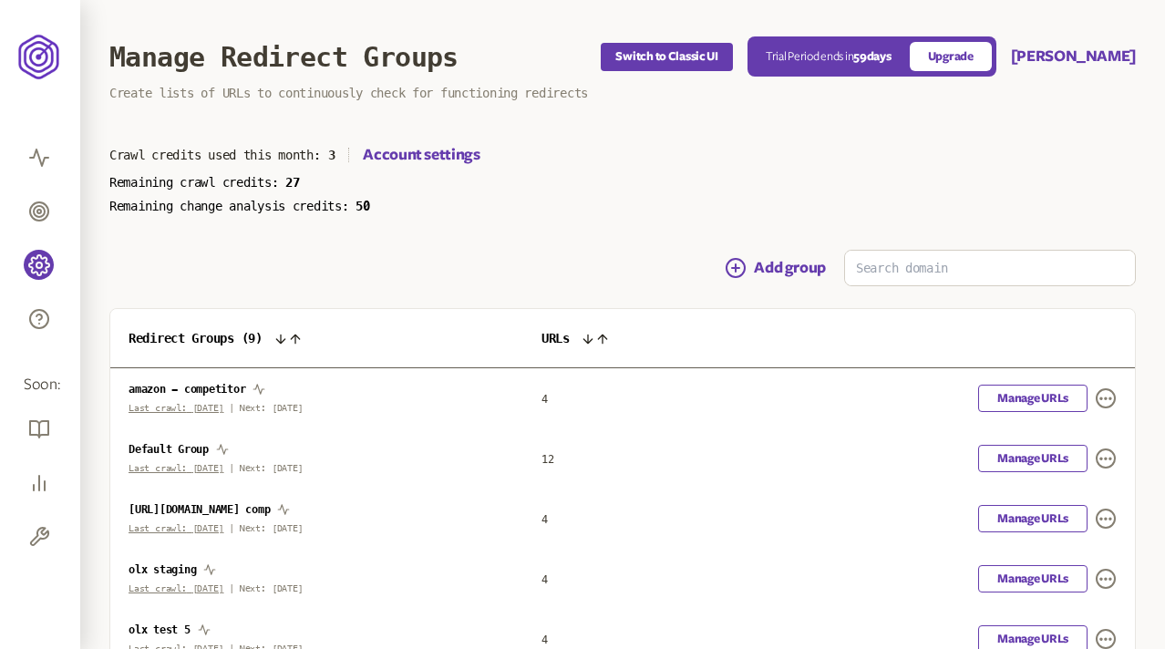
click at [432, 256] on div "Add group" at bounding box center [622, 268] width 1027 height 36
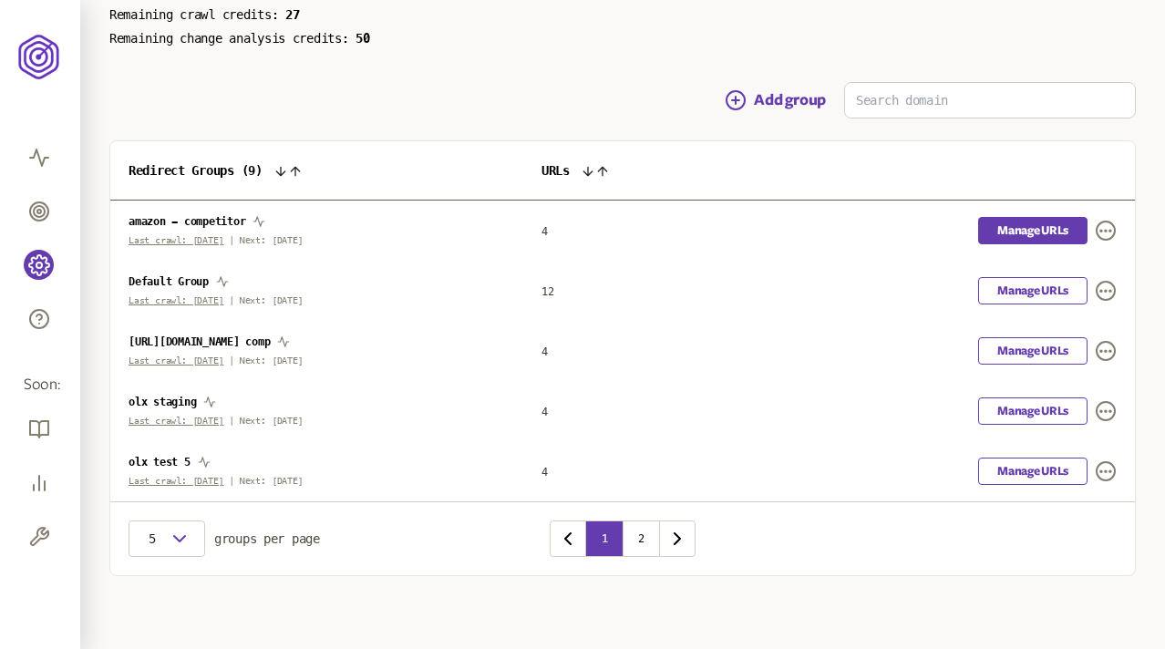
click at [1003, 237] on link "Manage URLs" at bounding box center [1032, 230] width 109 height 27
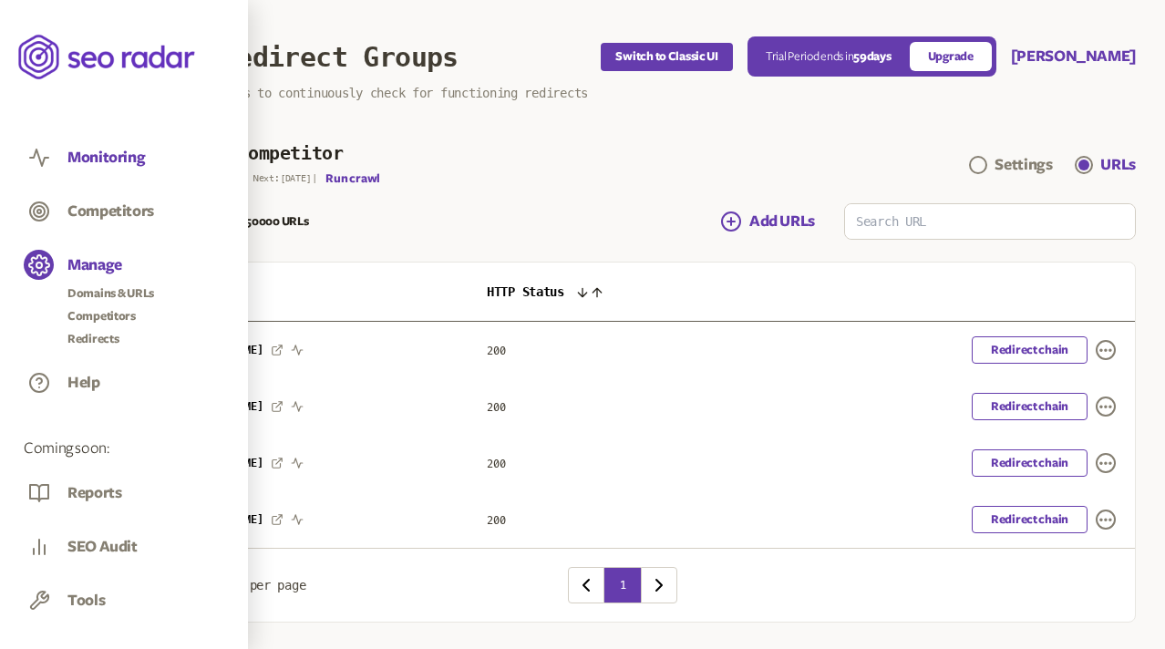
click at [96, 160] on button "Monitoring" at bounding box center [105, 158] width 77 height 20
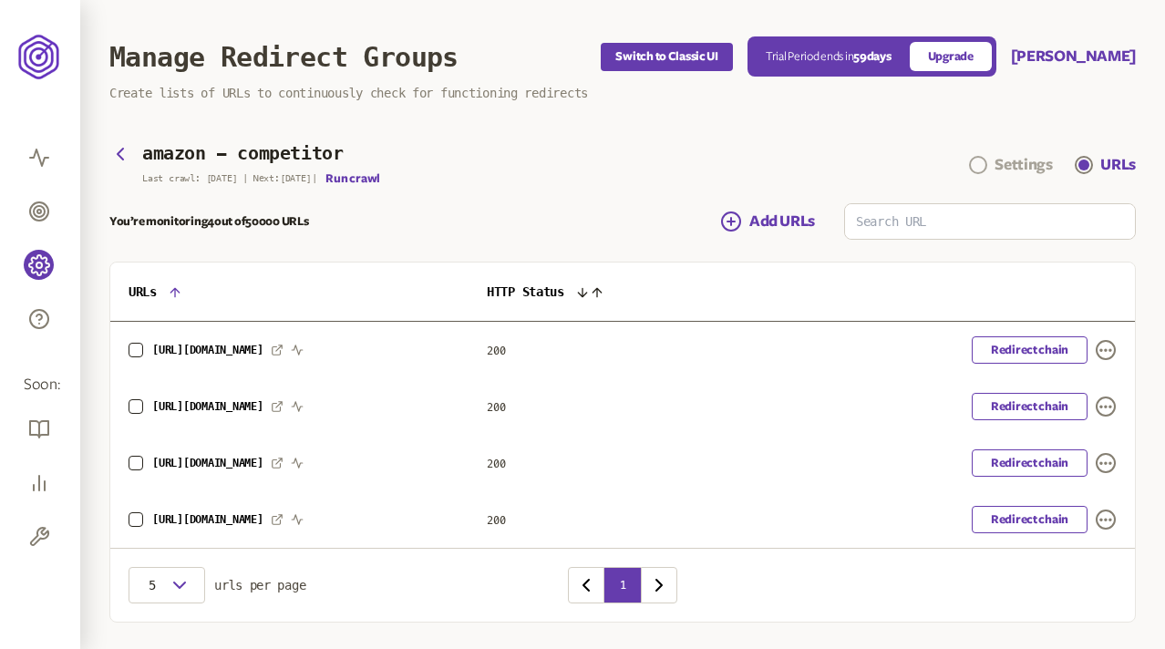
click at [1000, 160] on div "Settings" at bounding box center [1023, 165] width 57 height 22
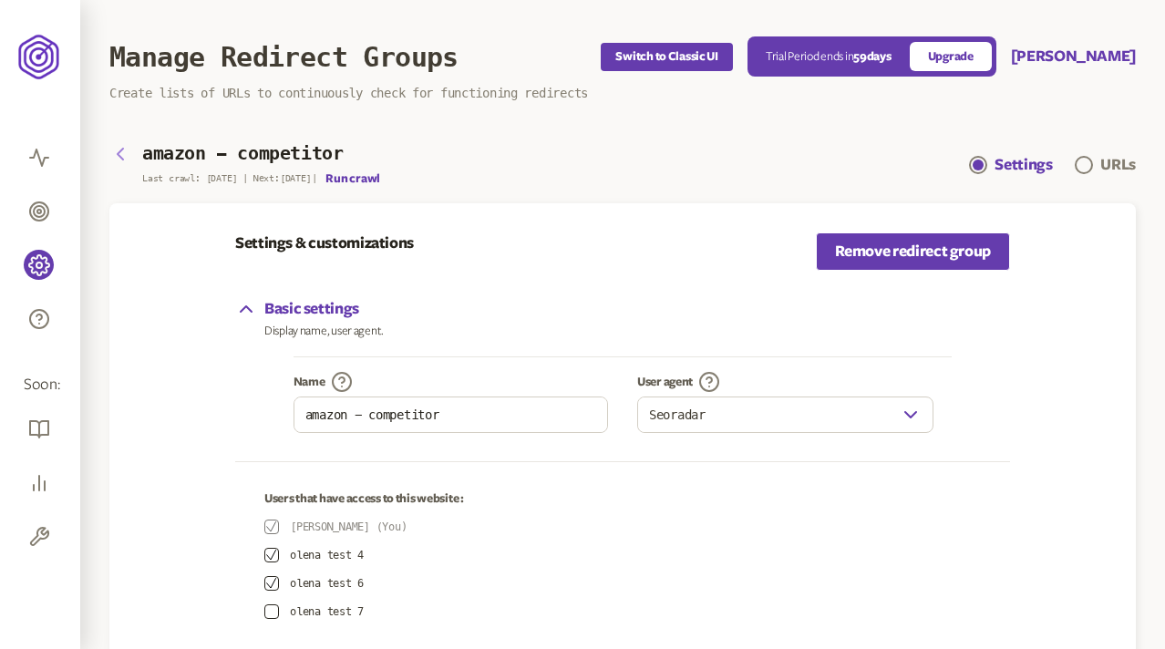
click at [119, 155] on icon "button" at bounding box center [120, 154] width 5 height 11
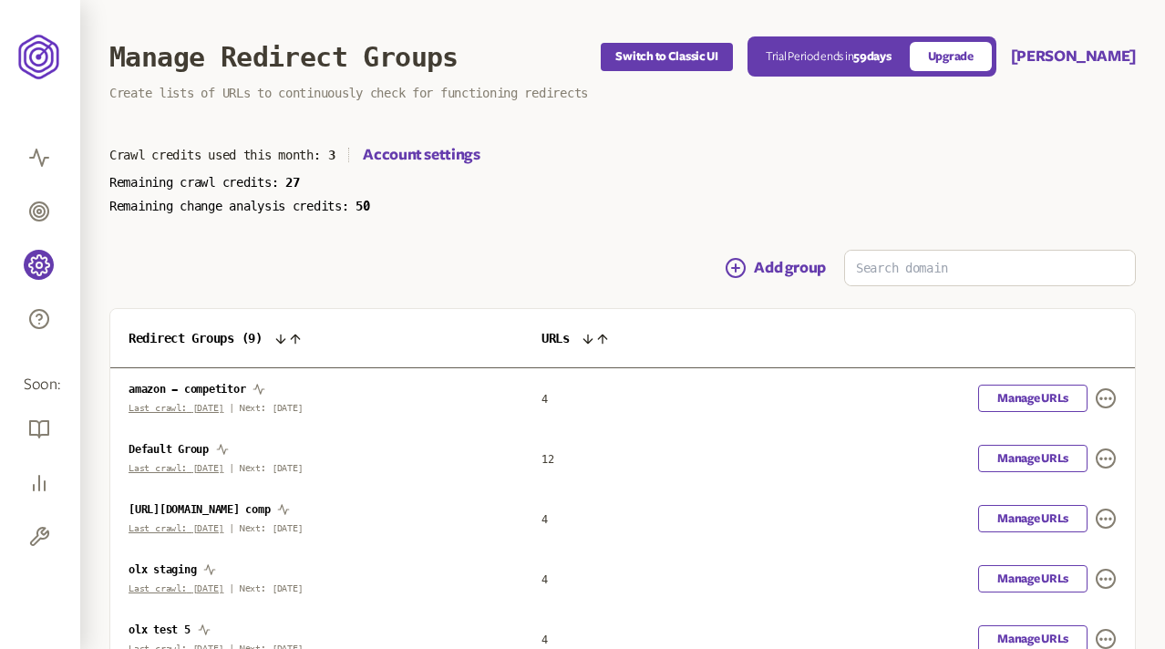
scroll to position [168, 0]
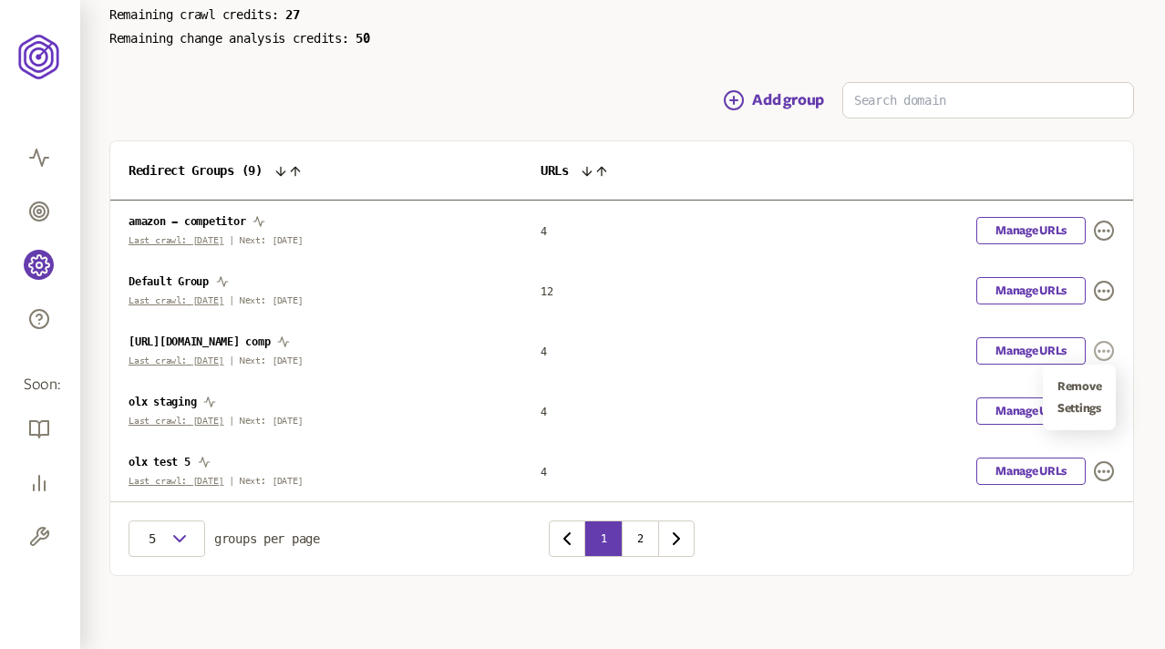
click at [1106, 348] on icon "button" at bounding box center [1104, 351] width 22 height 22
click at [1074, 408] on link "Settings" at bounding box center [1080, 408] width 44 height 15
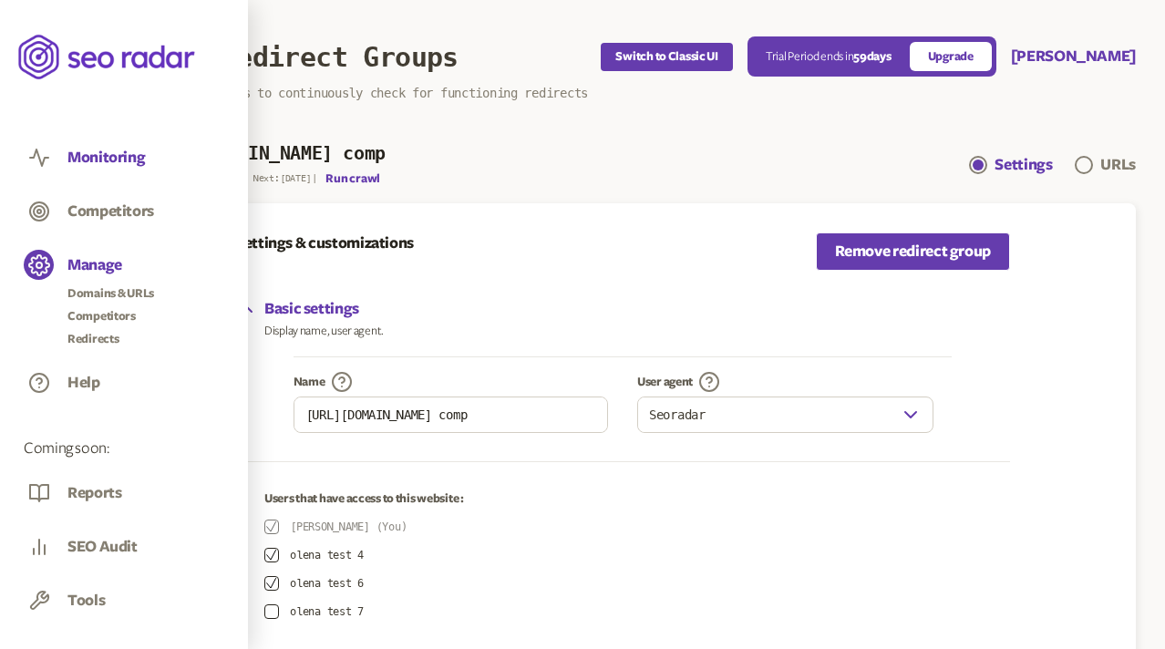
click at [80, 154] on button "Monitoring" at bounding box center [105, 158] width 77 height 20
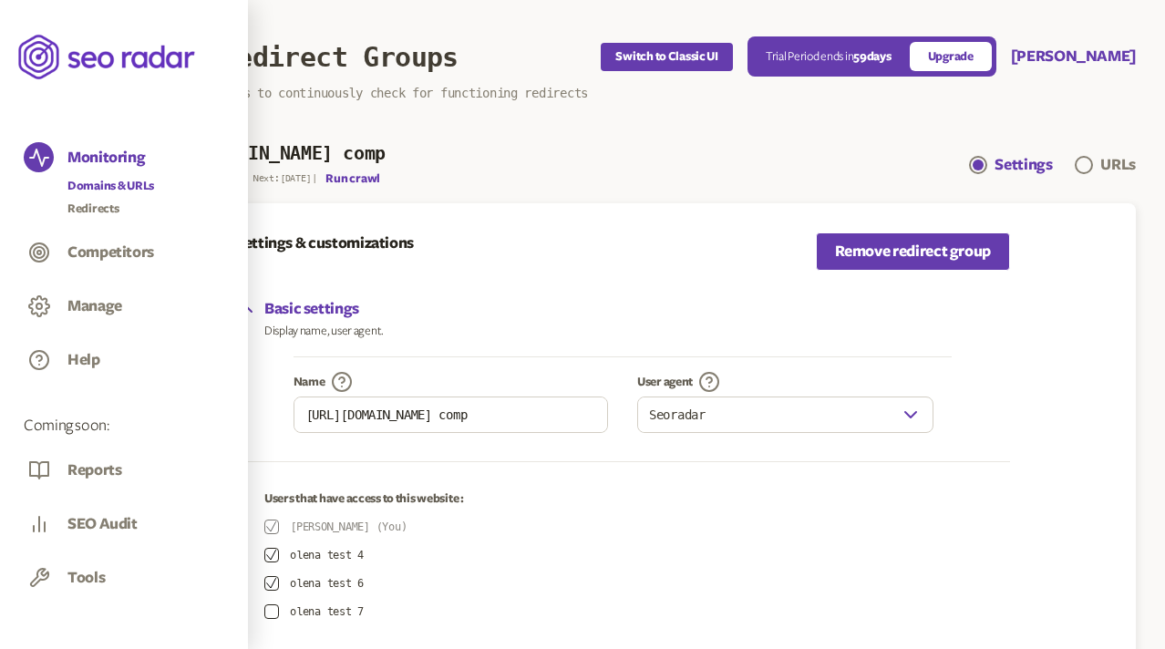
click at [89, 177] on link "Domains & URLs" at bounding box center [110, 186] width 87 height 18
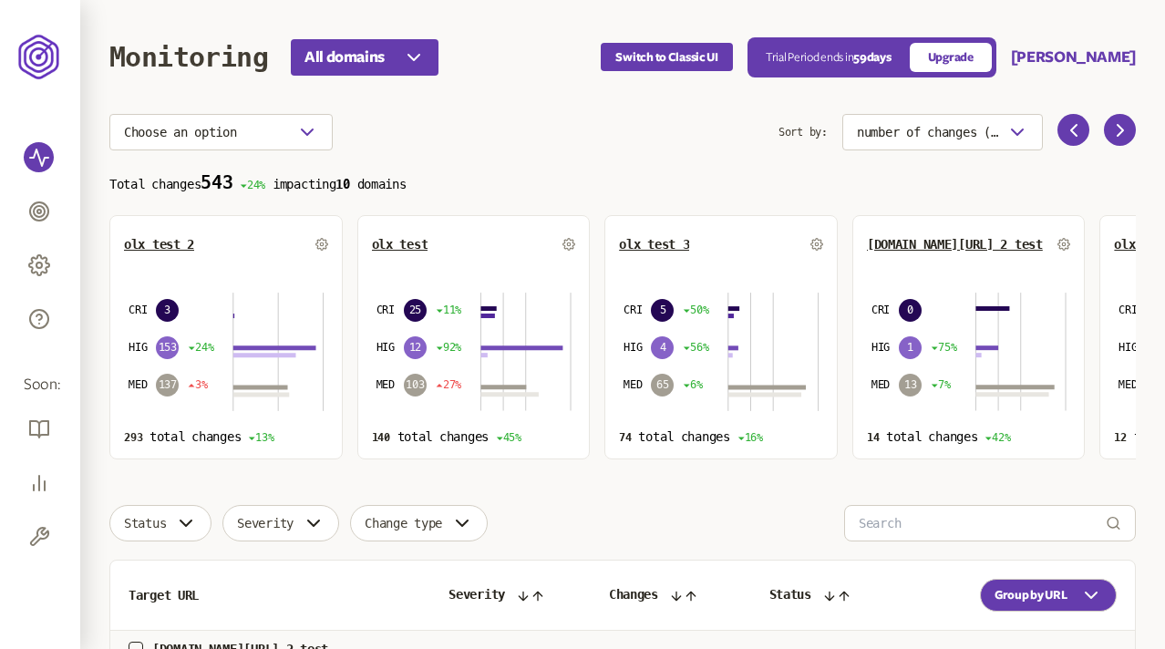
click at [530, 111] on header "Monitoring All domains Switch to Classic UI Trial Period ends in 59 days Upgrad…" at bounding box center [622, 57] width 1027 height 114
click at [613, 158] on section "Choose an option Sort by: number of changes (high-low) Total changes 543 24% im…" at bounding box center [622, 287] width 1027 height 346
click at [551, 122] on div "Choose an option" at bounding box center [443, 132] width 669 height 36
click at [1064, 52] on button "[PERSON_NAME]" at bounding box center [1073, 57] width 125 height 22
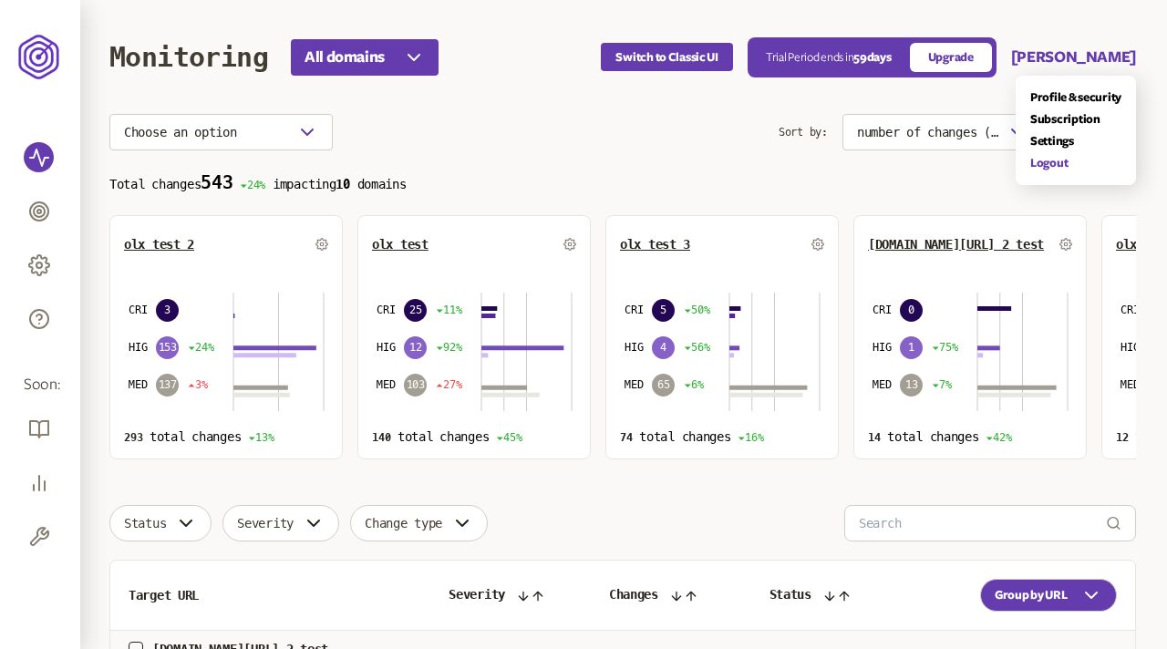
click at [1048, 160] on link "Logout" at bounding box center [1075, 163] width 91 height 15
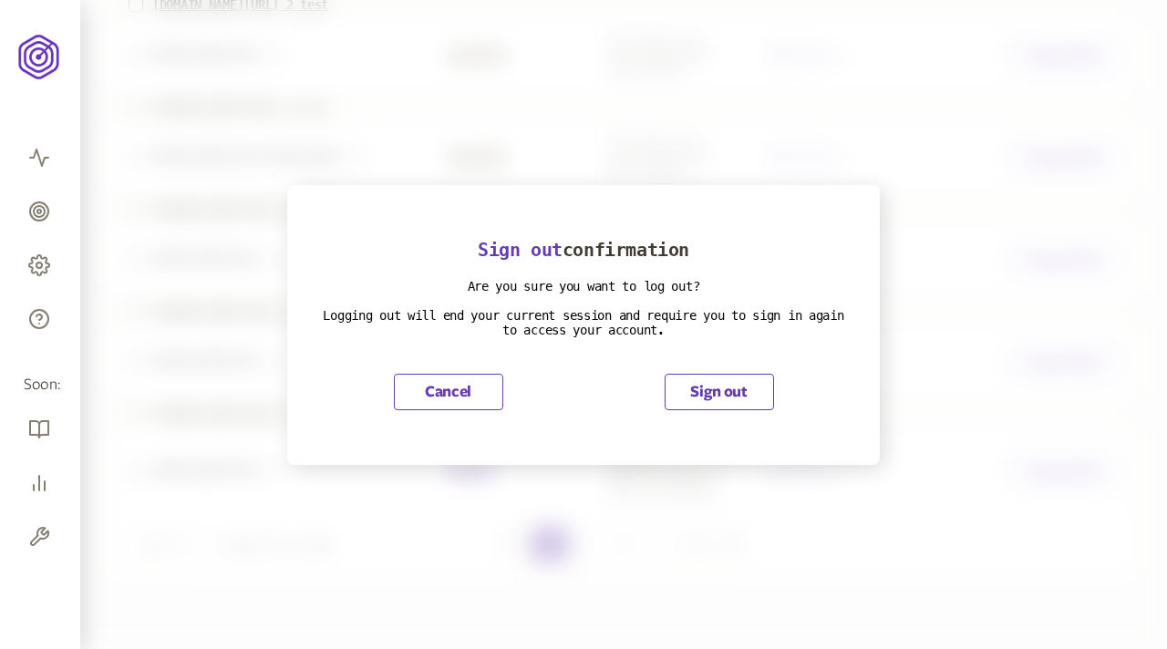
click at [728, 383] on button "Sign out" at bounding box center [719, 392] width 109 height 36
